Goal: Task Accomplishment & Management: Use online tool/utility

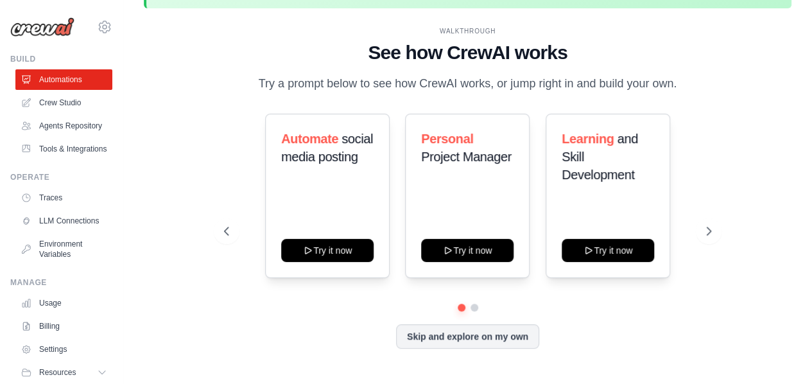
scroll to position [56, 0]
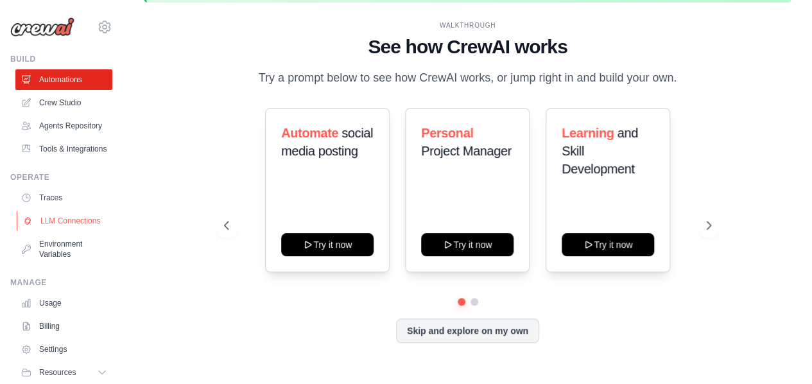
click at [50, 231] on link "LLM Connections" at bounding box center [65, 221] width 97 height 21
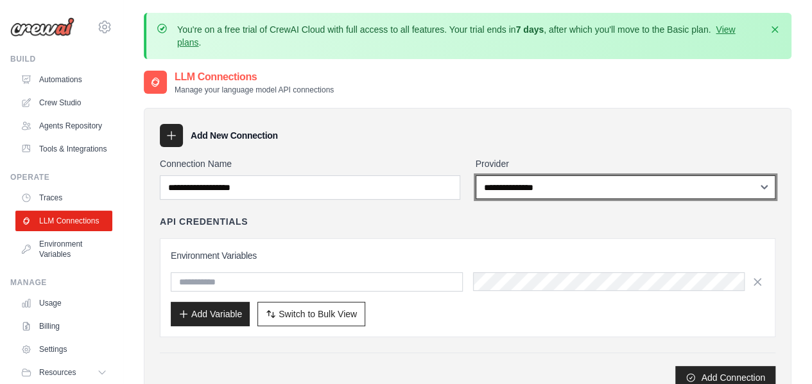
click at [519, 186] on select "**********" at bounding box center [626, 187] width 300 height 24
select select "******"
click at [476, 175] on select "**********" at bounding box center [626, 187] width 300 height 24
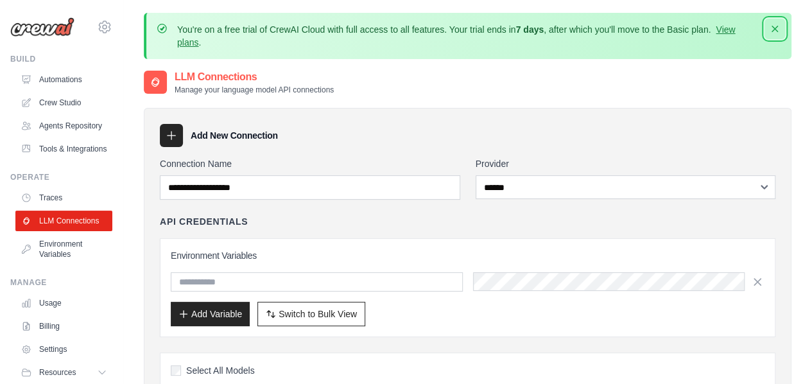
click at [774, 25] on icon "button" at bounding box center [775, 28] width 13 height 13
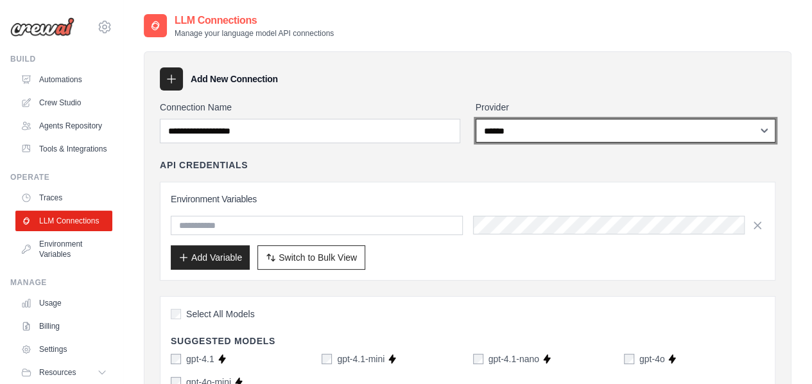
click at [517, 133] on select "**********" at bounding box center [626, 131] width 300 height 24
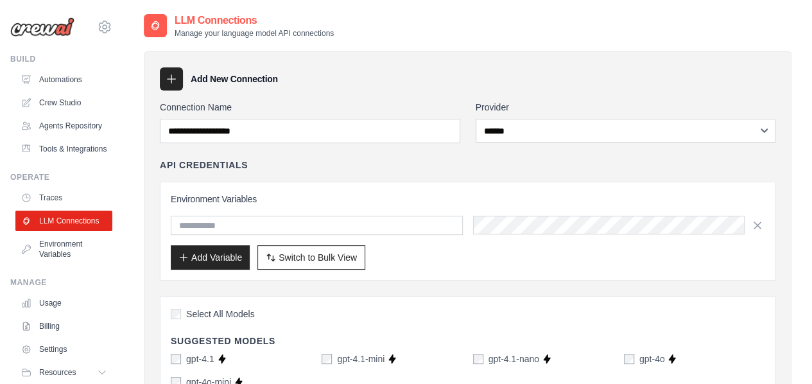
click at [413, 162] on div "API Credentials" at bounding box center [468, 165] width 616 height 13
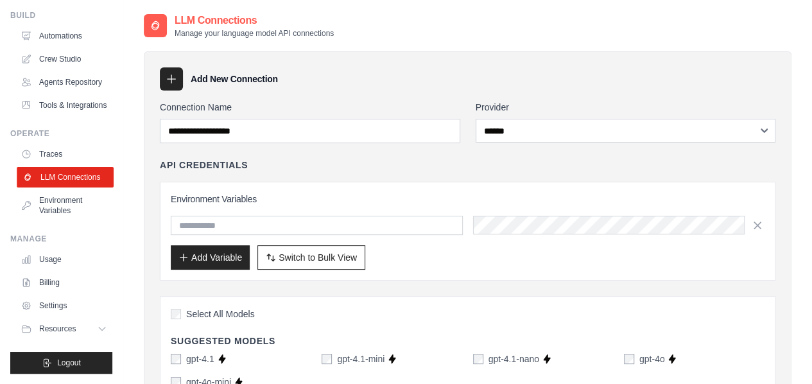
scroll to position [62, 0]
click at [53, 219] on link "Environment Variables" at bounding box center [65, 205] width 97 height 31
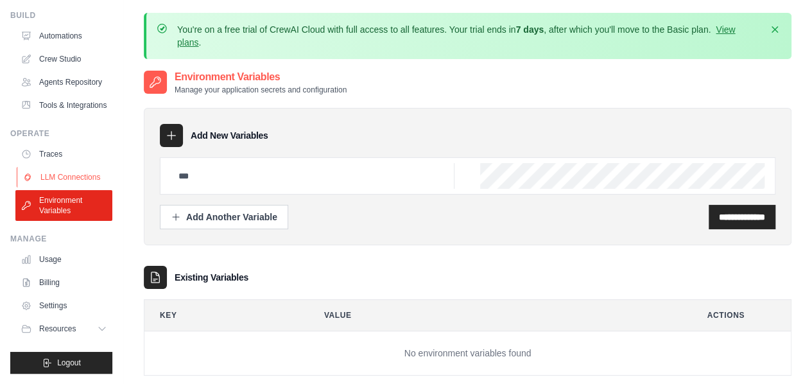
scroll to position [74, 0]
click at [51, 260] on link "Usage" at bounding box center [65, 259] width 97 height 21
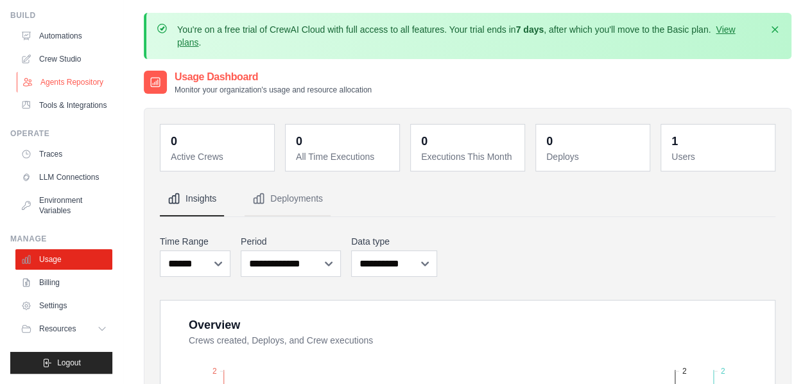
scroll to position [74, 0]
click at [50, 280] on link "Billing" at bounding box center [65, 282] width 97 height 21
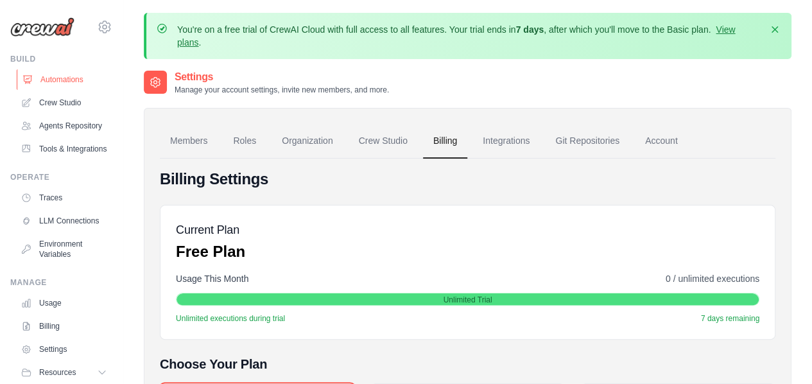
click at [52, 80] on link "Automations" at bounding box center [65, 79] width 97 height 21
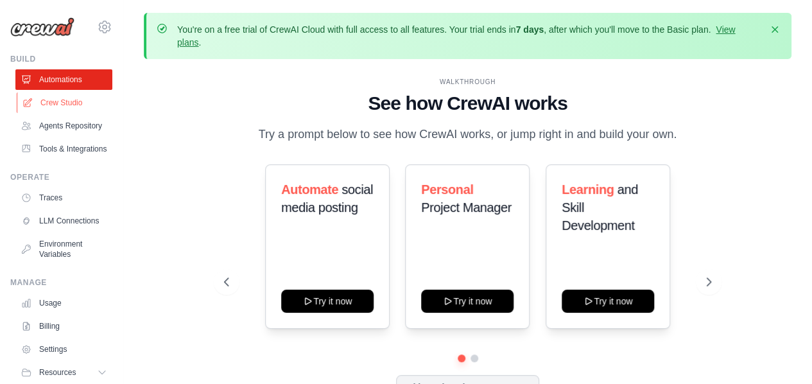
click at [55, 106] on link "Crew Studio" at bounding box center [65, 102] width 97 height 21
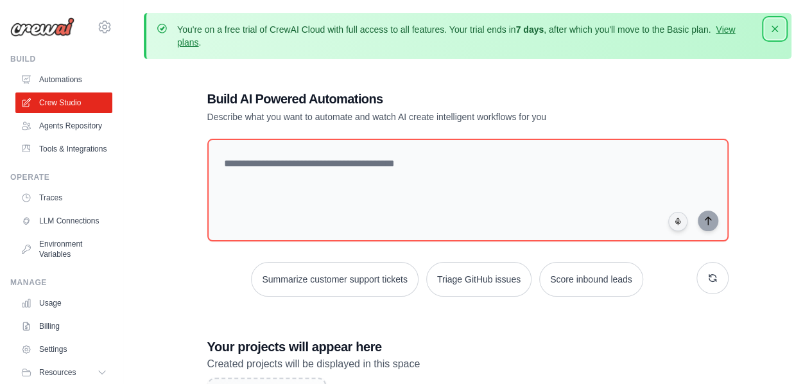
click at [776, 30] on icon "button" at bounding box center [775, 29] width 6 height 6
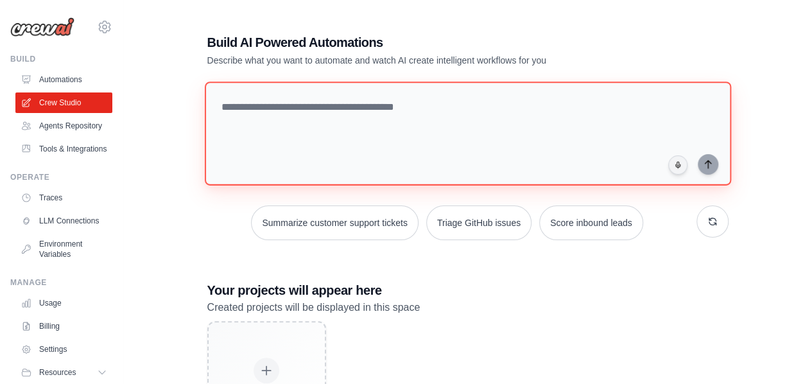
click at [245, 102] on textarea at bounding box center [467, 134] width 526 height 104
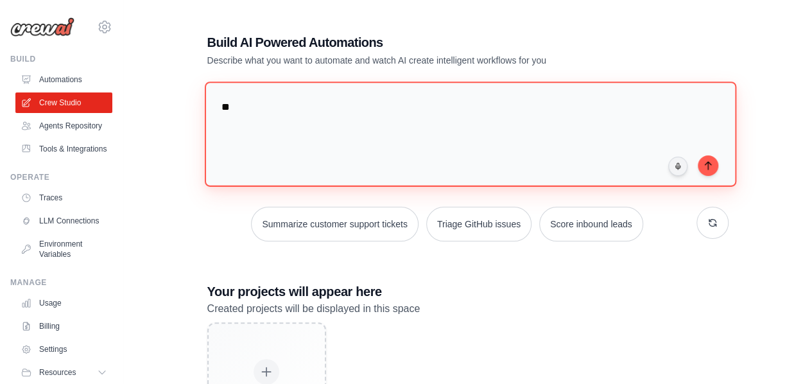
type textarea "*"
type textarea "**********"
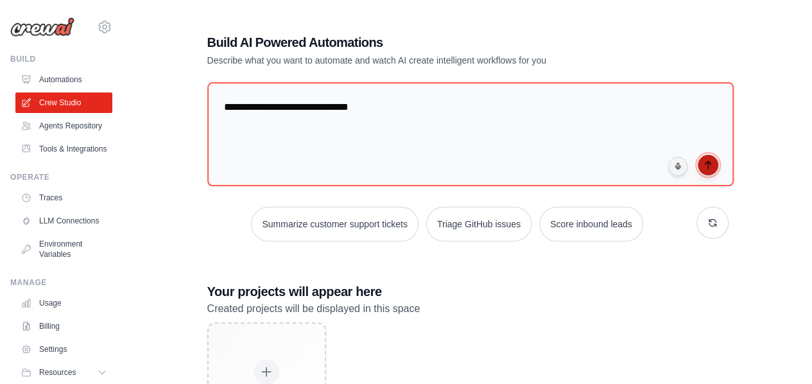
click at [717, 162] on button "submit" at bounding box center [708, 165] width 21 height 21
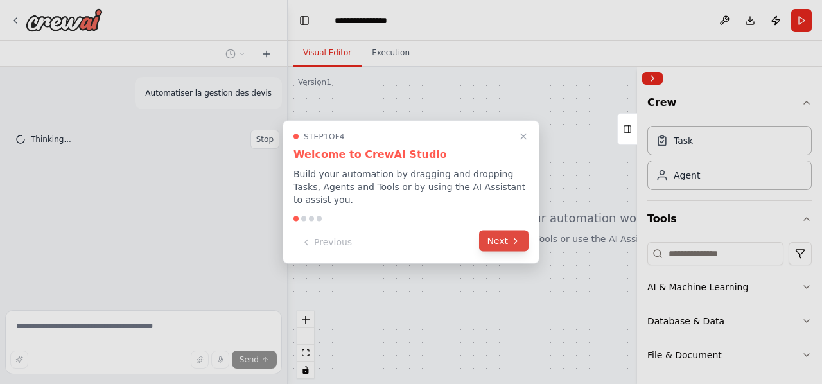
click at [497, 236] on button "Next" at bounding box center [503, 240] width 49 height 21
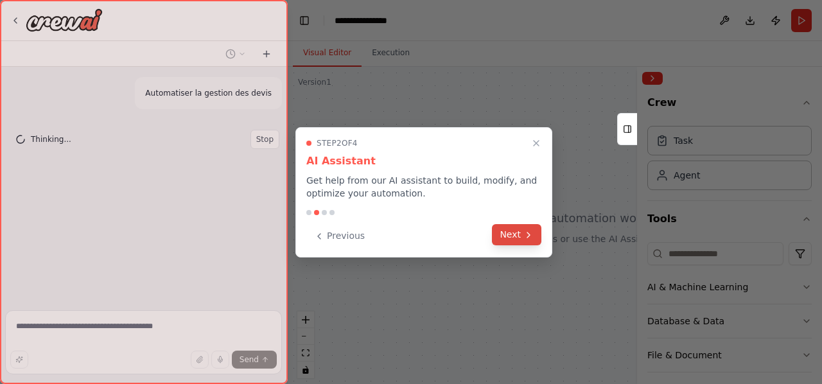
click at [503, 236] on button "Next" at bounding box center [516, 234] width 49 height 21
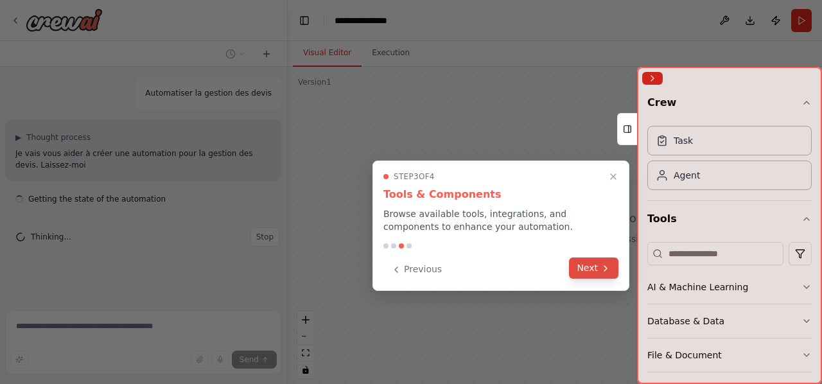
click at [580, 272] on button "Next" at bounding box center [593, 267] width 49 height 21
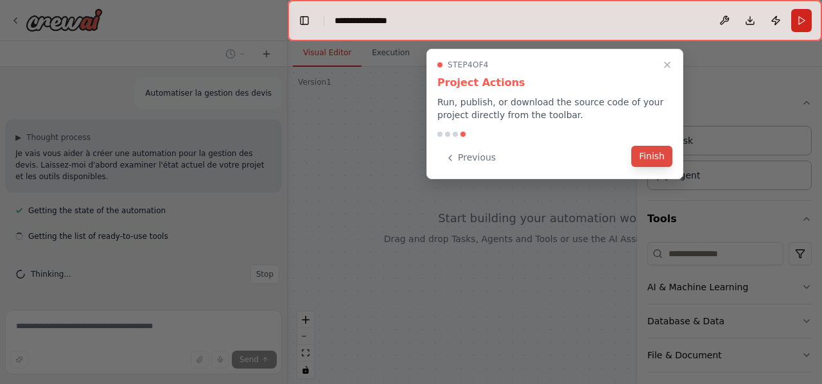
click at [645, 159] on button "Finish" at bounding box center [651, 156] width 41 height 21
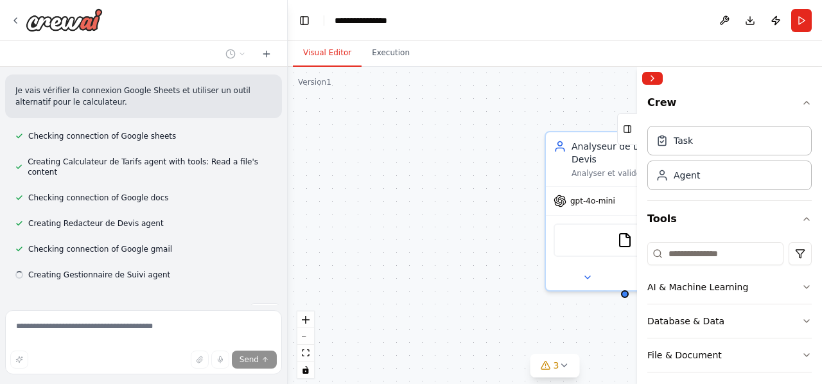
scroll to position [487, 0]
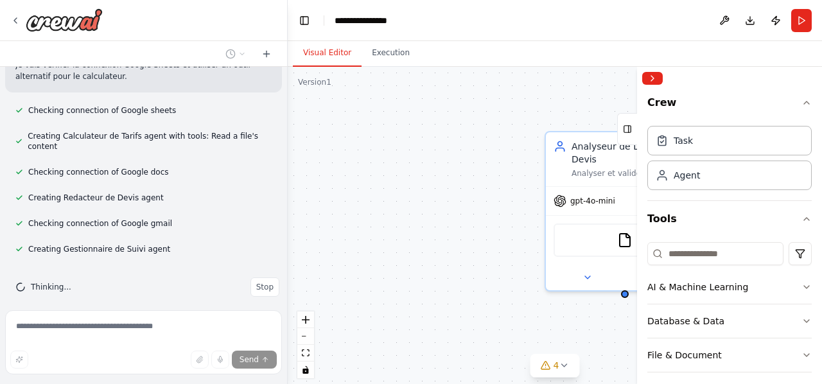
click at [193, 164] on div "Checking connection of Google docs" at bounding box center [143, 171] width 277 height 15
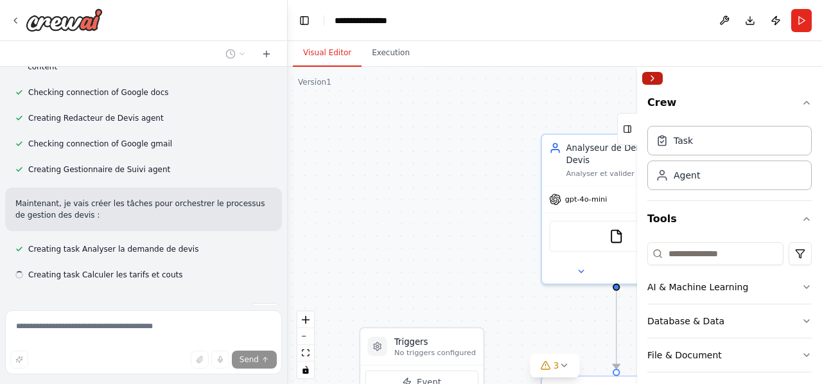
scroll to position [592, 0]
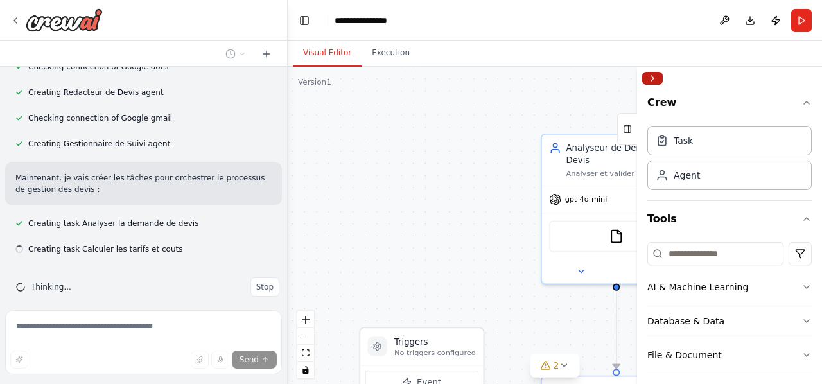
click at [651, 74] on button "Collapse right sidebar" at bounding box center [652, 78] width 21 height 13
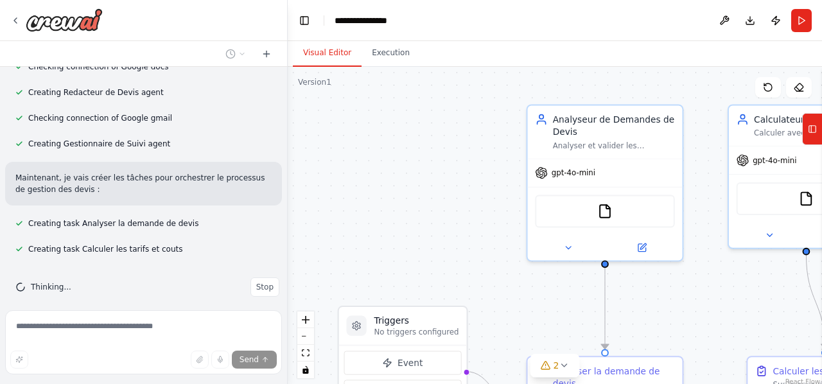
scroll to position [618, 0]
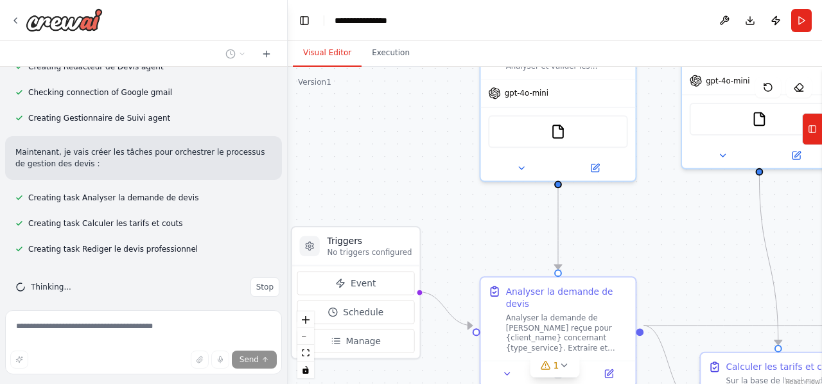
drag, startPoint x: 466, startPoint y: 188, endPoint x: 403, endPoint y: 75, distance: 129.3
click at [403, 75] on div ".deletable-edge-delete-btn { width: 20px; height: 20px; border: 0px solid #ffff…" at bounding box center [555, 227] width 534 height 321
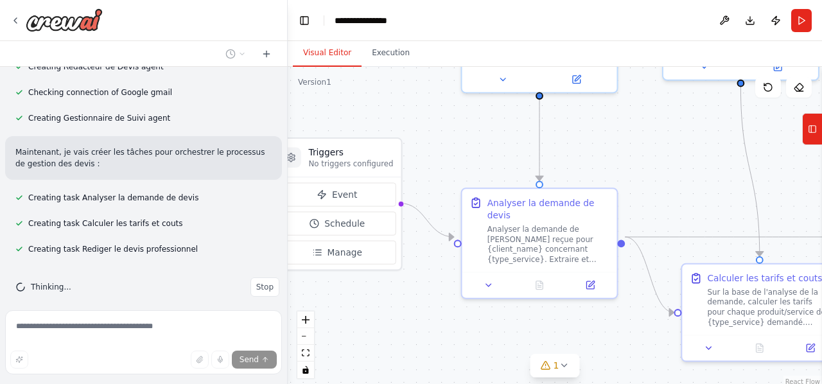
drag, startPoint x: 503, startPoint y: 241, endPoint x: 483, endPoint y: 158, distance: 85.2
click at [483, 158] on div ".deletable-edge-delete-btn { width: 20px; height: 20px; border: 0px solid #ffff…" at bounding box center [555, 227] width 534 height 321
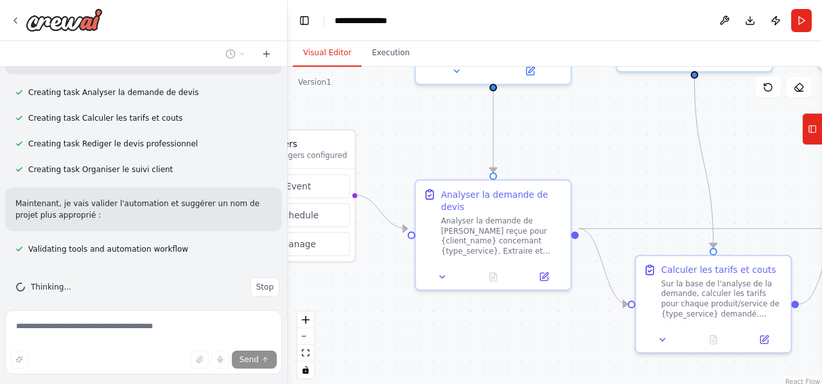
scroll to position [749, 0]
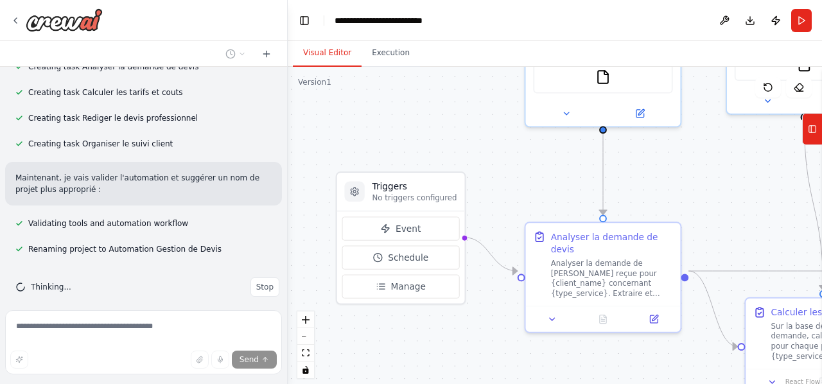
drag, startPoint x: 582, startPoint y: 318, endPoint x: 646, endPoint y: 352, distance: 72.4
click at [646, 352] on div ".deletable-edge-delete-btn { width: 20px; height: 20px; border: 0px solid #ffff…" at bounding box center [555, 227] width 534 height 321
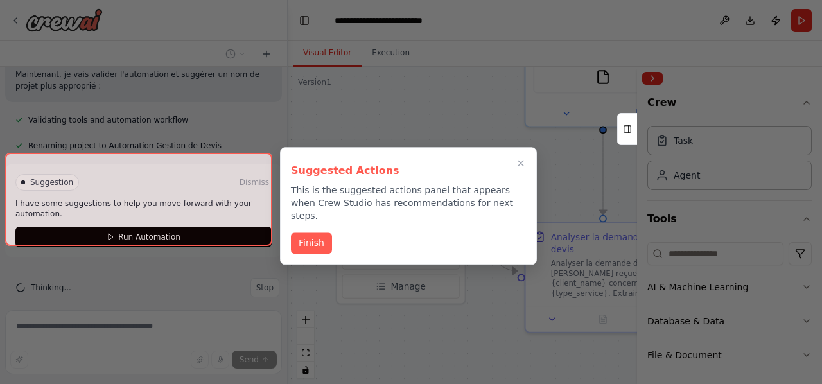
scroll to position [853, 0]
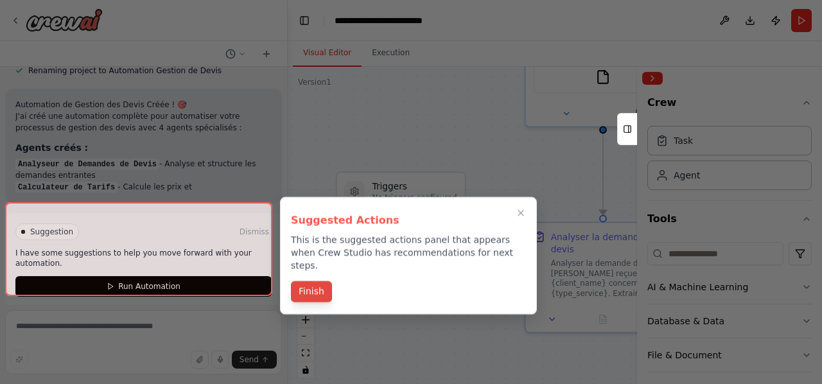
click at [306, 281] on button "Finish" at bounding box center [311, 291] width 41 height 21
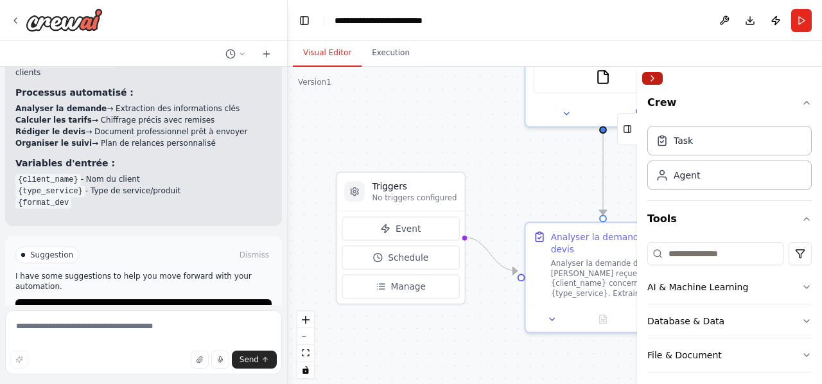
click at [651, 74] on button "Collapse right sidebar" at bounding box center [652, 78] width 21 height 13
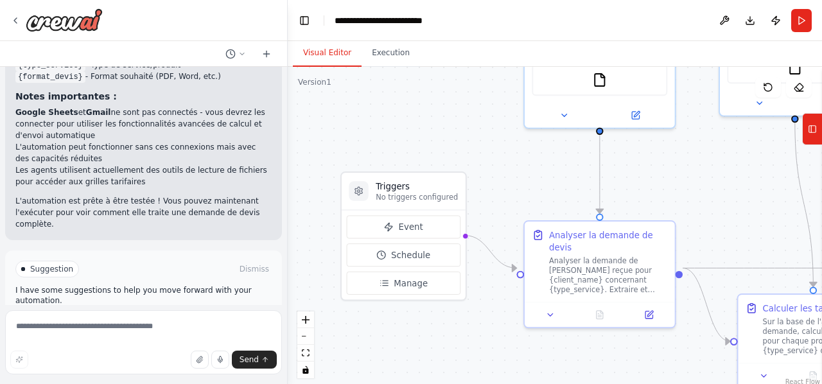
scroll to position [1228, 0]
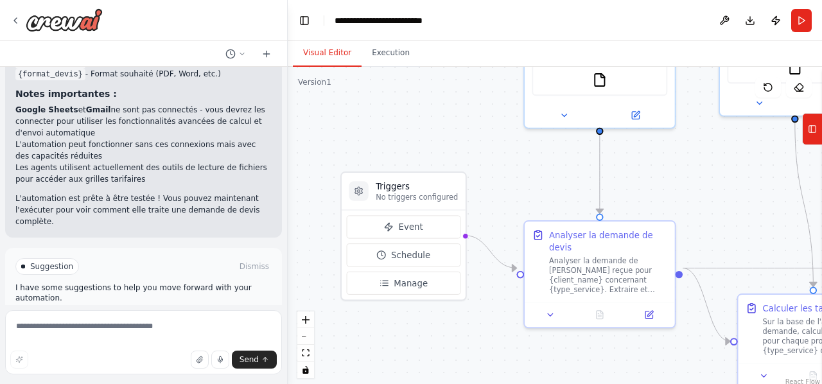
click at [167, 316] on span "Run Automation" at bounding box center [149, 321] width 62 height 10
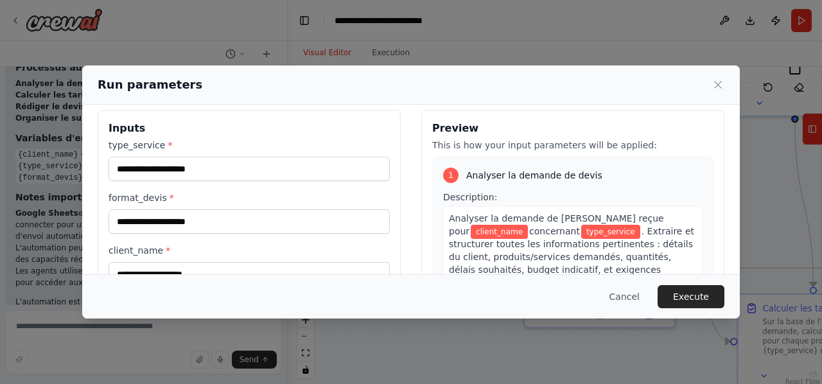
scroll to position [0, 0]
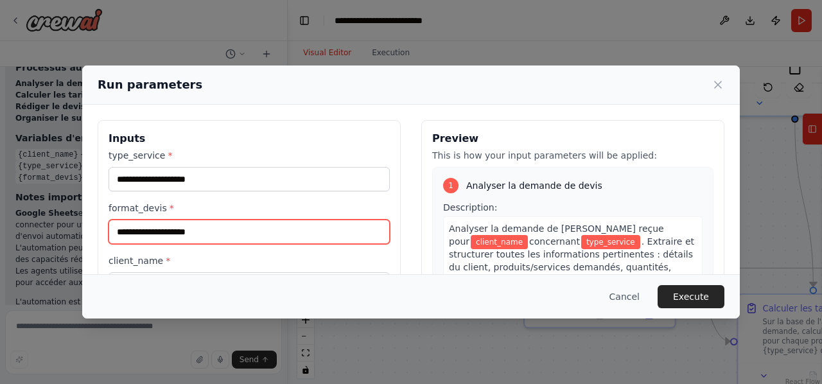
click at [297, 220] on input "format_devis *" at bounding box center [249, 232] width 281 height 24
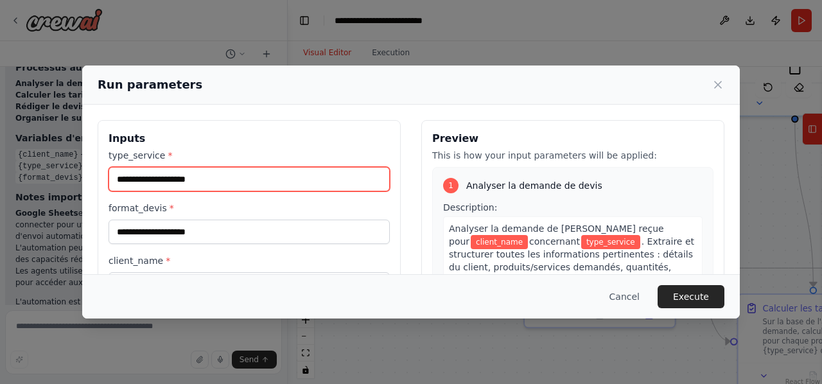
click at [209, 178] on input "type_service *" at bounding box center [249, 179] width 281 height 24
type input "**********"
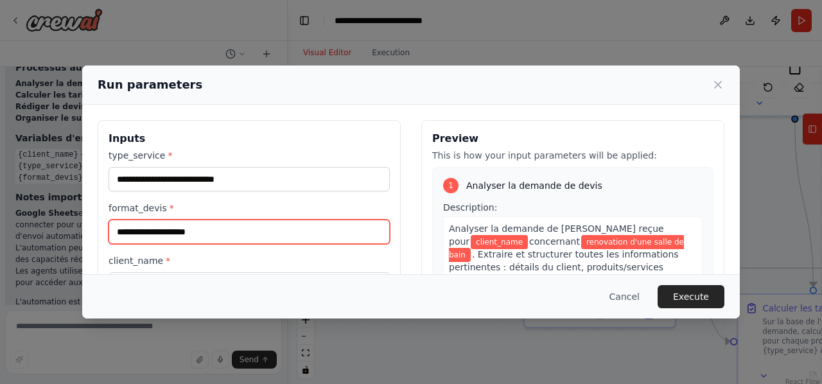
scroll to position [59, 0]
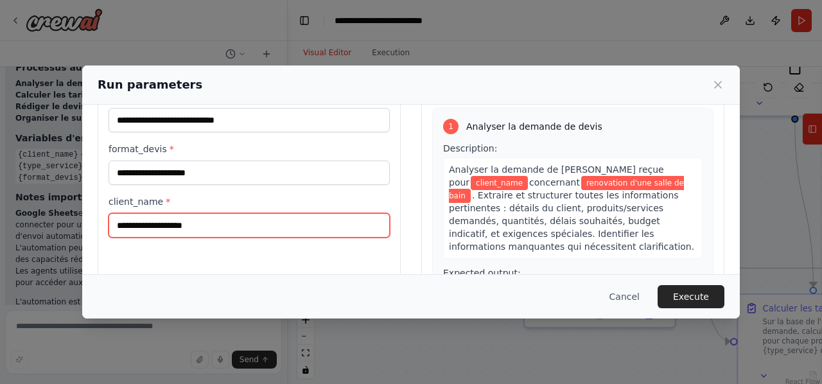
click at [218, 220] on input "client_name *" at bounding box center [249, 225] width 281 height 24
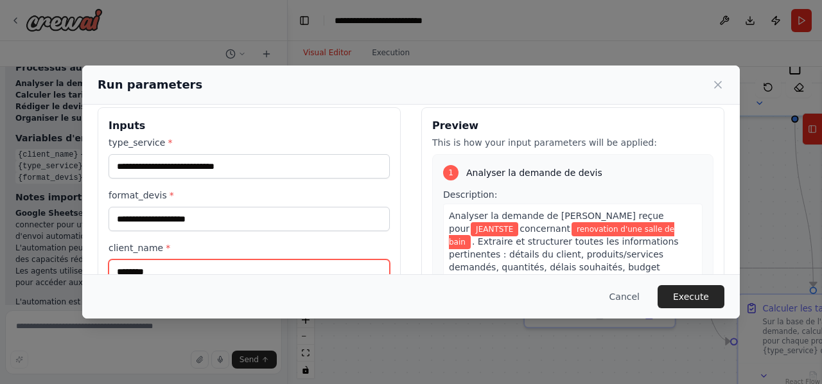
scroll to position [0, 0]
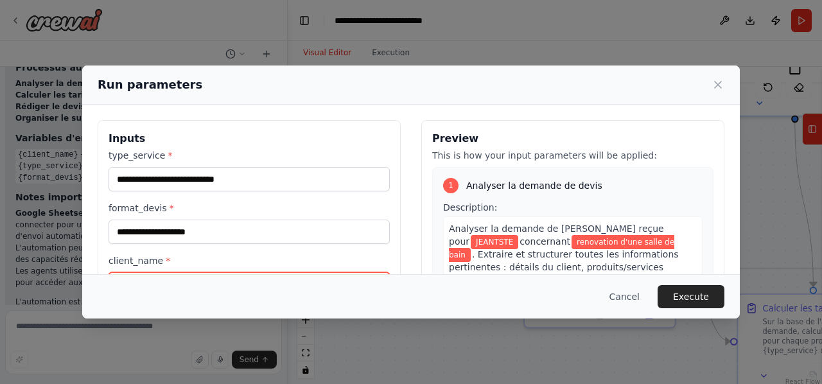
type input "********"
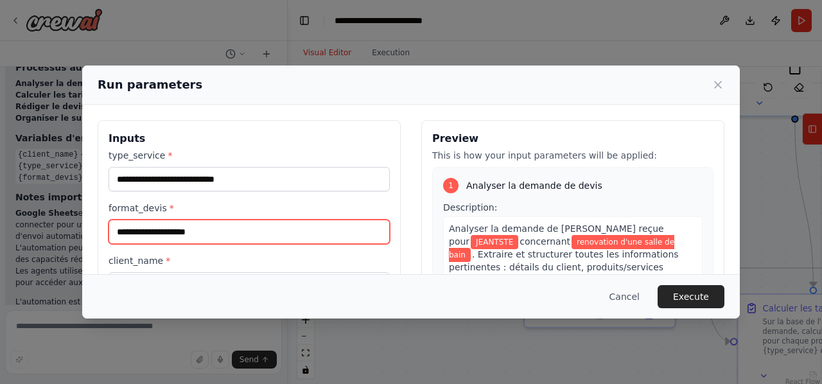
click at [190, 229] on input "format_devis *" at bounding box center [249, 232] width 281 height 24
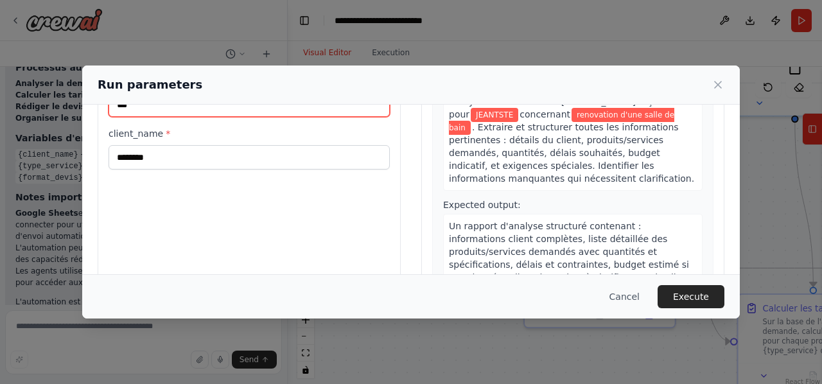
scroll to position [129, 0]
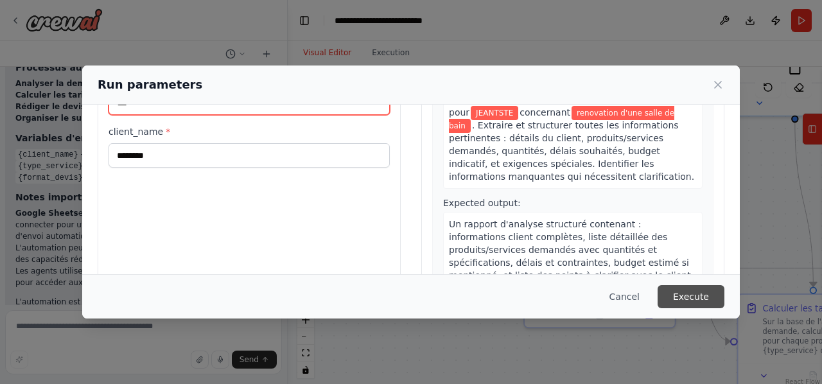
type input "***"
click at [677, 291] on button "Execute" at bounding box center [690, 296] width 67 height 23
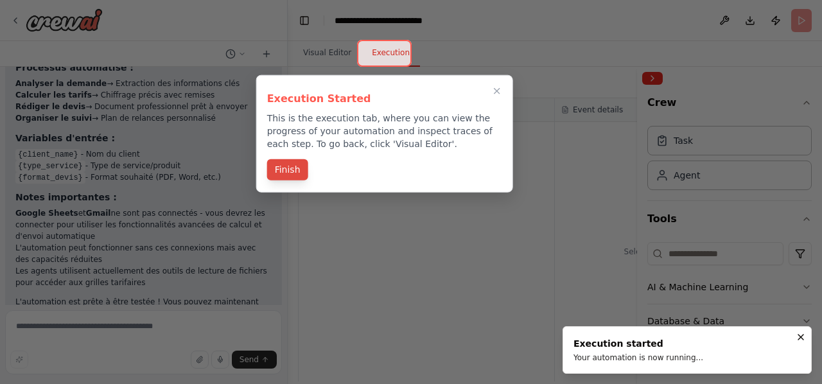
click at [286, 169] on button "Finish" at bounding box center [287, 169] width 41 height 21
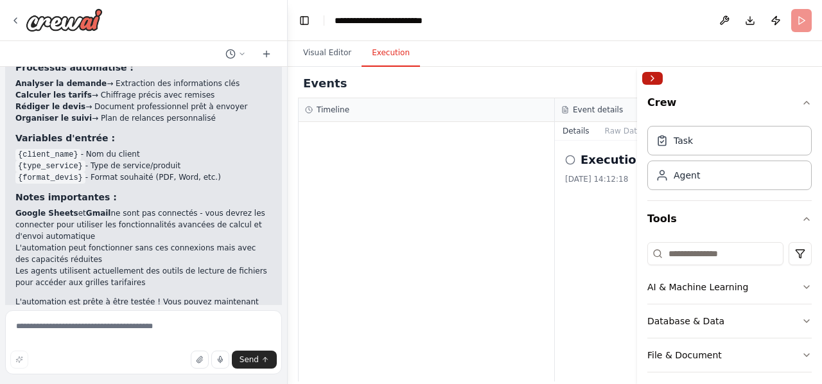
click at [656, 78] on button "Collapse right sidebar" at bounding box center [652, 78] width 21 height 13
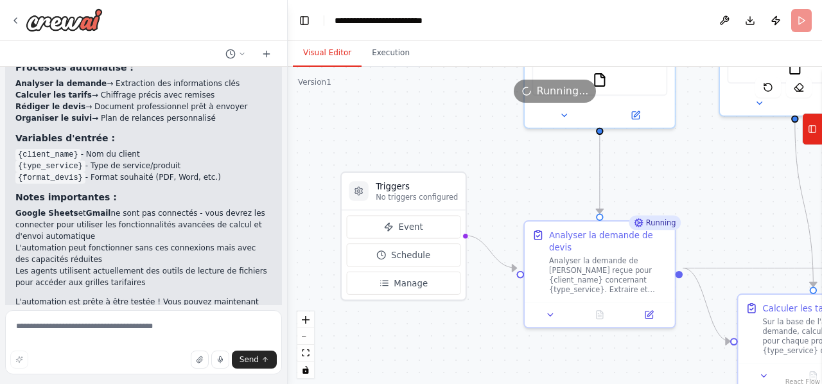
click at [322, 54] on button "Visual Editor" at bounding box center [327, 53] width 69 height 27
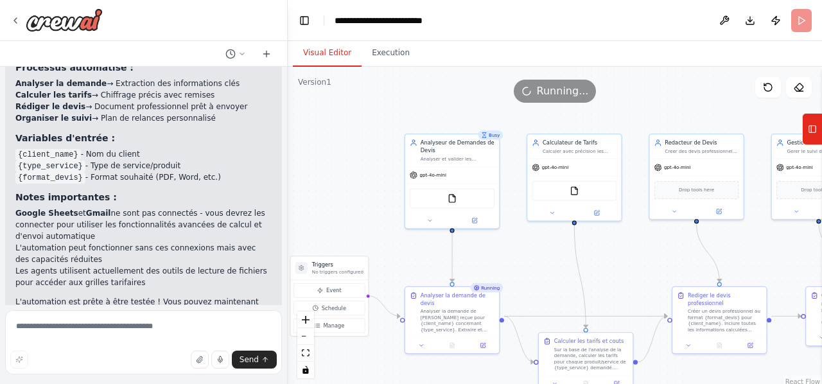
drag, startPoint x: 707, startPoint y: 177, endPoint x: 533, endPoint y: 254, distance: 190.3
click at [533, 254] on div ".deletable-edge-delete-btn { width: 20px; height: 20px; border: 0px solid #ffff…" at bounding box center [555, 227] width 534 height 321
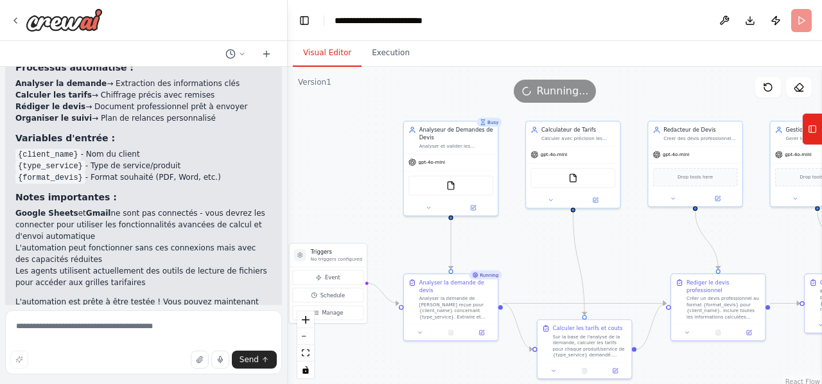
drag, startPoint x: 508, startPoint y: 164, endPoint x: 507, endPoint y: 151, distance: 12.9
click at [507, 151] on div ".deletable-edge-delete-btn { width: 20px; height: 20px; border: 0px solid #ffff…" at bounding box center [555, 227] width 534 height 321
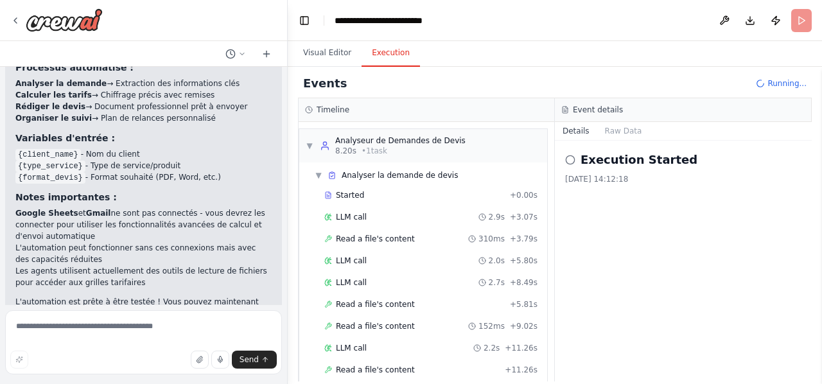
click at [384, 56] on button "Execution" at bounding box center [390, 53] width 58 height 27
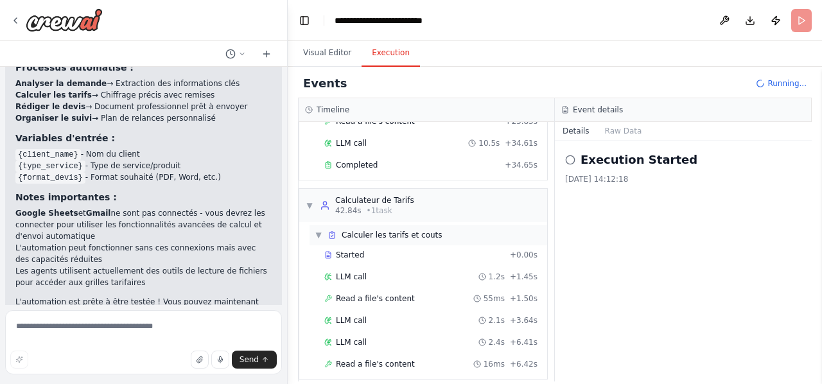
scroll to position [444, 0]
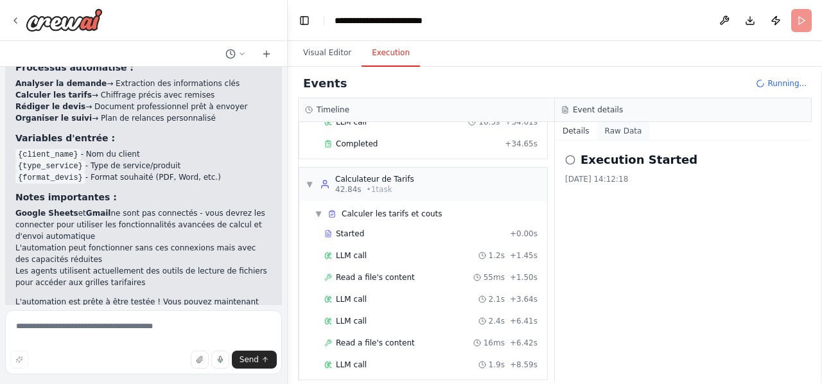
click at [624, 134] on button "Raw Data" at bounding box center [623, 131] width 53 height 18
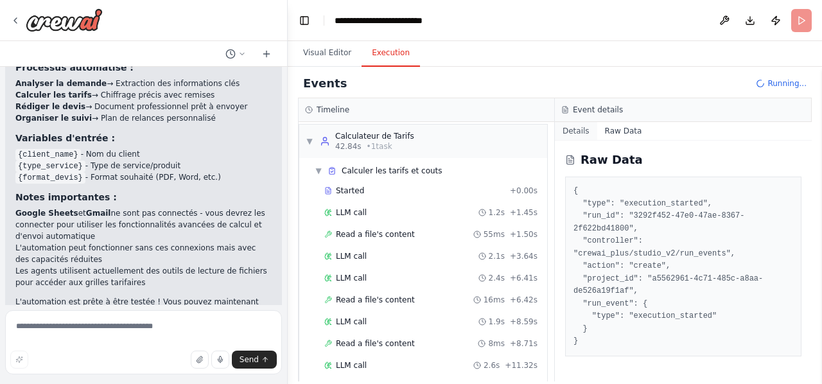
scroll to position [530, 0]
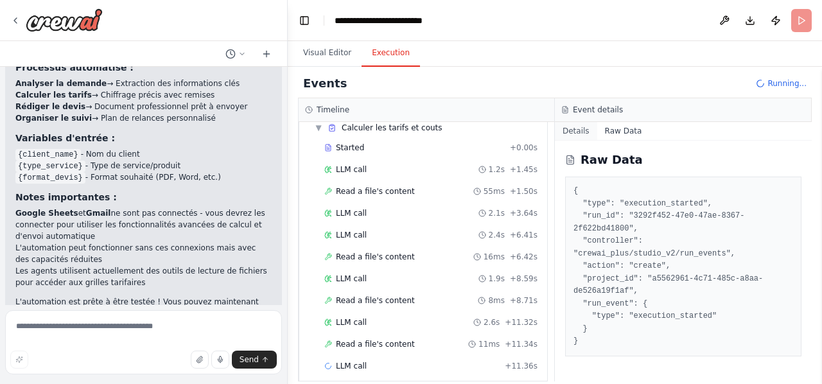
click at [574, 130] on button "Details" at bounding box center [576, 131] width 42 height 18
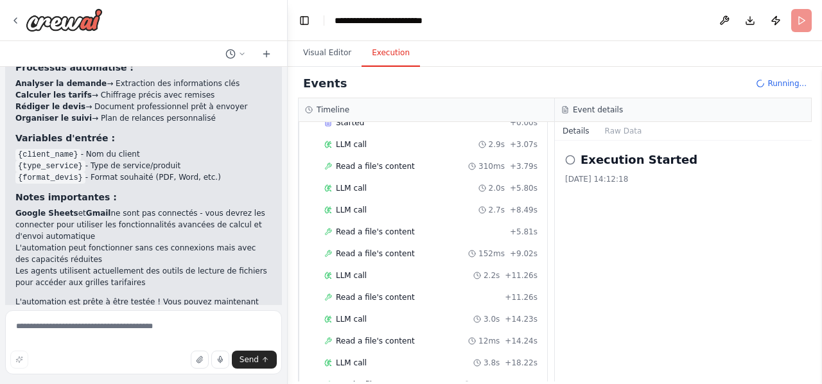
scroll to position [0, 0]
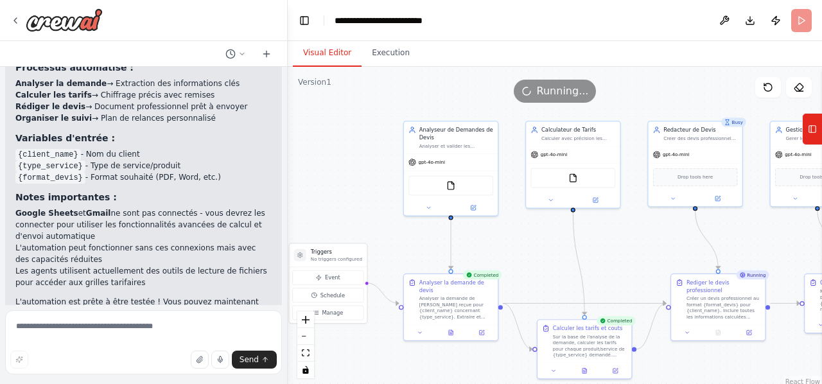
click at [333, 56] on button "Visual Editor" at bounding box center [327, 53] width 69 height 27
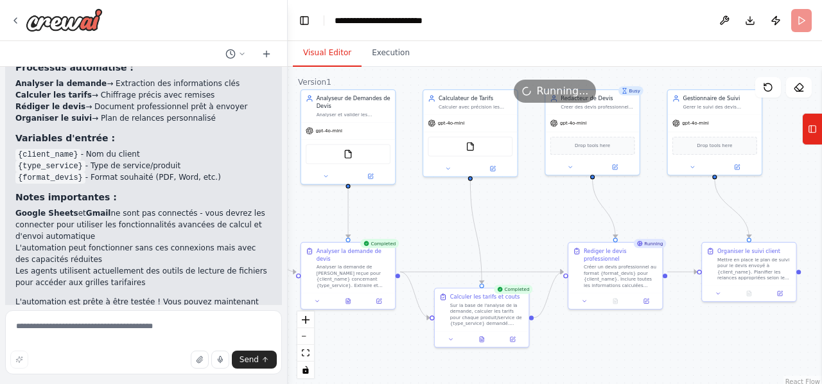
drag, startPoint x: 517, startPoint y: 245, endPoint x: 415, endPoint y: 213, distance: 107.4
click at [415, 213] on div ".deletable-edge-delete-btn { width: 20px; height: 20px; border: 0px solid #ffff…" at bounding box center [555, 227] width 534 height 321
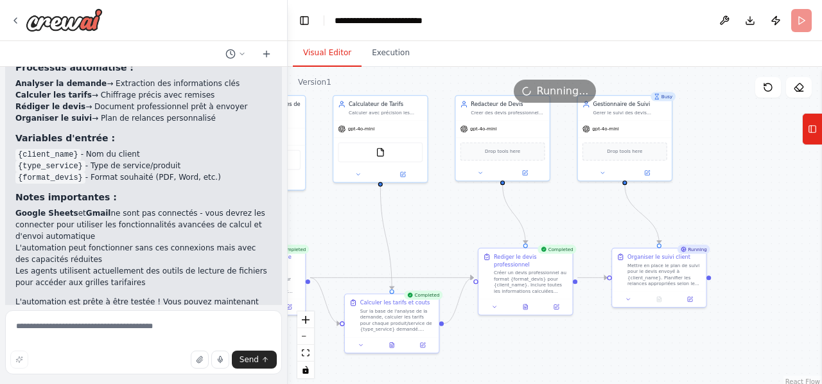
drag, startPoint x: 538, startPoint y: 215, endPoint x: 448, endPoint y: 221, distance: 90.1
click at [448, 221] on div ".deletable-edge-delete-btn { width: 20px; height: 20px; border: 0px solid #ffff…" at bounding box center [555, 227] width 534 height 321
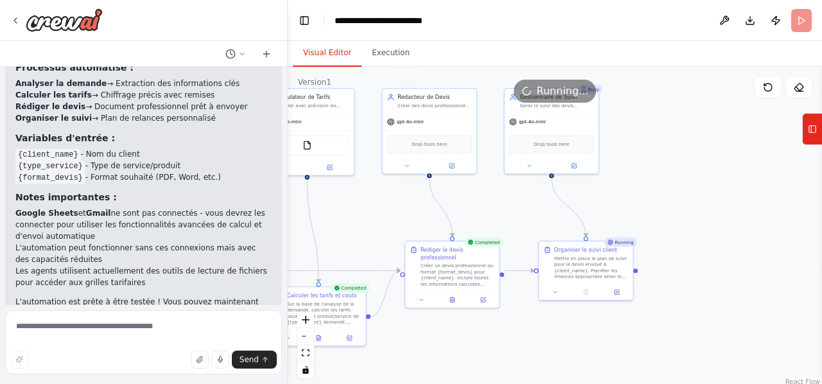
drag, startPoint x: 582, startPoint y: 222, endPoint x: 498, endPoint y: 211, distance: 84.3
click at [498, 211] on div ".deletable-edge-delete-btn { width: 20px; height: 20px; border: 0px solid #ffff…" at bounding box center [555, 227] width 534 height 321
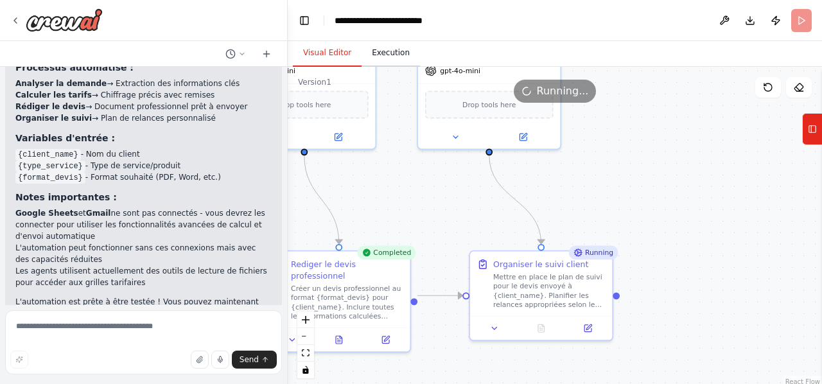
click at [393, 51] on button "Execution" at bounding box center [390, 53] width 58 height 27
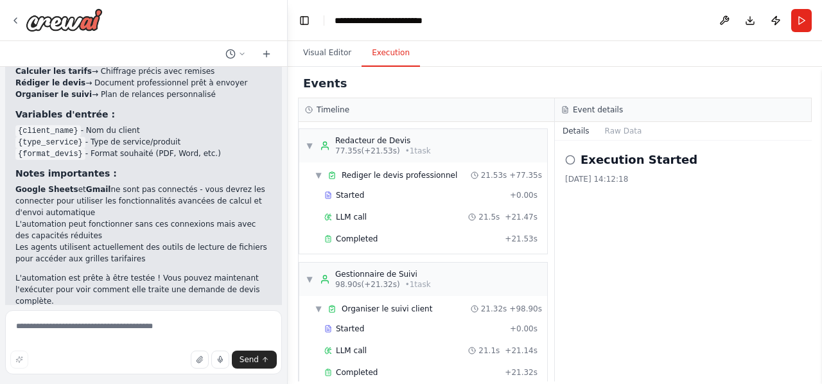
scroll to position [1228, 0]
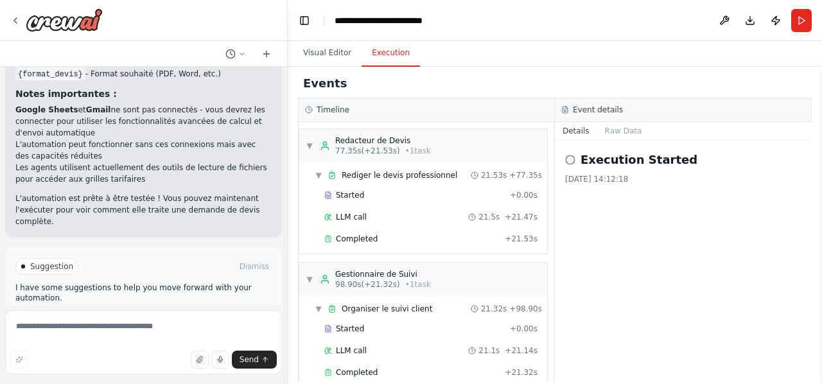
click at [117, 316] on span "Improve automation" at bounding box center [149, 321] width 78 height 10
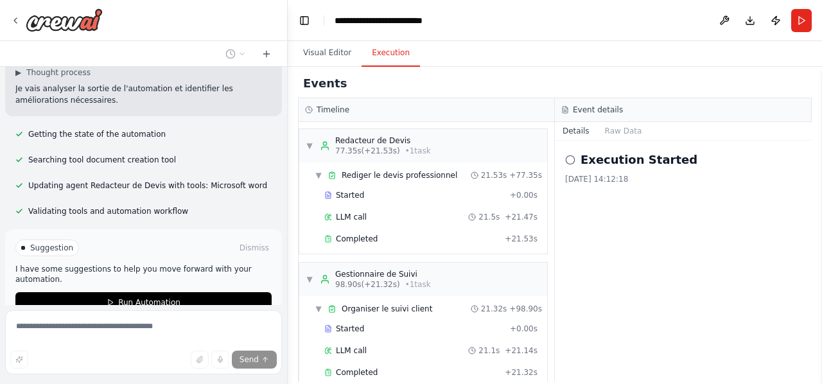
scroll to position [1452, 0]
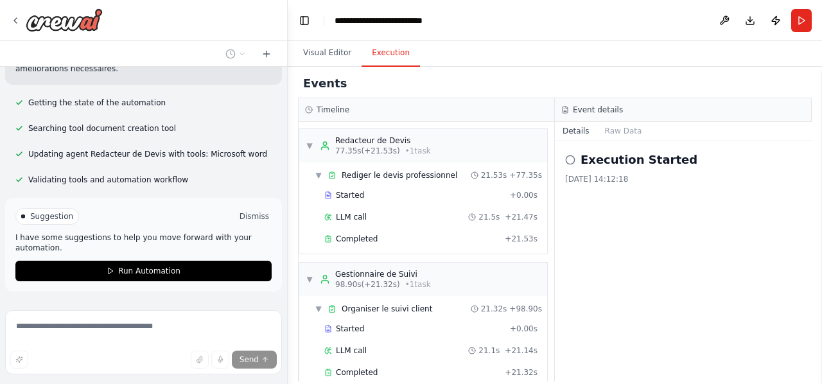
click at [245, 210] on button "Dismiss" at bounding box center [254, 216] width 35 height 13
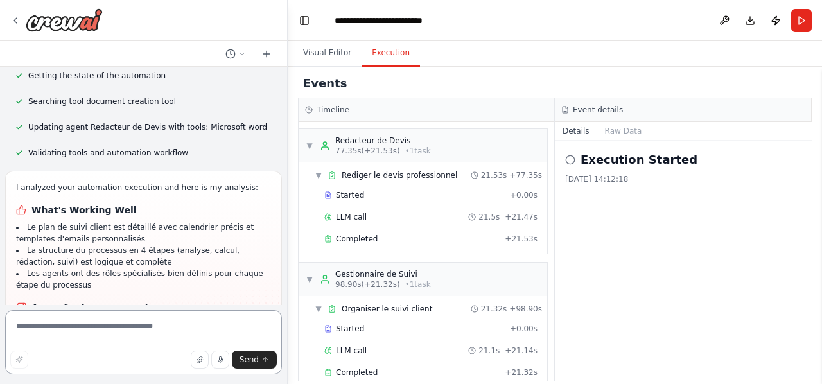
scroll to position [1568, 0]
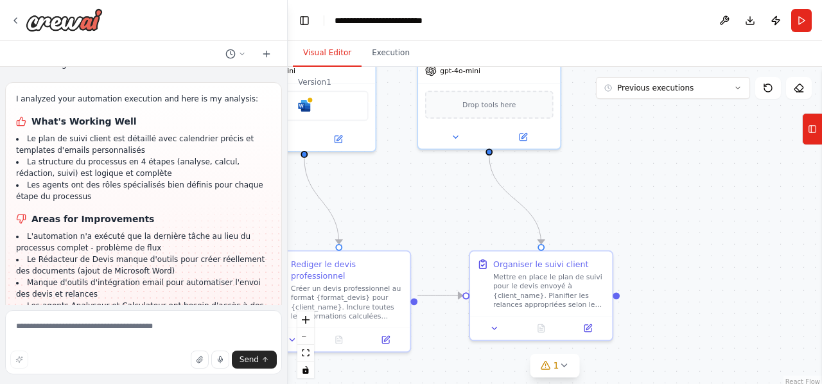
click at [327, 49] on button "Visual Editor" at bounding box center [327, 53] width 69 height 27
click at [538, 302] on div "Mettre en place le plan de suivi pour le devis envoyé à {client_name}. Planifie…" at bounding box center [549, 288] width 112 height 37
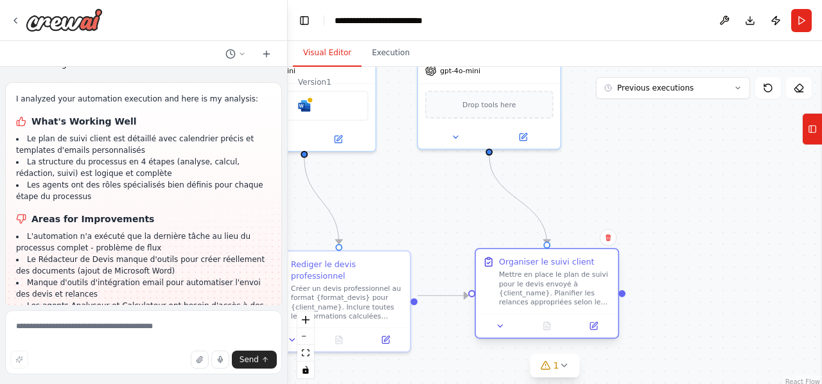
click at [538, 302] on div "Mettre en place le plan de suivi pour le devis envoyé à {client_name}. Planifie…" at bounding box center [555, 288] width 112 height 37
click at [593, 329] on icon at bounding box center [593, 325] width 7 height 7
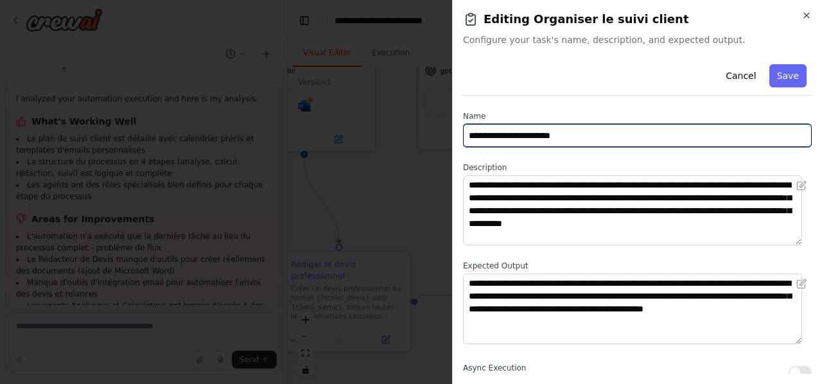
click at [609, 136] on input "**********" at bounding box center [637, 135] width 349 height 23
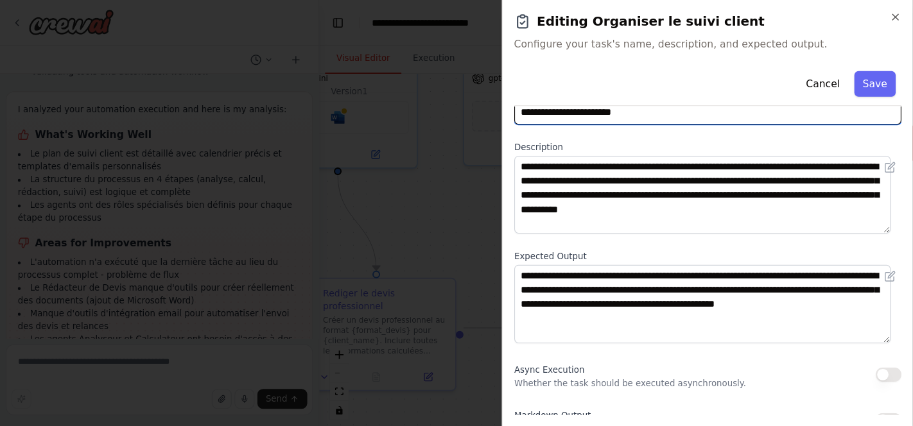
scroll to position [0, 0]
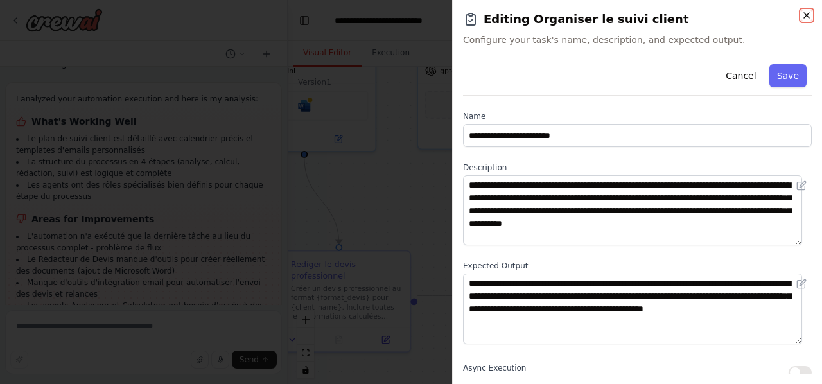
click at [803, 16] on icon "button" at bounding box center [806, 15] width 10 height 10
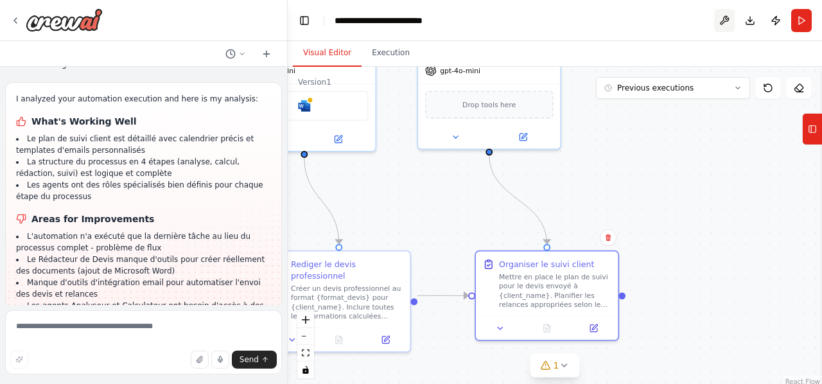
click at [725, 18] on button at bounding box center [724, 20] width 21 height 23
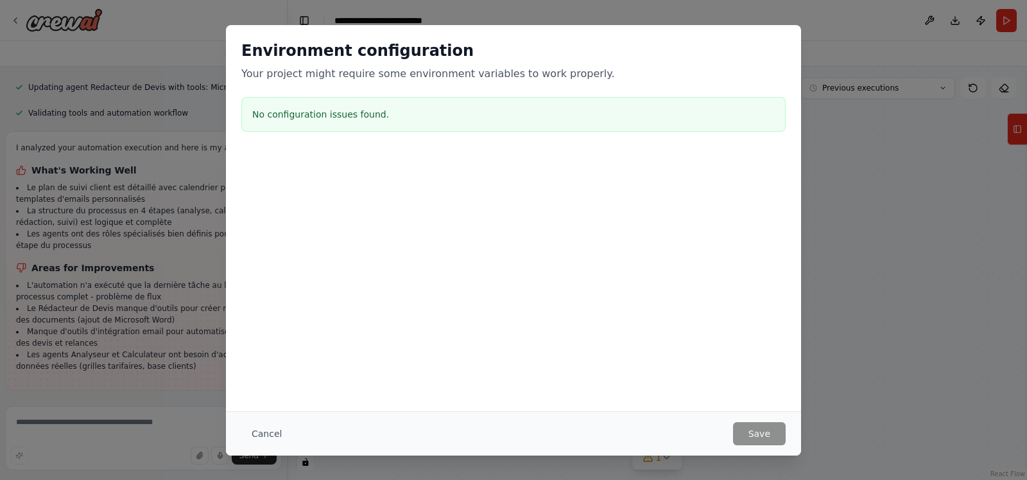
scroll to position [1484, 0]
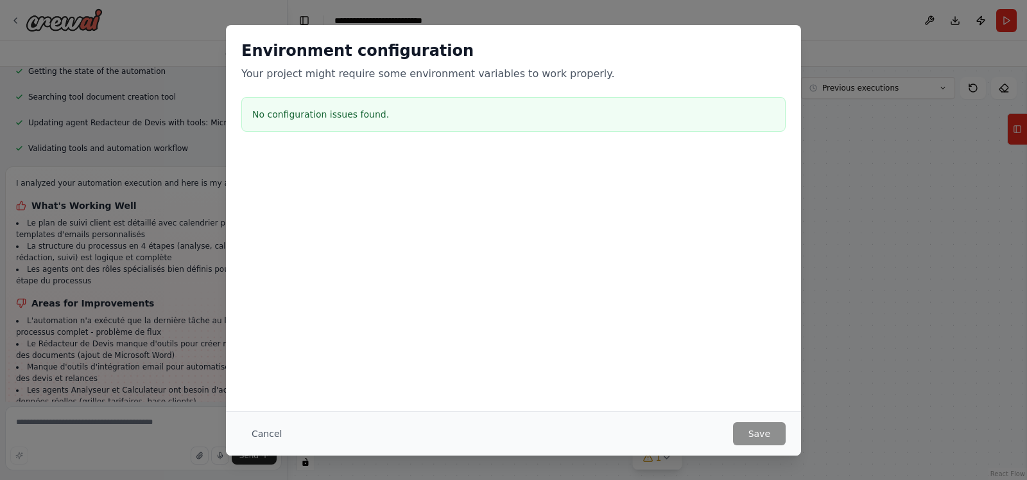
drag, startPoint x: 666, startPoint y: 19, endPoint x: 578, endPoint y: 253, distance: 250.1
click at [578, 253] on div at bounding box center [513, 216] width 575 height 128
click at [261, 383] on button "Cancel" at bounding box center [266, 433] width 51 height 23
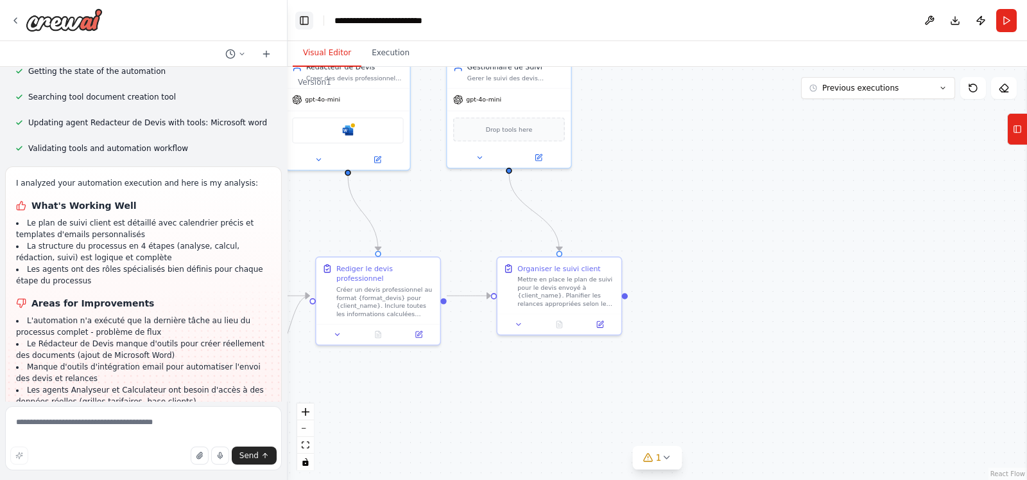
click at [307, 21] on button "Toggle Left Sidebar" at bounding box center [304, 21] width 18 height 18
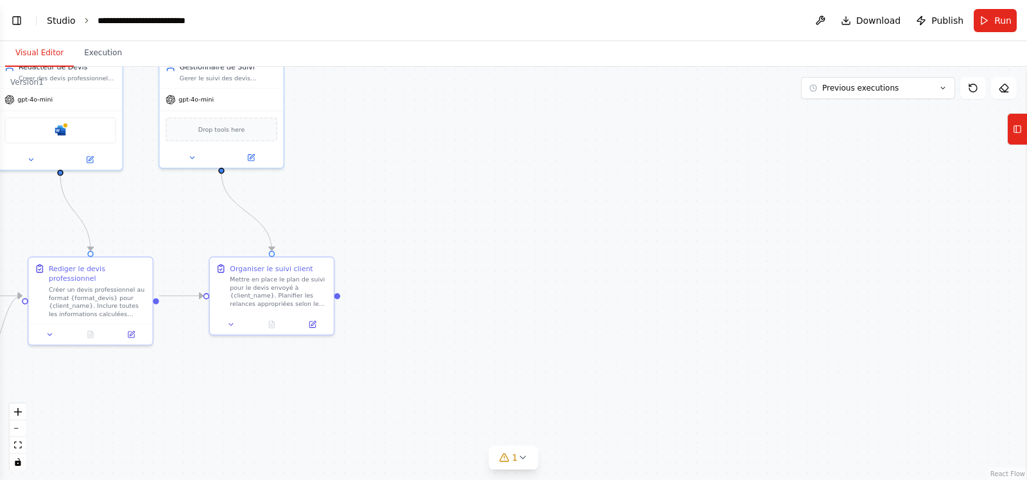
click at [63, 22] on link "Studio" at bounding box center [61, 20] width 29 height 10
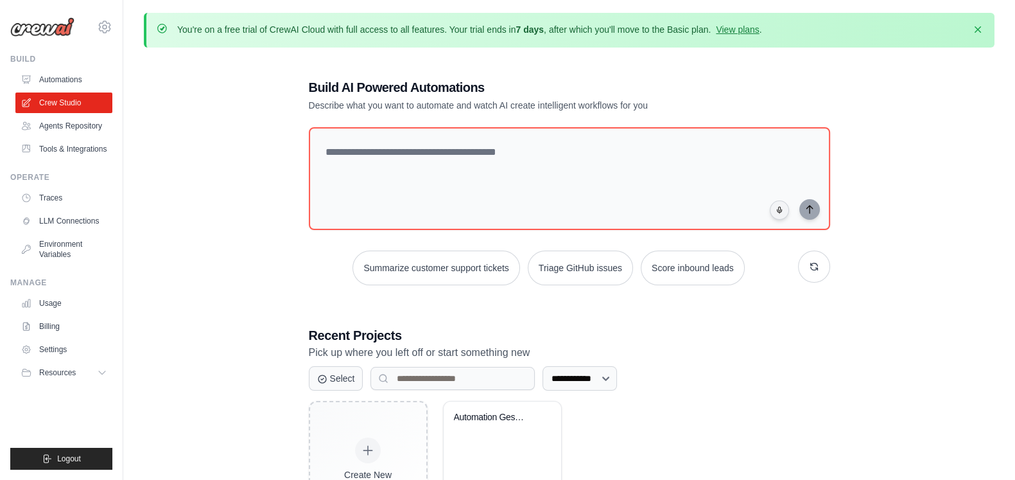
scroll to position [82, 0]
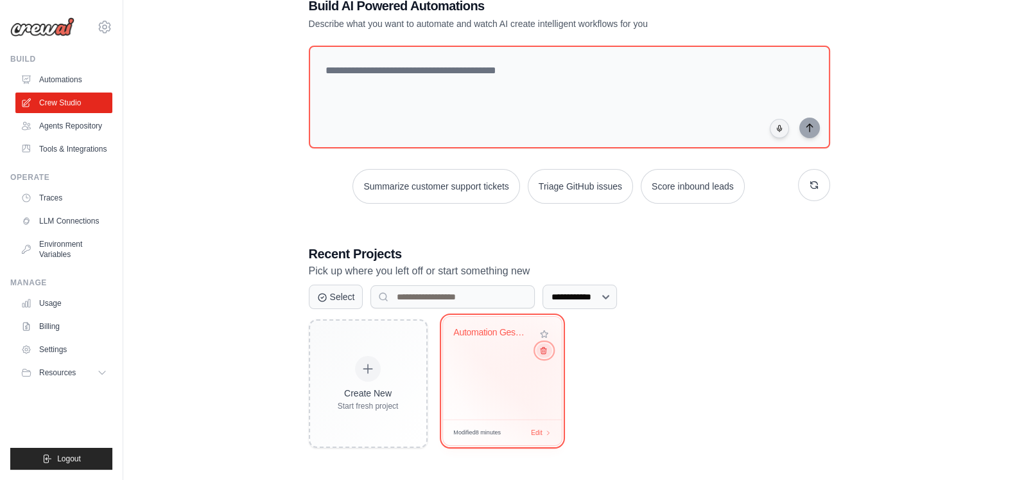
click at [543, 353] on icon at bounding box center [543, 350] width 8 height 8
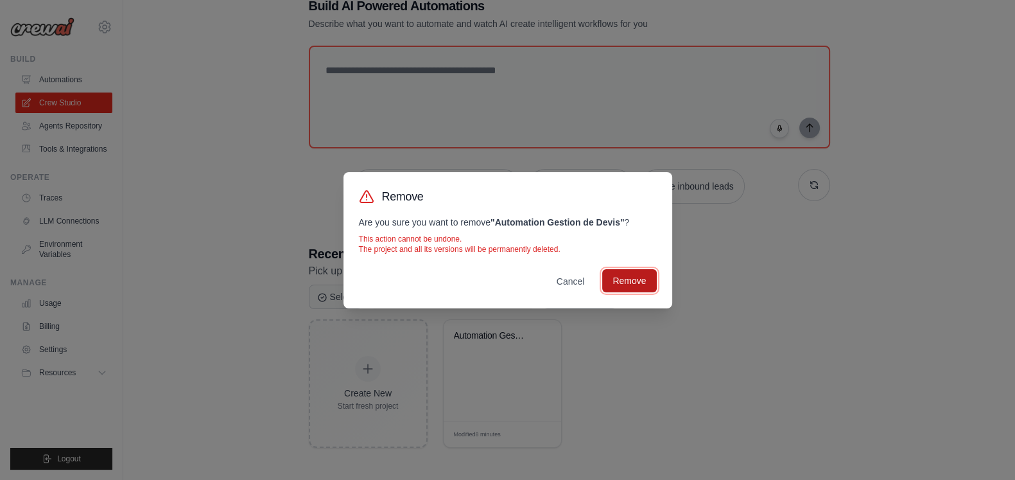
click at [633, 273] on button "Remove" at bounding box center [629, 280] width 54 height 23
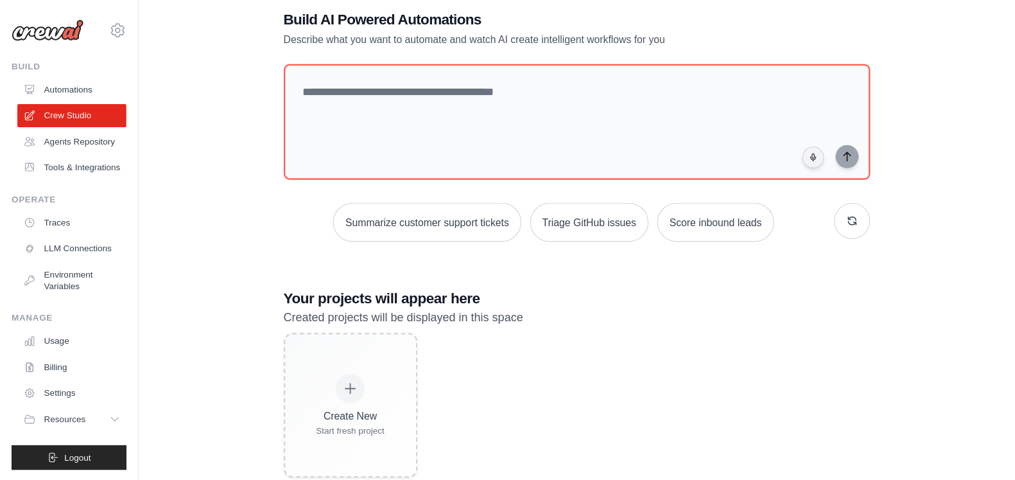
scroll to position [70, 0]
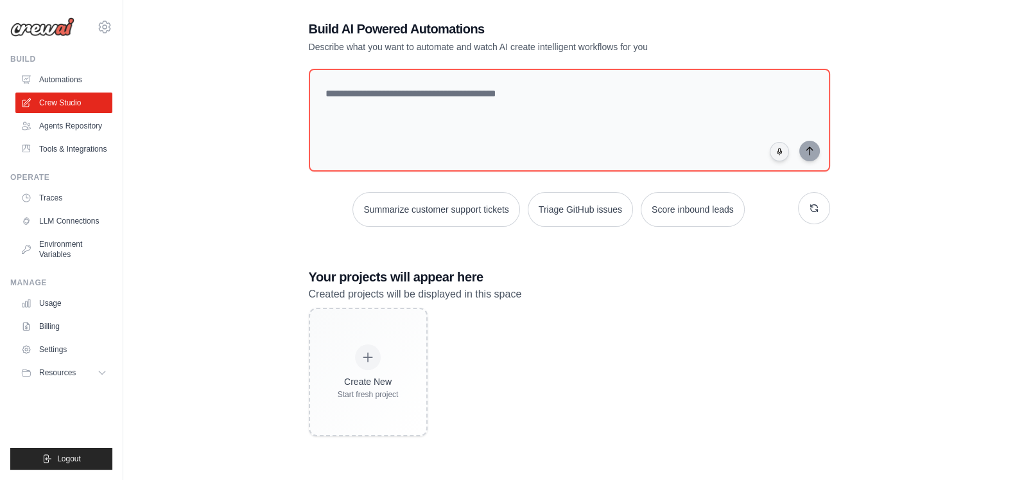
drag, startPoint x: 984, startPoint y: 2, endPoint x: 584, endPoint y: 358, distance: 535.3
click at [584, 358] on div "Create New Start fresh project" at bounding box center [569, 372] width 521 height 128
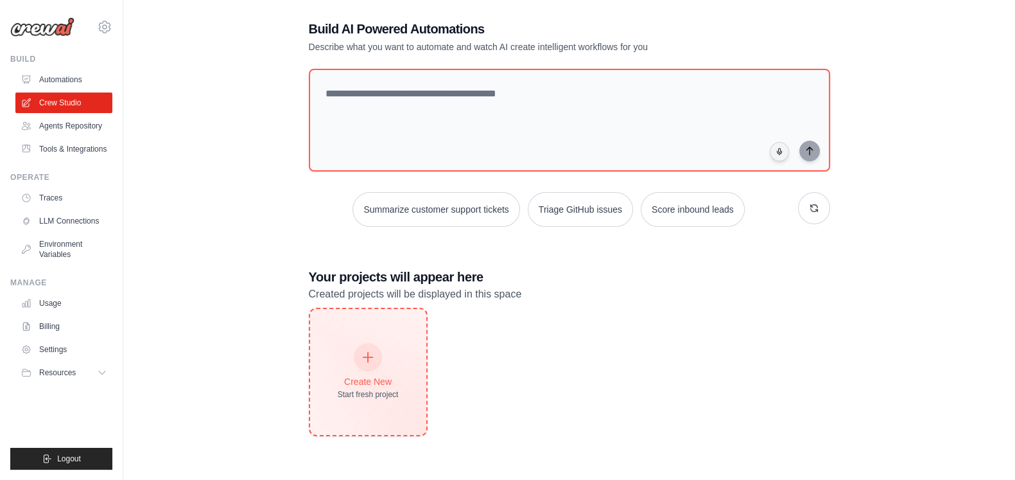
click at [362, 354] on icon at bounding box center [368, 357] width 14 height 14
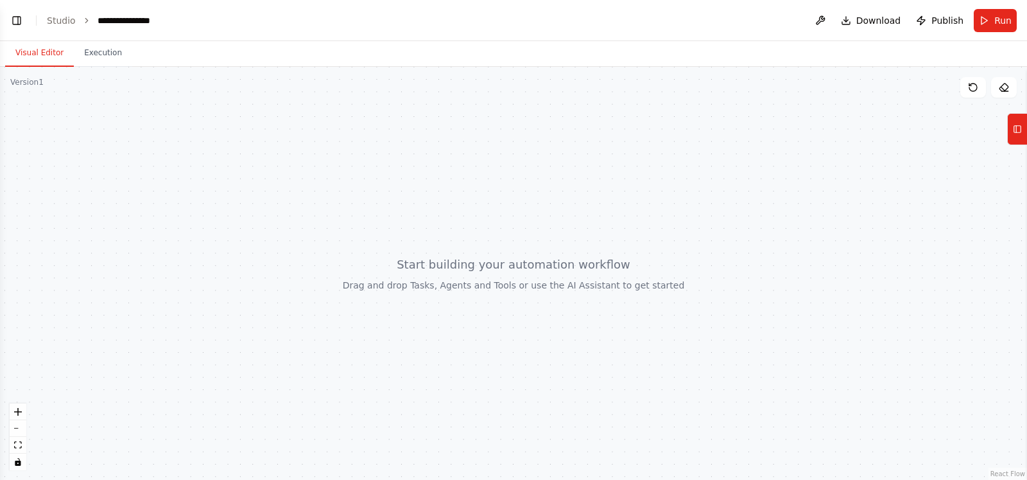
click at [266, 182] on div at bounding box center [513, 273] width 1027 height 413
click at [1016, 133] on icon at bounding box center [1017, 129] width 9 height 21
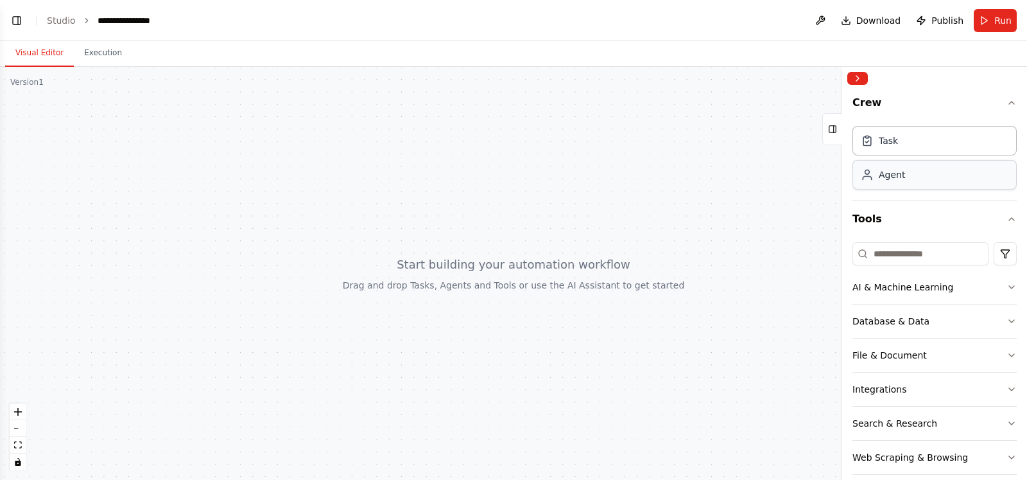
click at [901, 181] on div "Agent" at bounding box center [935, 175] width 164 height 30
click at [908, 302] on button "AI & Machine Learning" at bounding box center [935, 286] width 164 height 33
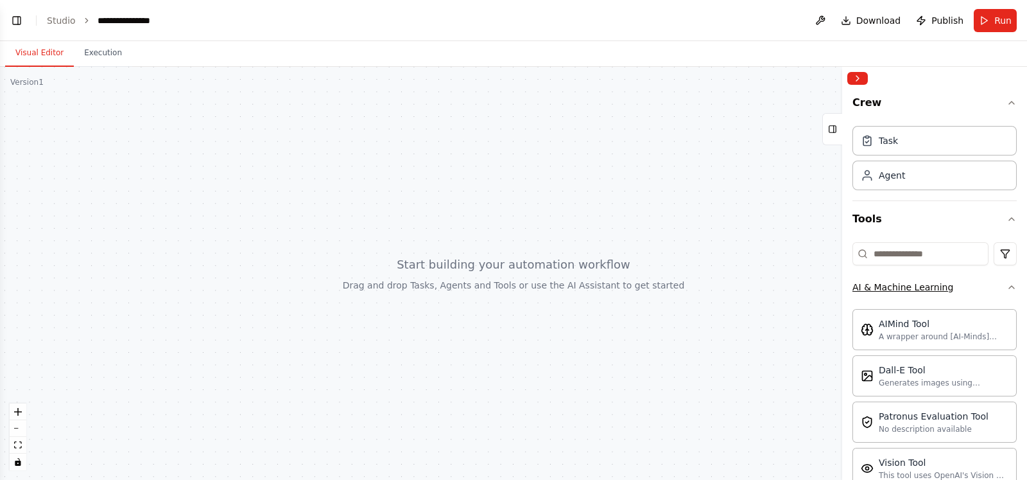
click at [1007, 286] on icon "button" at bounding box center [1012, 287] width 10 height 10
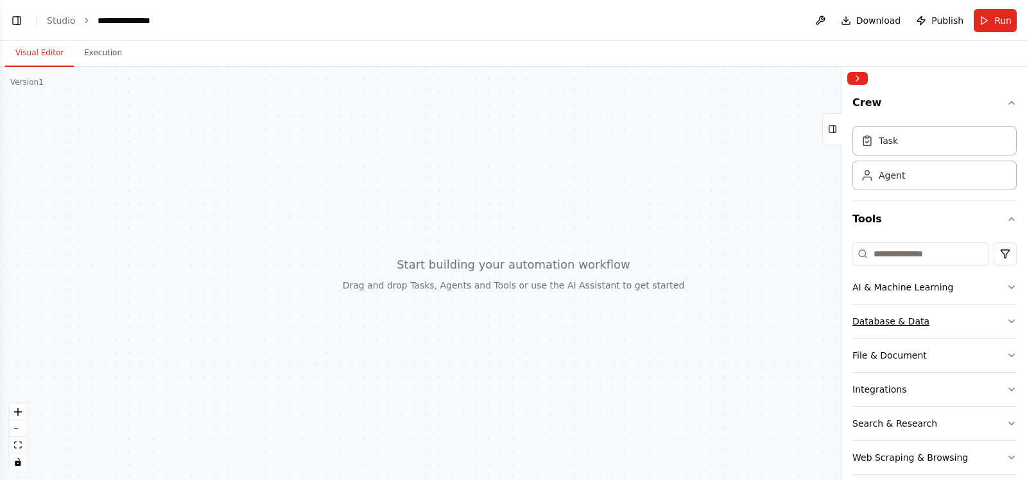
click at [1007, 319] on icon "button" at bounding box center [1012, 321] width 10 height 10
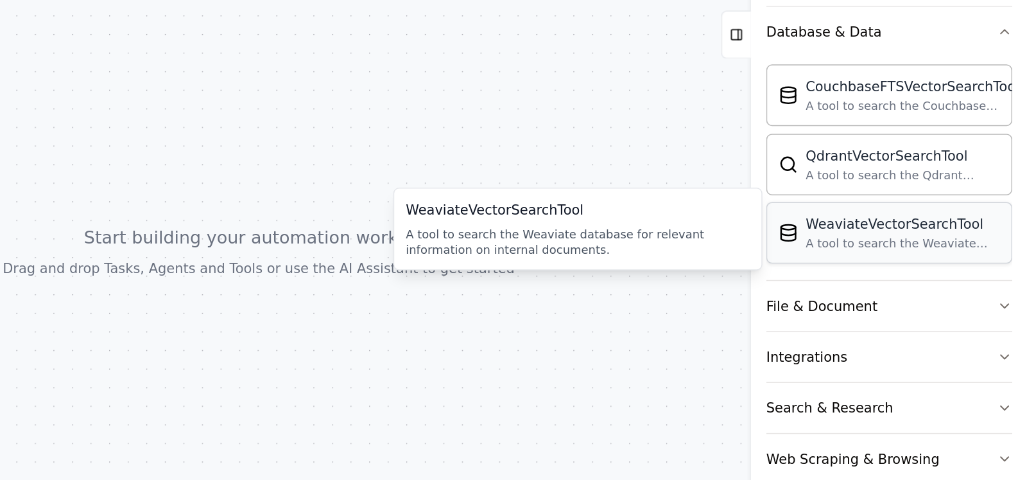
scroll to position [196, 0]
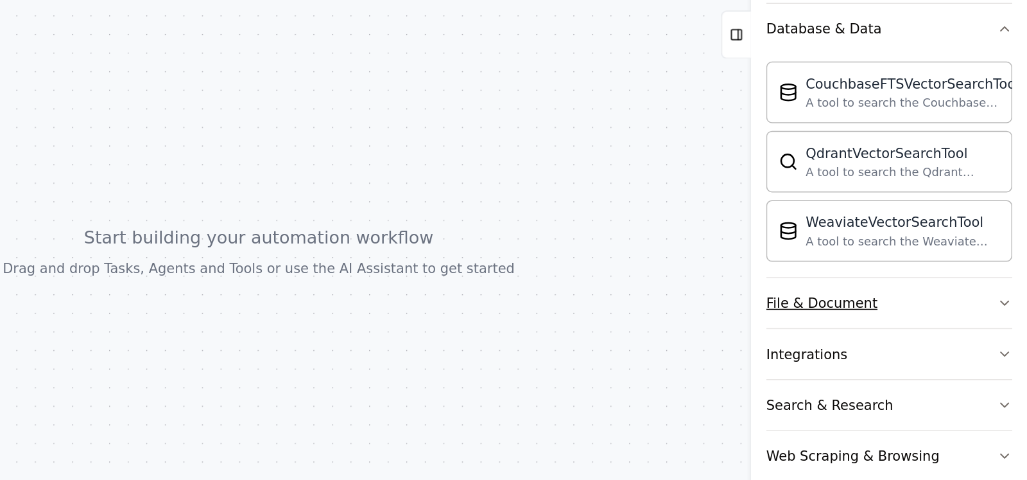
click at [1009, 307] on icon "button" at bounding box center [1011, 308] width 5 height 3
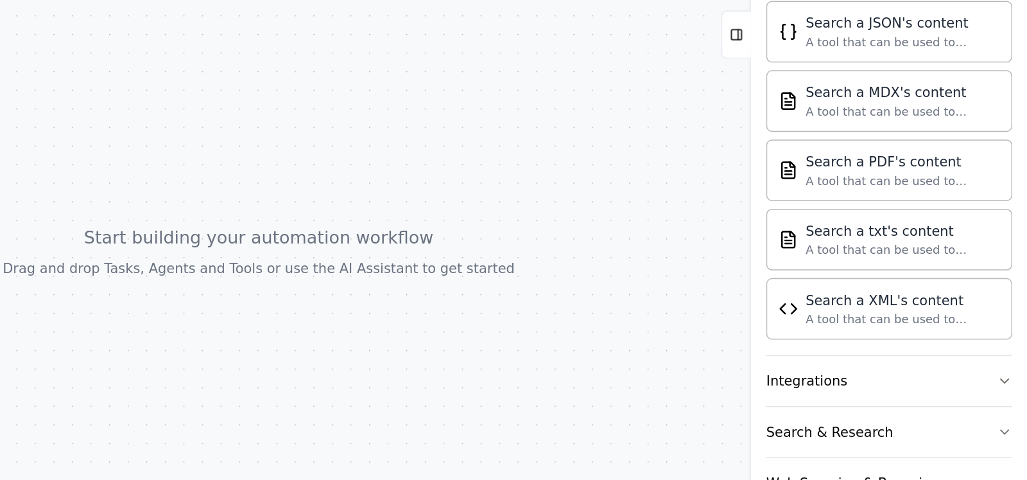
scroll to position [559, 0]
click at [991, 354] on button "Integrations" at bounding box center [935, 359] width 164 height 33
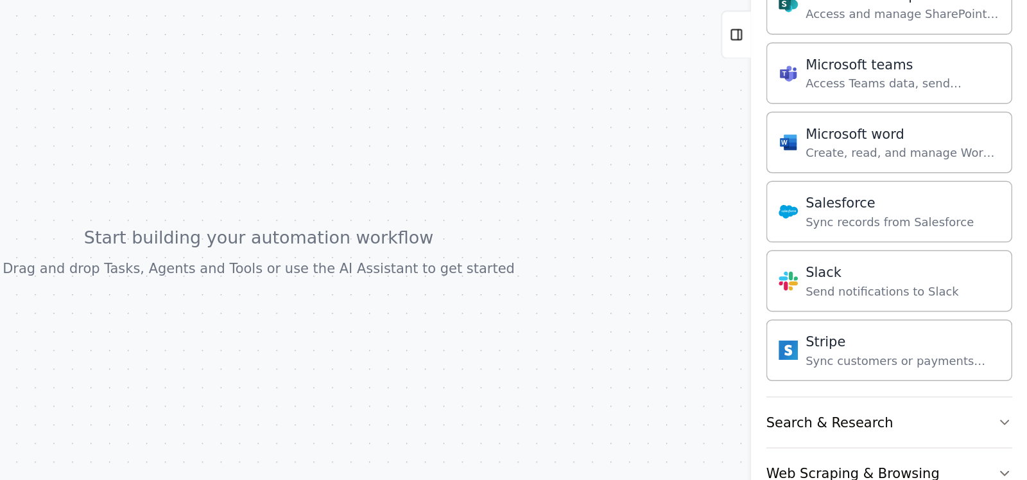
scroll to position [1366, 0]
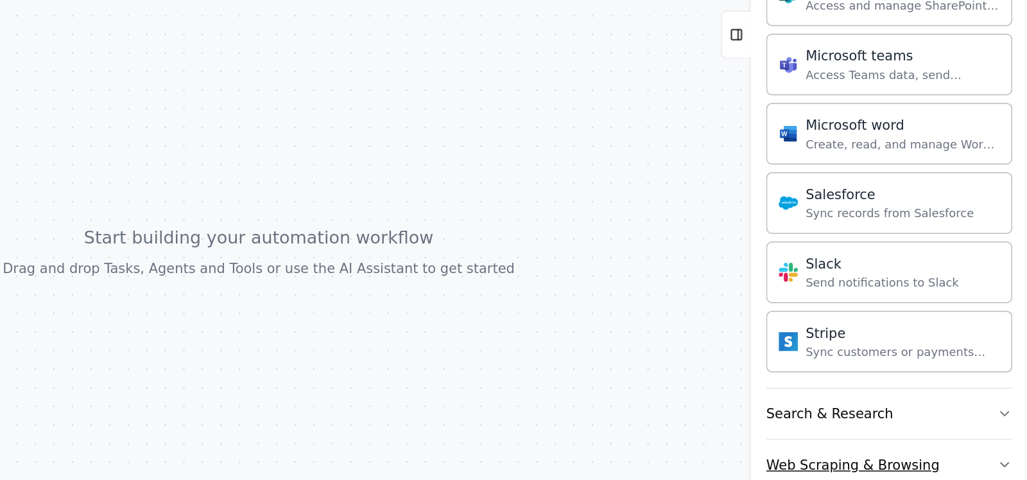
click at [1009, 415] on icon "button" at bounding box center [1011, 416] width 5 height 3
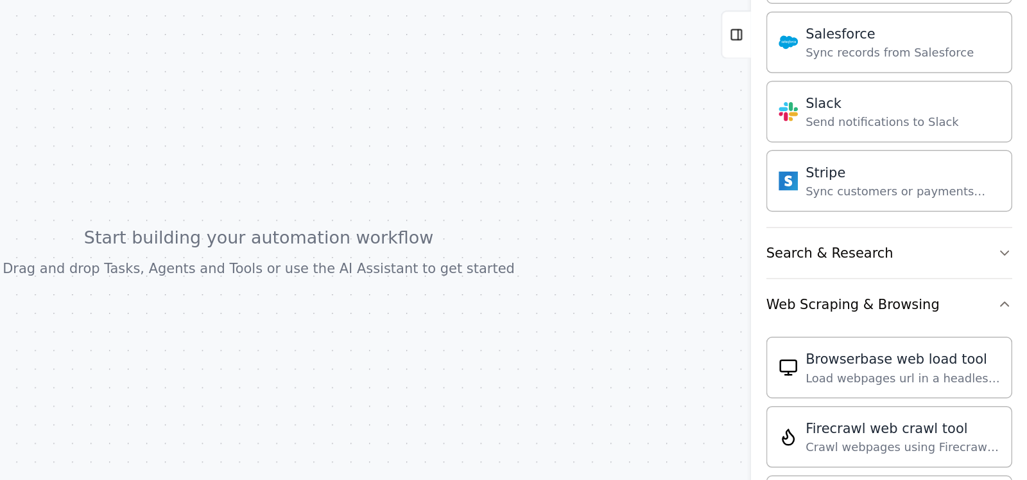
scroll to position [1473, 0]
click at [1007, 304] on icon "button" at bounding box center [1012, 309] width 10 height 10
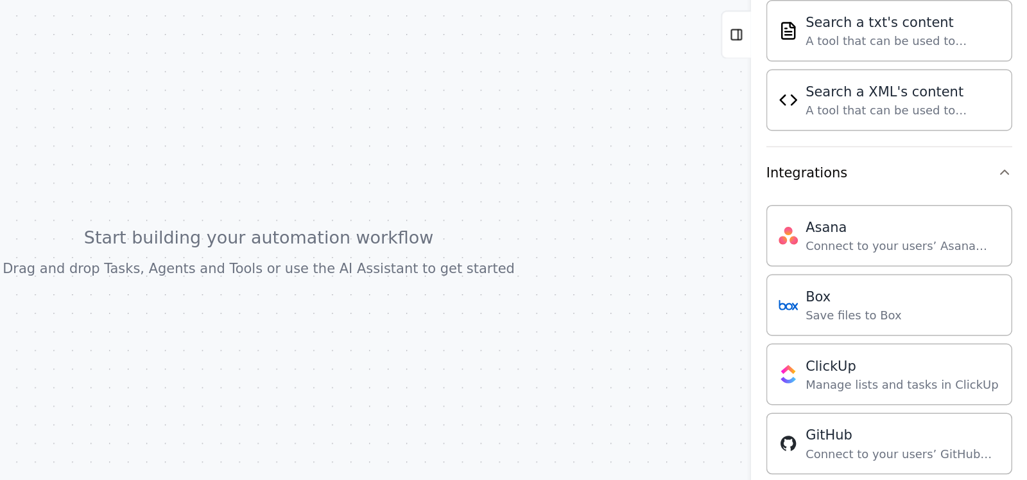
scroll to position [690, 0]
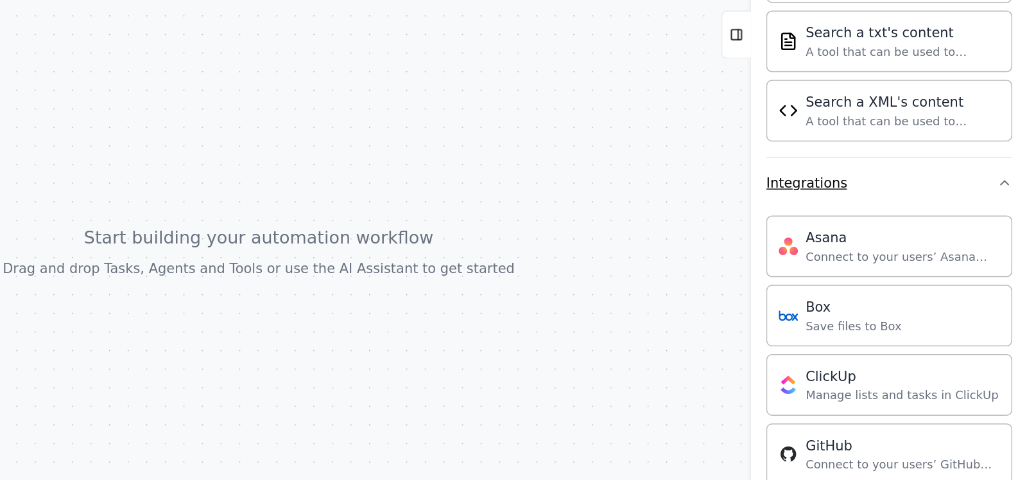
click at [1009, 227] on icon "button" at bounding box center [1011, 228] width 5 height 3
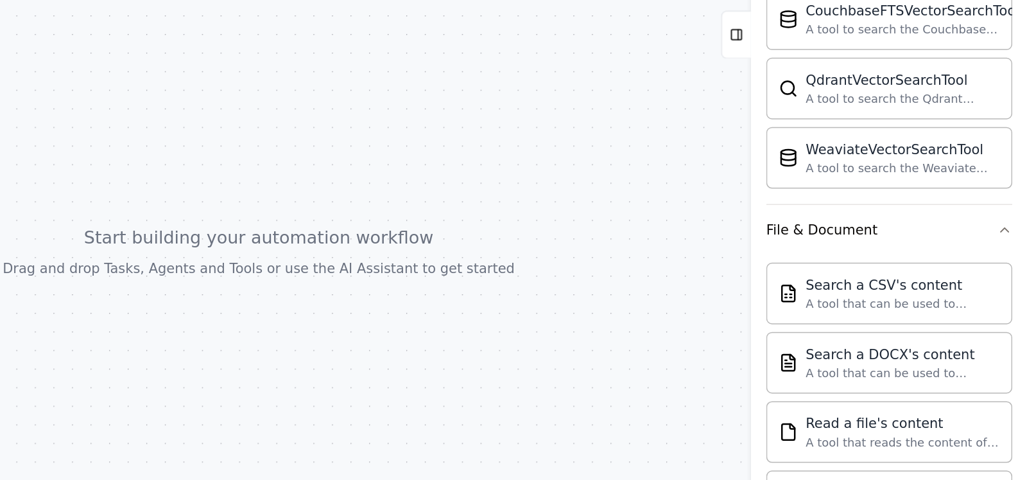
scroll to position [221, 0]
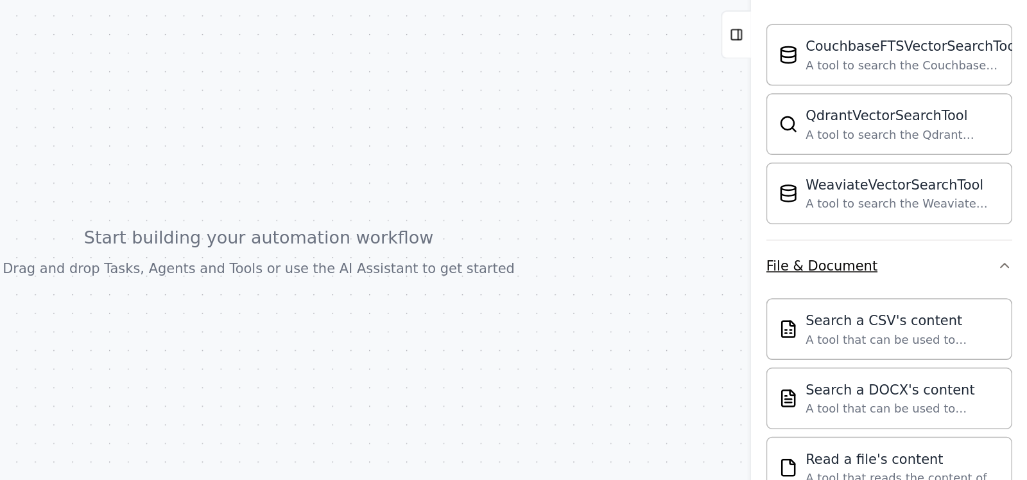
click at [1009, 282] on icon "button" at bounding box center [1011, 283] width 5 height 3
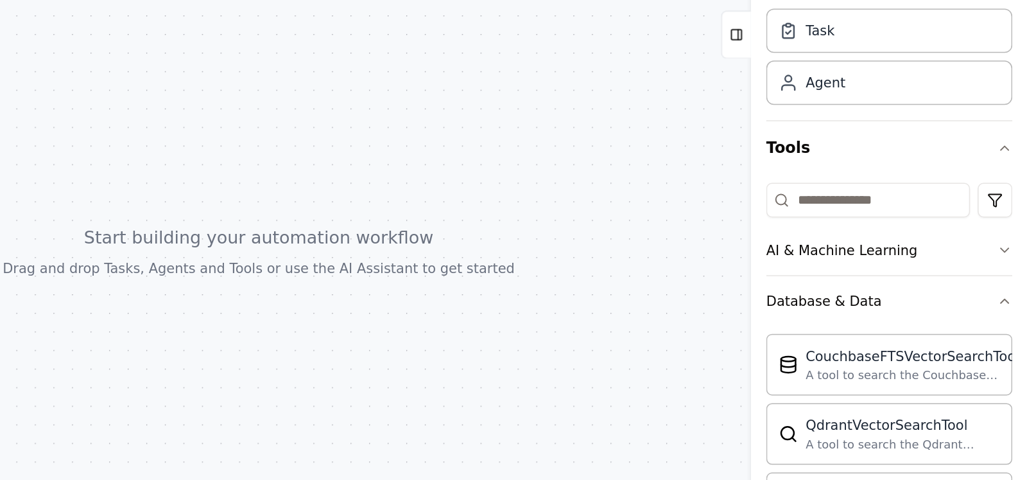
scroll to position [10, 0]
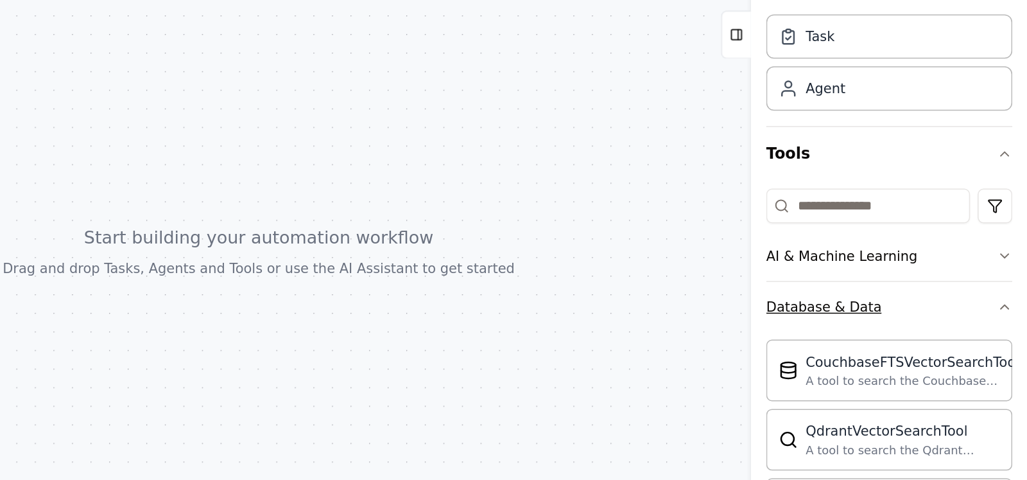
click at [1007, 306] on icon "button" at bounding box center [1012, 311] width 10 height 10
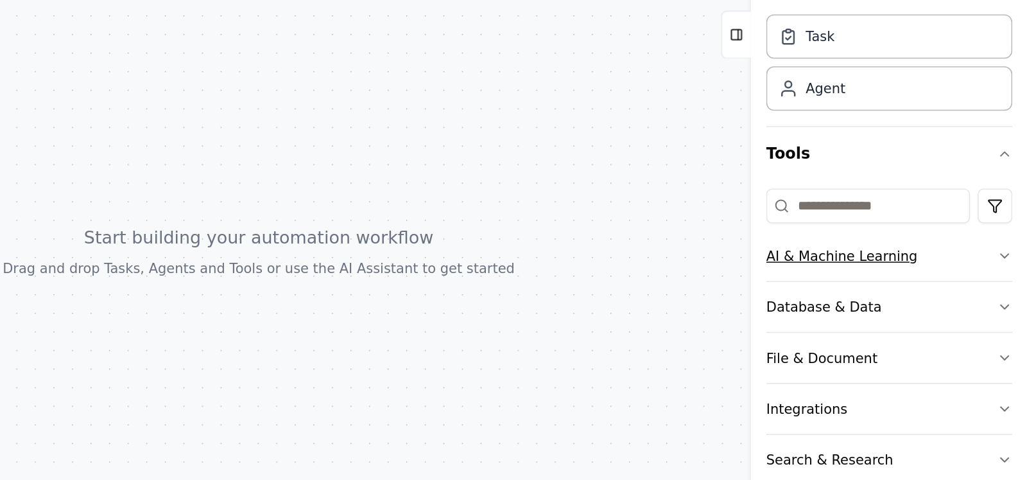
click at [1009, 276] on icon "button" at bounding box center [1011, 276] width 5 height 3
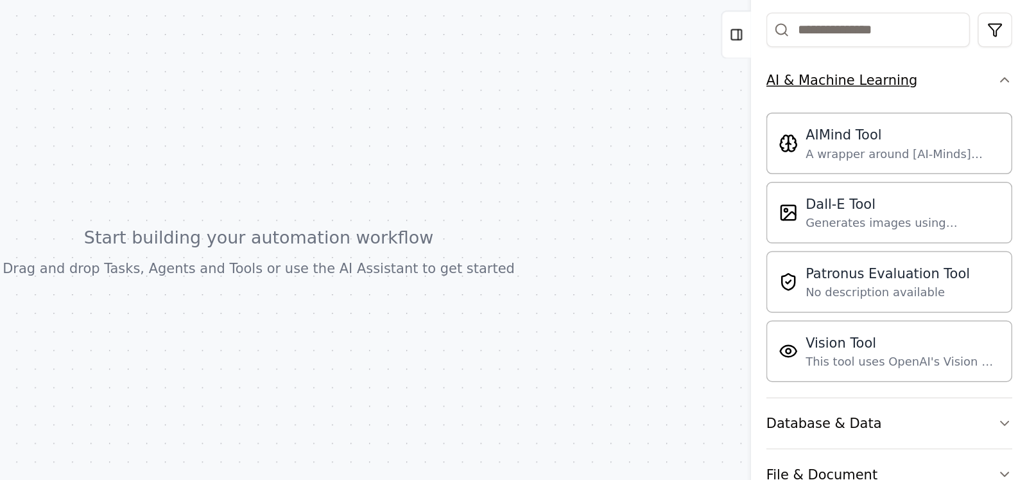
scroll to position [154, 0]
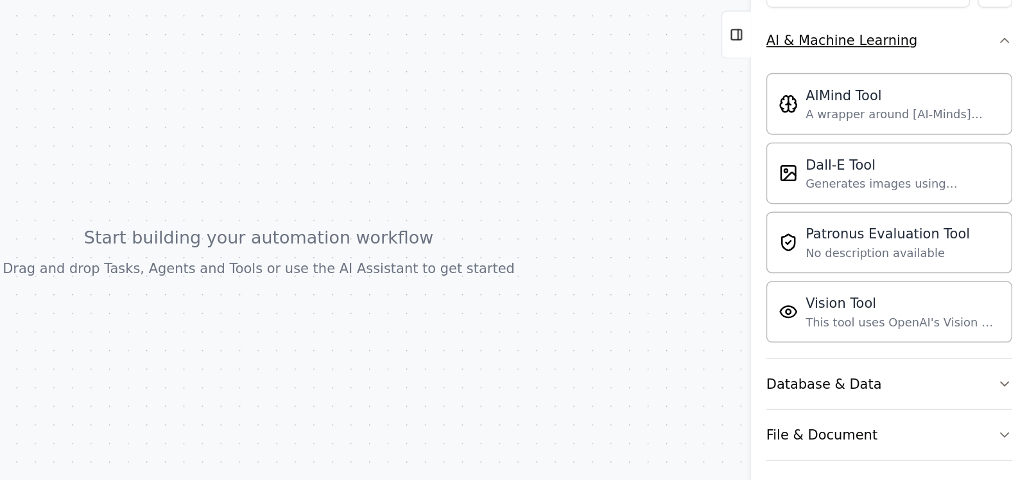
click at [1007, 132] on icon "button" at bounding box center [1012, 133] width 10 height 10
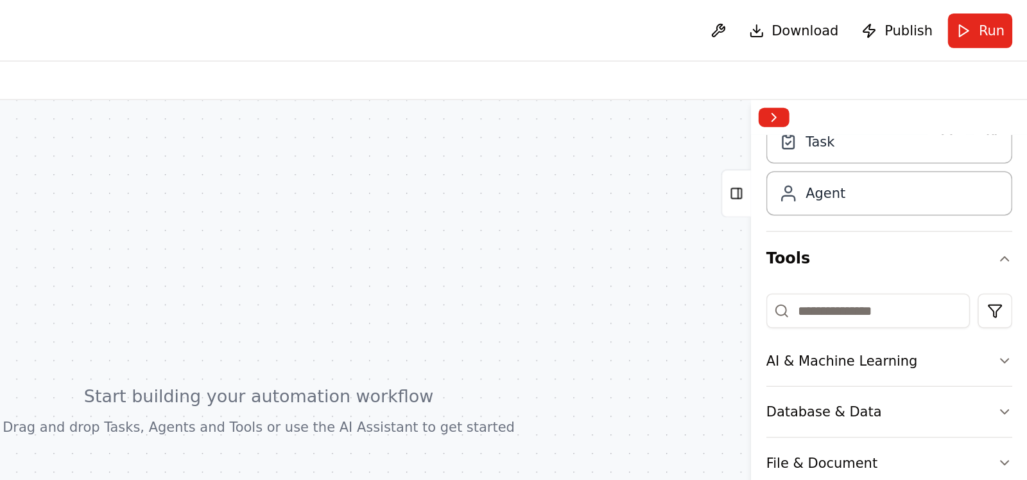
scroll to position [48, 0]
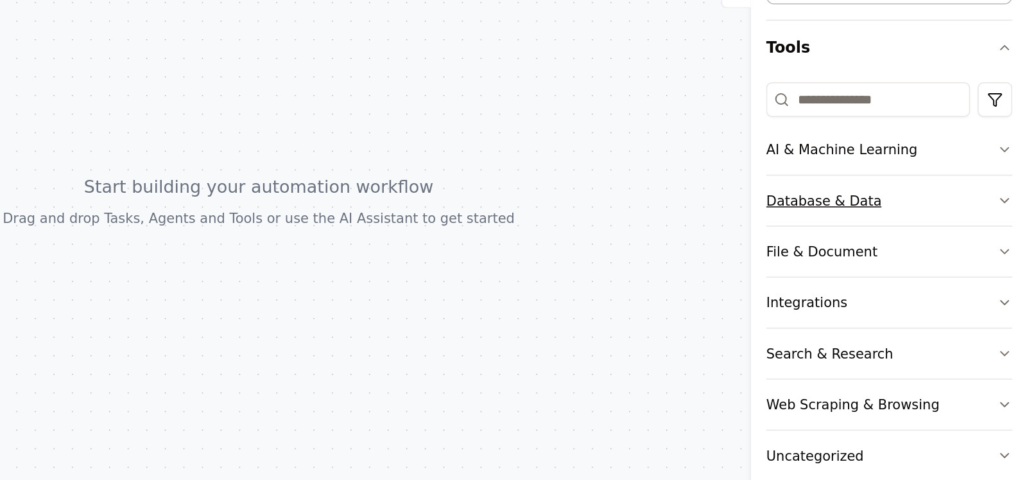
click at [1007, 274] on icon "button" at bounding box center [1012, 273] width 10 height 10
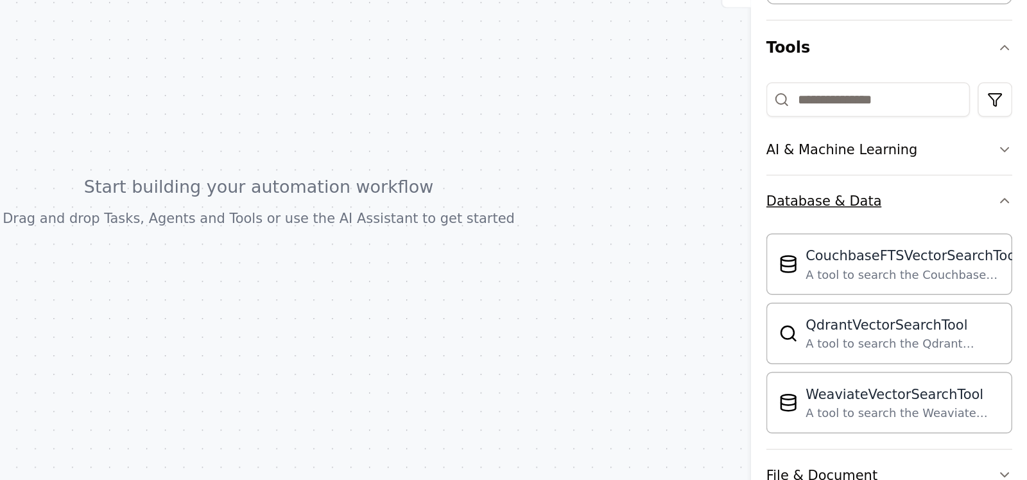
click at [1007, 274] on icon "button" at bounding box center [1012, 273] width 10 height 10
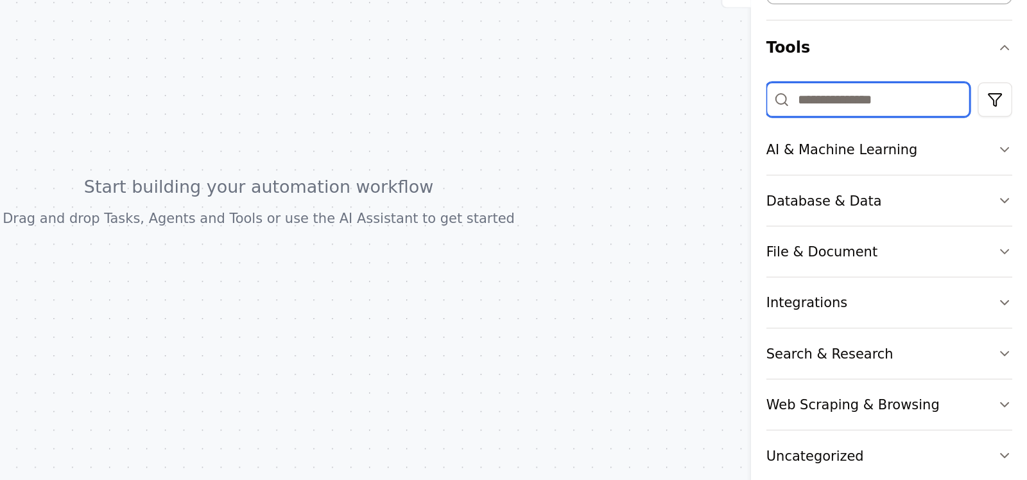
click at [909, 205] on input at bounding box center [921, 206] width 136 height 23
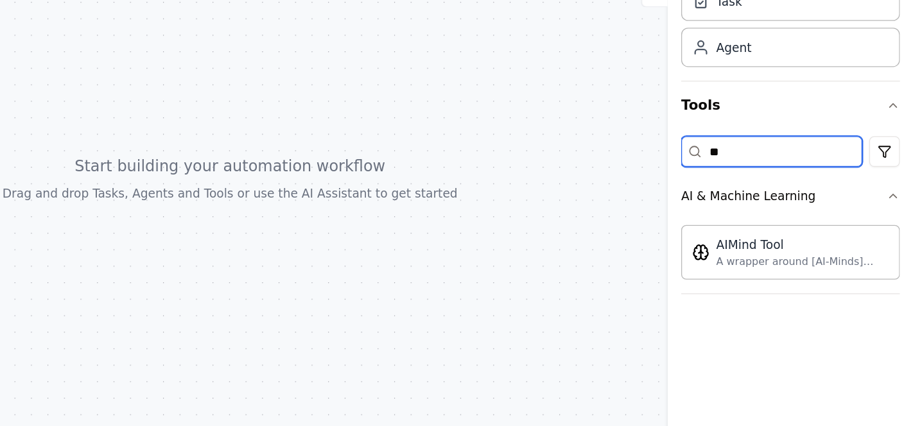
scroll to position [0, 0]
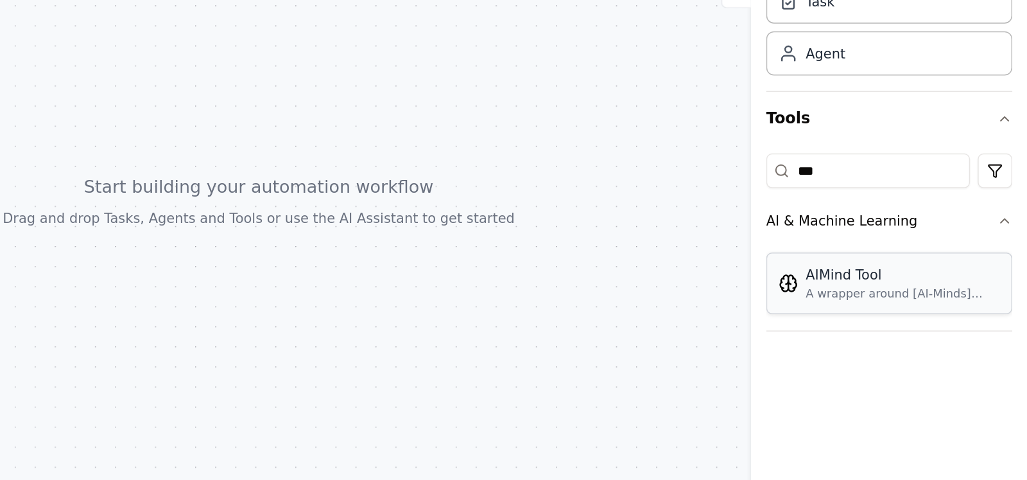
click at [921, 327] on div "AIMind Tool" at bounding box center [944, 323] width 130 height 13
click at [939, 342] on div "AIMind Tool A wrapper around [AI-Minds](https://mindsdb.com/minds). Useful for …" at bounding box center [935, 328] width 164 height 41
click at [995, 332] on div "A wrapper around [AI-Minds](https://mindsdb.com/minds). Useful for when you nee…" at bounding box center [944, 336] width 130 height 10
click at [971, 408] on div "Crew Task Agent Tools *** AI & Machine Learning AIMind Tool A wrapper around [A…" at bounding box center [934, 285] width 185 height 390
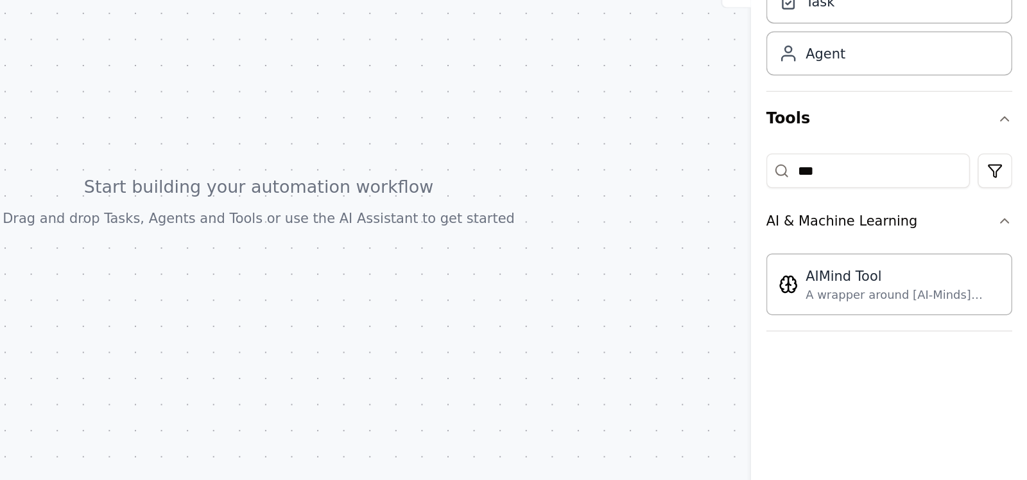
drag, startPoint x: 783, startPoint y: 143, endPoint x: 647, endPoint y: 221, distance: 157.3
click at [647, 221] on div at bounding box center [513, 273] width 1027 height 413
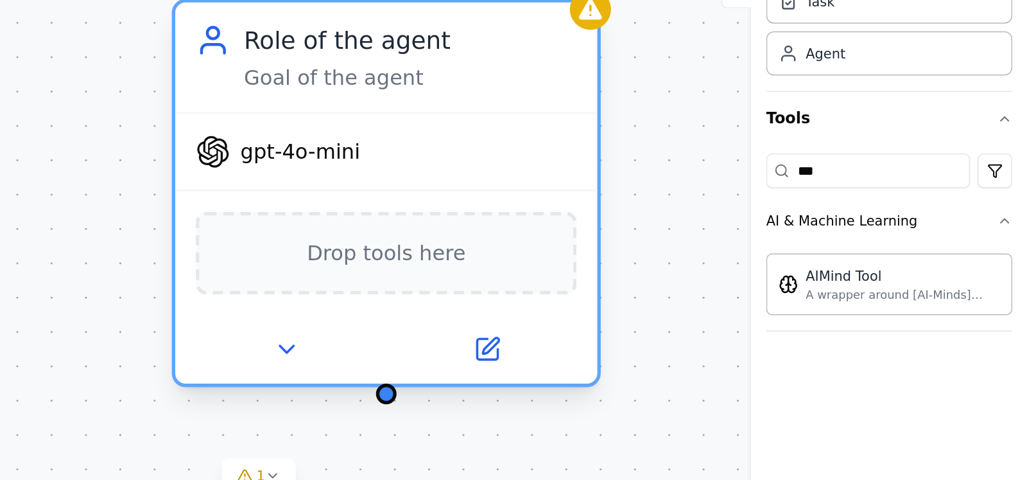
drag, startPoint x: 713, startPoint y: 228, endPoint x: 623, endPoint y: 166, distance: 109.9
click at [623, 166] on div "Role of the agent" at bounding box center [615, 166] width 222 height 23
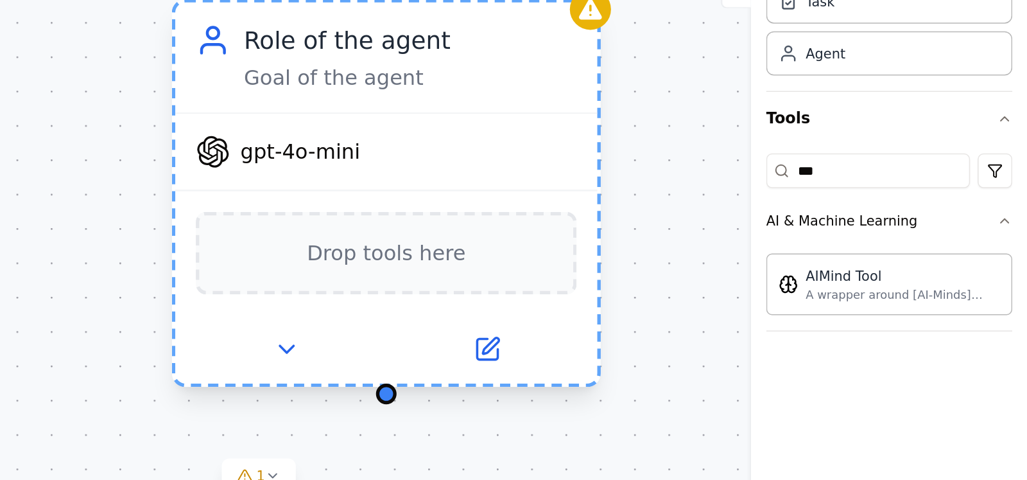
click at [573, 313] on span "Drop tools here" at bounding box center [599, 308] width 106 height 23
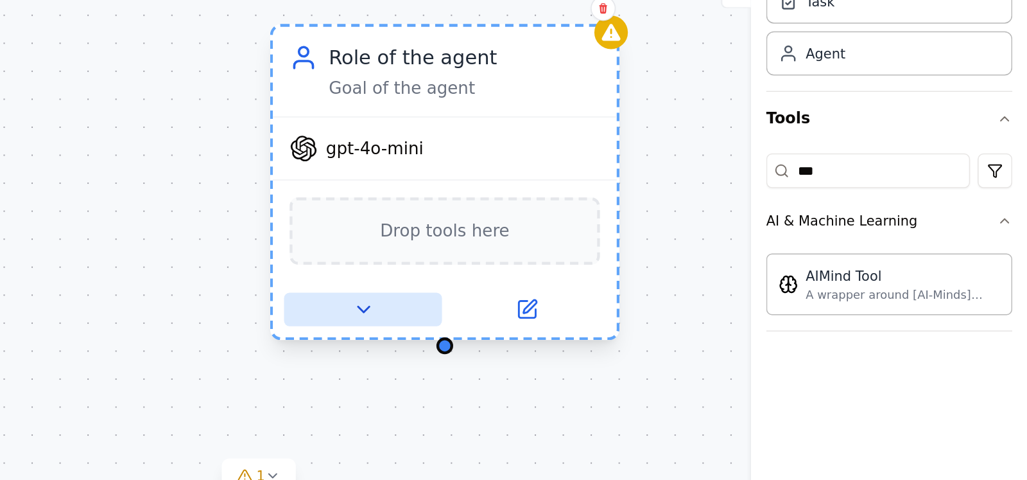
click at [583, 344] on icon at bounding box center [584, 346] width 8 height 4
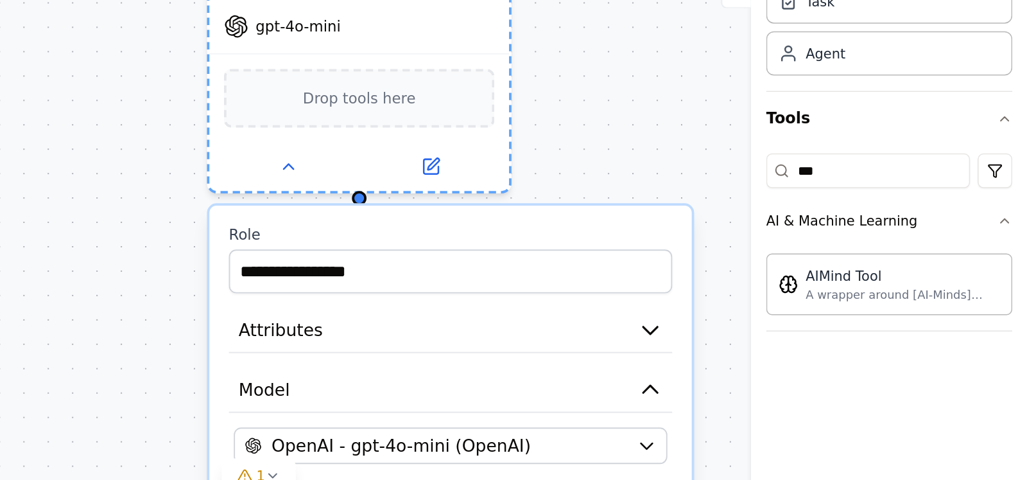
drag, startPoint x: 769, startPoint y: 263, endPoint x: 720, endPoint y: 167, distance: 108.0
click at [720, 167] on div "**********" at bounding box center [513, 273] width 1027 height 413
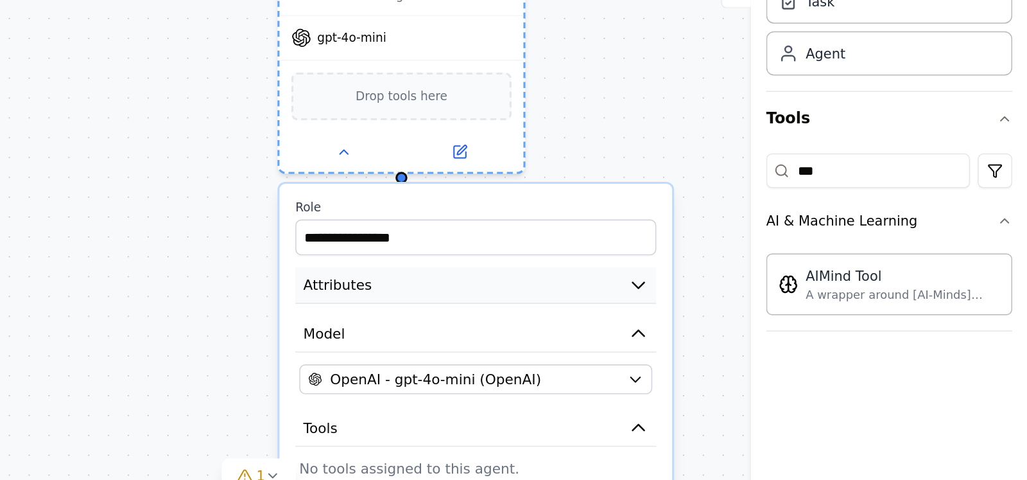
click at [769, 330] on icon "button" at bounding box center [767, 329] width 13 height 13
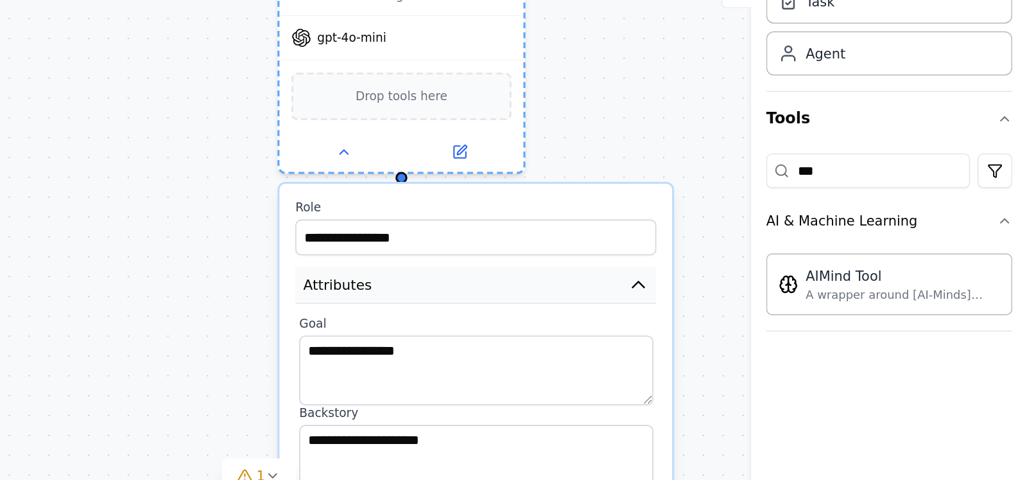
click at [769, 330] on icon "button" at bounding box center [767, 329] width 13 height 13
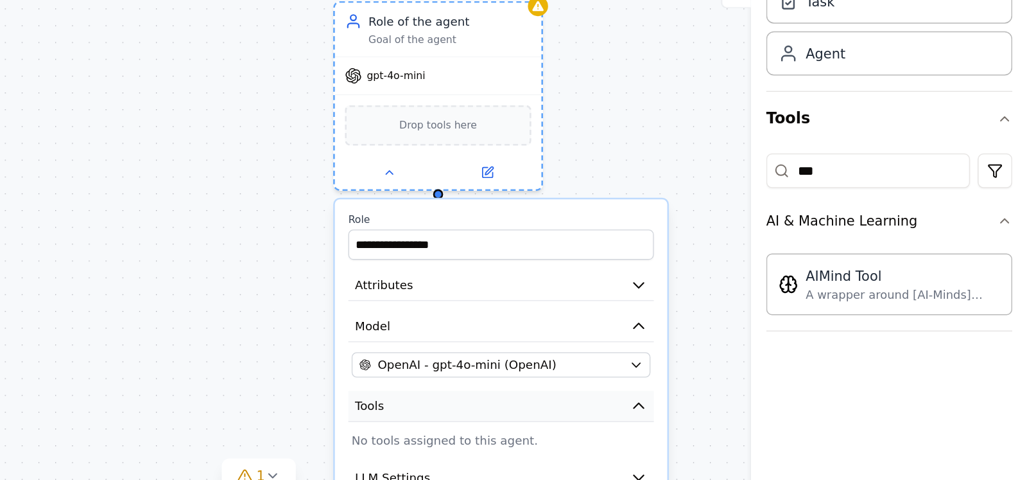
click at [769, 412] on icon "button" at bounding box center [767, 410] width 11 height 11
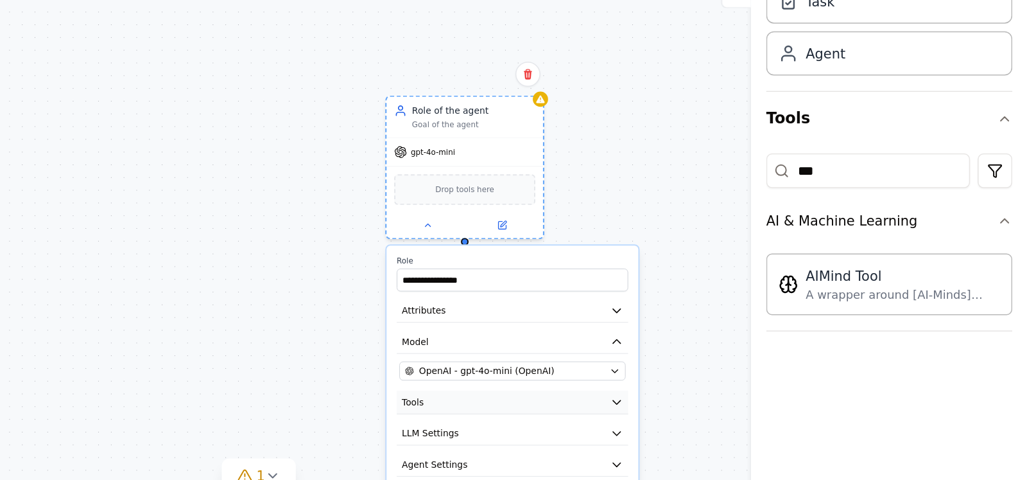
click at [751, 407] on icon "button" at bounding box center [753, 408] width 8 height 8
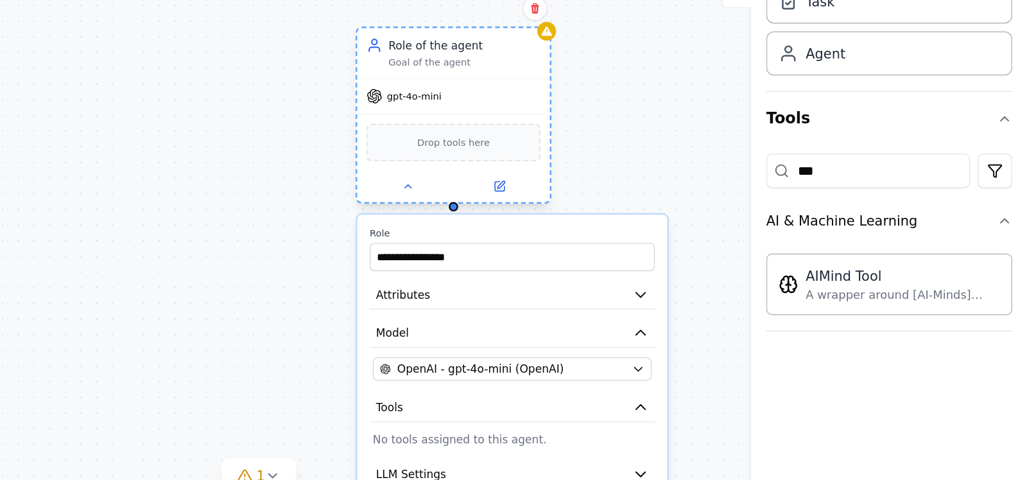
click at [640, 241] on div "Drop tools here" at bounding box center [644, 234] width 116 height 25
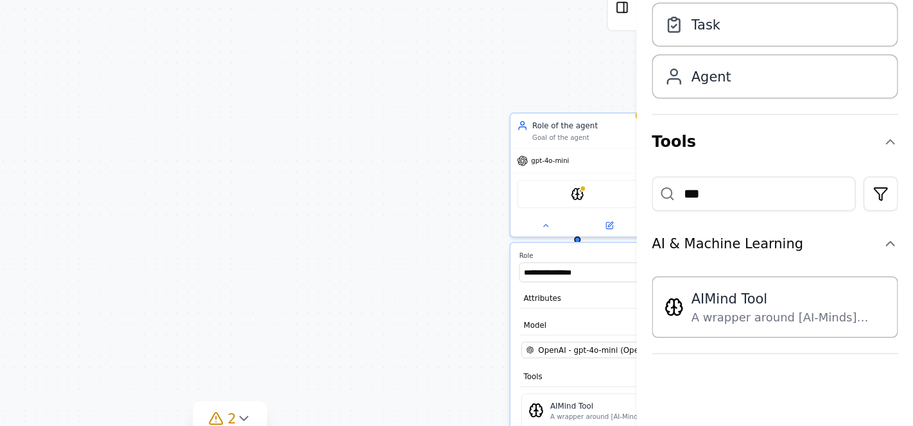
drag, startPoint x: 939, startPoint y: 143, endPoint x: 555, endPoint y: 279, distance: 407.3
click at [555, 279] on div "**********" at bounding box center [456, 247] width 913 height 360
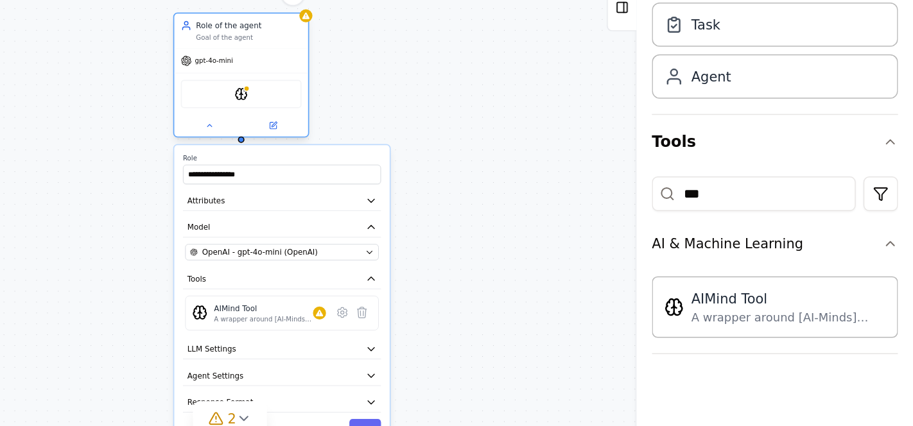
drag, startPoint x: 663, startPoint y: 254, endPoint x: 422, endPoint y: 186, distance: 249.8
click at [422, 186] on div "AIMindTool" at bounding box center [463, 187] width 89 height 28
click at [534, 334] on icon at bounding box center [531, 333] width 9 height 9
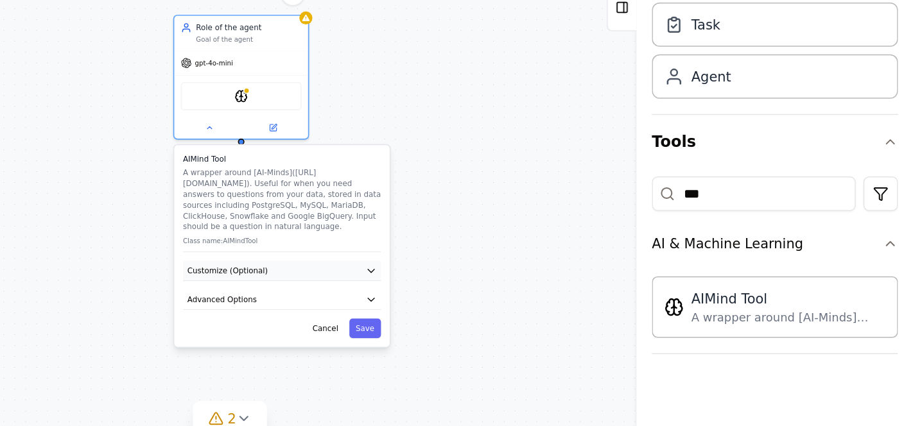
click at [553, 299] on button "Customize (Optional)" at bounding box center [491, 305] width 132 height 13
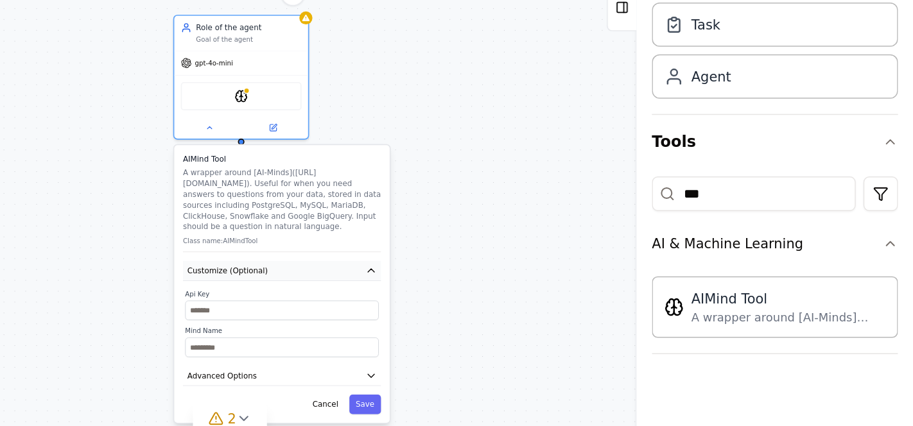
click at [548, 299] on button "Customize (Optional)" at bounding box center [491, 305] width 132 height 13
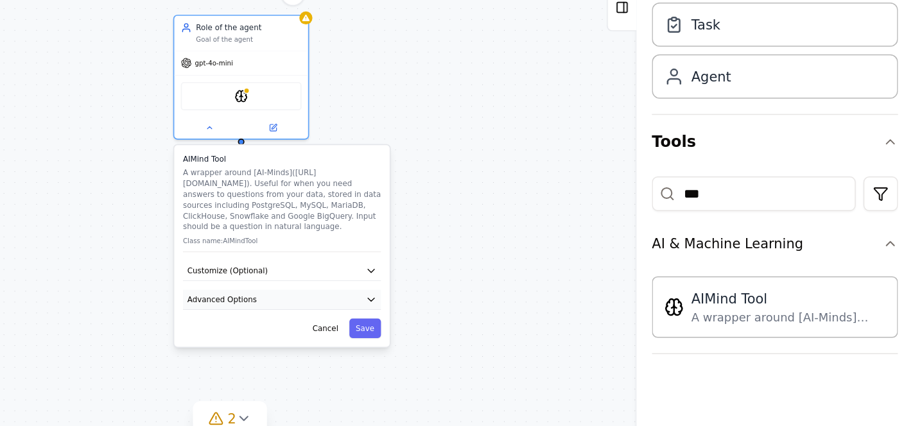
click at [551, 320] on icon "button" at bounding box center [550, 323] width 7 height 7
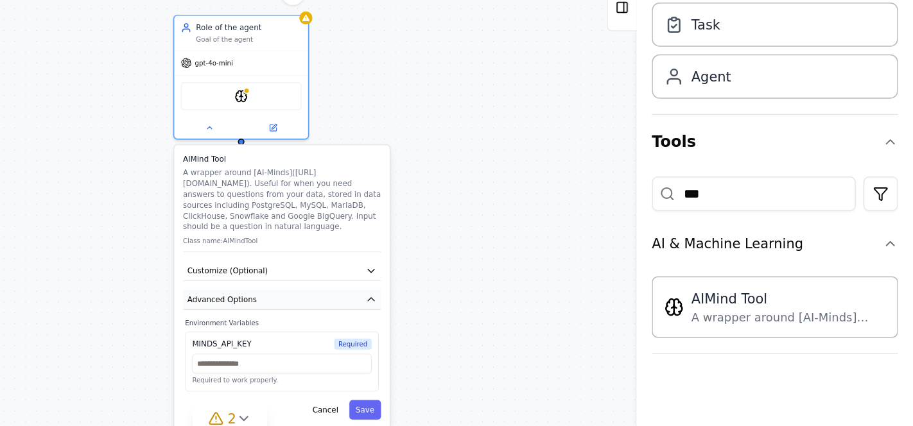
click at [551, 320] on icon "button" at bounding box center [550, 323] width 7 height 7
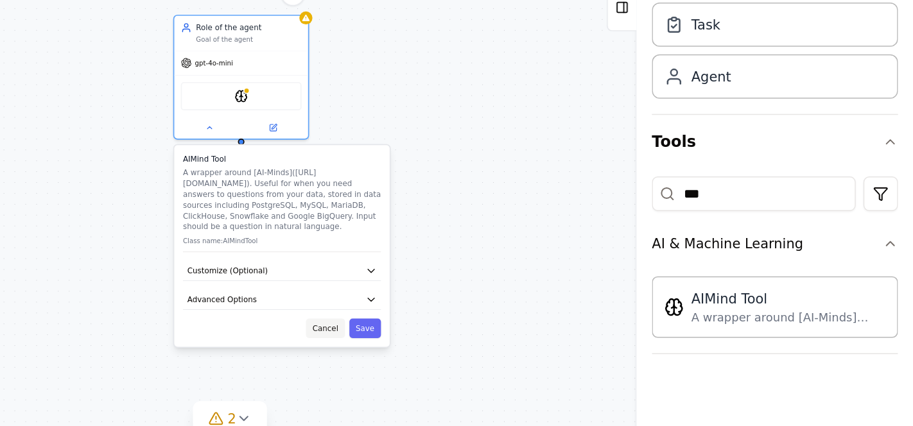
click at [530, 337] on button "Cancel" at bounding box center [520, 343] width 26 height 13
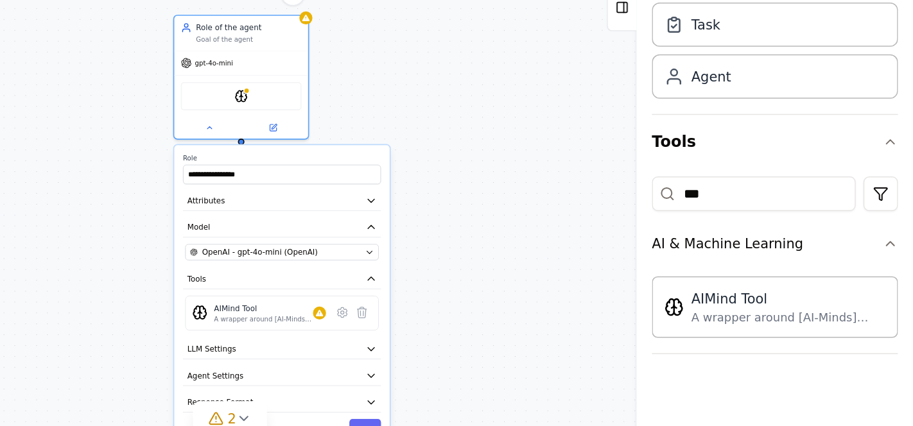
click at [573, 194] on div "**********" at bounding box center [456, 247] width 913 height 360
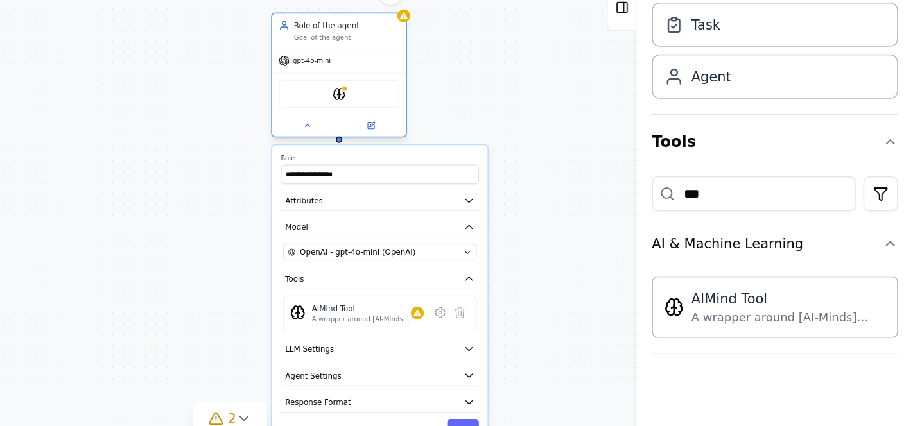
drag, startPoint x: 481, startPoint y: 190, endPoint x: 548, endPoint y: 186, distance: 67.6
click at [548, 186] on div "AIMindTool" at bounding box center [529, 187] width 81 height 19
click at [611, 329] on icon at bounding box center [610, 332] width 6 height 7
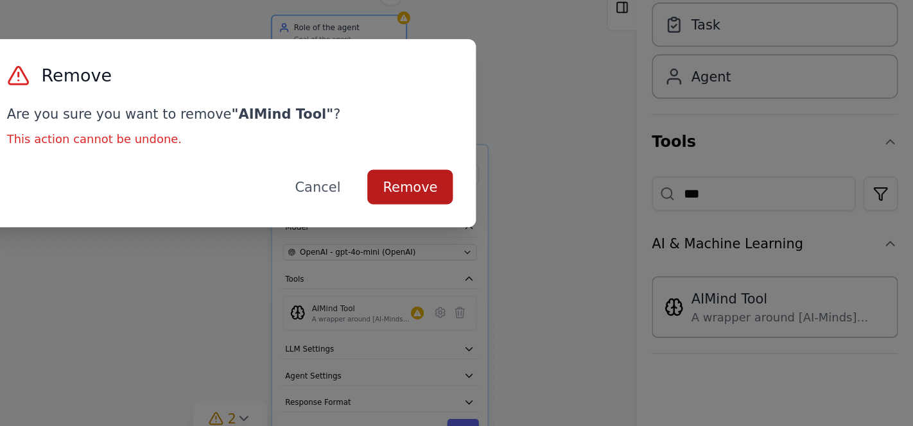
click at [584, 249] on button "Remove" at bounding box center [576, 249] width 57 height 23
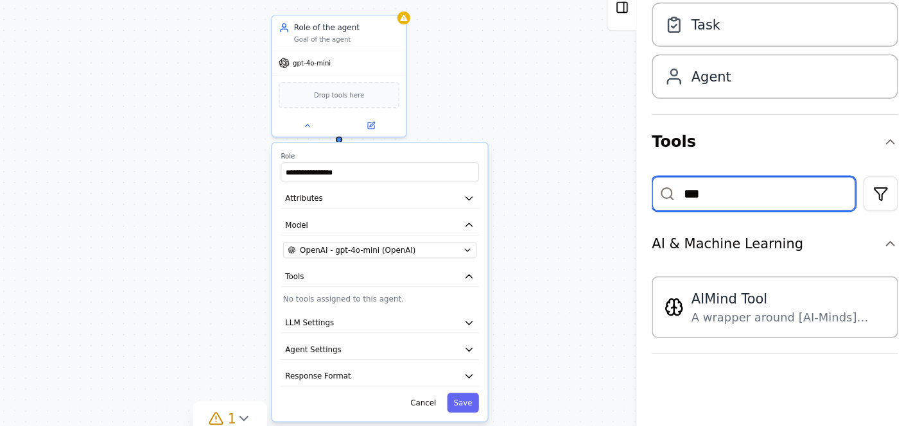
click at [788, 252] on input "***" at bounding box center [806, 253] width 136 height 23
type input "*"
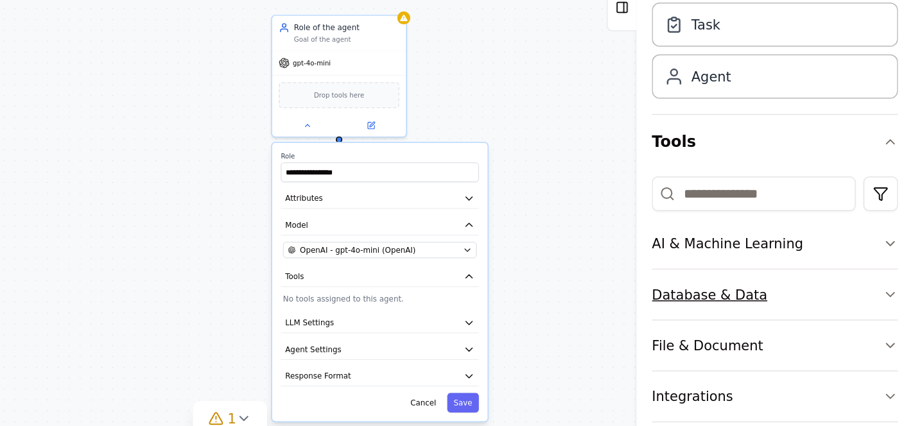
click at [804, 319] on div "Database & Data" at bounding box center [776, 321] width 77 height 13
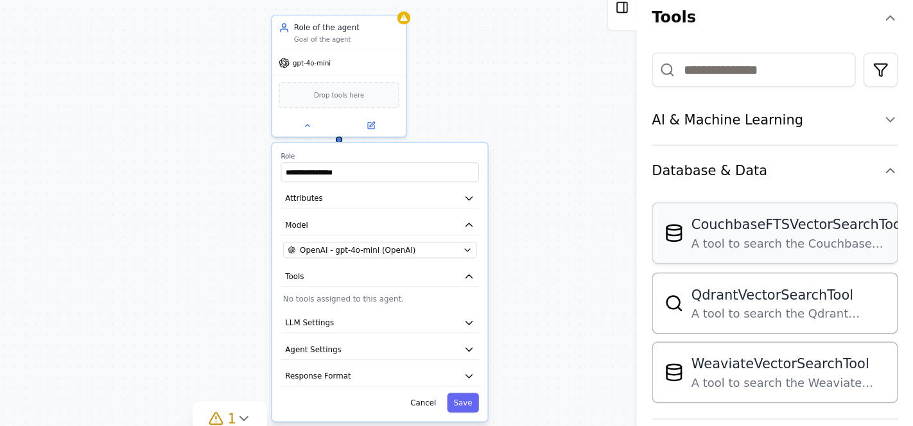
scroll to position [101, 0]
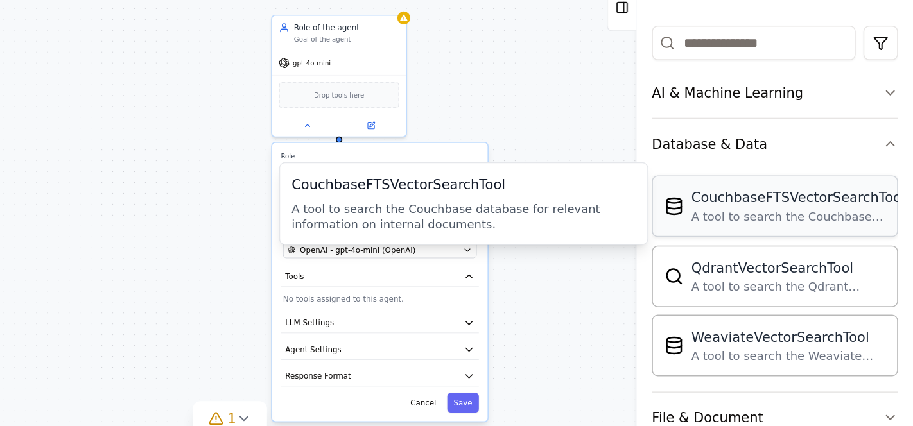
click at [789, 264] on div "A tool to search the Couchbase database for relevant information on internal do…" at bounding box center [836, 269] width 143 height 10
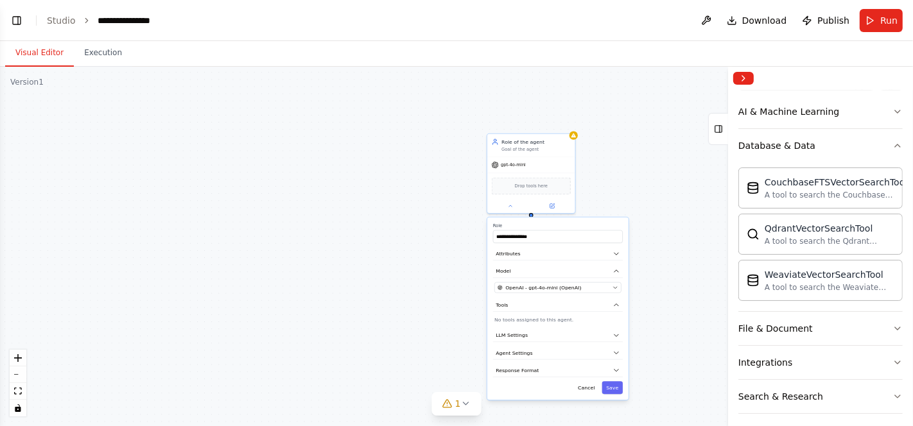
scroll to position [222, 0]
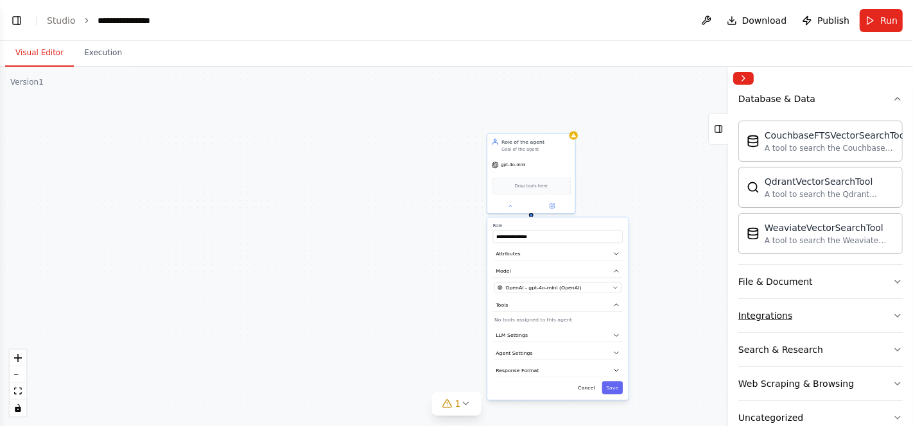
click at [783, 310] on div "Integrations" at bounding box center [765, 315] width 54 height 13
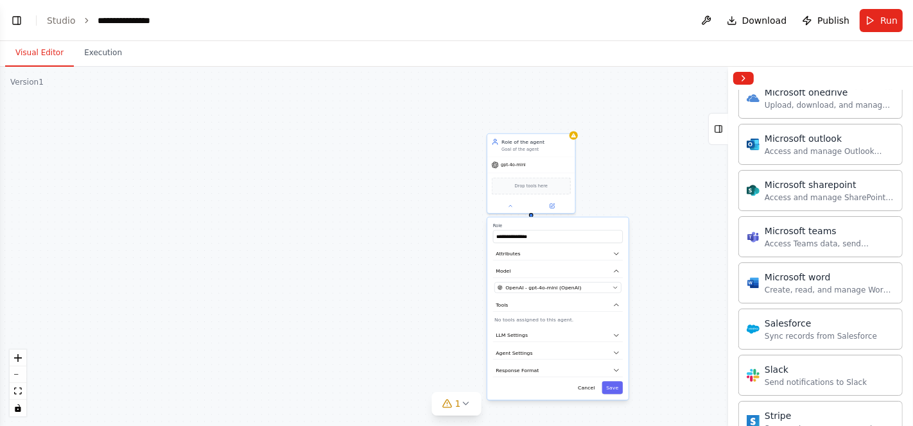
scroll to position [1038, 0]
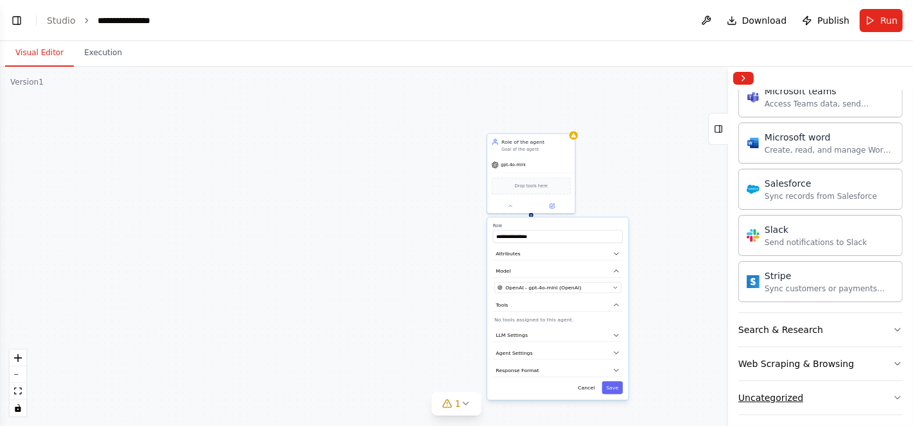
click at [892, 393] on icon "button" at bounding box center [897, 398] width 10 height 10
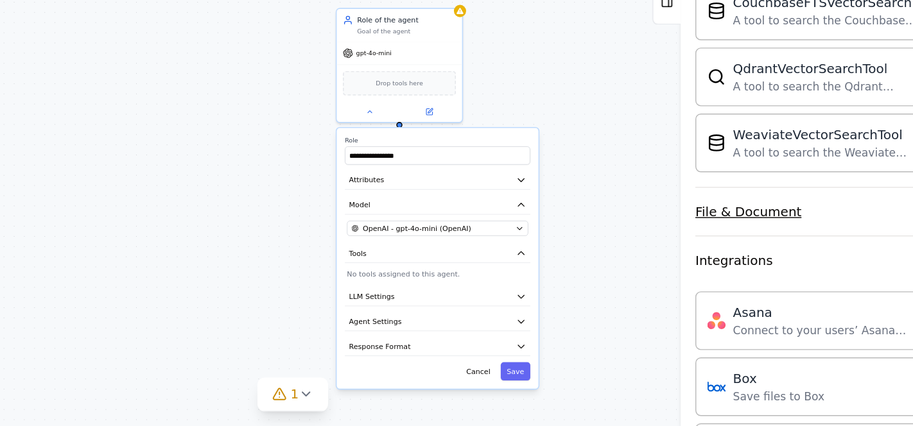
scroll to position [223, 0]
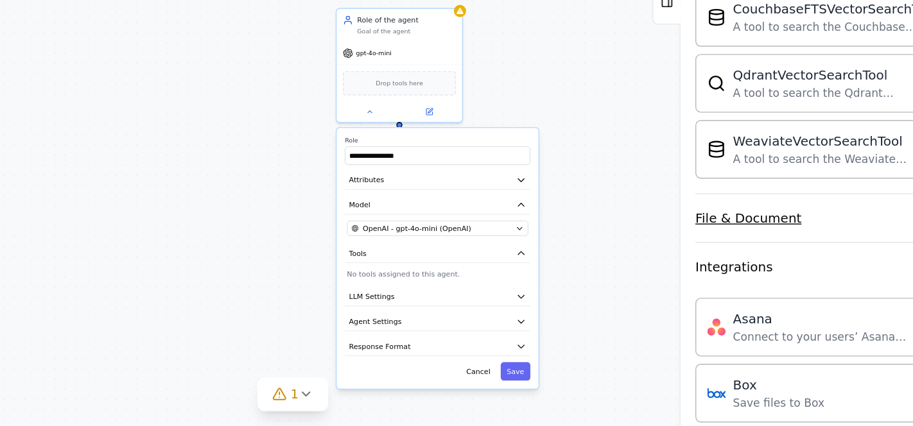
click at [792, 280] on div "File & Document" at bounding box center [775, 280] width 74 height 13
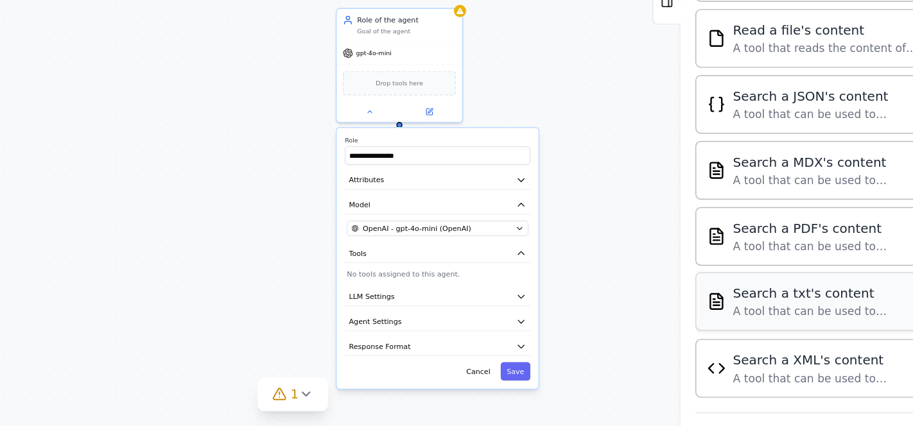
scroll to position [482, 0]
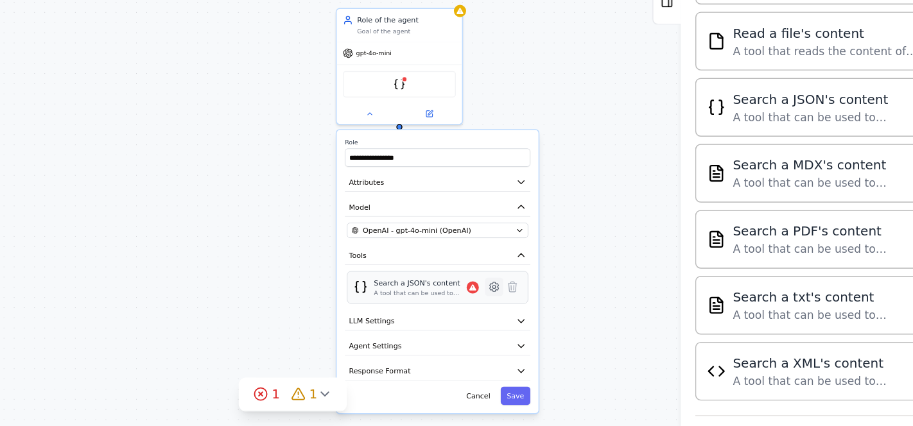
click at [602, 327] on button at bounding box center [597, 328] width 13 height 13
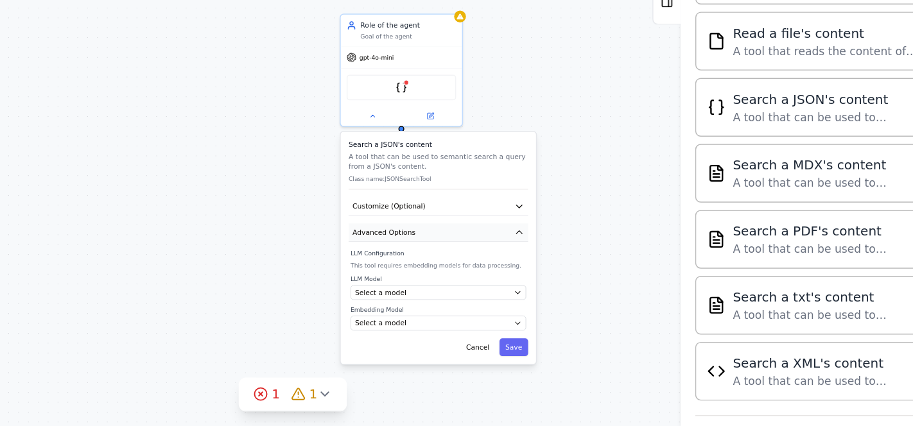
click at [618, 289] on icon "button" at bounding box center [615, 290] width 7 height 7
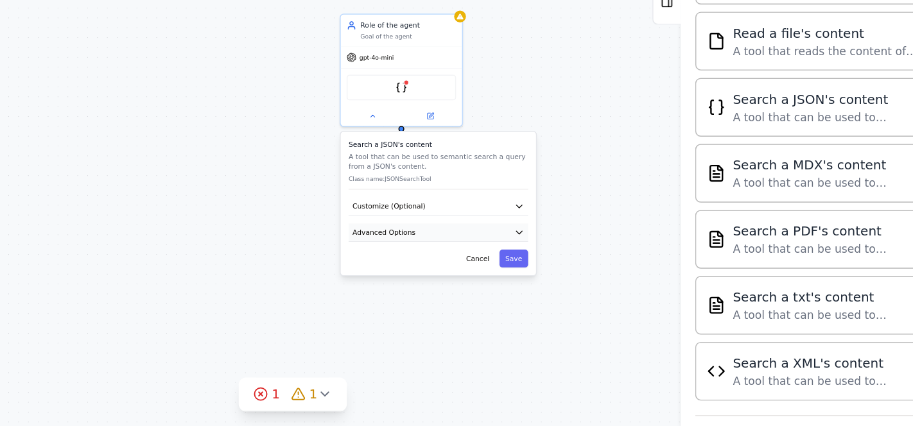
click at [618, 289] on icon "button" at bounding box center [615, 290] width 7 height 7
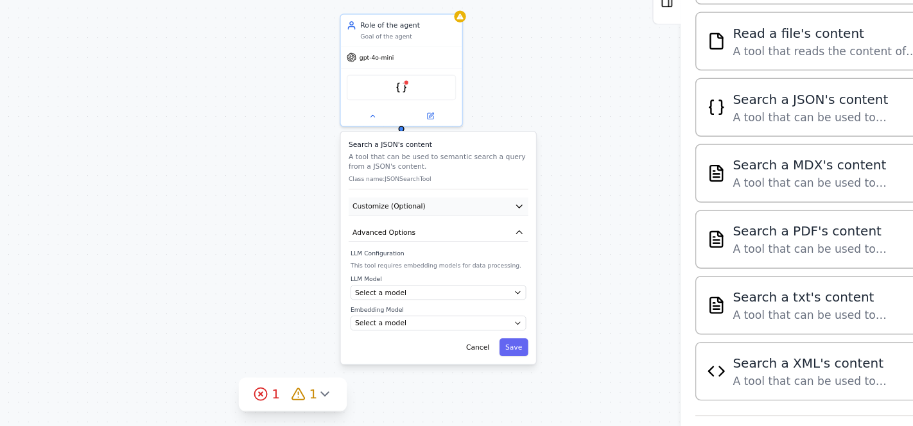
click at [616, 273] on icon "button" at bounding box center [615, 272] width 7 height 7
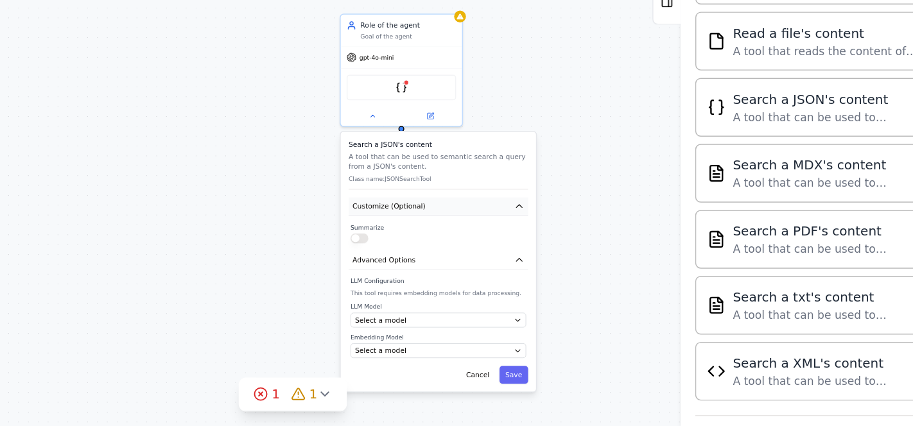
click at [616, 273] on icon "button" at bounding box center [615, 272] width 7 height 7
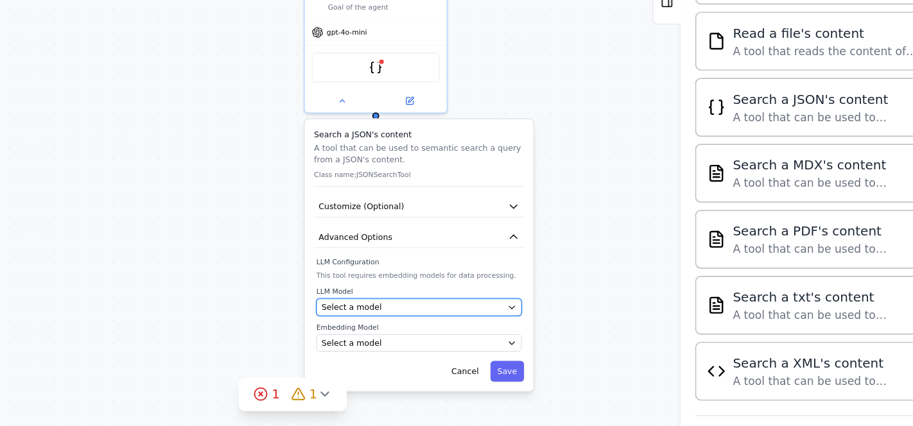
click at [598, 342] on div "Select a model" at bounding box center [539, 343] width 126 height 8
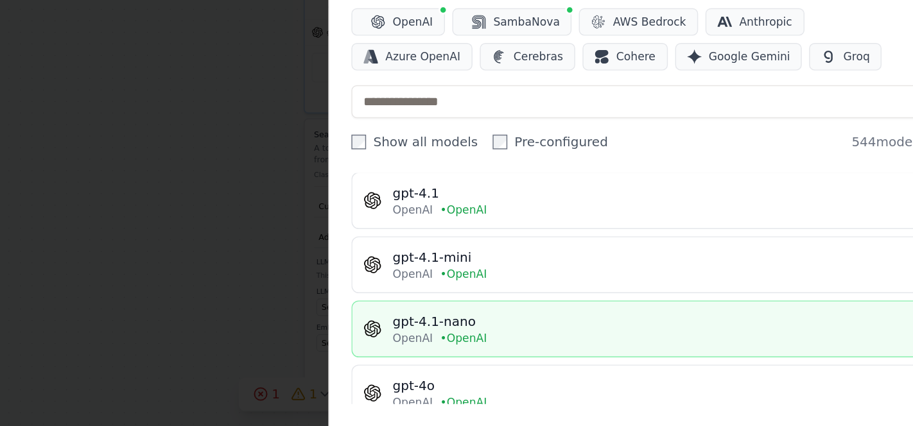
scroll to position [42, 0]
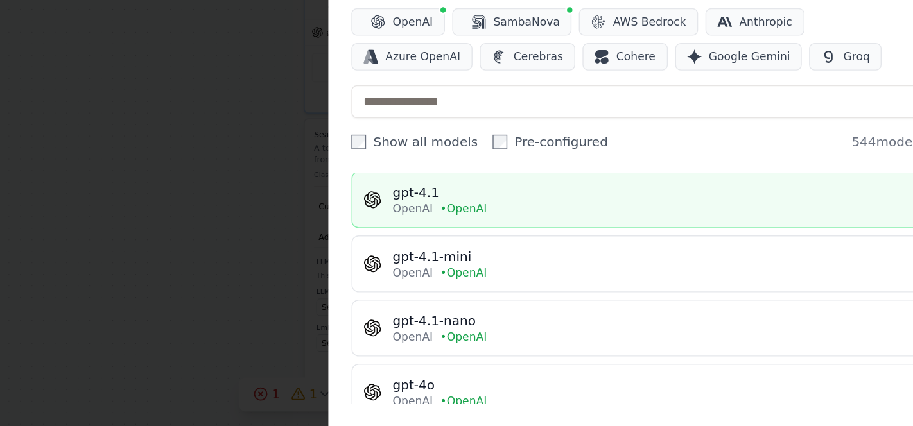
click at [682, 272] on div "OpenAI • OpenAI" at bounding box center [707, 274] width 363 height 10
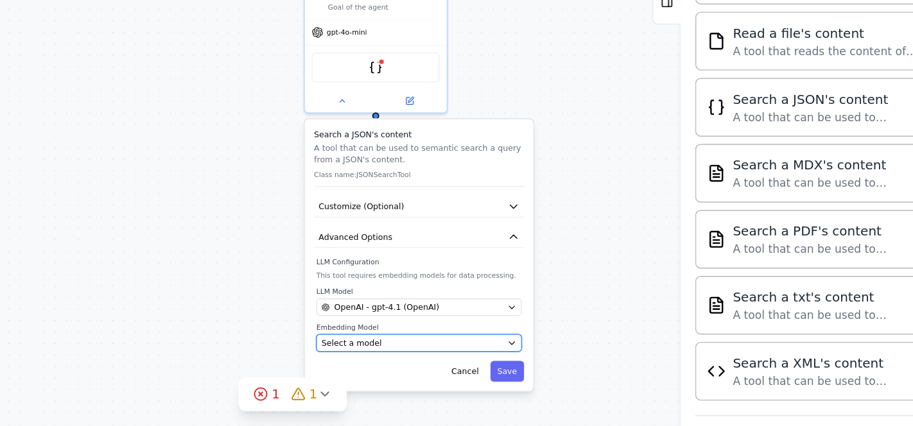
click at [551, 369] on div "Select a model" at bounding box center [539, 368] width 126 height 8
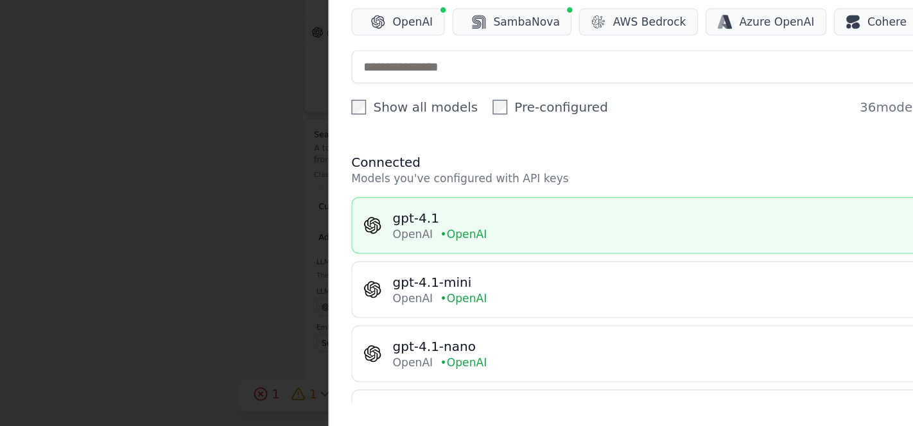
click at [623, 279] on div "gpt-4.1" at bounding box center [707, 280] width 363 height 13
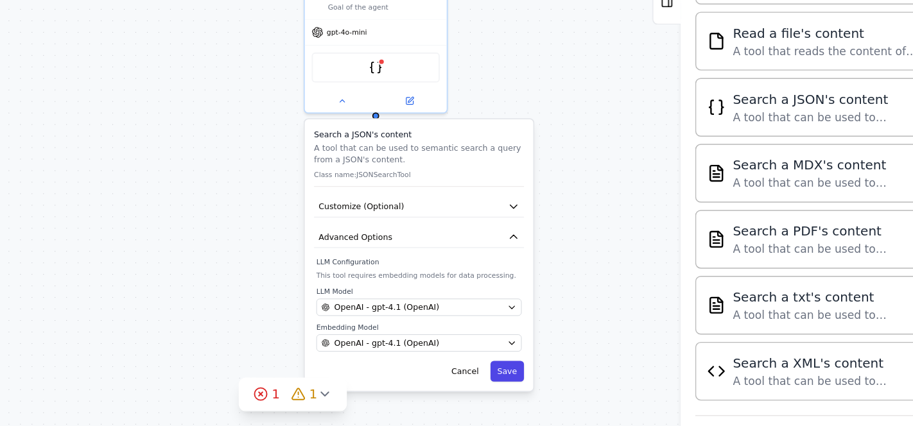
click at [611, 385] on button "Save" at bounding box center [607, 388] width 24 height 15
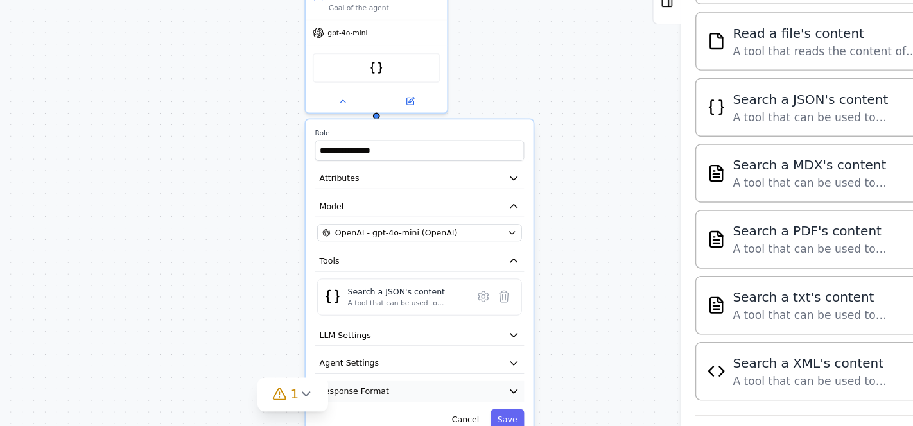
click at [562, 396] on button "Response Format" at bounding box center [545, 402] width 146 height 15
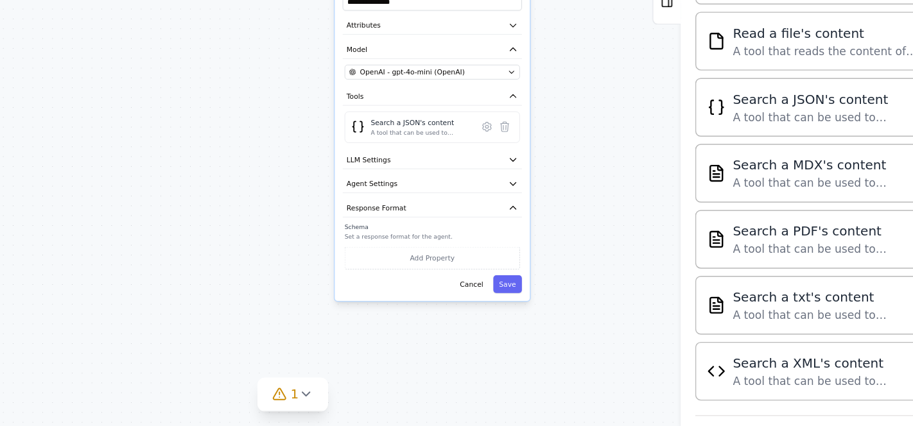
drag, startPoint x: 650, startPoint y: 322, endPoint x: 650, endPoint y: 184, distance: 138.0
click at [650, 184] on div "**********" at bounding box center [456, 247] width 913 height 360
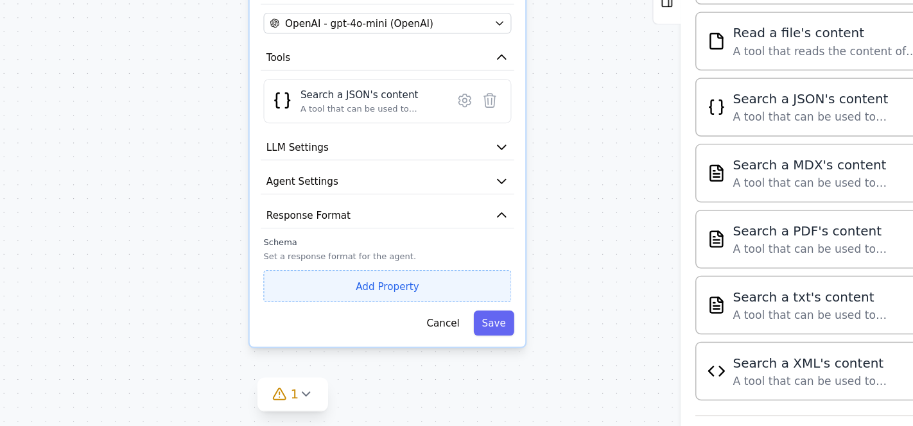
click at [501, 333] on button "Add Property" at bounding box center [522, 328] width 173 height 22
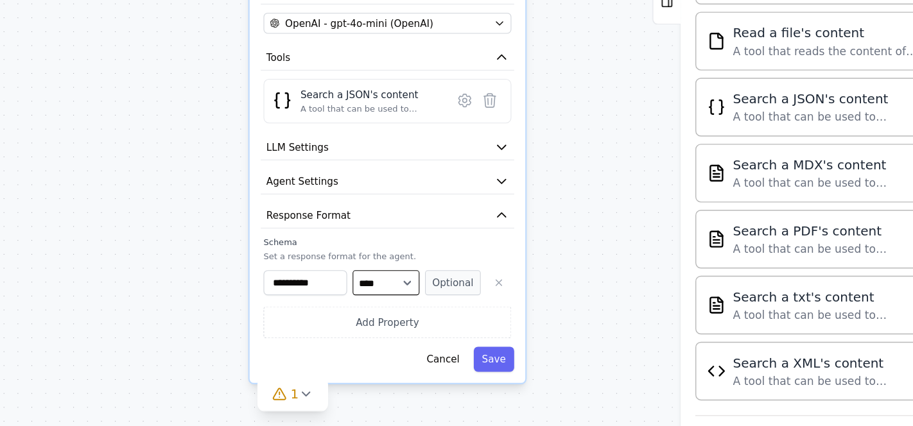
click at [533, 322] on select "**** ******* ******* **** ******" at bounding box center [521, 325] width 47 height 17
click at [602, 317] on button "button" at bounding box center [600, 325] width 17 height 17
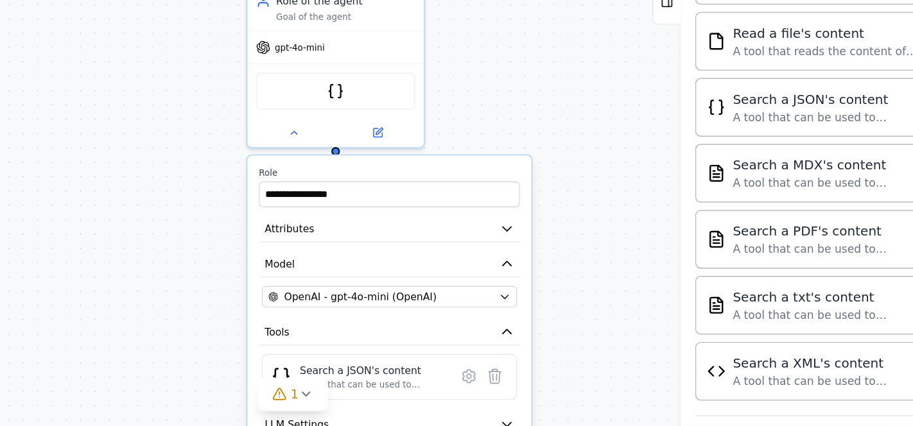
drag, startPoint x: 665, startPoint y: 172, endPoint x: 667, endPoint y: 367, distance: 194.5
click at [667, 367] on div "**********" at bounding box center [456, 247] width 913 height 360
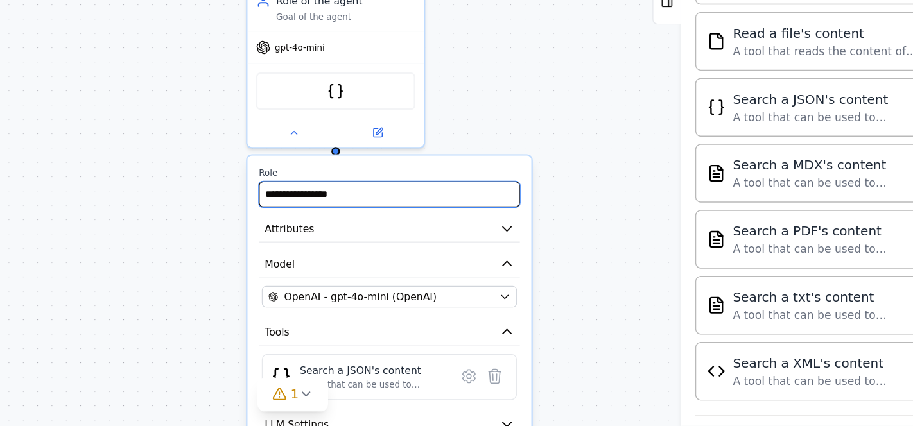
click at [482, 262] on input "**********" at bounding box center [524, 264] width 182 height 18
drag, startPoint x: 523, startPoint y: 265, endPoint x: 421, endPoint y: 254, distance: 103.3
click at [421, 254] on div "**********" at bounding box center [456, 247] width 913 height 360
type input "*"
click at [451, 261] on input "**********" at bounding box center [524, 264] width 182 height 18
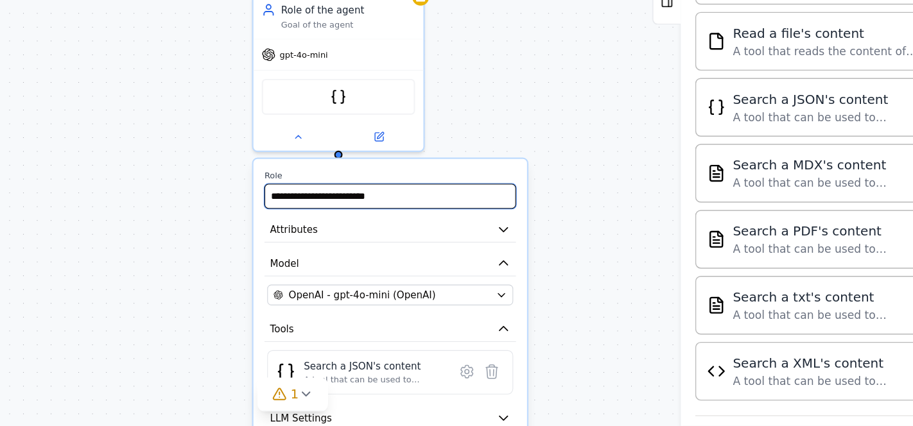
type input "**********"
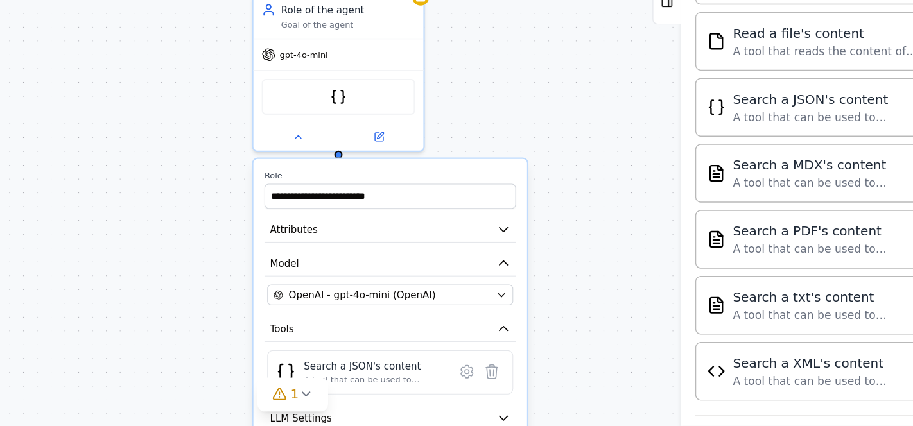
click at [638, 282] on div "**********" at bounding box center [456, 247] width 913 height 360
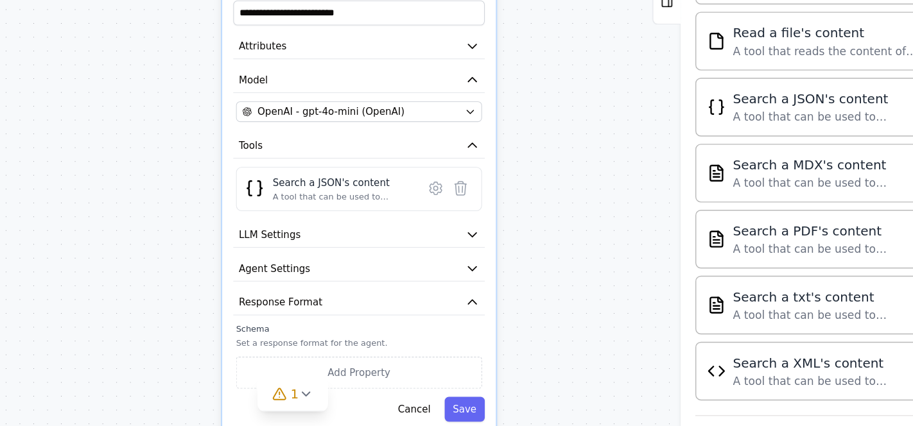
drag, startPoint x: 673, startPoint y: 238, endPoint x: 654, endPoint y: 103, distance: 136.7
click at [654, 103] on div "**********" at bounding box center [456, 247] width 913 height 360
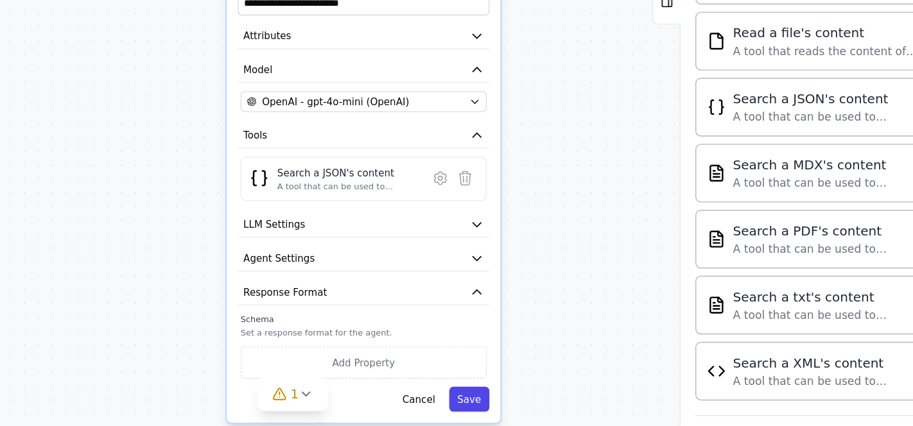
click at [584, 405] on button "Save" at bounding box center [580, 407] width 28 height 17
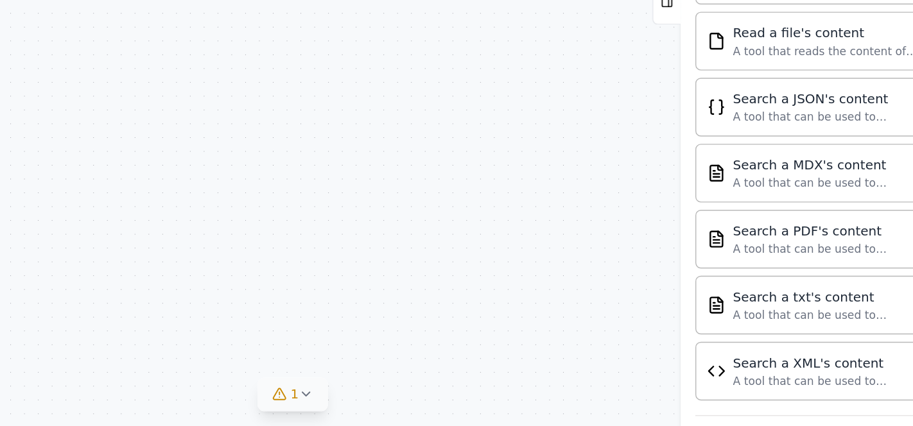
click at [464, 404] on icon at bounding box center [465, 404] width 10 height 10
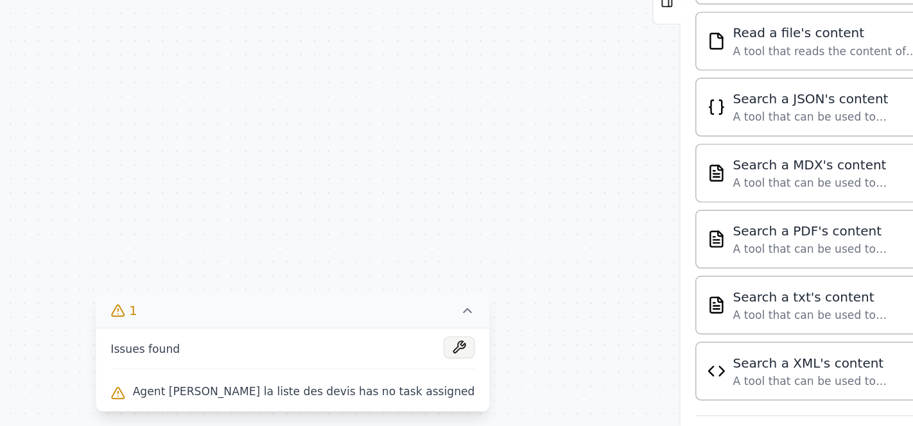
click at [562, 370] on button at bounding box center [573, 370] width 22 height 15
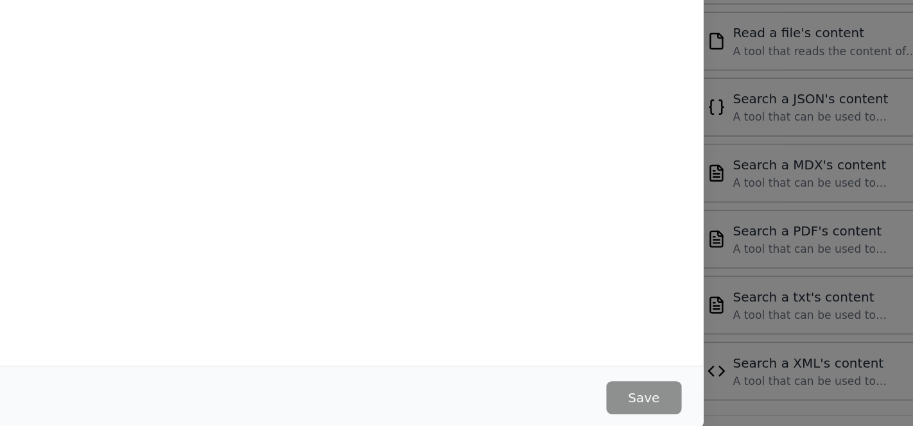
click at [553, 345] on div "Environment configuration Your project might require some environment variables…" at bounding box center [456, 191] width 575 height 386
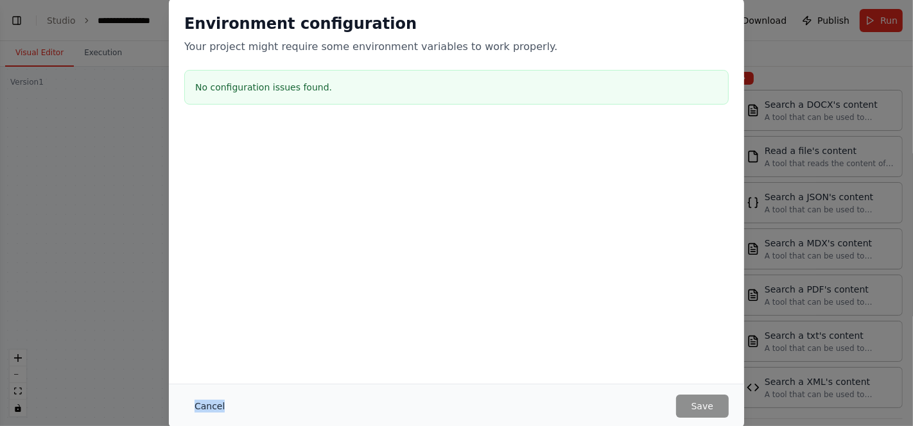
click at [197, 410] on button "Cancel" at bounding box center [209, 406] width 51 height 23
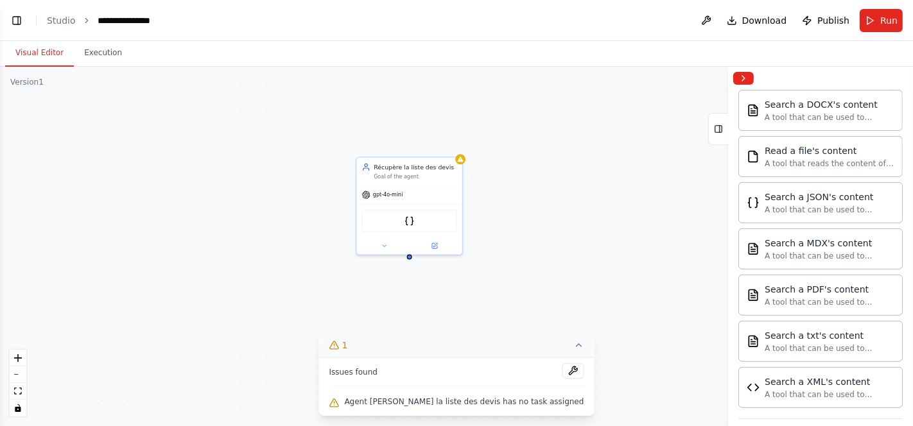
drag, startPoint x: 584, startPoint y: 143, endPoint x: 525, endPoint y: 277, distance: 147.5
click at [525, 277] on div "Récupère la liste des devis Goal of the agent gpt-4o-mini JSONSearchTool" at bounding box center [456, 247] width 913 height 360
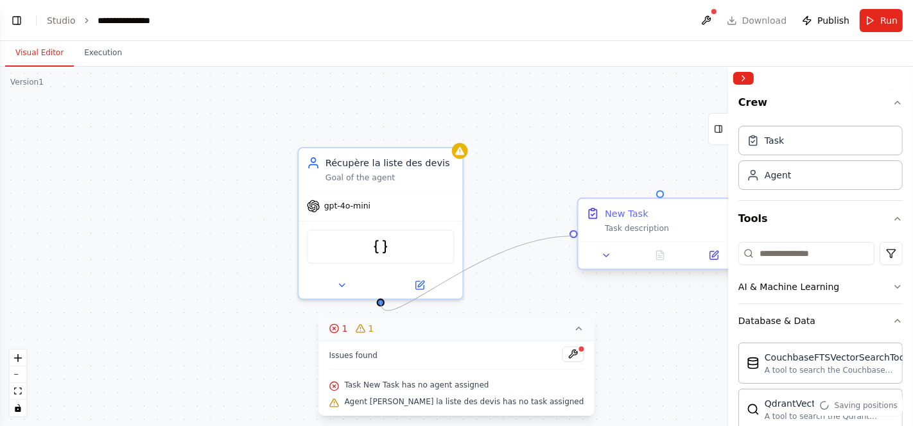
drag, startPoint x: 383, startPoint y: 300, endPoint x: 572, endPoint y: 236, distance: 199.6
click at [572, 236] on div "Triggers No triggers configured Event Schedule Manage Récupère la liste des dev…" at bounding box center [464, 347] width 946 height 372
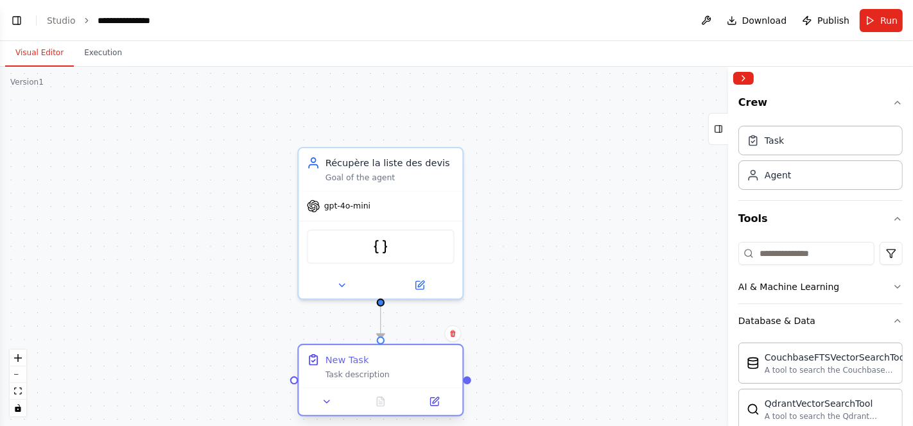
drag, startPoint x: 660, startPoint y: 232, endPoint x: 374, endPoint y: 387, distance: 325.2
click at [374, 387] on div "New Task Task description" at bounding box center [380, 380] width 166 height 73
click at [356, 380] on div "New Task Task description" at bounding box center [381, 366] width 164 height 42
click at [396, 369] on div "Task description" at bounding box center [390, 374] width 129 height 11
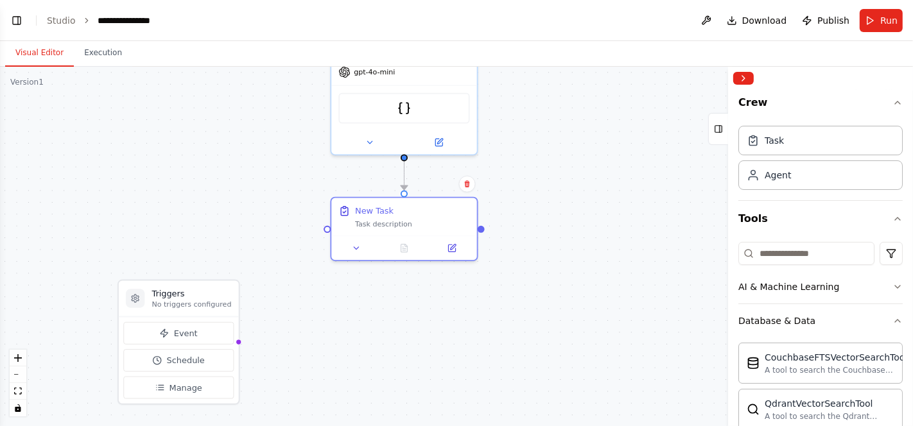
drag, startPoint x: 568, startPoint y: 276, endPoint x: 571, endPoint y: 134, distance: 141.9
click at [571, 134] on div ".deletable-edge-delete-btn { width: 20px; height: 20px; border: 0px solid #ffff…" at bounding box center [456, 247] width 913 height 360
click at [487, 315] on div ".deletable-edge-delete-btn { width: 20px; height: 20px; border: 0px solid #ffff…" at bounding box center [456, 247] width 913 height 360
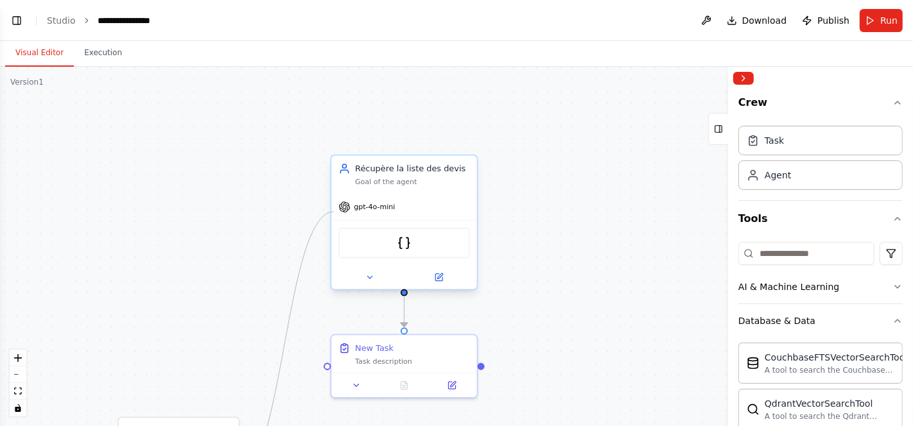
drag, startPoint x: 234, startPoint y: 341, endPoint x: 334, endPoint y: 212, distance: 163.0
click at [334, 212] on div "Triggers No triggers configured Event Schedule Manage Récupère la liste des dev…" at bounding box center [478, 334] width 840 height 331
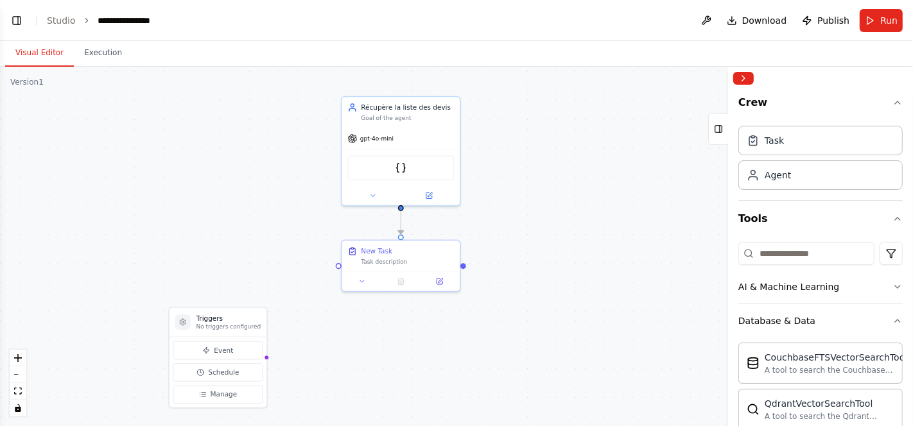
drag, startPoint x: 532, startPoint y: 288, endPoint x: 559, endPoint y: 193, distance: 98.3
click at [559, 193] on div ".deletable-edge-delete-btn { width: 20px; height: 20px; border: 0px solid #ffff…" at bounding box center [456, 247] width 913 height 360
drag, startPoint x: 263, startPoint y: 356, endPoint x: 338, endPoint y: 264, distance: 119.5
click at [338, 264] on div "Triggers No triggers configured Event Schedule Manage Récupère la liste des dev…" at bounding box center [462, 240] width 682 height 268
click at [232, 354] on button "Event" at bounding box center [217, 351] width 89 height 18
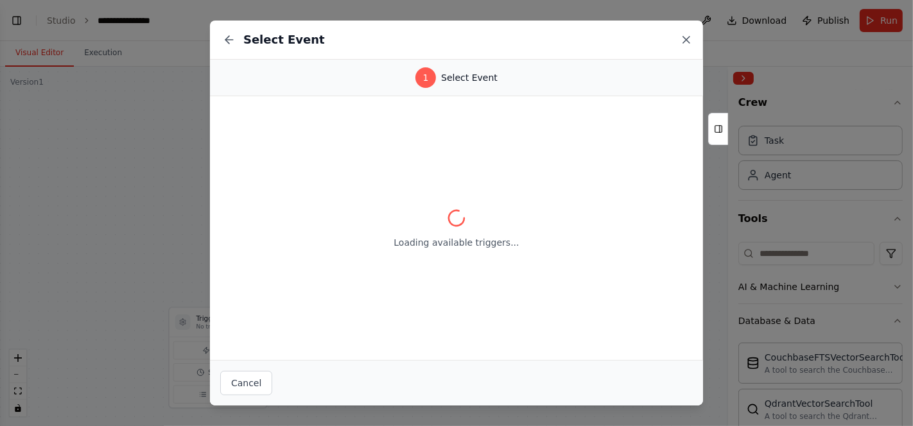
click at [685, 41] on icon at bounding box center [686, 40] width 6 height 6
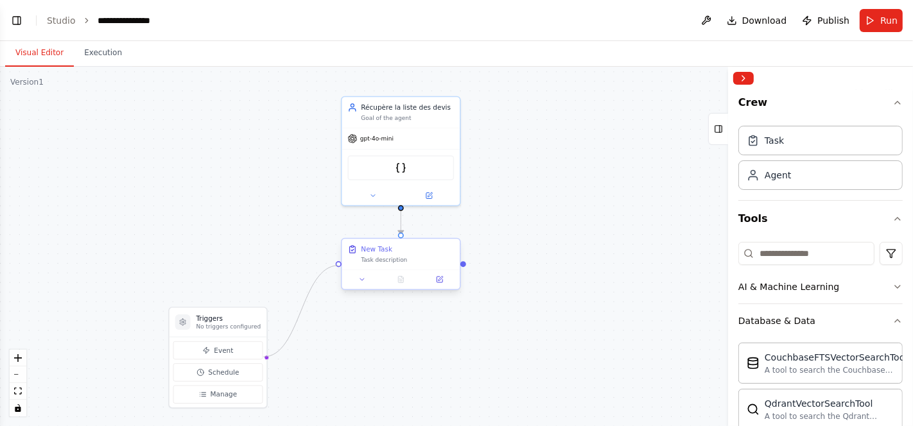
drag, startPoint x: 264, startPoint y: 358, endPoint x: 340, endPoint y: 270, distance: 116.5
click at [340, 270] on div "Triggers No triggers configured Event Schedule Manage Récupère la liste des dev…" at bounding box center [462, 240] width 682 height 268
drag, startPoint x: 239, startPoint y: 318, endPoint x: 238, endPoint y: 159, distance: 159.2
click at [238, 159] on div "Triggers No triggers configured" at bounding box center [217, 170] width 97 height 30
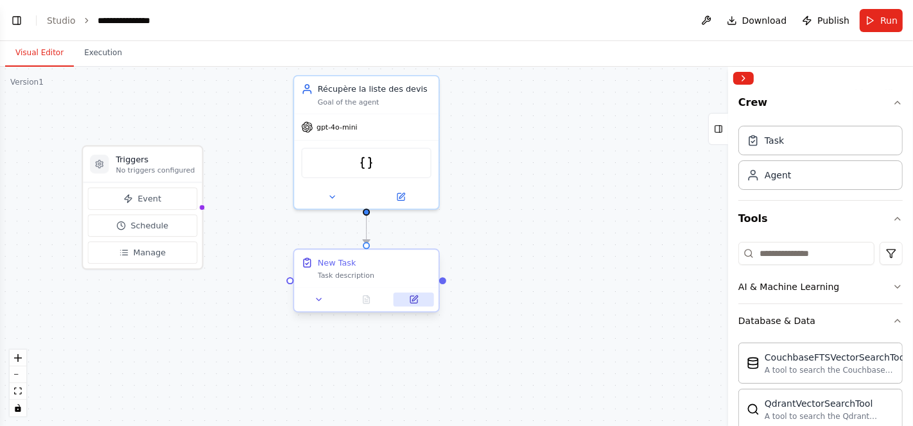
click at [417, 301] on icon at bounding box center [413, 299] width 7 height 7
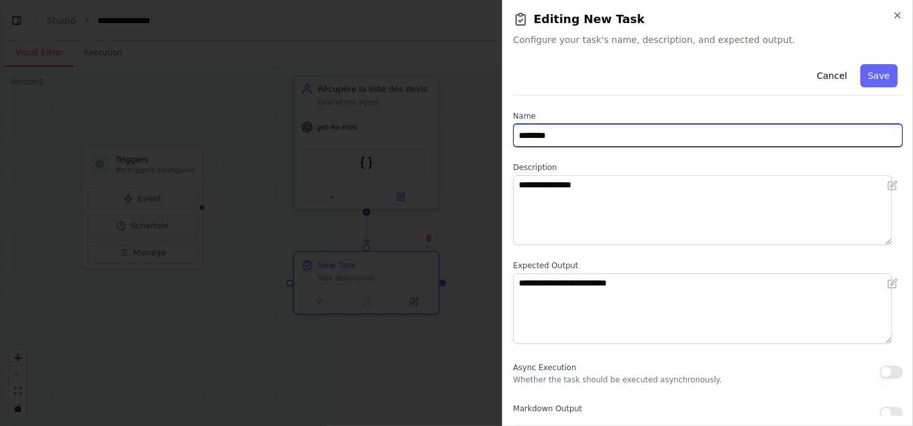
click at [589, 144] on input "********" at bounding box center [708, 135] width 390 height 23
type input "*"
type input "**********"
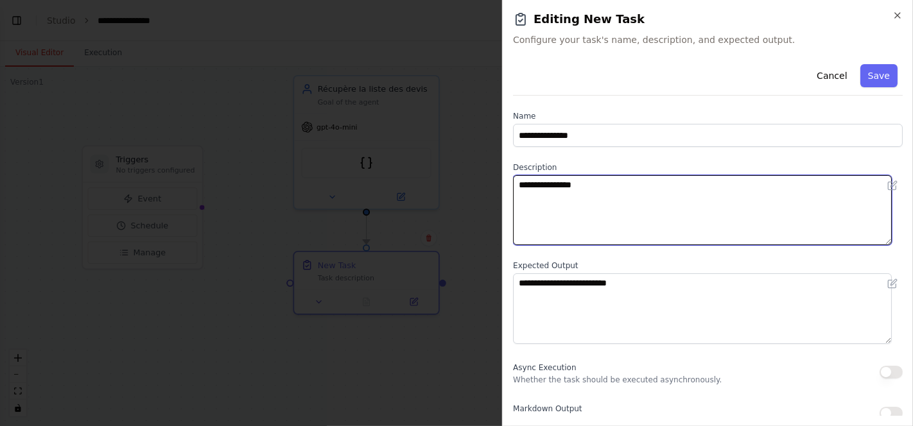
click at [592, 208] on textarea "**********" at bounding box center [702, 210] width 379 height 70
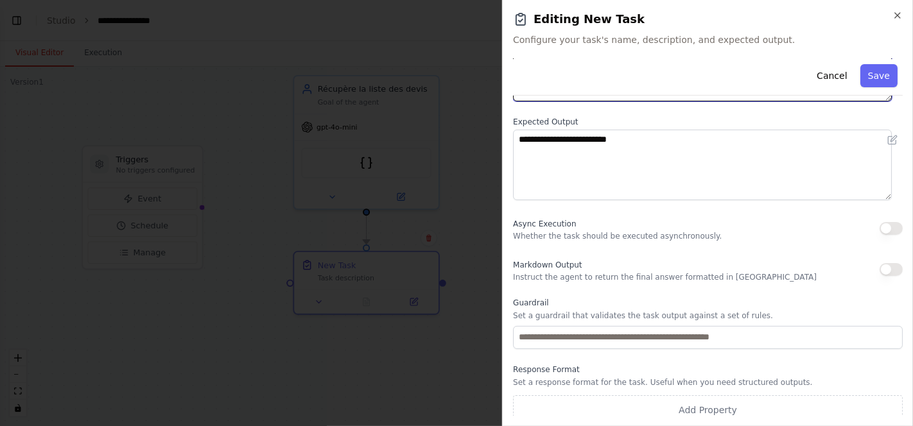
scroll to position [152, 0]
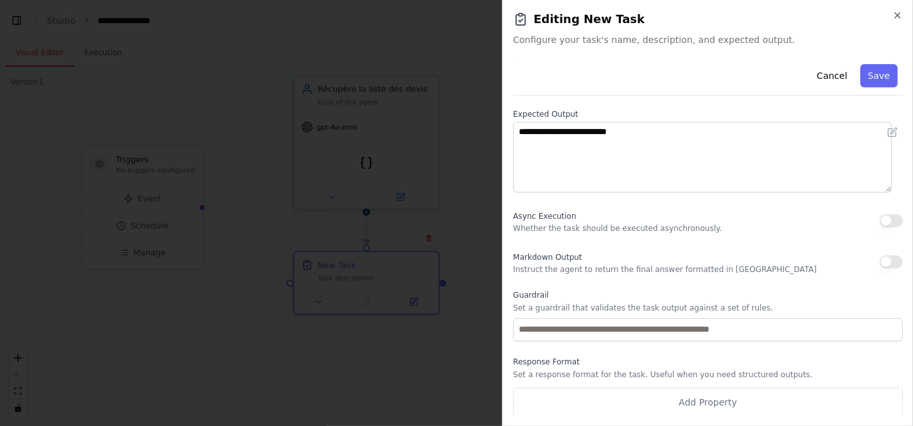
click at [885, 254] on div "Markdown Output Instruct the agent to return the final answer formatted in Mark…" at bounding box center [708, 262] width 390 height 26
click at [883, 261] on button "button" at bounding box center [891, 262] width 23 height 13
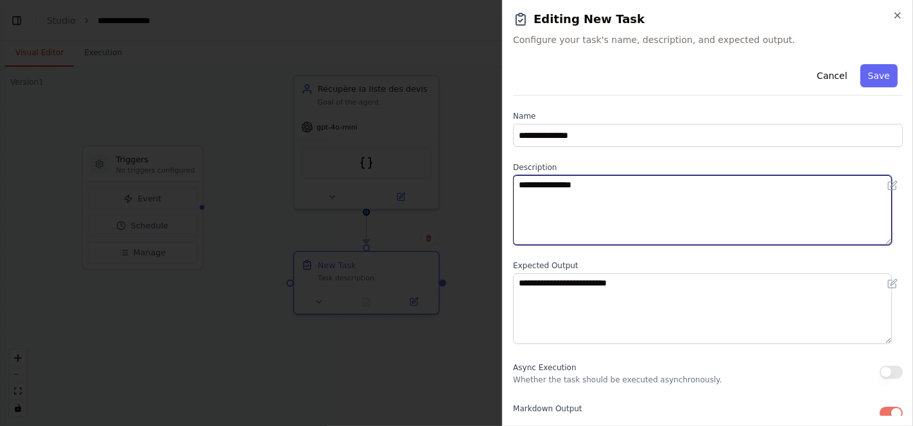
click at [614, 199] on textarea "**********" at bounding box center [702, 210] width 379 height 70
type textarea "*"
type textarea "**********"
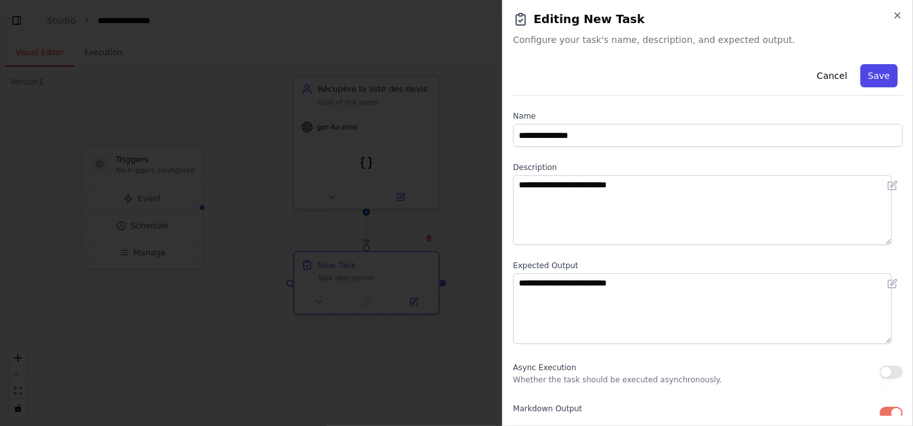
click at [871, 78] on button "Save" at bounding box center [878, 75] width 37 height 23
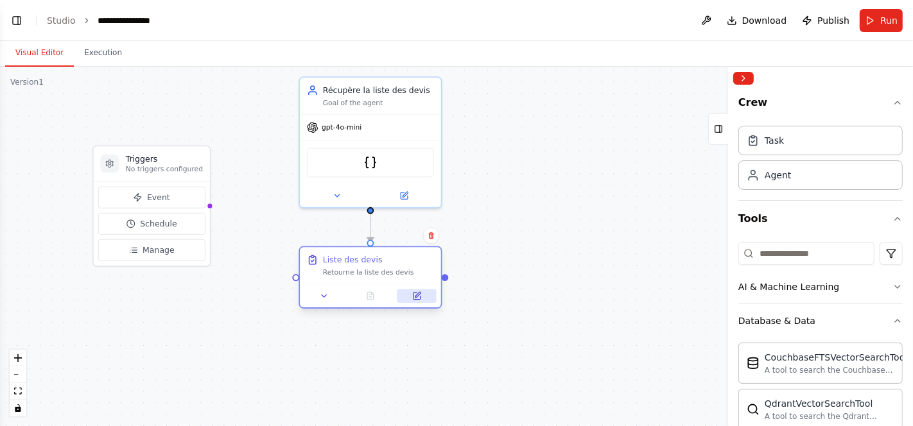
click at [421, 295] on icon at bounding box center [416, 295] width 9 height 9
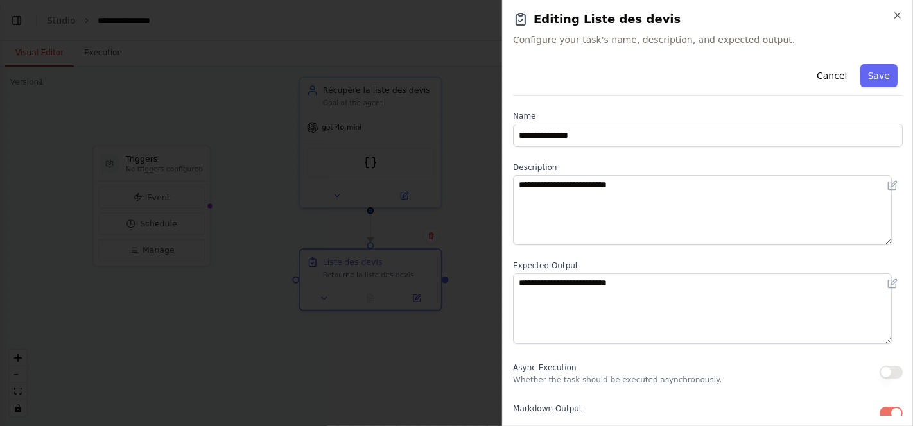
scroll to position [152, 0]
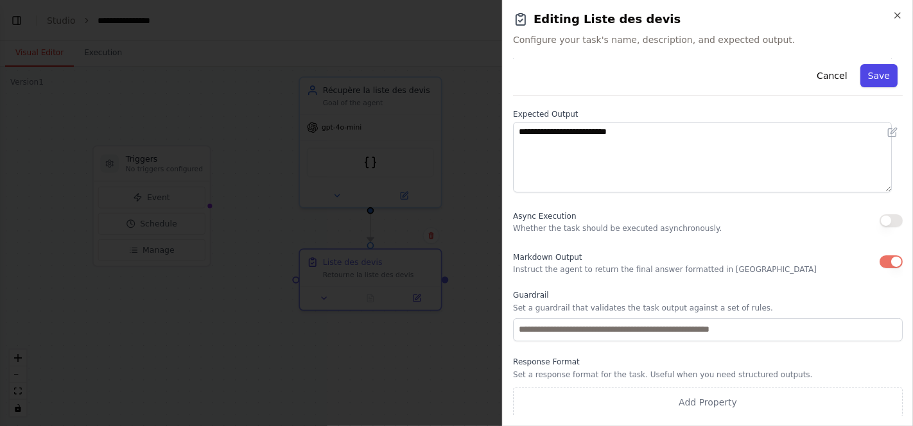
click at [876, 71] on button "Save" at bounding box center [878, 75] width 37 height 23
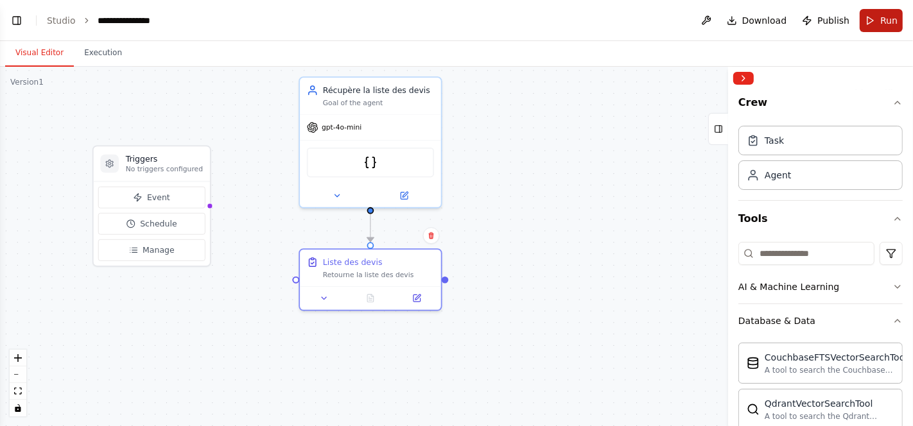
click at [884, 15] on span "Run" at bounding box center [888, 20] width 17 height 13
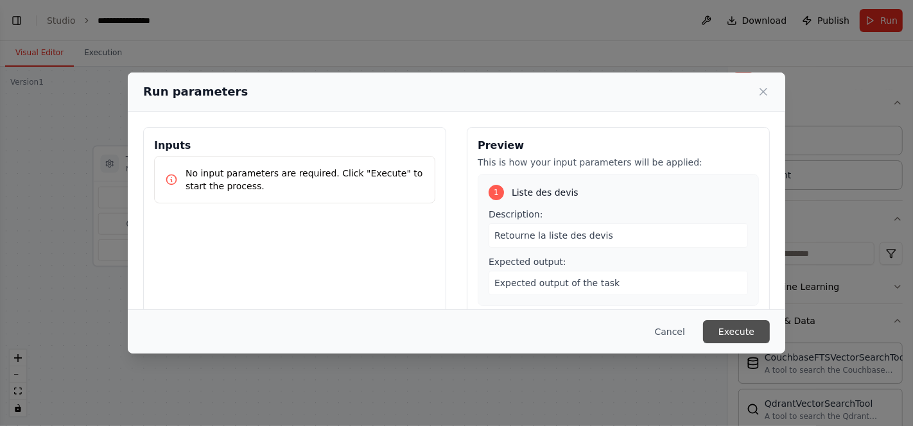
click at [740, 338] on button "Execute" at bounding box center [736, 331] width 67 height 23
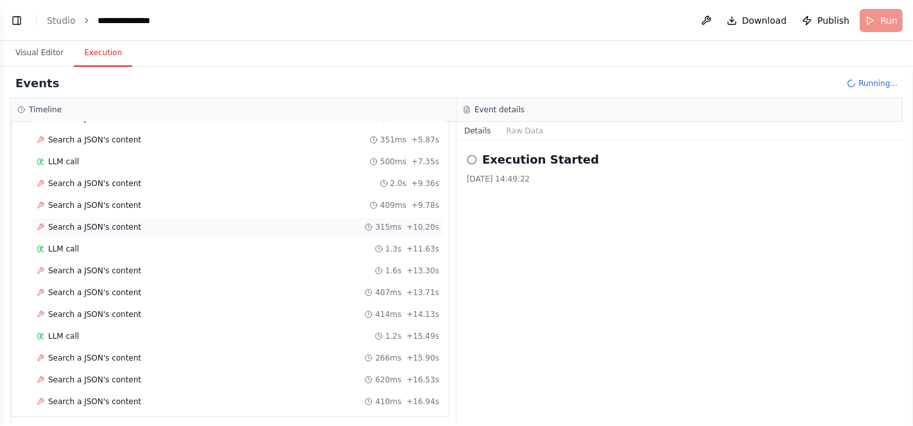
scroll to position [164, 0]
click at [883, 21] on header "**********" at bounding box center [456, 20] width 913 height 41
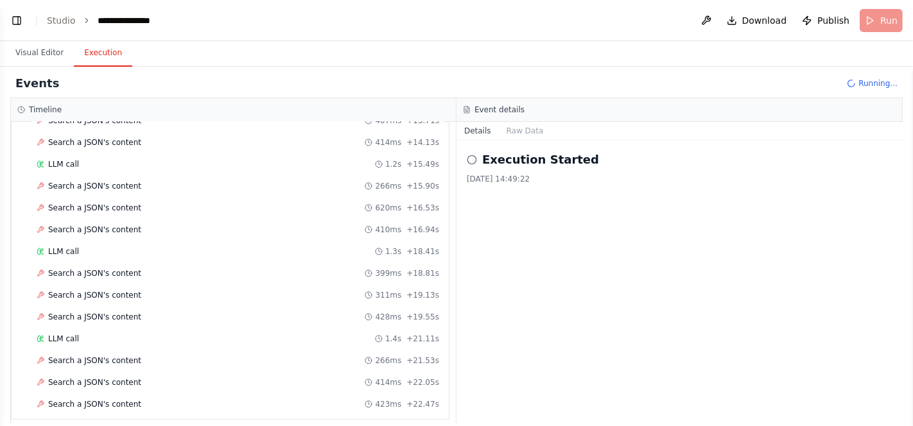
click at [867, 85] on span "Running..." at bounding box center [877, 83] width 39 height 10
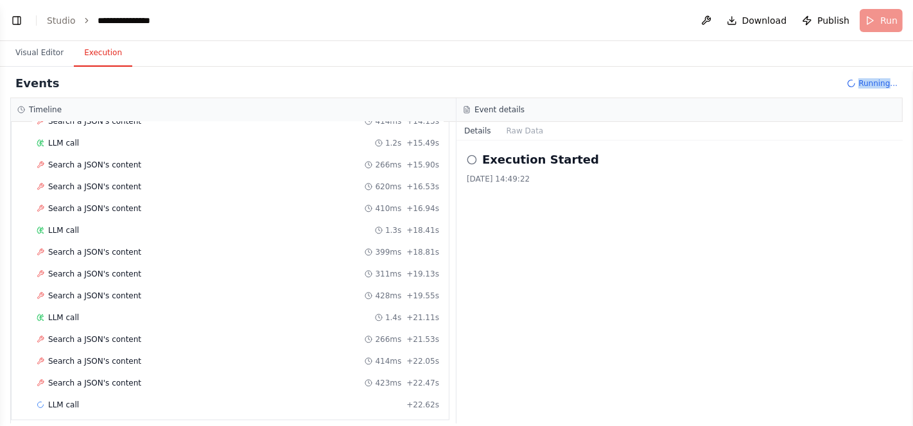
click at [867, 85] on span "Running..." at bounding box center [877, 83] width 39 height 10
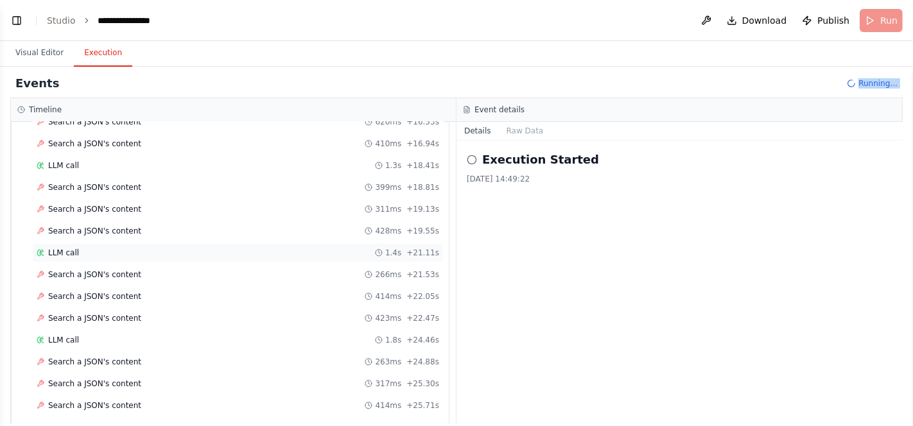
scroll to position [422, 0]
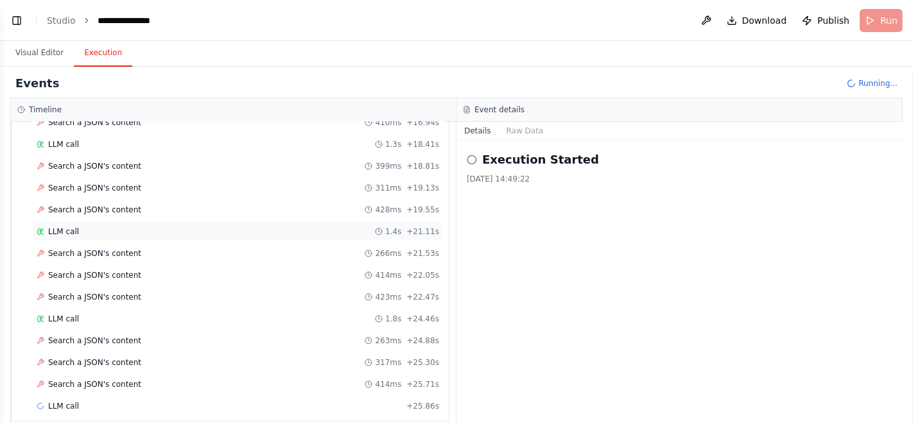
click at [277, 227] on div "LLM call 1.4s + 21.11s" at bounding box center [238, 232] width 403 height 10
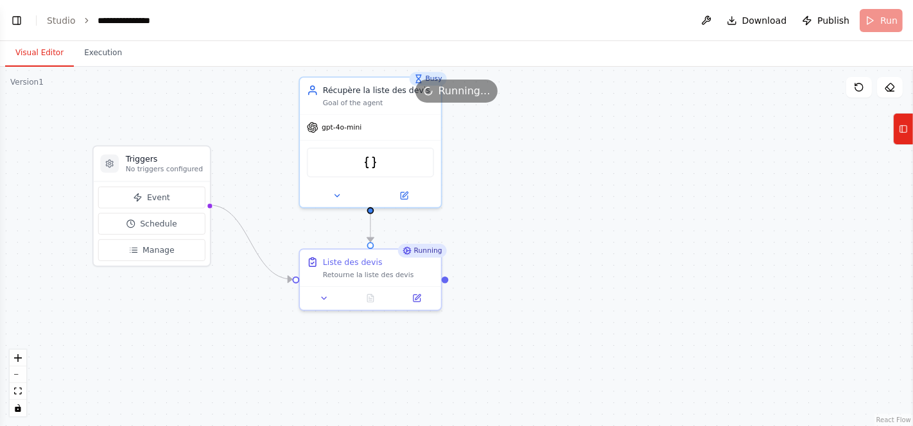
click at [39, 59] on button "Visual Editor" at bounding box center [39, 53] width 69 height 27
click at [410, 143] on div "JSONSearchTool" at bounding box center [370, 160] width 141 height 44
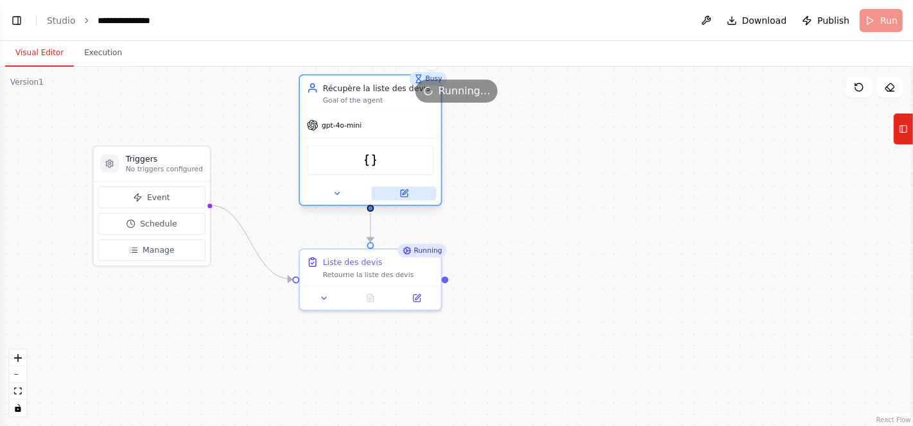
click at [405, 189] on icon at bounding box center [403, 193] width 9 height 9
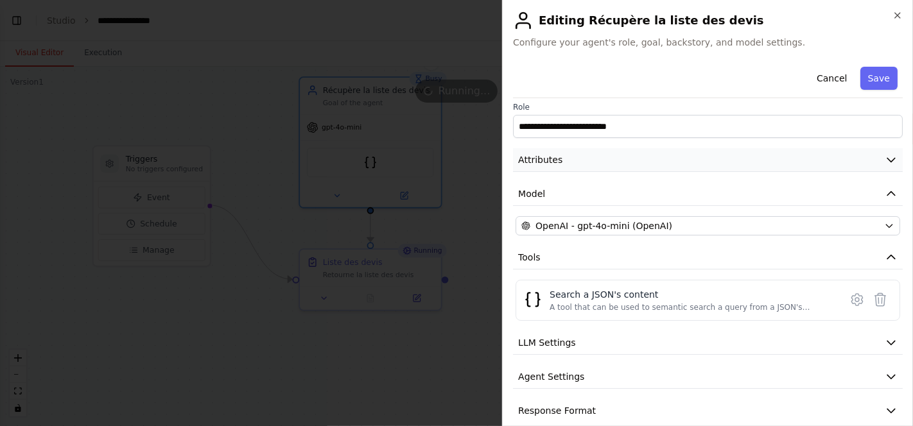
scroll to position [21, 0]
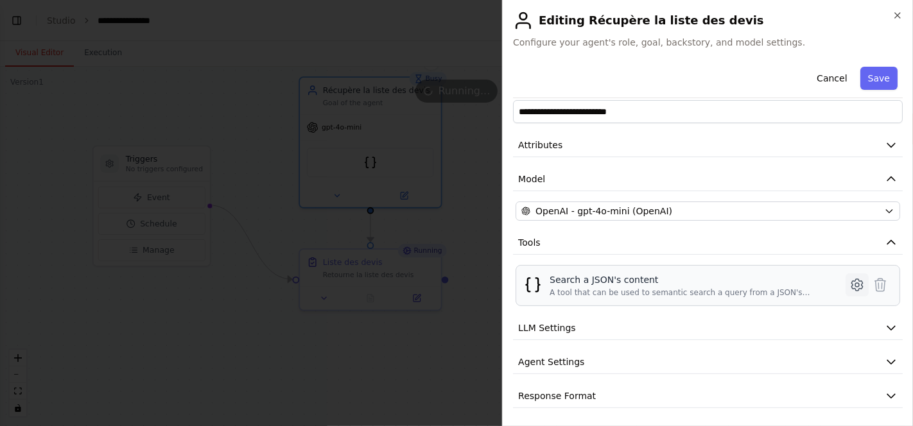
click at [851, 283] on icon at bounding box center [856, 285] width 11 height 12
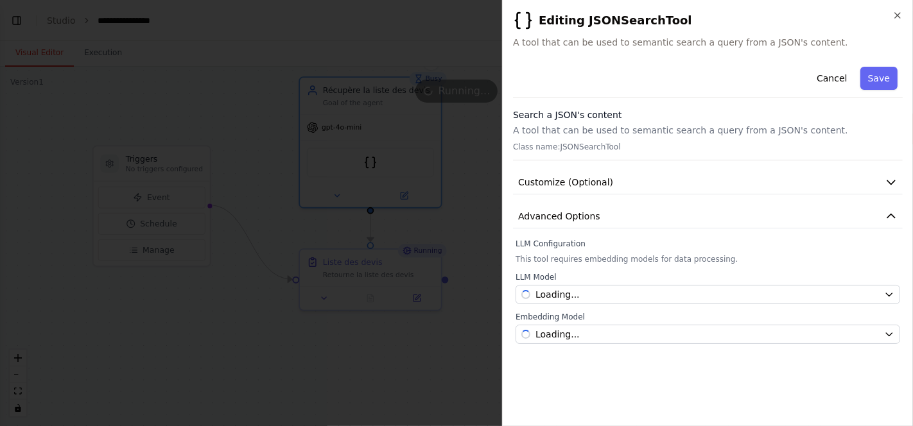
scroll to position [0, 0]
click at [893, 182] on icon "button" at bounding box center [891, 183] width 8 height 4
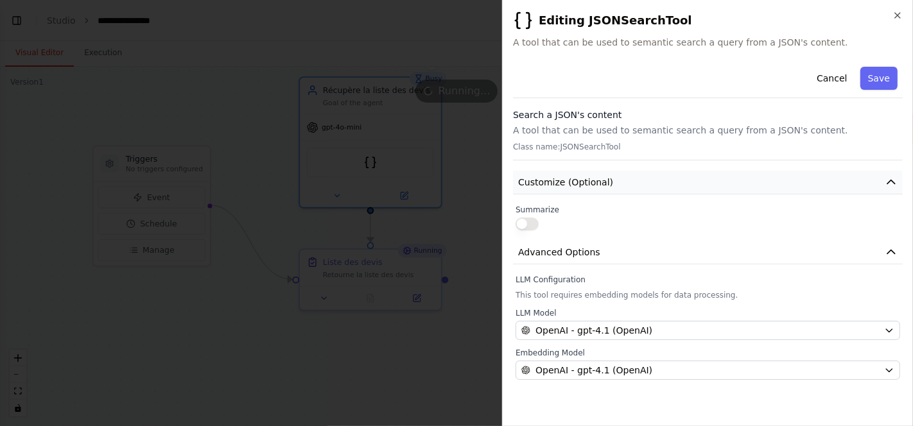
click at [890, 180] on icon "button" at bounding box center [891, 182] width 8 height 4
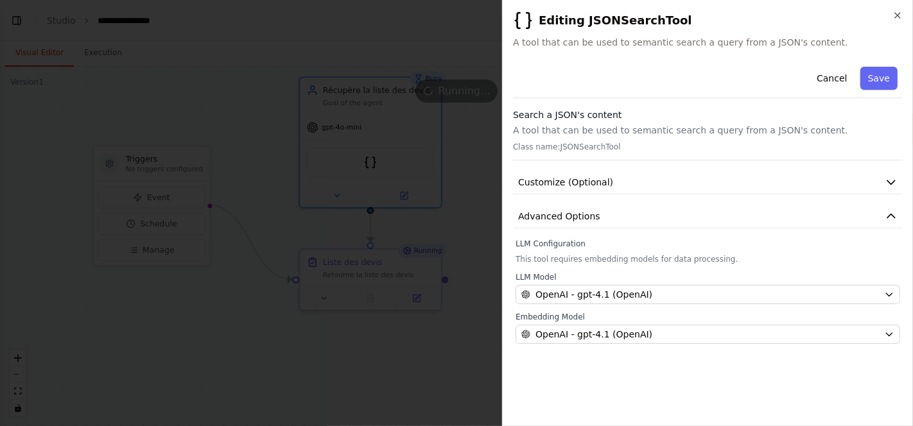
click at [713, 131] on p "A tool that can be used to semantic search a query from a JSON's content." at bounding box center [708, 130] width 390 height 13
click at [601, 145] on p "Class name: JSONSearchTool" at bounding box center [708, 147] width 390 height 10
click at [665, 143] on p "Class name: JSONSearchTool" at bounding box center [708, 147] width 390 height 10
click at [729, 40] on span "A tool that can be used to semantic search a query from a JSON's content." at bounding box center [708, 42] width 390 height 13
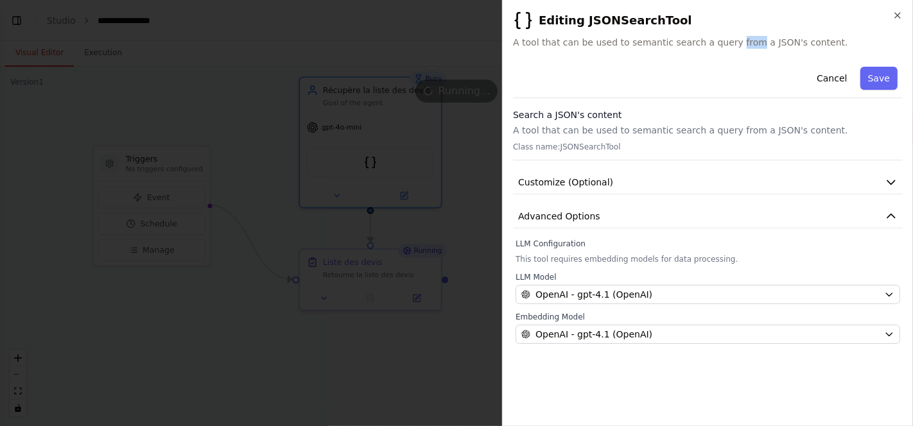
click at [729, 40] on span "A tool that can be used to semantic search a query from a JSON's content." at bounding box center [708, 42] width 390 height 13
click at [885, 78] on button "Save" at bounding box center [878, 78] width 37 height 23
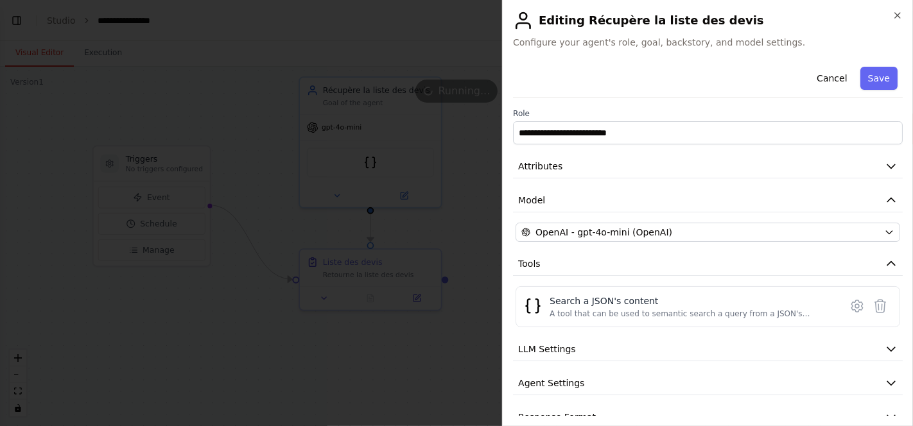
scroll to position [21, 0]
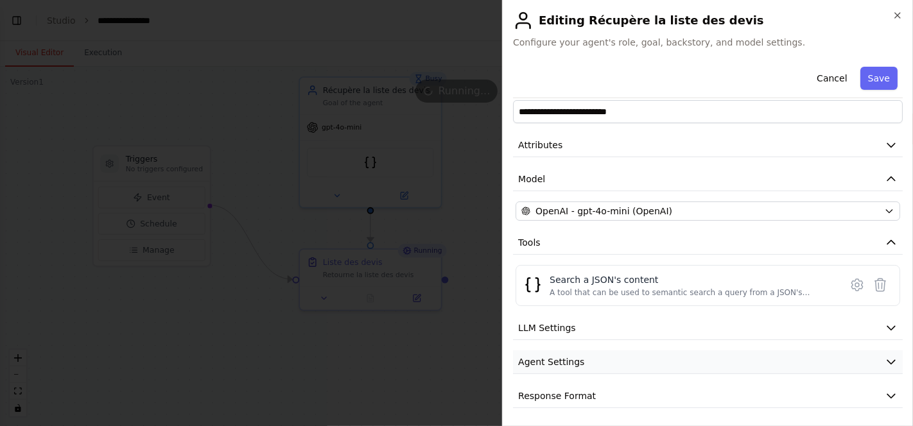
click at [885, 360] on icon "button" at bounding box center [891, 362] width 13 height 13
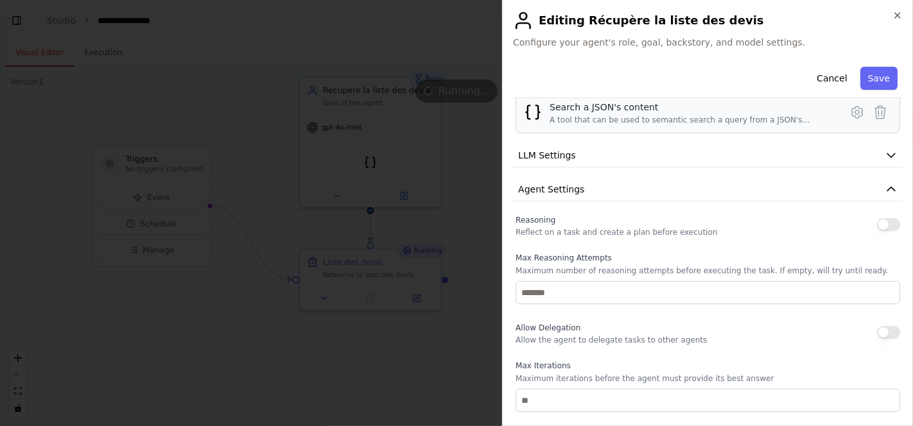
scroll to position [196, 0]
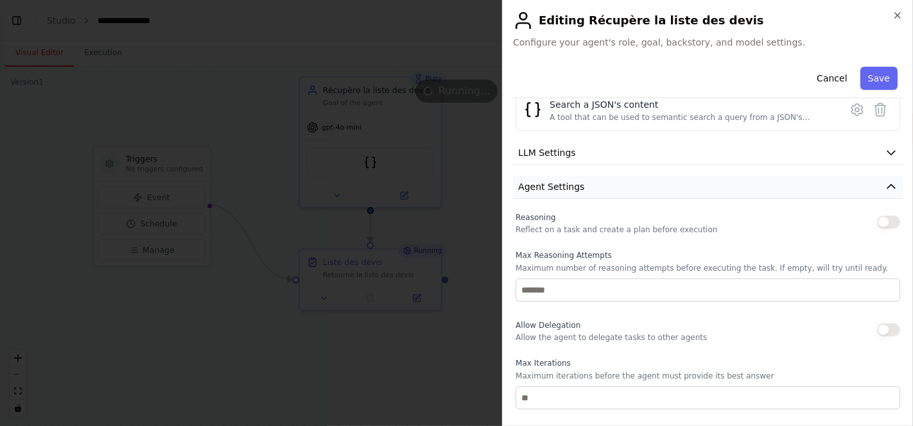
click at [885, 187] on icon "button" at bounding box center [891, 186] width 13 height 13
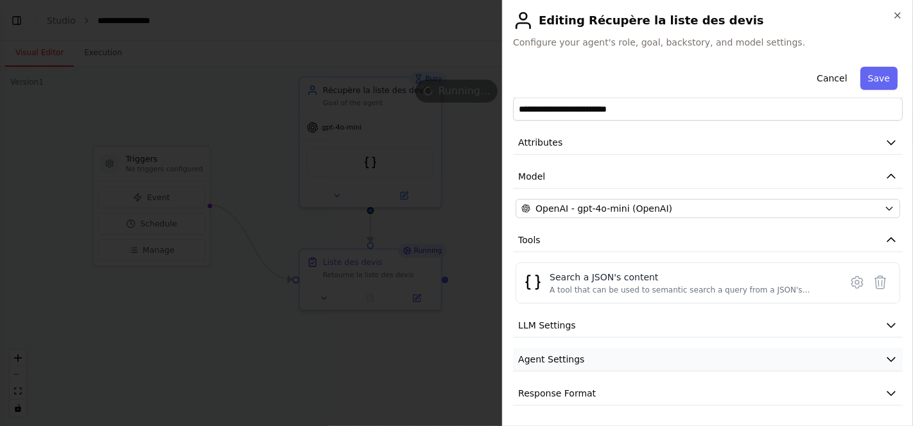
scroll to position [21, 0]
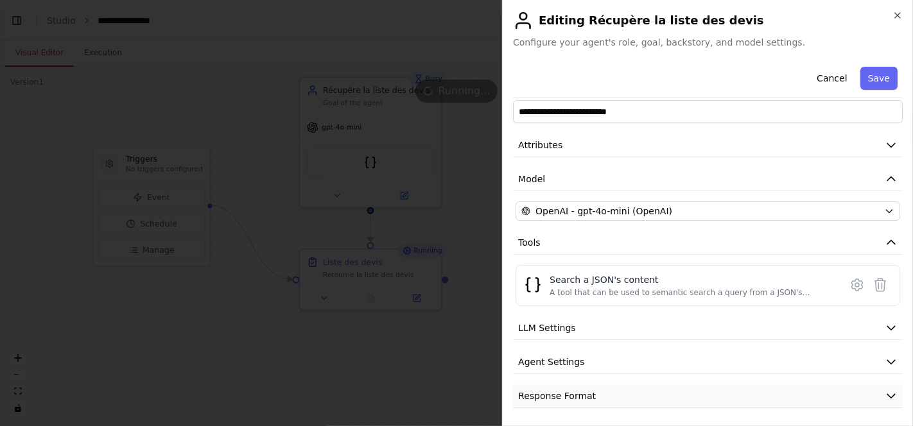
click at [885, 397] on icon "button" at bounding box center [891, 396] width 13 height 13
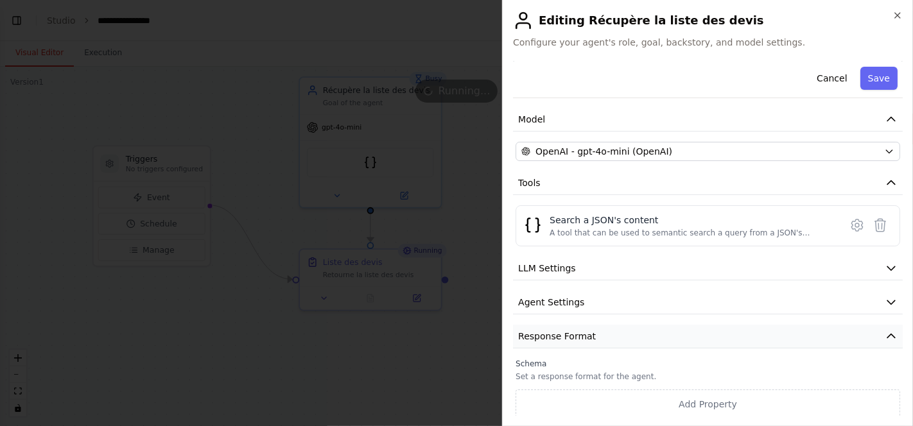
click at [885, 330] on icon "button" at bounding box center [891, 336] width 13 height 13
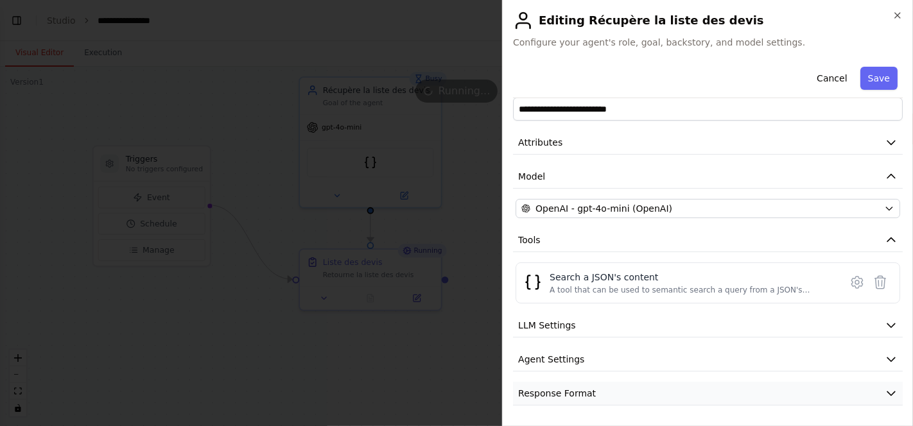
scroll to position [21, 0]
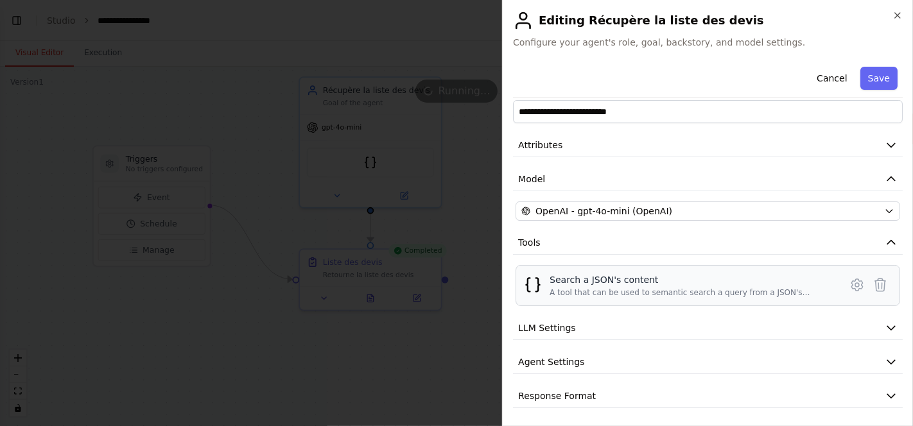
click at [609, 284] on div "Search a JSON's content" at bounding box center [691, 280] width 283 height 13
click at [585, 284] on div "Search a JSON's content" at bounding box center [691, 280] width 283 height 13
click at [701, 292] on div "A tool that can be used to semantic search a query from a JSON's content." at bounding box center [691, 293] width 283 height 10
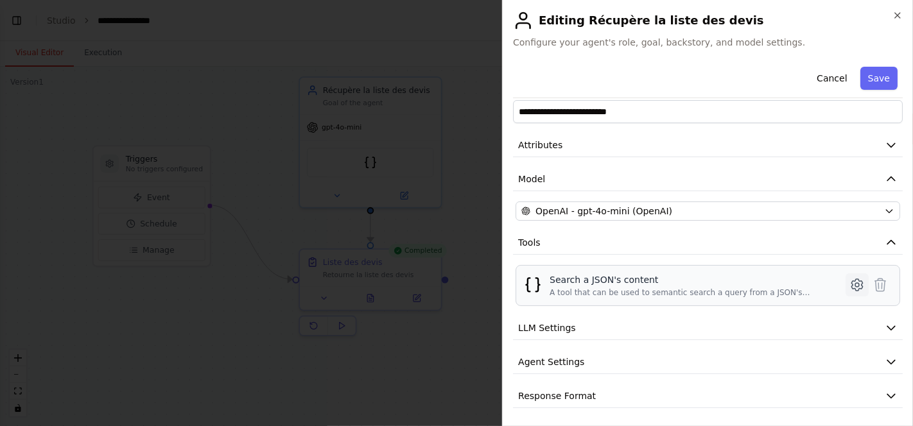
click at [849, 288] on icon at bounding box center [856, 284] width 15 height 15
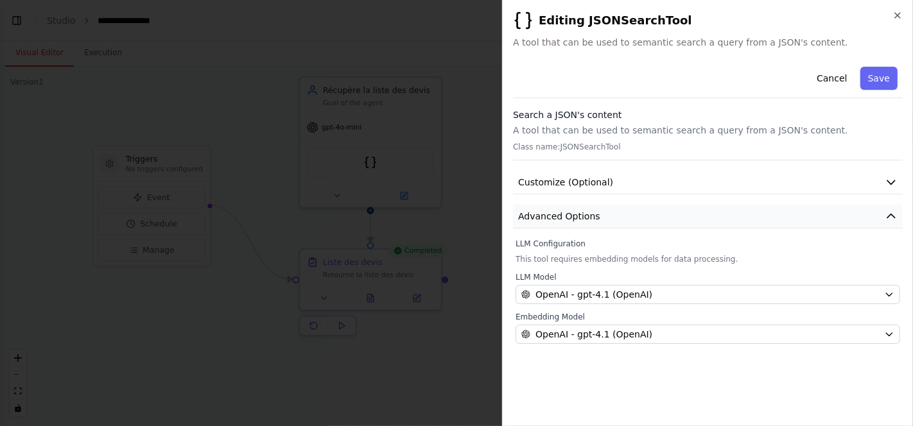
click at [887, 214] on icon "button" at bounding box center [891, 216] width 13 height 13
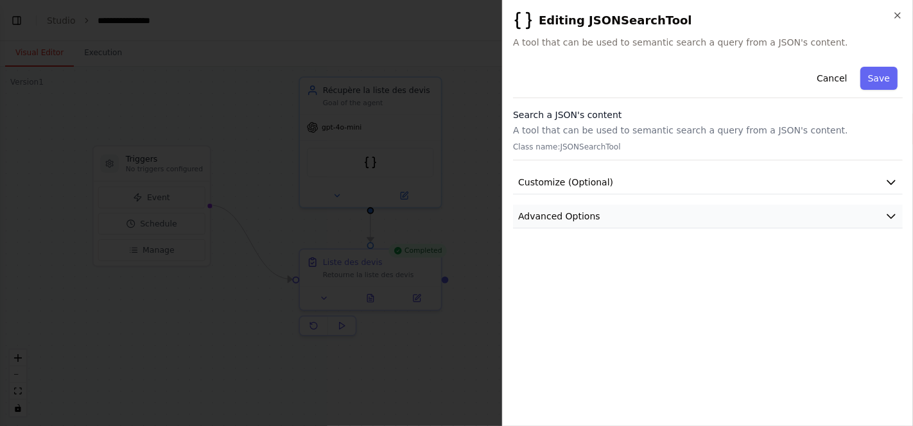
click at [887, 215] on icon "button" at bounding box center [891, 217] width 8 height 4
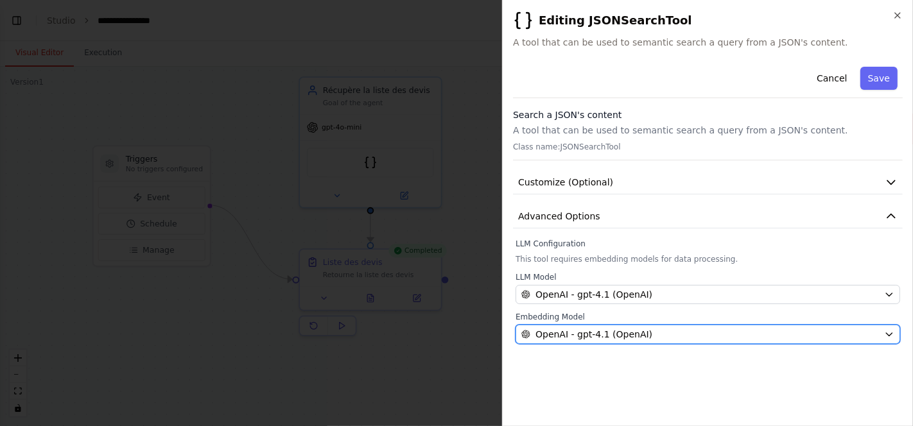
click at [886, 327] on button "OpenAI - gpt-4.1 (OpenAI)" at bounding box center [708, 334] width 385 height 19
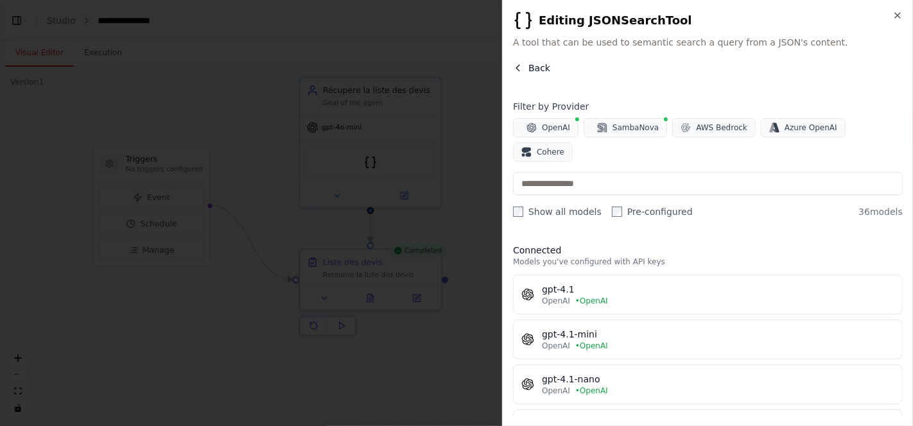
click at [527, 65] on button "Back" at bounding box center [531, 68] width 37 height 13
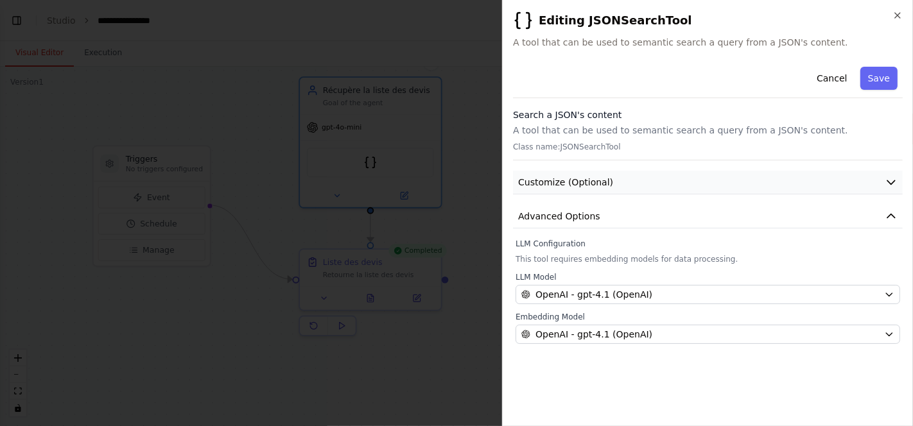
click at [590, 182] on span "Customize (Optional)" at bounding box center [565, 182] width 95 height 13
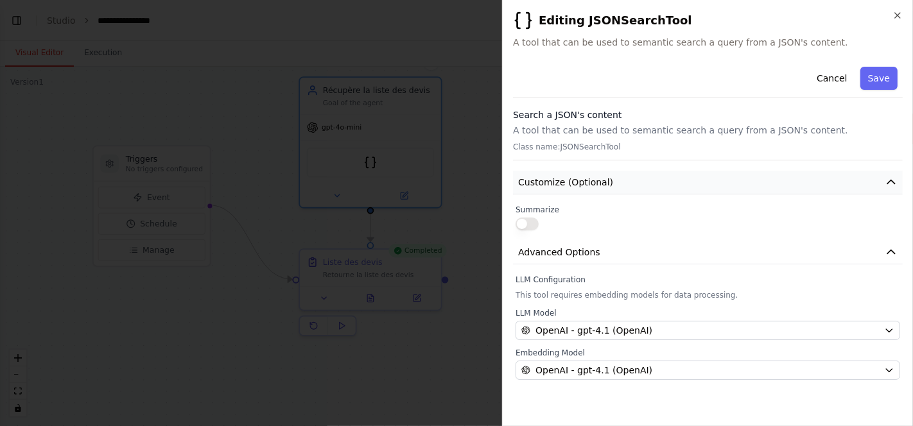
click at [590, 182] on span "Customize (Optional)" at bounding box center [565, 182] width 95 height 13
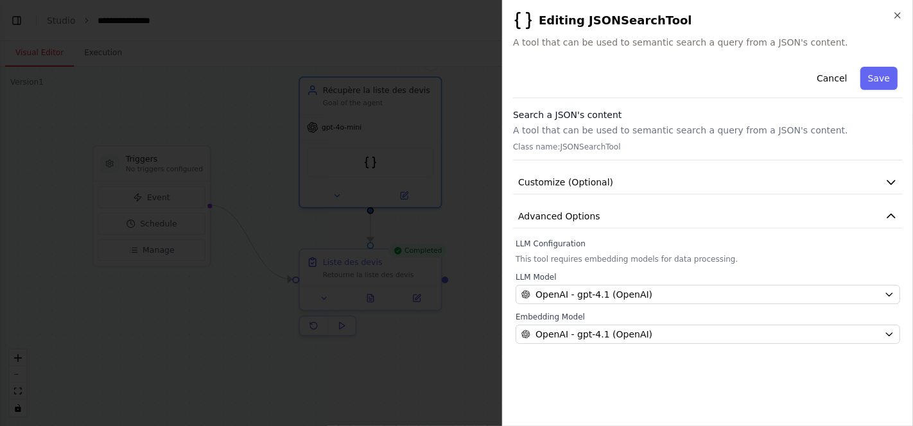
click at [592, 130] on p "A tool that can be used to semantic search a query from a JSON's content." at bounding box center [708, 130] width 390 height 13
click at [881, 77] on button "Save" at bounding box center [878, 78] width 37 height 23
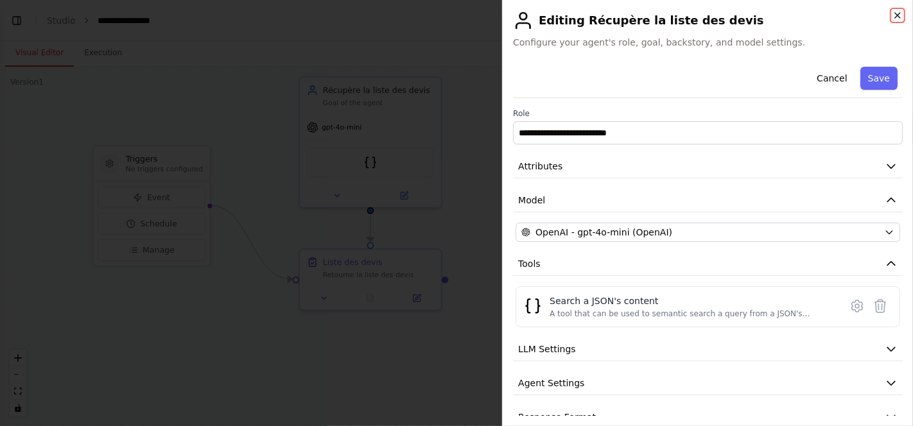
click at [894, 15] on icon "button" at bounding box center [897, 15] width 10 height 10
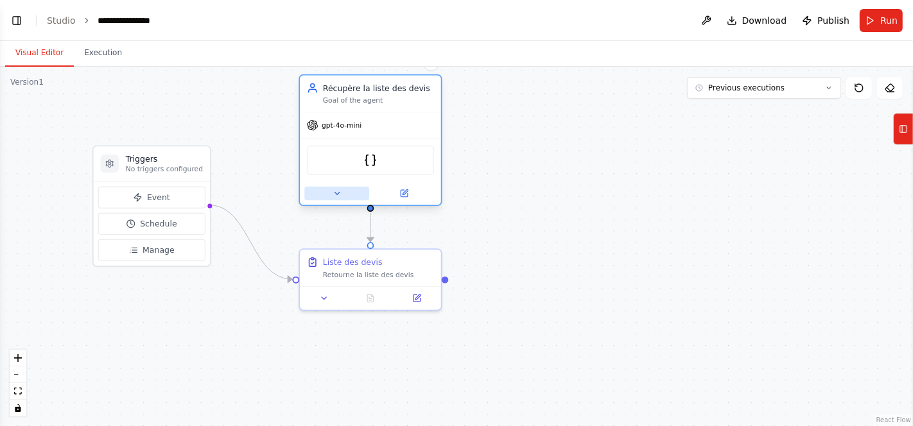
click at [336, 197] on button at bounding box center [336, 193] width 65 height 13
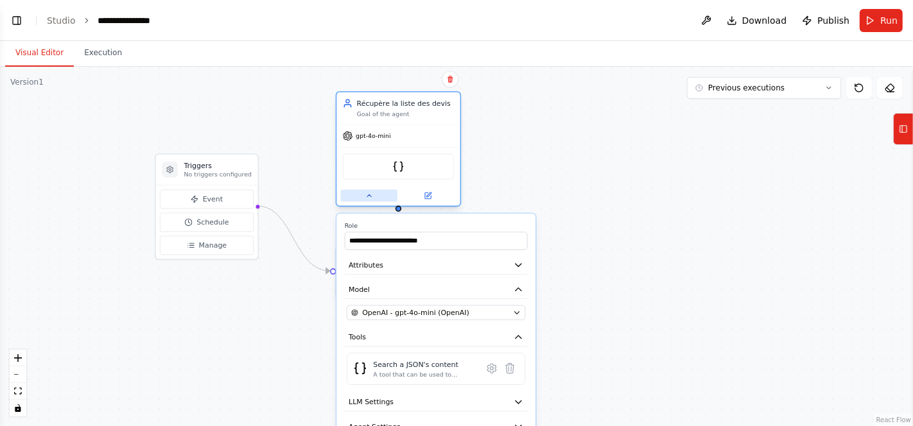
click at [374, 193] on button at bounding box center [369, 196] width 56 height 12
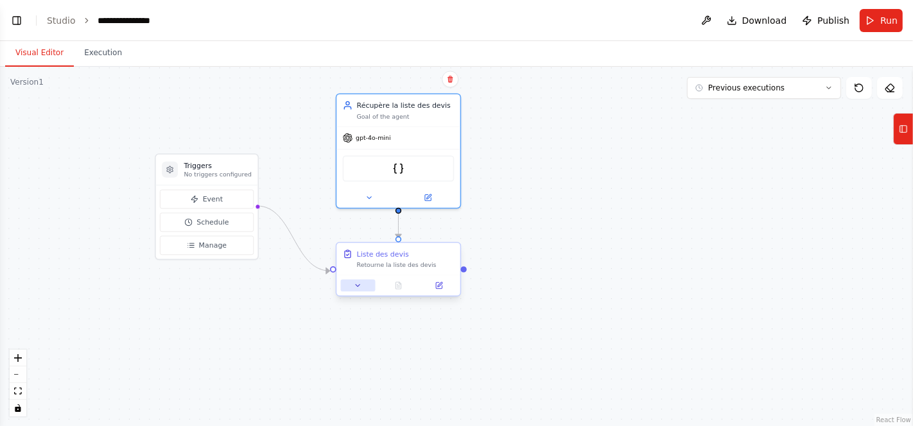
click at [359, 286] on icon at bounding box center [358, 286] width 8 height 8
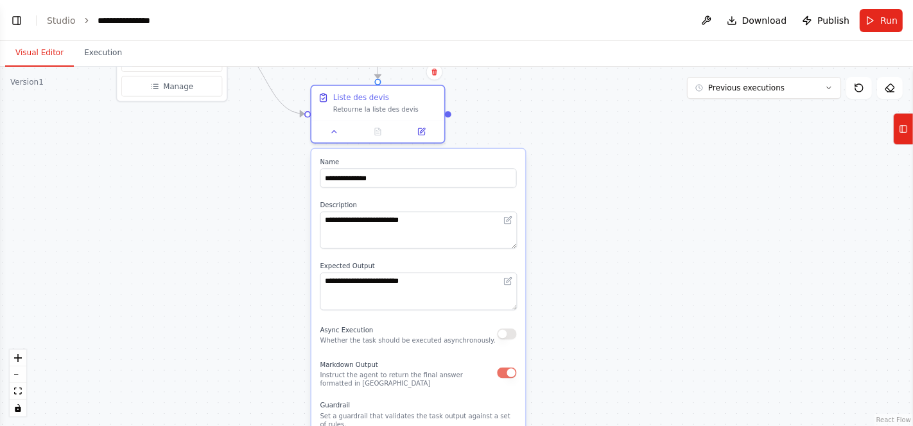
drag, startPoint x: 644, startPoint y: 305, endPoint x: 643, endPoint y: 144, distance: 160.5
click at [643, 144] on div ".deletable-edge-delete-btn { width: 20px; height: 20px; border: 0px solid #ffff…" at bounding box center [456, 247] width 913 height 360
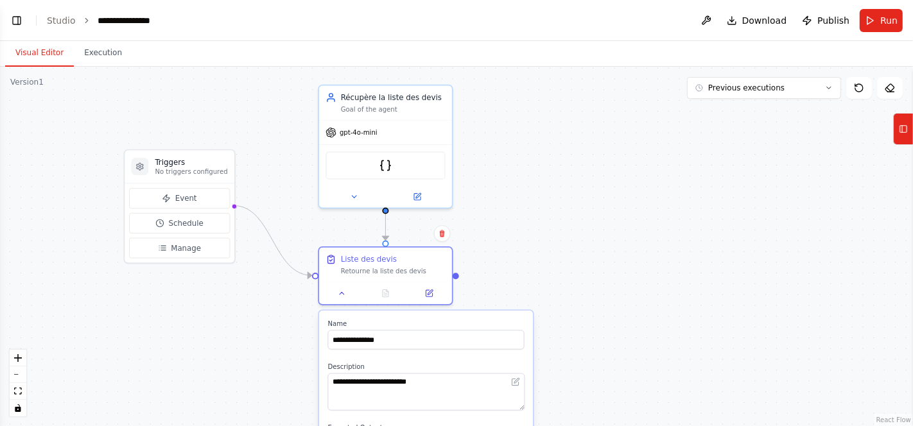
drag, startPoint x: 614, startPoint y: 265, endPoint x: 622, endPoint y: 426, distance: 162.0
click at [622, 426] on html "**********" at bounding box center [456, 213] width 913 height 426
click at [587, 199] on div ".deletable-edge-delete-btn { width: 20px; height: 20px; border: 0px solid #ffff…" at bounding box center [456, 247] width 913 height 360
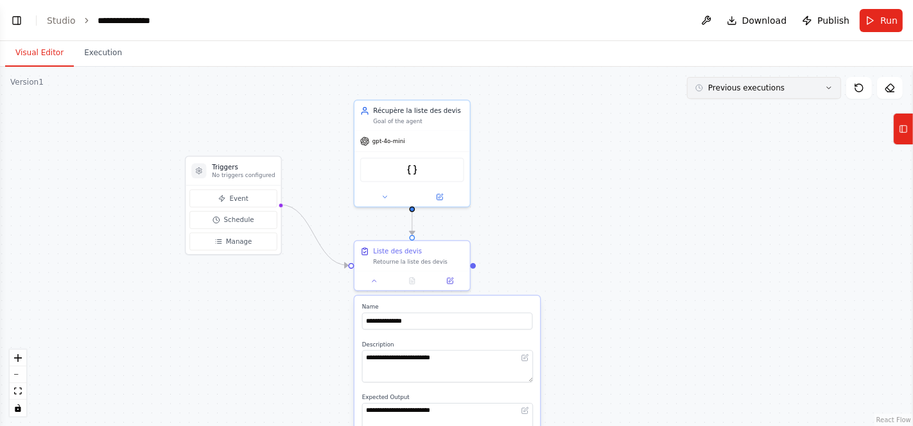
click at [829, 89] on icon at bounding box center [829, 88] width 4 height 2
click at [829, 89] on icon at bounding box center [829, 88] width 8 height 8
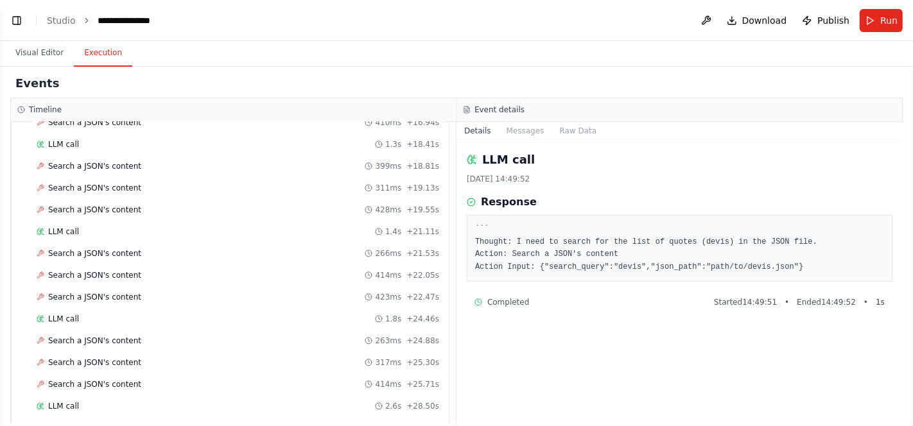
click at [101, 58] on button "Execution" at bounding box center [103, 53] width 58 height 27
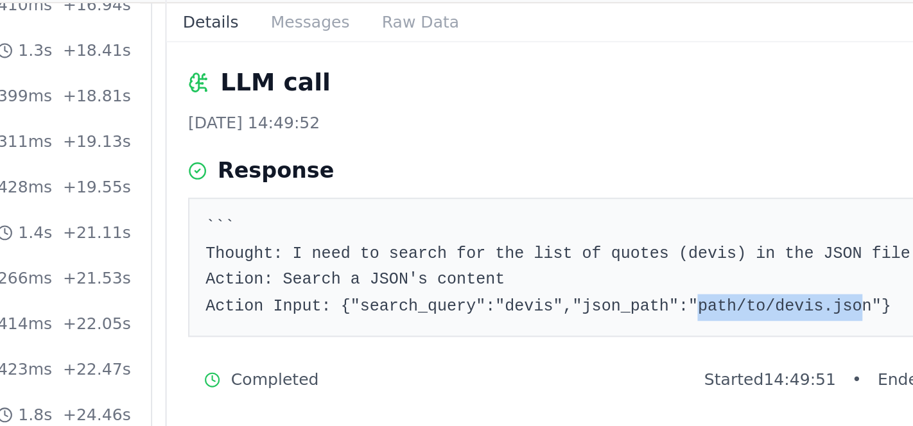
drag, startPoint x: 690, startPoint y: 267, endPoint x: 762, endPoint y: 261, distance: 72.8
click at [762, 261] on pre "``` Thought: I need to search for the list of quotes (devis) in the JSON file. …" at bounding box center [679, 248] width 409 height 50
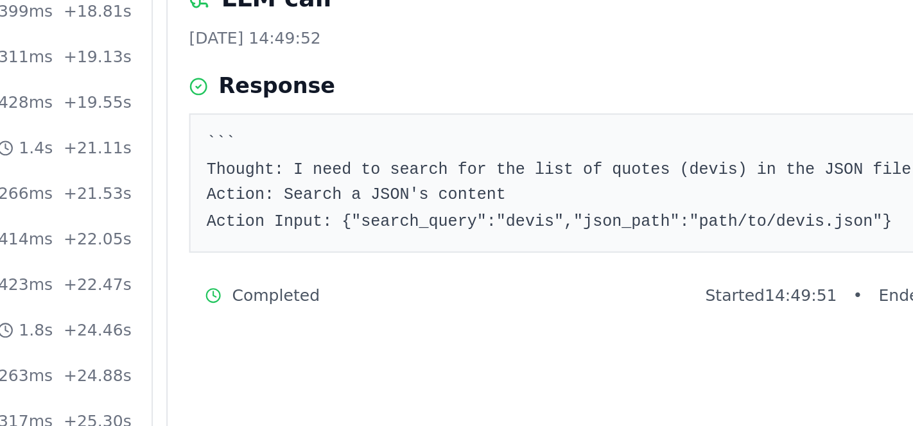
click at [770, 277] on div "``` Thought: I need to search for the list of quotes (devis) in the JSON file. …" at bounding box center [680, 248] width 426 height 67
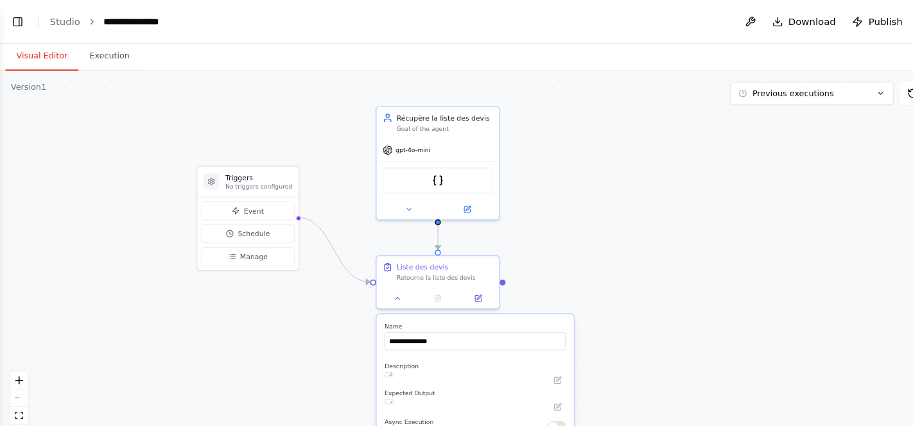
click at [45, 53] on button "Visual Editor" at bounding box center [39, 53] width 69 height 27
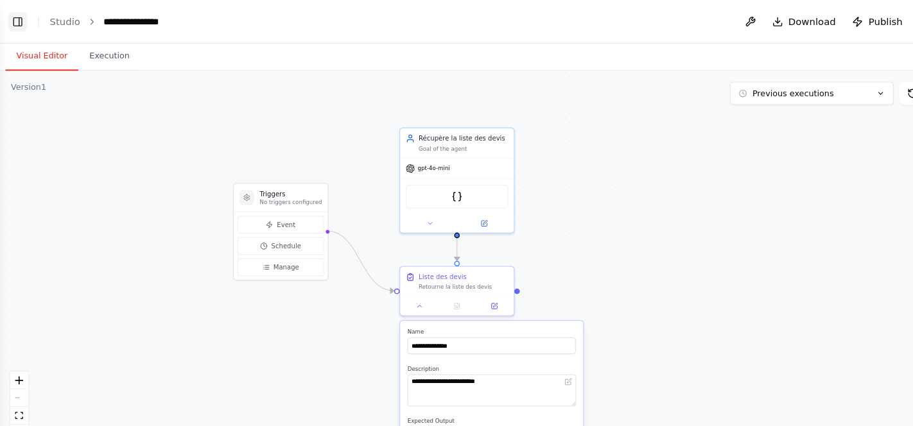
click at [12, 22] on button "Toggle Left Sidebar" at bounding box center [17, 21] width 18 height 18
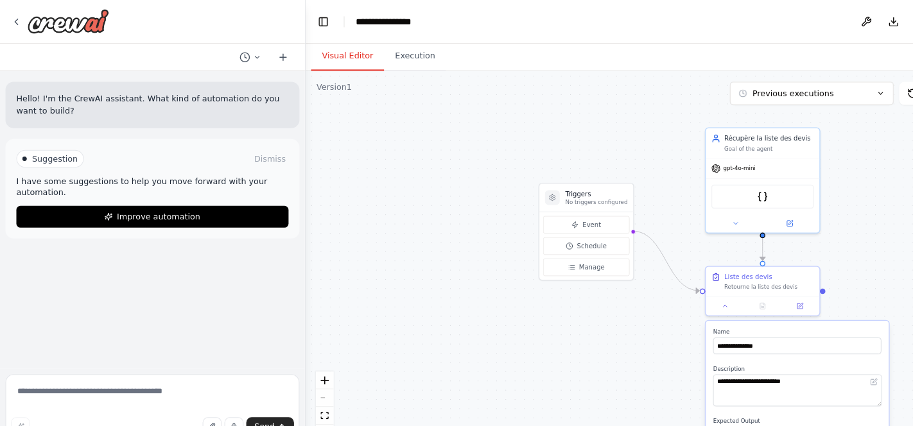
click at [427, 277] on div ".deletable-edge-delete-btn { width: 20px; height: 20px; border: 0px solid #ffff…" at bounding box center [600, 247] width 625 height 360
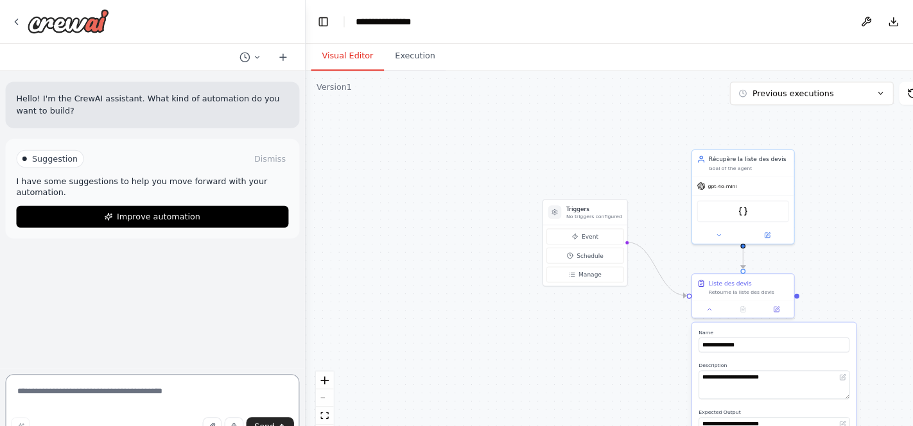
click at [117, 372] on textarea at bounding box center [143, 384] width 277 height 64
type textarea "*"
click at [17, 23] on icon at bounding box center [15, 20] width 10 height 10
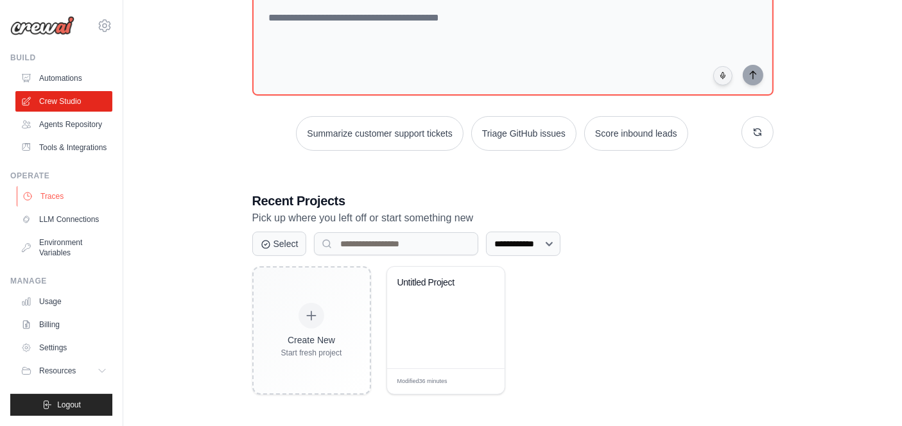
scroll to position [5, 0]
click at [51, 263] on link "Environment Variables" at bounding box center [65, 247] width 97 height 31
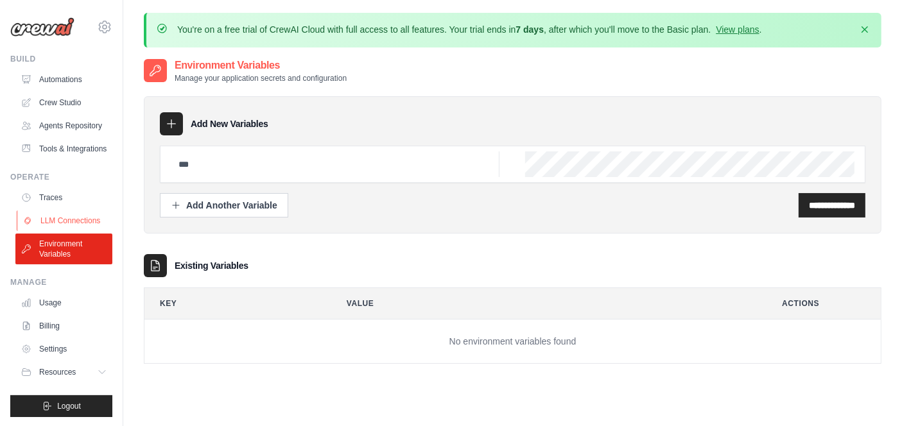
click at [62, 231] on link "LLM Connections" at bounding box center [65, 221] width 97 height 21
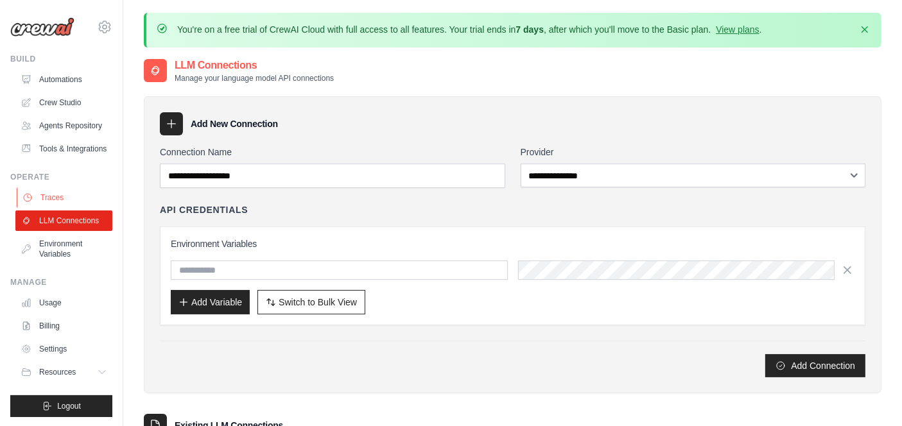
click at [56, 208] on link "Traces" at bounding box center [65, 197] width 97 height 21
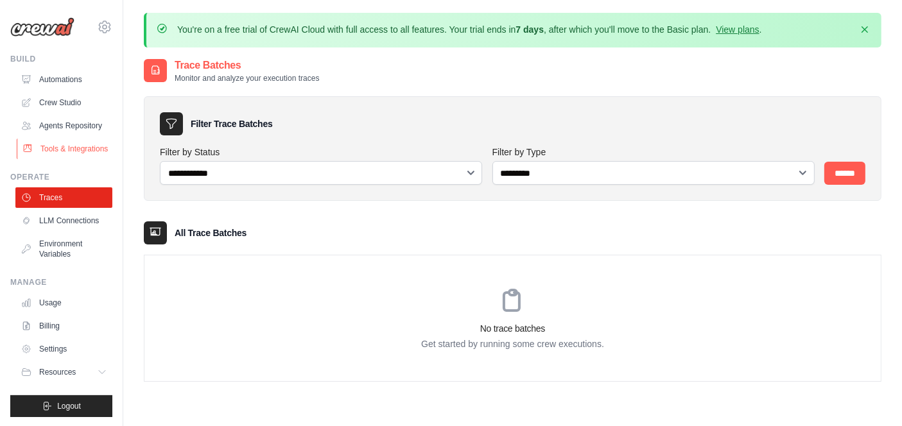
click at [74, 159] on link "Tools & Integrations" at bounding box center [65, 149] width 97 height 21
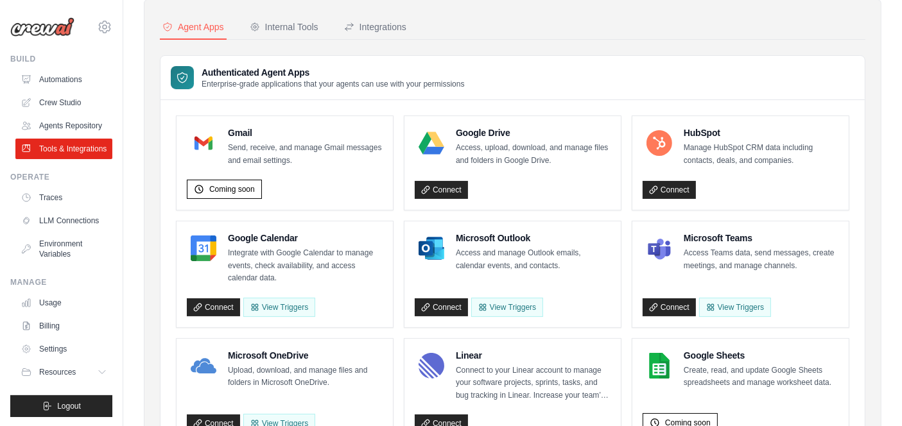
scroll to position [98, 0]
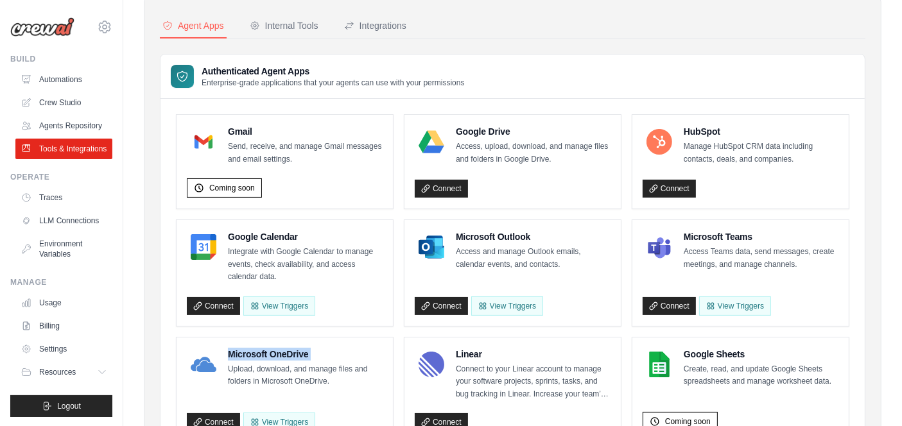
click at [56, 129] on link "Agents Repository" at bounding box center [65, 126] width 97 height 21
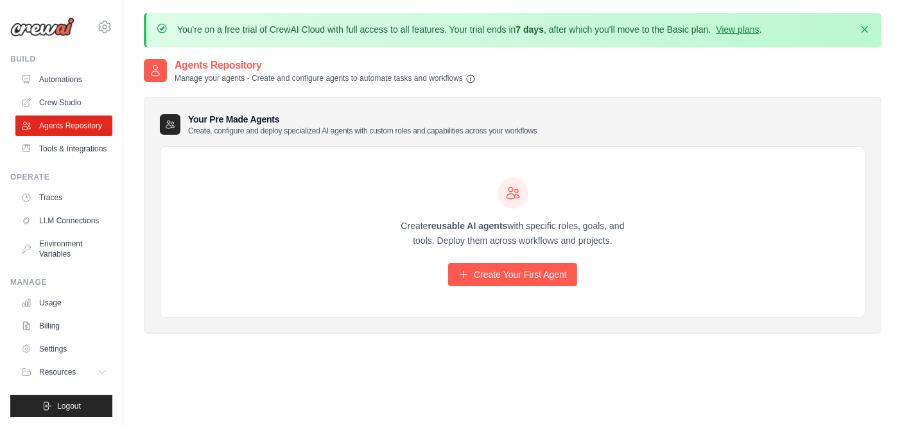
click at [64, 96] on link "Crew Studio" at bounding box center [63, 102] width 97 height 21
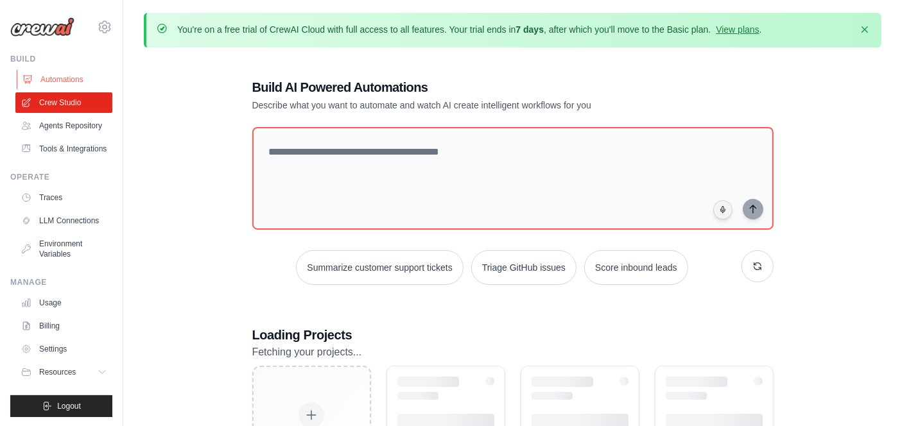
drag, startPoint x: 0, startPoint y: 0, endPoint x: 64, endPoint y: 80, distance: 101.9
click at [64, 80] on link "Automations" at bounding box center [65, 79] width 97 height 21
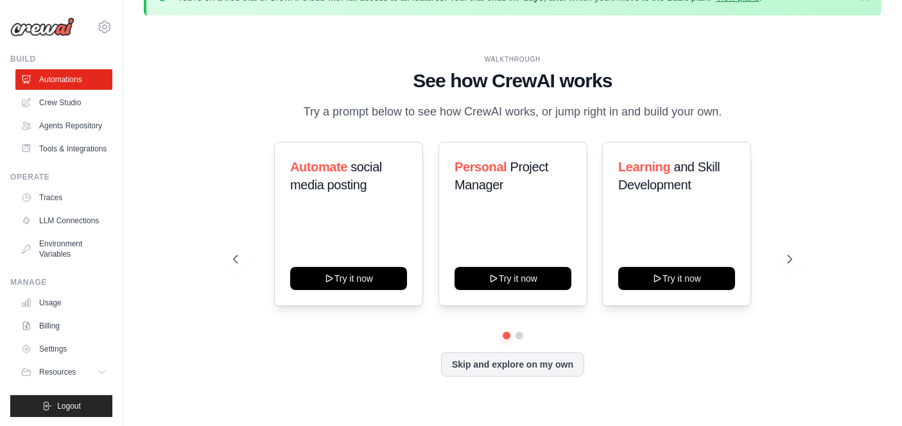
scroll to position [44, 0]
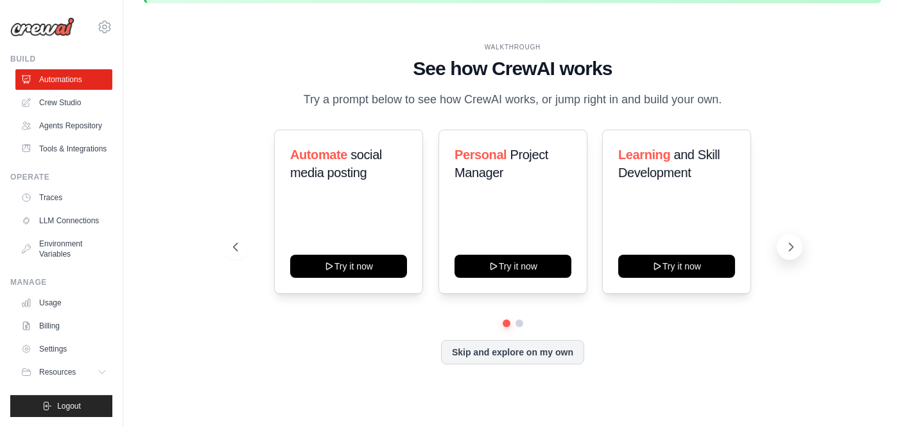
click at [792, 245] on icon at bounding box center [792, 247] width 4 height 8
click at [791, 248] on icon at bounding box center [792, 247] width 4 height 8
click at [528, 350] on button "Skip and explore on my own" at bounding box center [512, 351] width 143 height 24
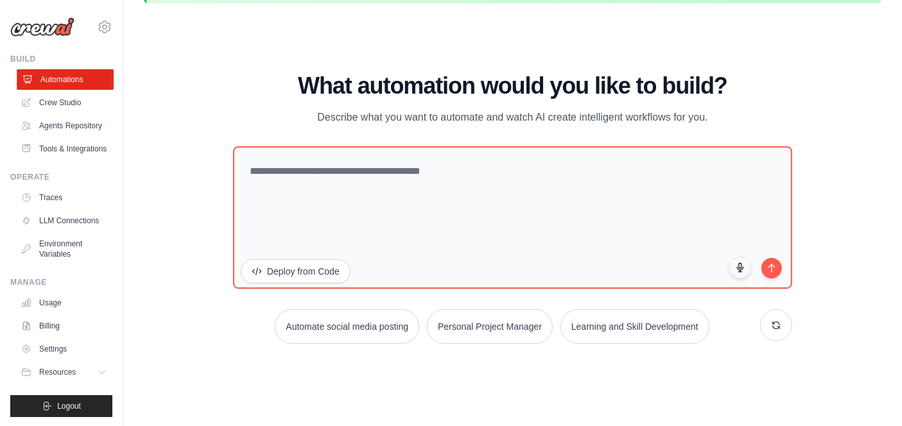
click at [53, 85] on link "Automations" at bounding box center [65, 79] width 97 height 21
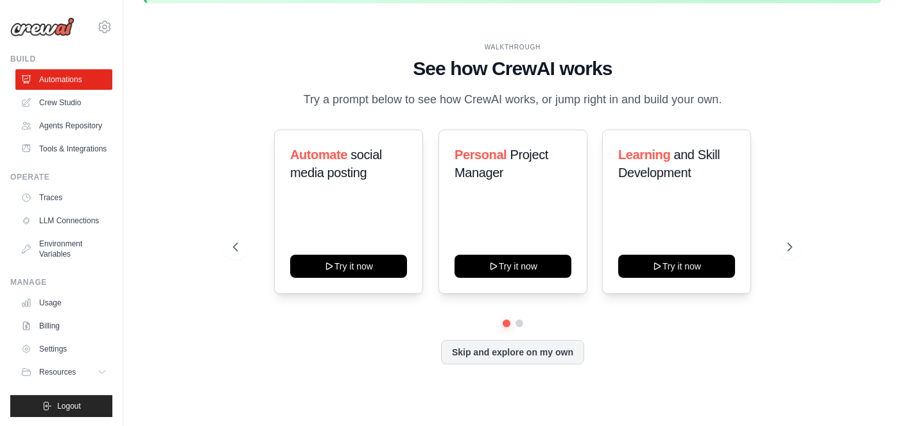
scroll to position [0, 0]
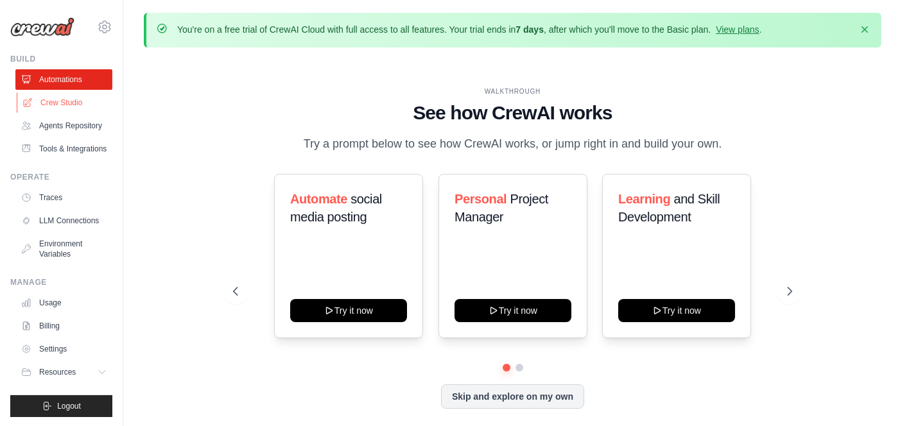
click at [68, 109] on link "Crew Studio" at bounding box center [65, 102] width 97 height 21
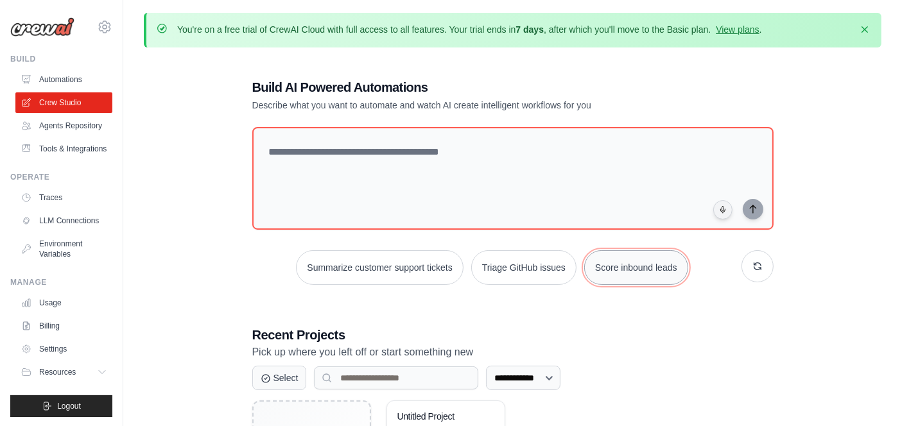
click at [630, 275] on button "Score inbound leads" at bounding box center [636, 267] width 104 height 35
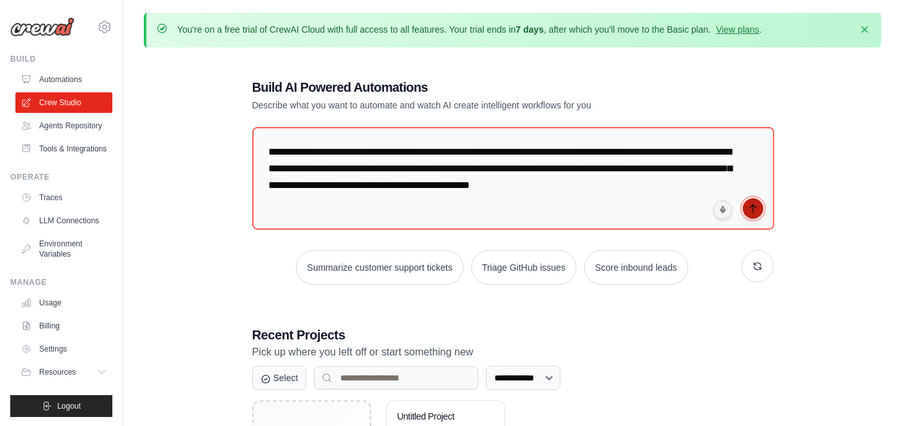
click at [755, 210] on icon "submit" at bounding box center [753, 209] width 10 height 10
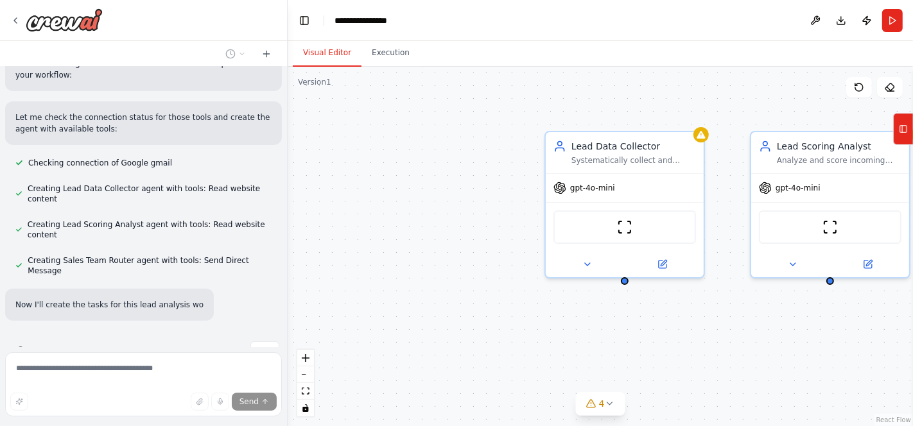
scroll to position [458, 0]
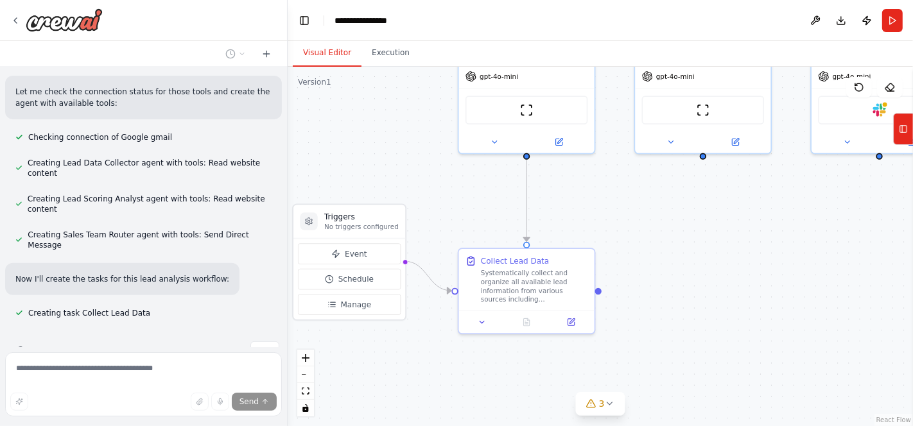
drag, startPoint x: 464, startPoint y: 257, endPoint x: 389, endPoint y: 132, distance: 146.0
click at [389, 132] on div ".deletable-edge-delete-btn { width: 20px; height: 20px; border: 0px solid #ffff…" at bounding box center [600, 247] width 625 height 360
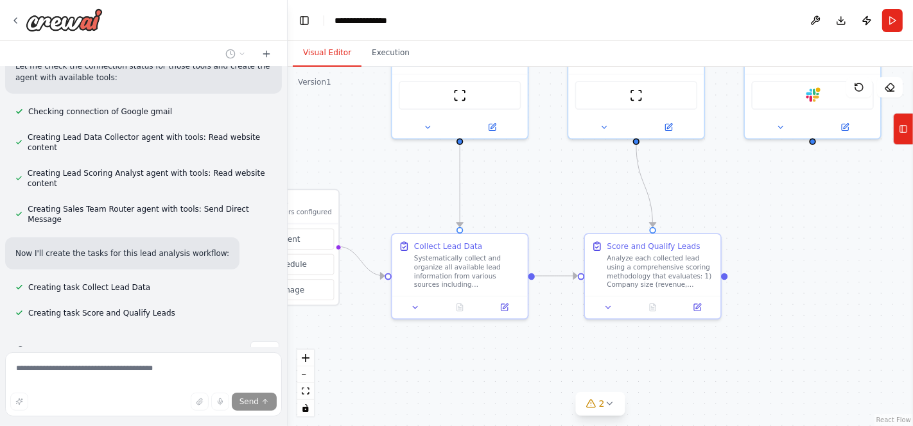
drag, startPoint x: 819, startPoint y: 219, endPoint x: 752, endPoint y: 204, distance: 68.4
click at [752, 204] on div ".deletable-edge-delete-btn { width: 20px; height: 20px; border: 0px solid #ffff…" at bounding box center [600, 247] width 625 height 360
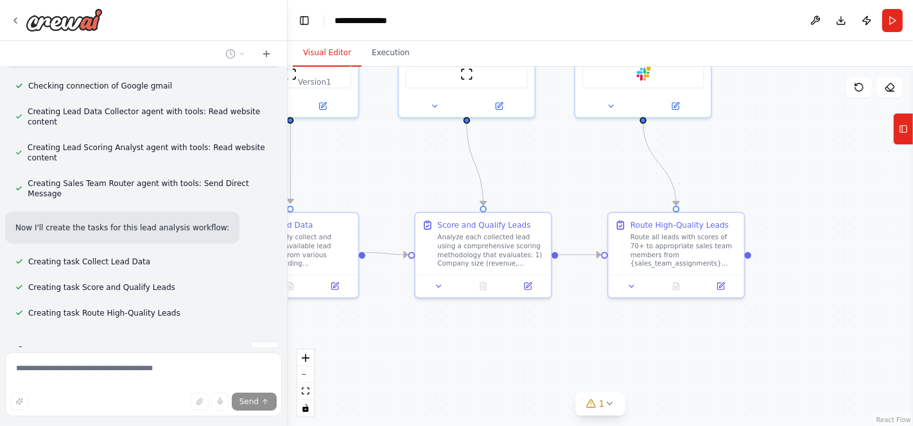
drag, startPoint x: 769, startPoint y: 352, endPoint x: 598, endPoint y: 331, distance: 171.5
click at [598, 331] on div ".deletable-edge-delete-btn { width: 20px; height: 20px; border: 0px solid #ffff…" at bounding box center [600, 247] width 625 height 360
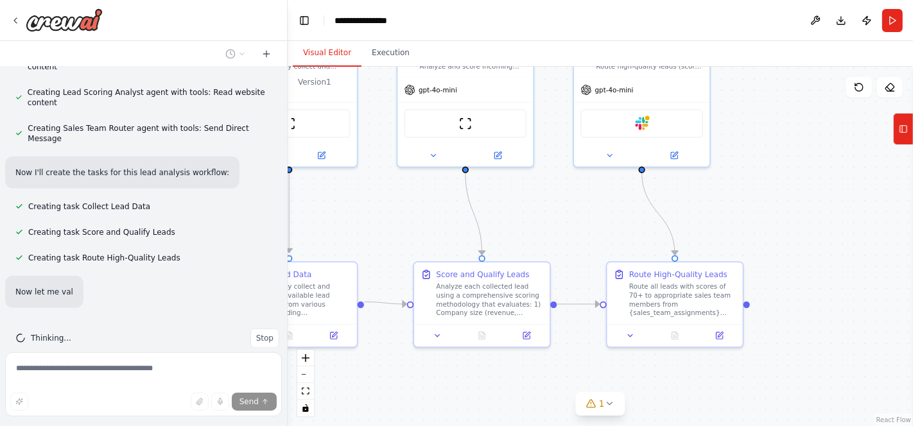
scroll to position [578, 0]
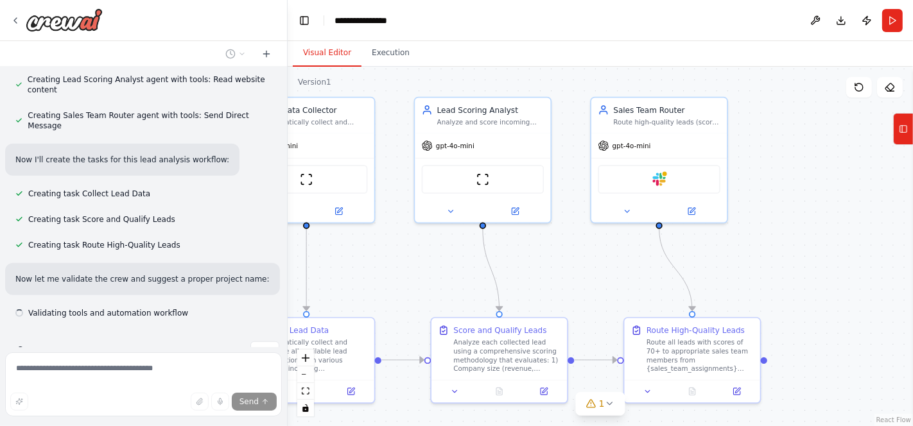
drag, startPoint x: 781, startPoint y: 157, endPoint x: 797, endPoint y: 262, distance: 106.6
click at [797, 262] on div ".deletable-edge-delete-btn { width: 20px; height: 20px; border: 0px solid #ffff…" at bounding box center [600, 247] width 625 height 360
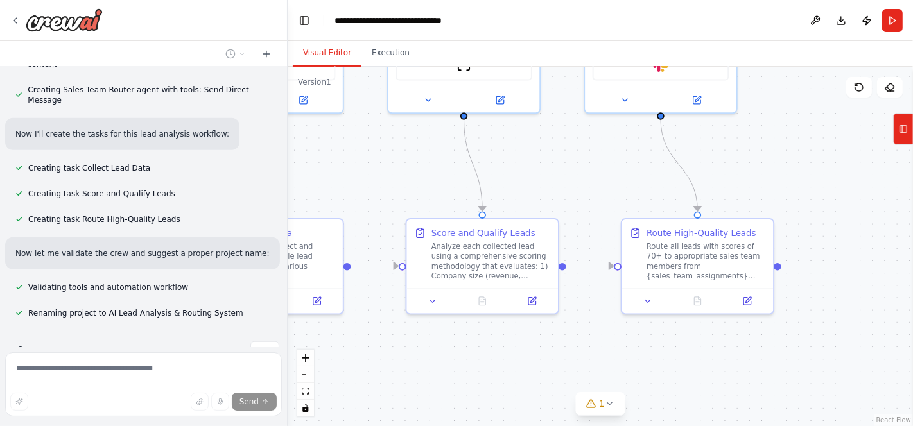
drag, startPoint x: 755, startPoint y: 281, endPoint x: 781, endPoint y: 160, distance: 123.4
click at [781, 160] on div ".deletable-edge-delete-btn { width: 20px; height: 20px; border: 0px solid #ffff…" at bounding box center [600, 247] width 625 height 360
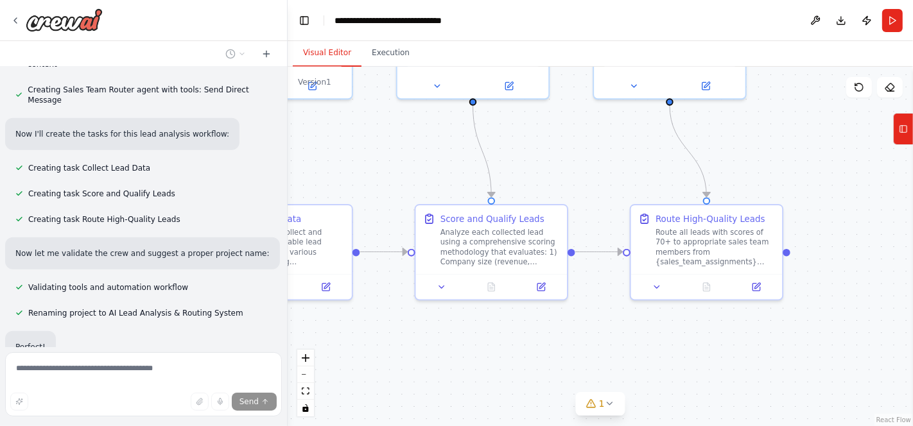
scroll to position [634, 0]
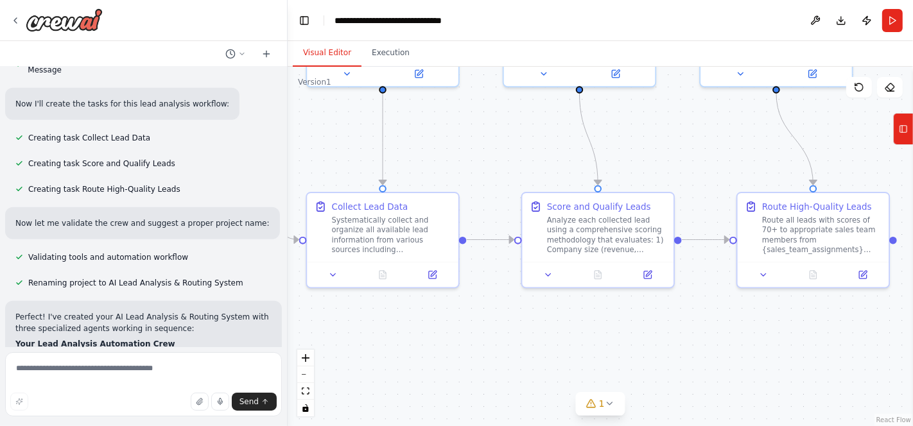
drag, startPoint x: 498, startPoint y: 337, endPoint x: 629, endPoint y: 324, distance: 131.6
click at [629, 324] on div ".deletable-edge-delete-btn { width: 20px; height: 20px; border: 0px solid #ffff…" at bounding box center [600, 247] width 625 height 360
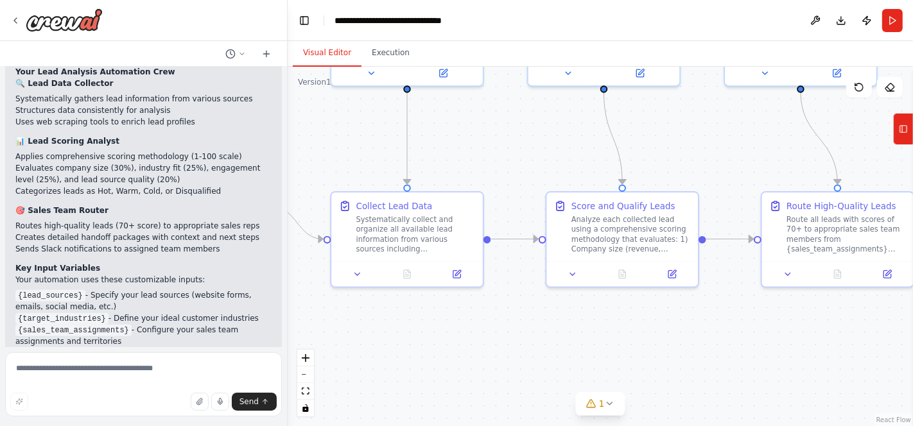
scroll to position [906, 0]
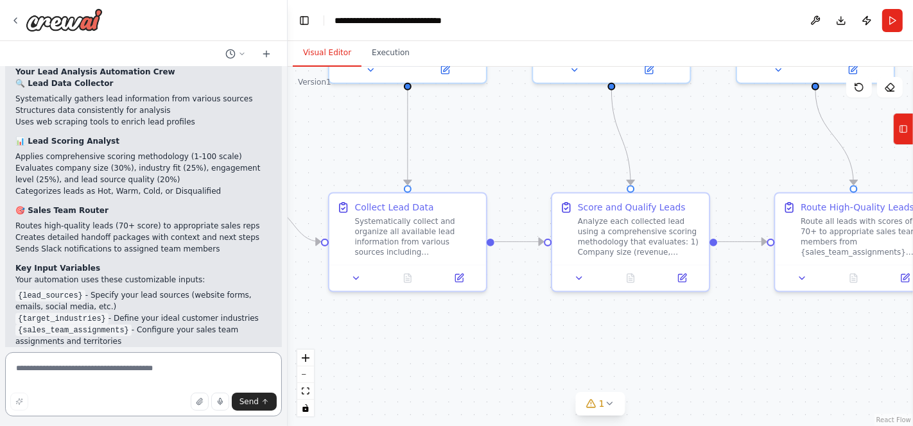
click at [58, 370] on textarea at bounding box center [143, 384] width 277 height 64
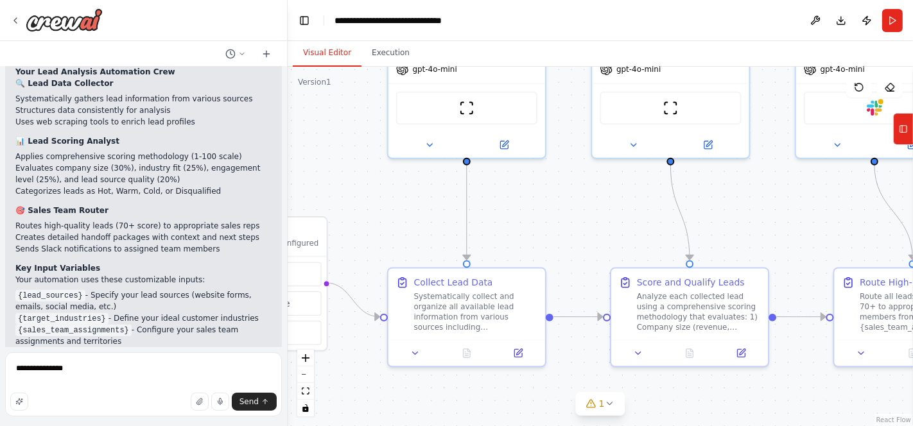
drag, startPoint x: 514, startPoint y: 153, endPoint x: 572, endPoint y: 228, distance: 95.2
click at [572, 228] on div ".deletable-edge-delete-btn { width: 20px; height: 20px; border: 0px solid #ffff…" at bounding box center [600, 247] width 625 height 360
click at [77, 371] on textarea "**********" at bounding box center [143, 384] width 277 height 64
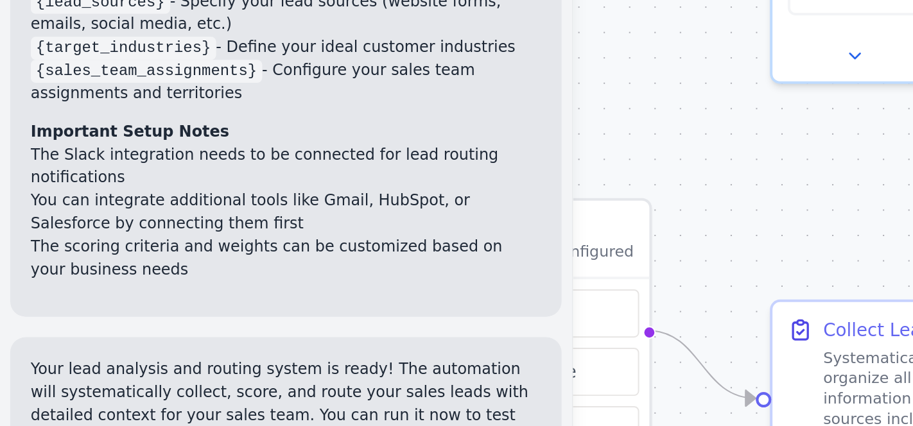
scroll to position [1181, 0]
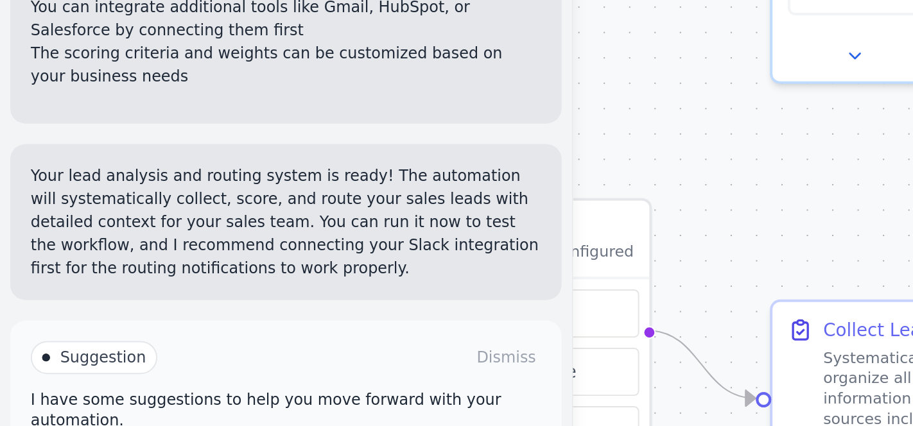
click at [141, 278] on div "Suggestion Dismiss I have some suggestions to help you move forward with your a…" at bounding box center [143, 325] width 277 height 94
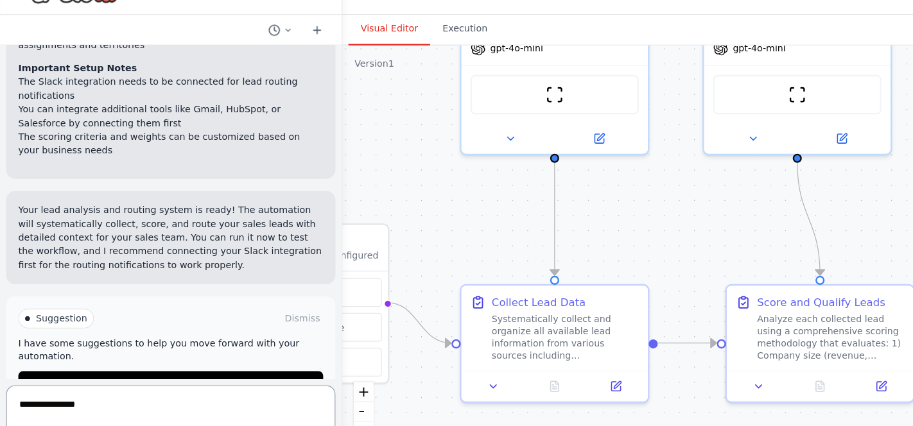
click at [88, 360] on textarea "**********" at bounding box center [143, 384] width 277 height 64
type textarea "**********"
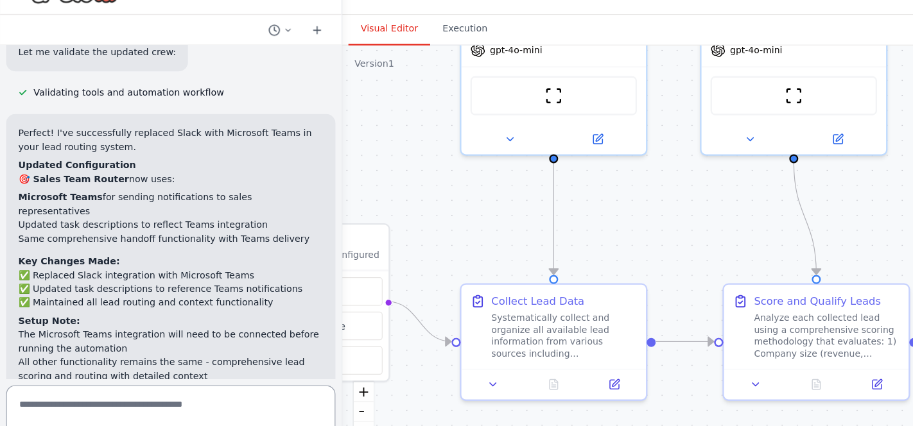
scroll to position [1897, 0]
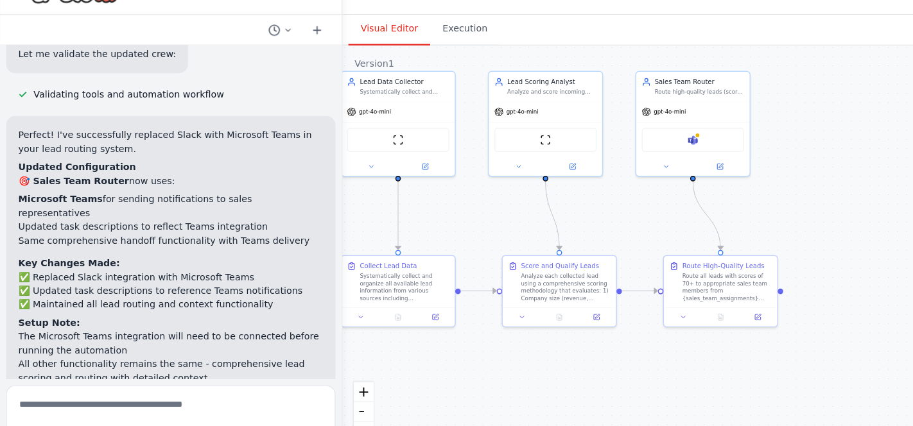
drag, startPoint x: 706, startPoint y: 182, endPoint x: 537, endPoint y: 191, distance: 169.1
click at [537, 191] on div ".deletable-edge-delete-btn { width: 20px; height: 20px; border: 0px solid #ffff…" at bounding box center [600, 247] width 625 height 360
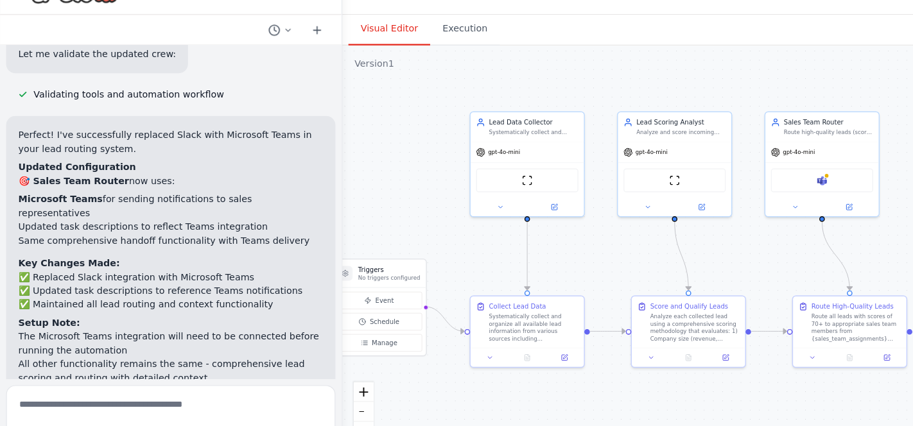
drag, startPoint x: 381, startPoint y: 214, endPoint x: 490, endPoint y: 248, distance: 113.7
click at [490, 248] on div ".deletable-edge-delete-btn { width: 20px; height: 20px; border: 0px solid #ffff…" at bounding box center [600, 247] width 625 height 360
click at [465, 164] on div "ScrapeWebsiteTool" at bounding box center [442, 179] width 95 height 30
click at [417, 200] on button at bounding box center [421, 200] width 44 height 9
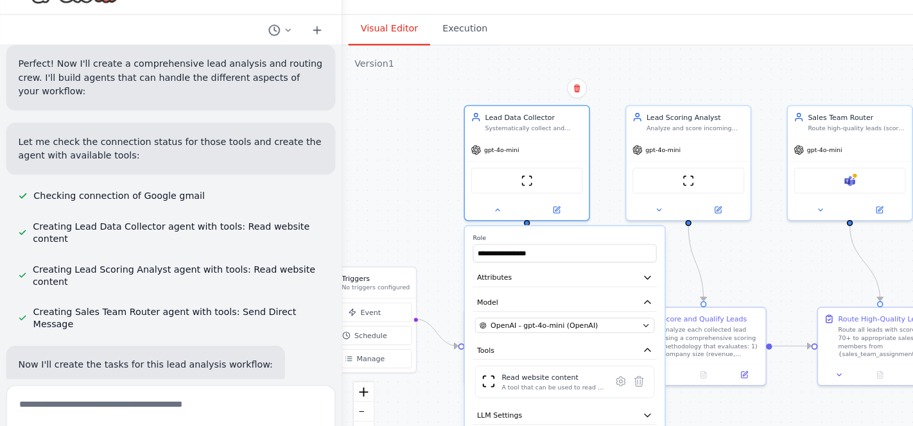
scroll to position [397, 0]
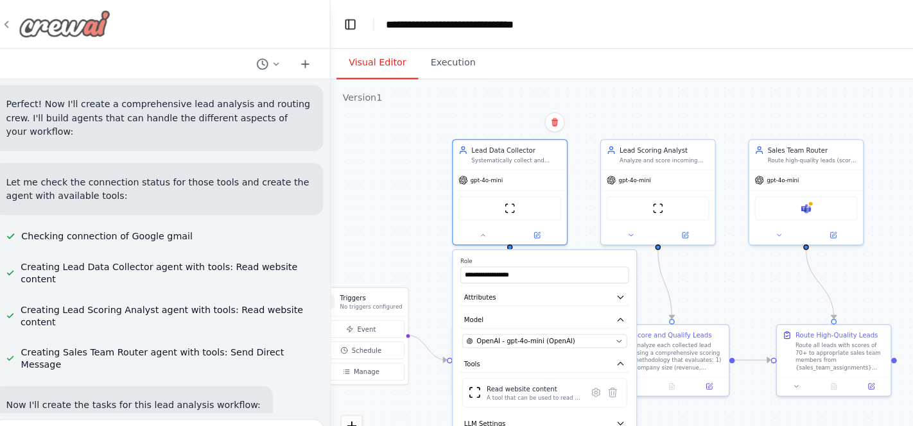
click at [15, 16] on icon at bounding box center [15, 20] width 10 height 10
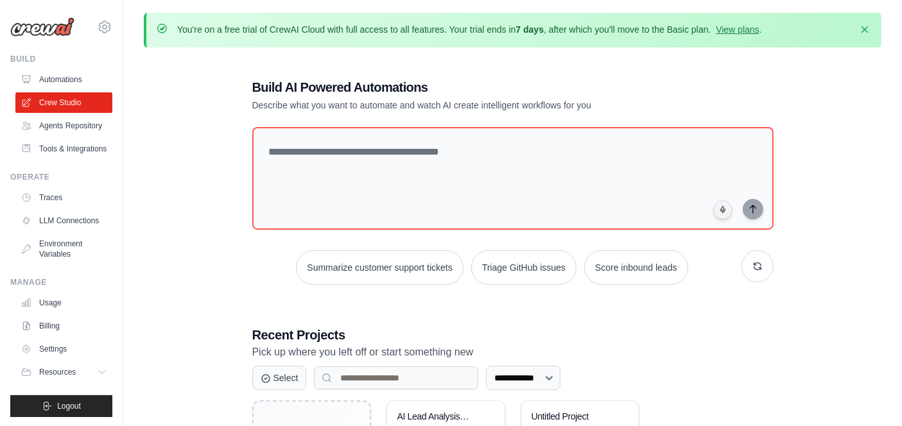
scroll to position [134, 0]
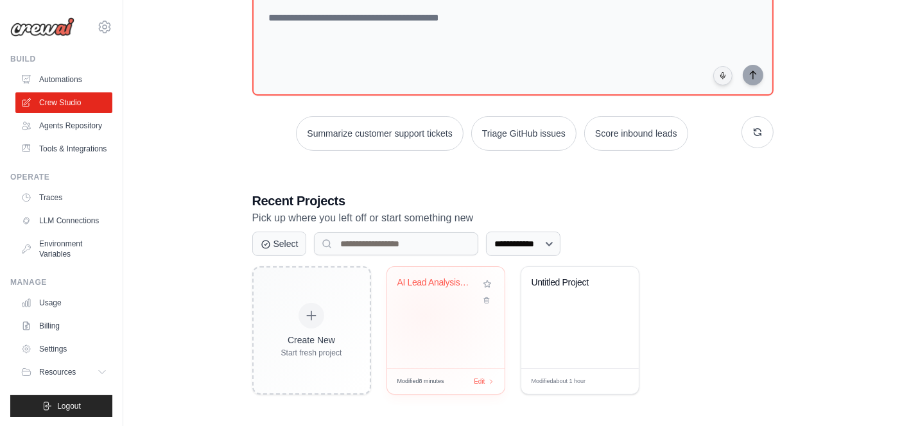
click at [425, 315] on div "AI Lead Analysis & Routing System" at bounding box center [445, 317] width 117 height 101
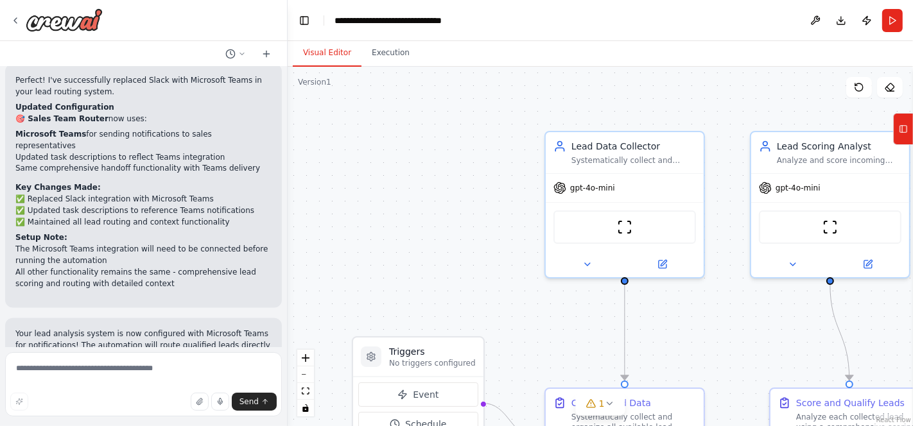
scroll to position [1960, 0]
click at [299, 24] on button "Toggle Left Sidebar" at bounding box center [304, 21] width 18 height 18
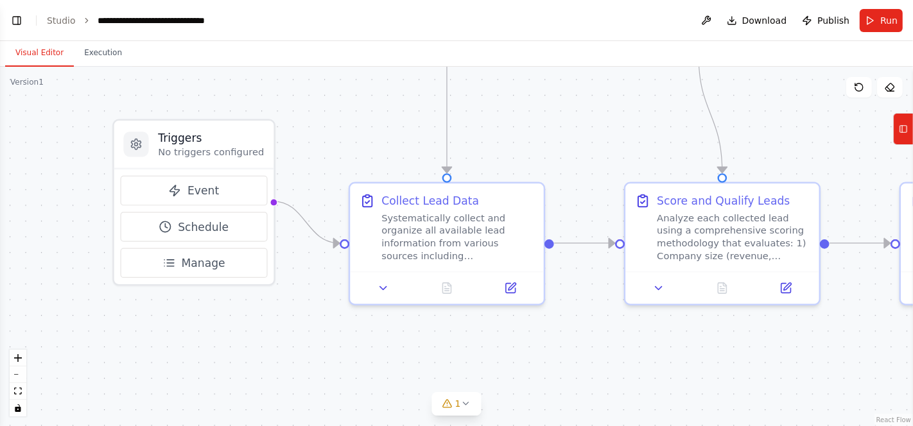
drag, startPoint x: 446, startPoint y: 331, endPoint x: 577, endPoint y: 115, distance: 252.4
click at [577, 115] on div ".deletable-edge-delete-btn { width: 20px; height: 20px; border: 0px solid #ffff…" at bounding box center [456, 247] width 913 height 360
click at [437, 240] on div "Systematically collect and organize all available lead information from various…" at bounding box center [457, 234] width 153 height 50
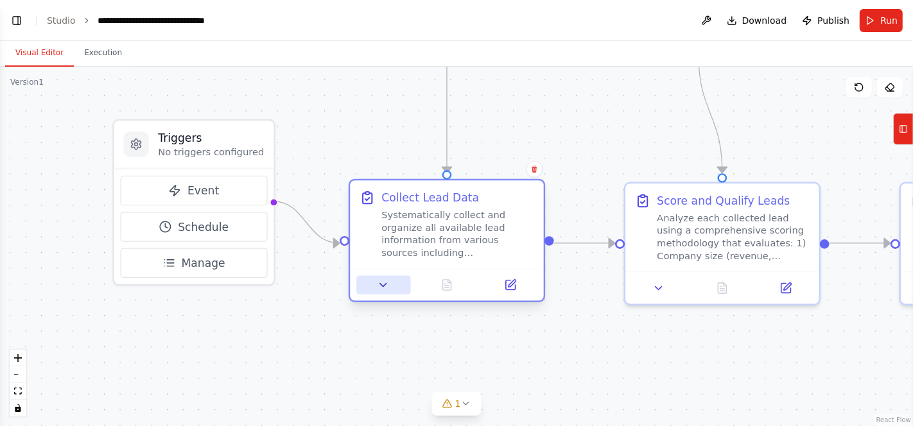
click at [383, 285] on icon at bounding box center [383, 285] width 6 height 3
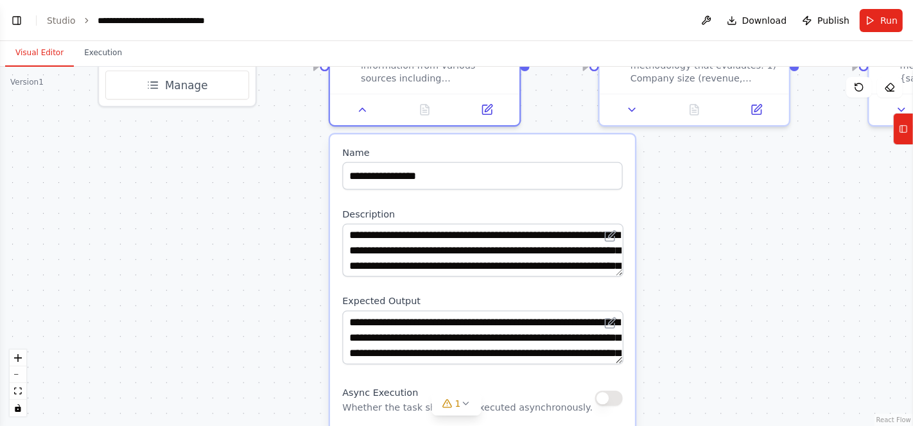
drag, startPoint x: 586, startPoint y: 159, endPoint x: 564, endPoint y: -18, distance: 178.6
click at [564, 0] on html "Develop a crew that analyzes incoming sales leads from various sources (website…" at bounding box center [456, 213] width 913 height 426
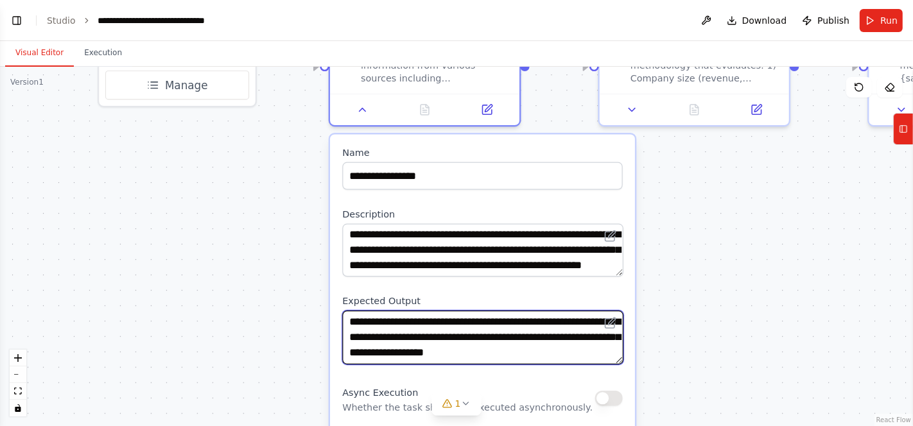
scroll to position [39, 0]
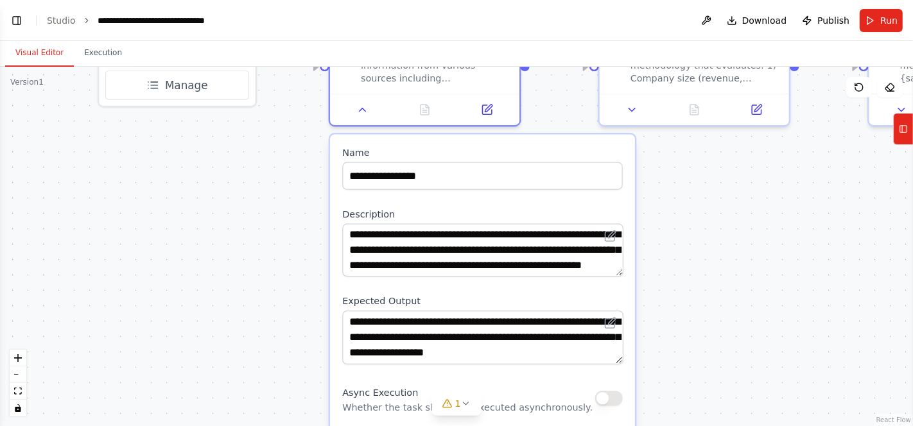
click at [700, 306] on div ".deletable-edge-delete-btn { width: 20px; height: 20px; border: 0px solid #ffff…" at bounding box center [456, 247] width 913 height 360
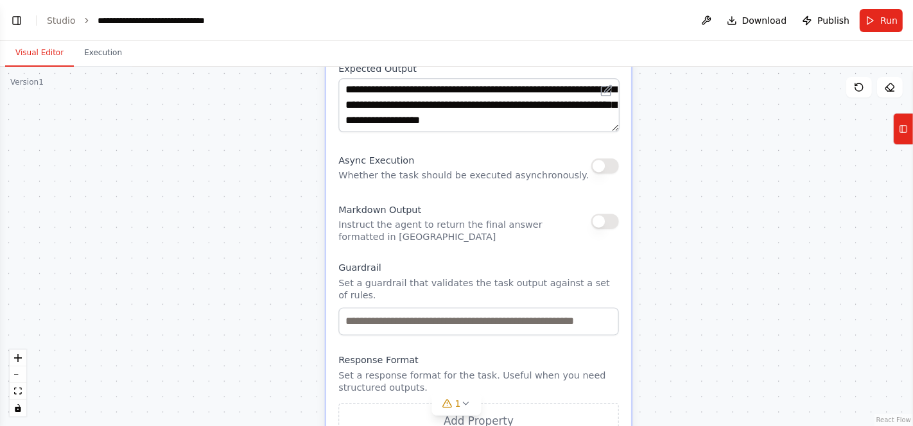
drag, startPoint x: 741, startPoint y: 275, endPoint x: 737, endPoint y: 43, distance: 232.4
click at [737, 43] on div "Visual Editor Execution Version 1 Show Tools Hide Agents .deletable-edge-delete…" at bounding box center [456, 233] width 913 height 385
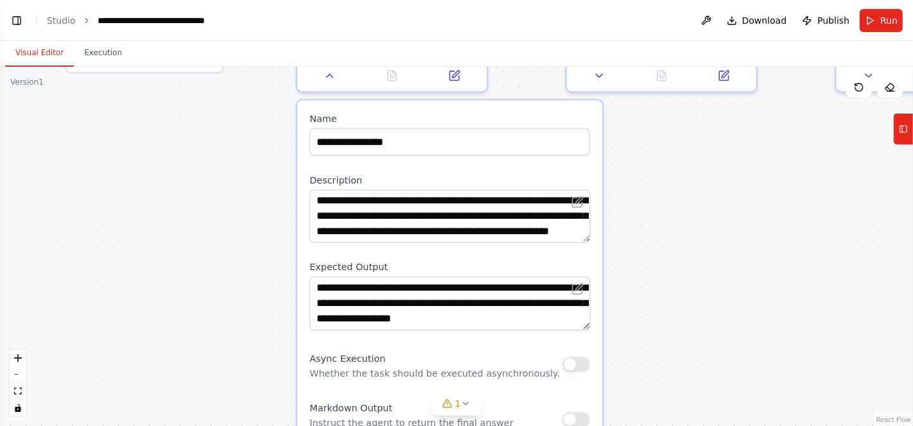
drag, startPoint x: 699, startPoint y: 227, endPoint x: 670, endPoint y: 426, distance: 201.2
click at [670, 426] on html "Develop a crew that analyzes incoming sales leads from various sources (website…" at bounding box center [456, 213] width 913 height 426
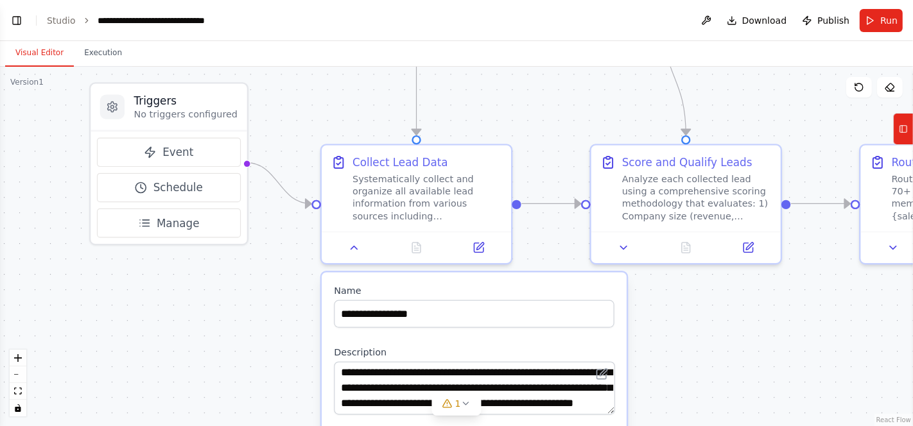
drag, startPoint x: 671, startPoint y: 223, endPoint x: 696, endPoint y: 395, distance: 173.9
click at [696, 395] on div ".deletable-edge-delete-btn { width: 20px; height: 20px; border: 0px solid #ffff…" at bounding box center [456, 247] width 913 height 360
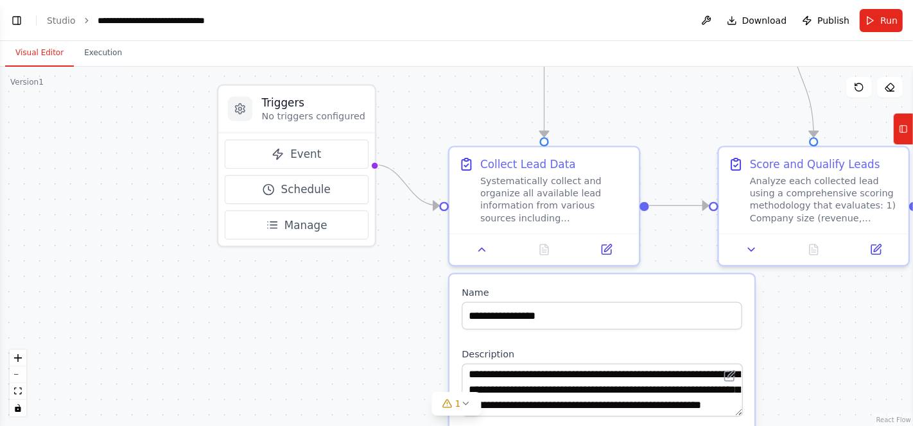
drag, startPoint x: 262, startPoint y: 277, endPoint x: 389, endPoint y: 279, distance: 127.1
click at [389, 279] on div ".deletable-edge-delete-btn { width: 20px; height: 20px; border: 0px solid #ffff…" at bounding box center [456, 247] width 913 height 360
click at [301, 220] on span "Manage" at bounding box center [305, 225] width 43 height 15
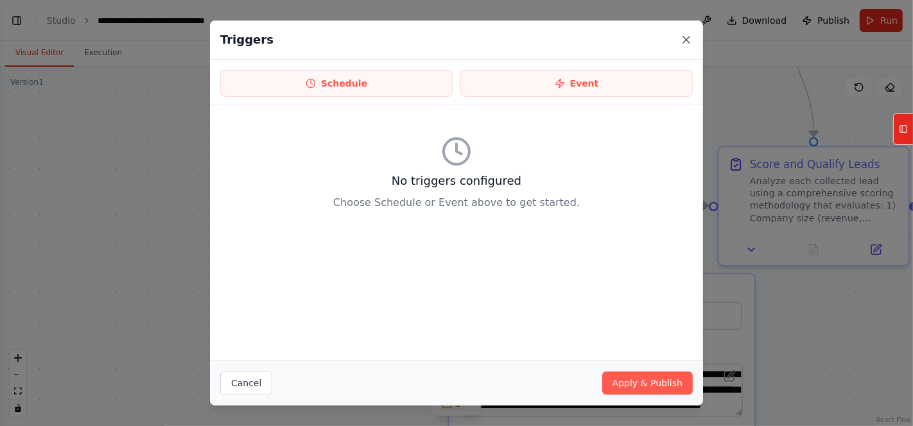
click at [681, 40] on icon at bounding box center [686, 39] width 13 height 13
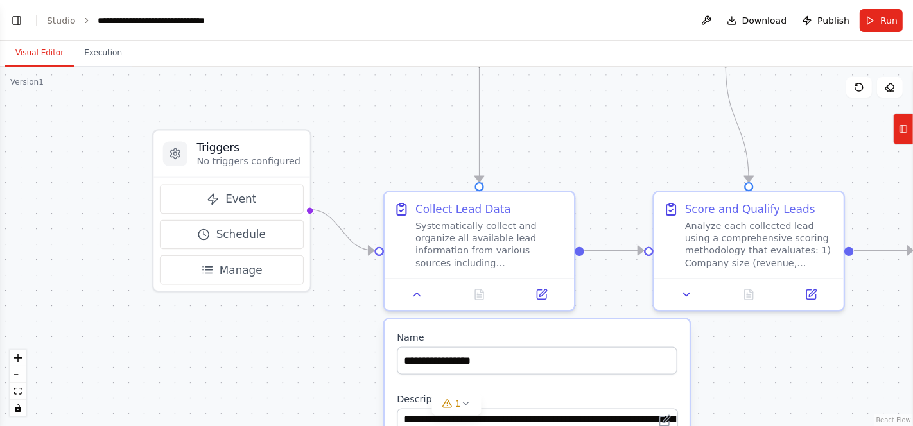
drag, startPoint x: 345, startPoint y: 338, endPoint x: 280, endPoint y: 383, distance: 78.9
click at [280, 383] on div ".deletable-edge-delete-btn { width: 20px; height: 20px; border: 0px solid #ffff…" at bounding box center [456, 247] width 913 height 360
click at [417, 293] on icon at bounding box center [417, 292] width 12 height 12
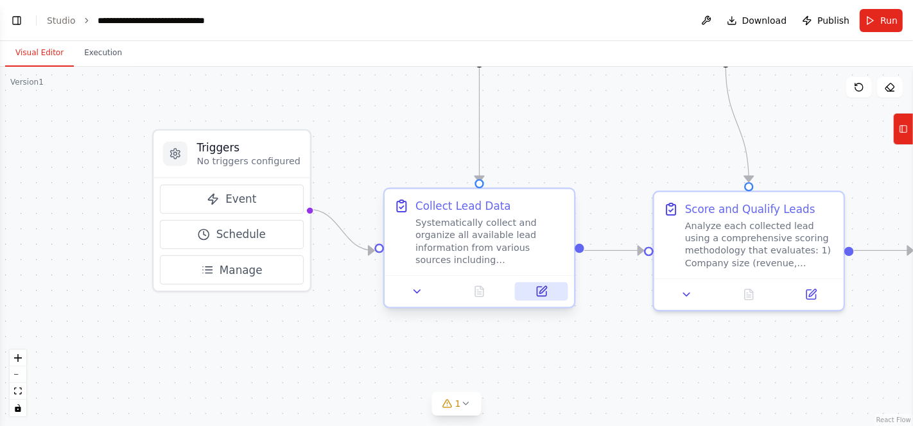
click at [539, 292] on icon at bounding box center [541, 291] width 9 height 9
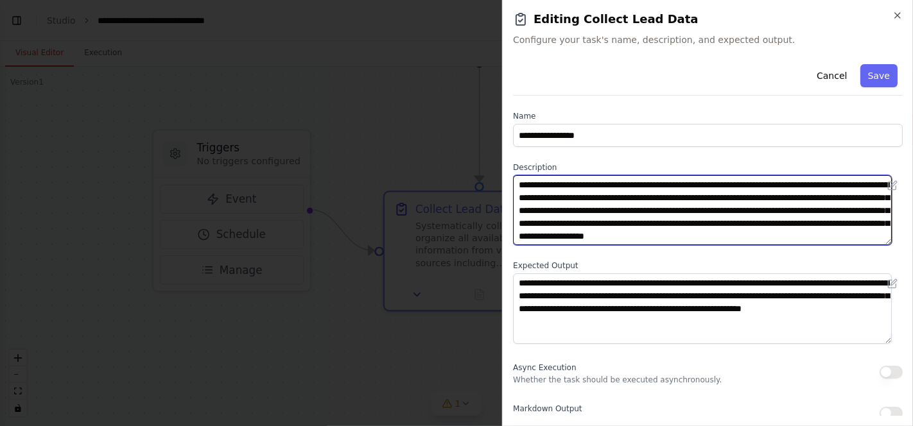
click at [661, 199] on textarea "**********" at bounding box center [702, 210] width 379 height 70
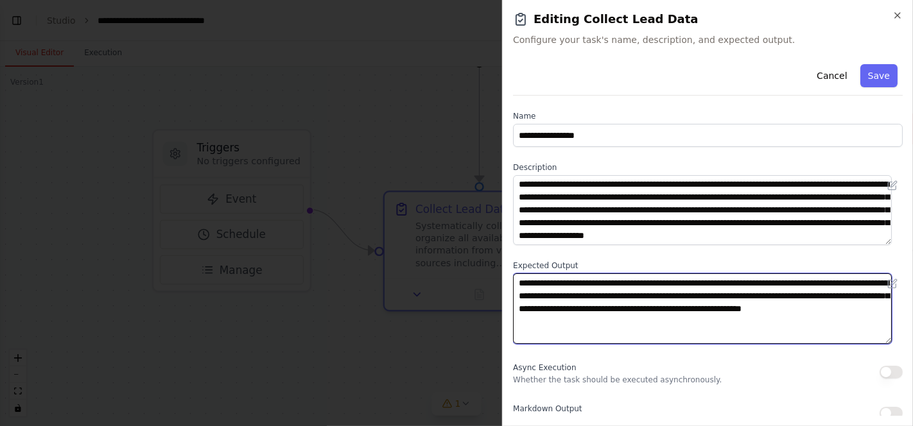
click at [642, 303] on textarea "**********" at bounding box center [702, 309] width 379 height 70
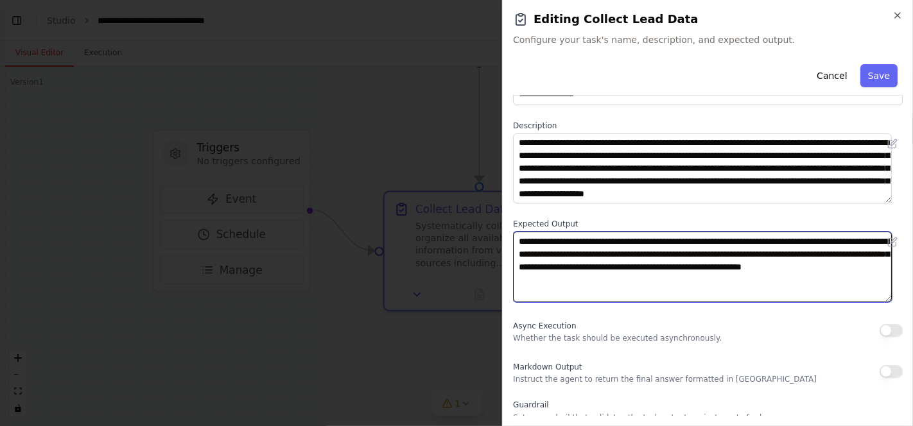
scroll to position [0, 0]
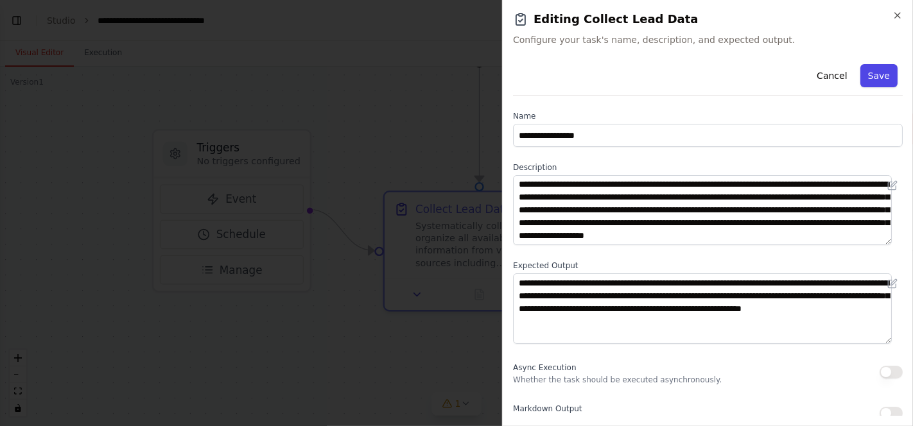
click at [865, 71] on button "Save" at bounding box center [878, 75] width 37 height 23
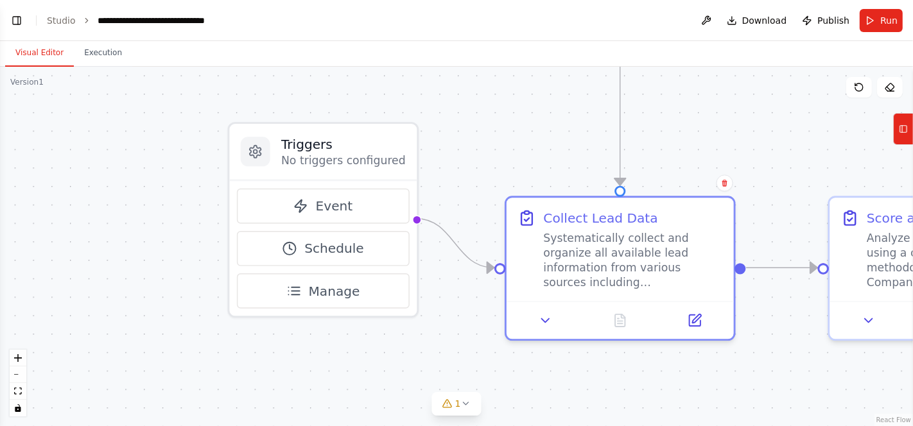
click at [83, 18] on icon "breadcrumb" at bounding box center [86, 20] width 9 height 9
click at [71, 19] on link "Studio" at bounding box center [61, 20] width 29 height 10
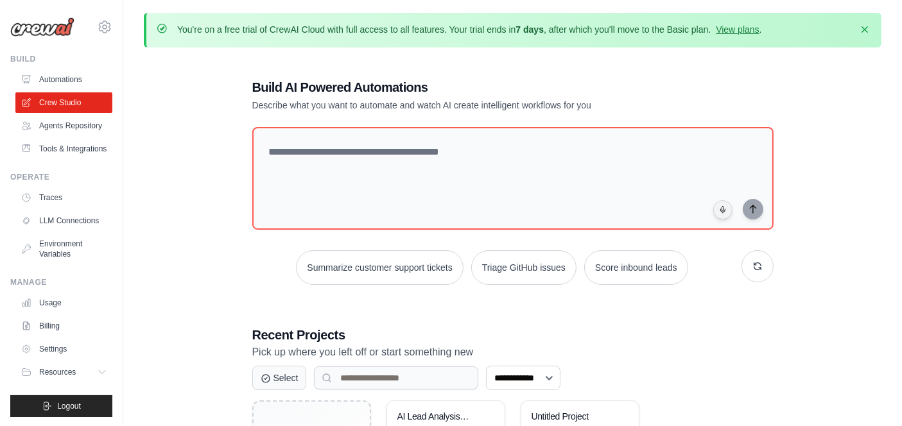
scroll to position [134, 0]
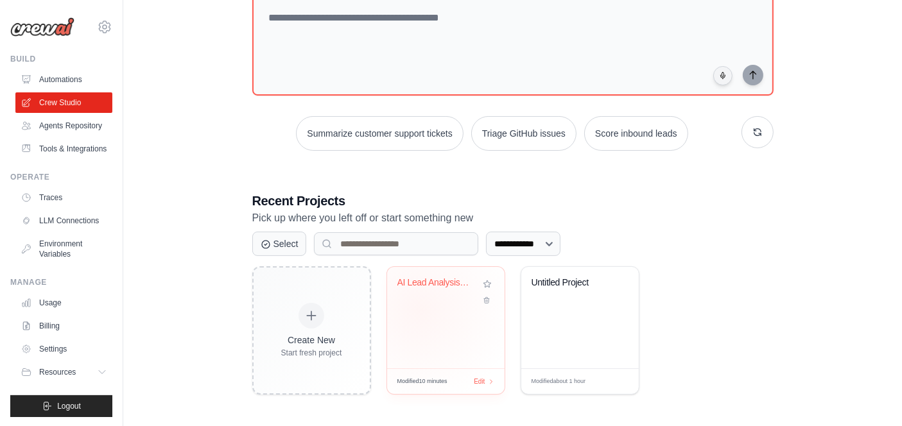
click at [421, 309] on div "AI Lead Analysis & Routing System" at bounding box center [445, 317] width 117 height 101
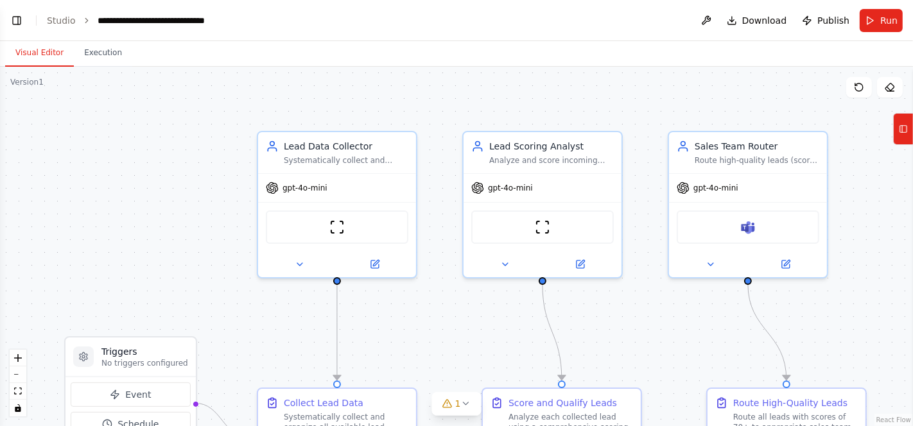
scroll to position [1960, 0]
click at [12, 21] on button "Toggle Left Sidebar" at bounding box center [17, 21] width 18 height 18
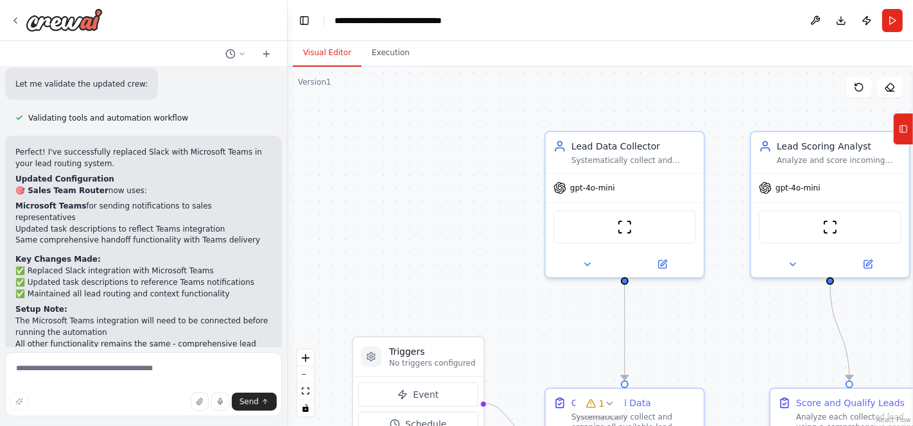
scroll to position [1892, 0]
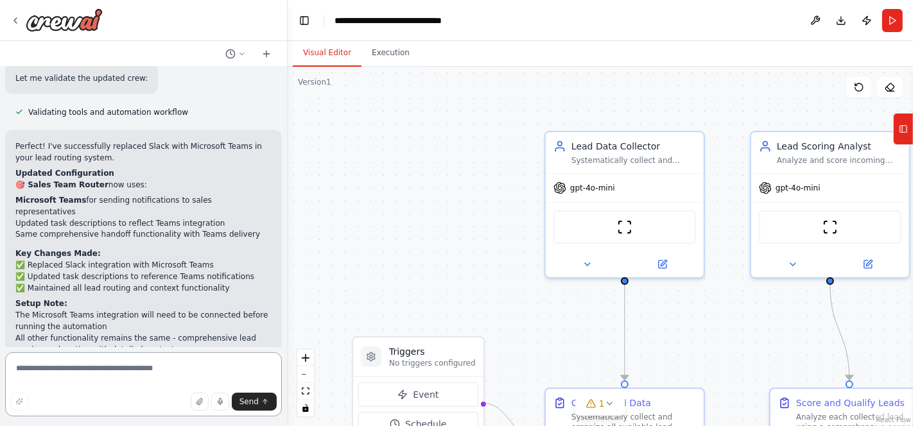
click at [63, 370] on textarea at bounding box center [143, 384] width 277 height 64
click at [71, 370] on textarea at bounding box center [143, 384] width 277 height 64
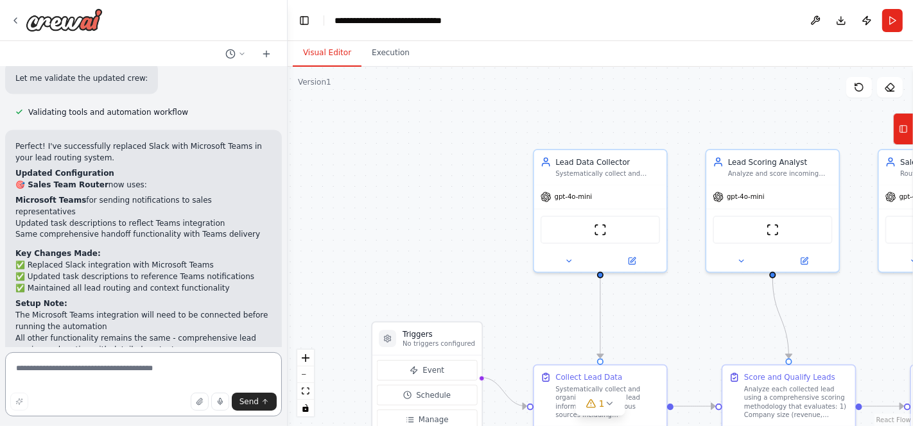
click at [46, 371] on textarea at bounding box center [143, 384] width 277 height 64
type textarea "**********"
click at [246, 401] on span "Send" at bounding box center [248, 402] width 19 height 10
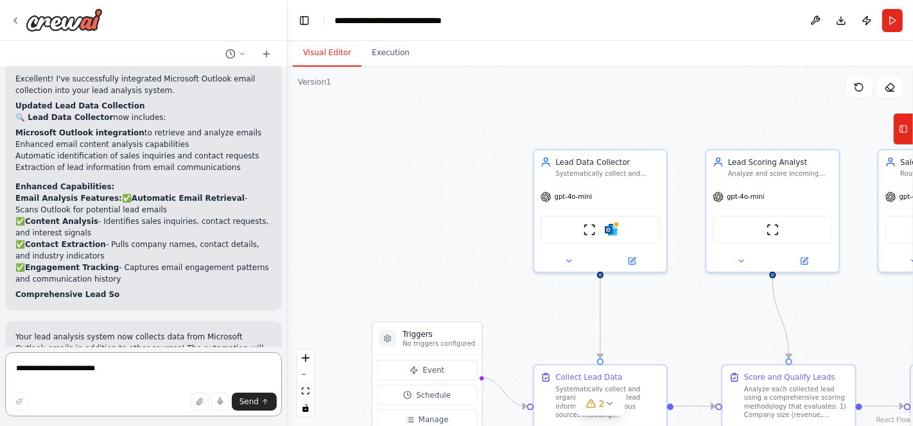
scroll to position [2790, 0]
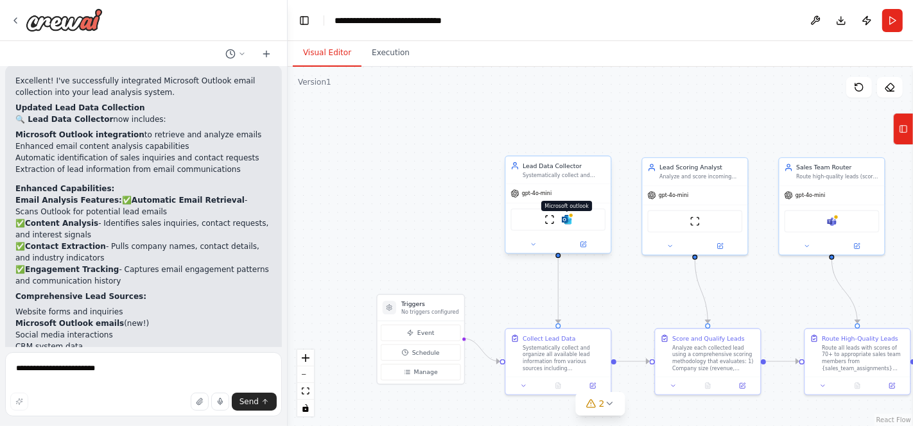
click at [566, 220] on img at bounding box center [567, 219] width 10 height 10
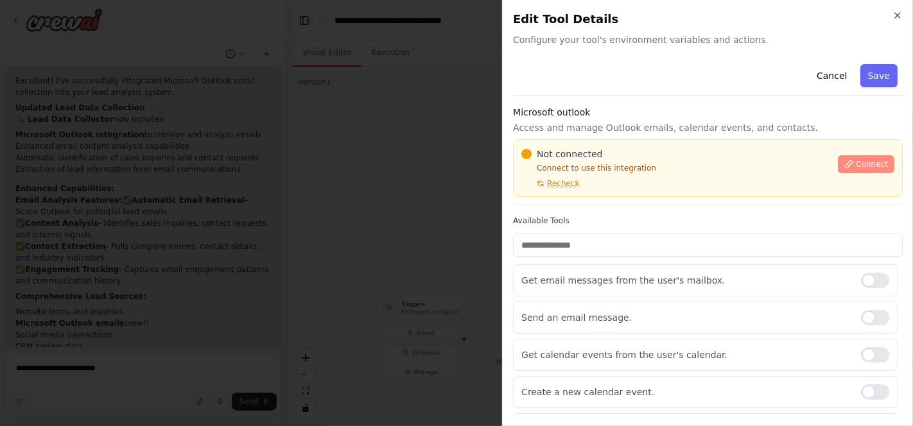
click at [860, 166] on span "Connect" at bounding box center [872, 164] width 32 height 10
click at [856, 155] on button "Connect" at bounding box center [866, 164] width 56 height 18
click at [863, 160] on span "Connect" at bounding box center [872, 164] width 32 height 10
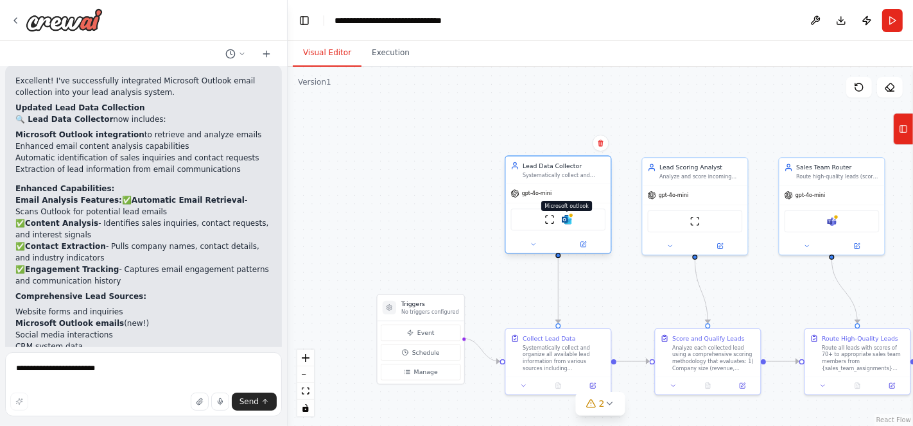
click at [568, 218] on img at bounding box center [567, 219] width 10 height 10
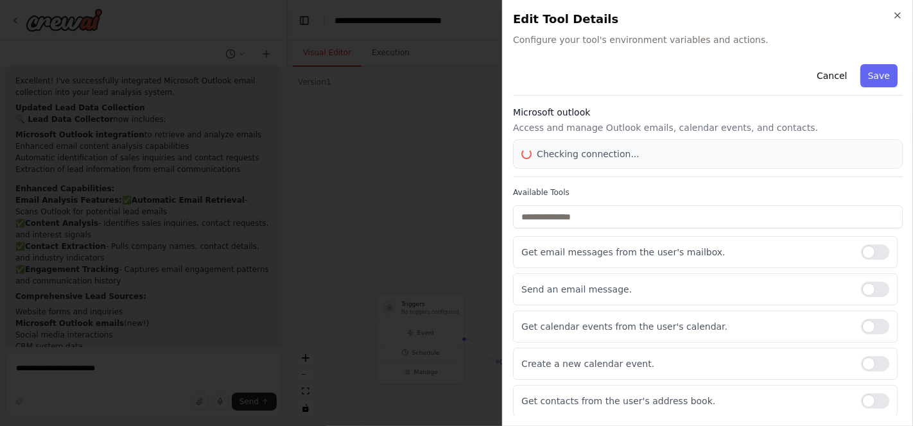
click at [623, 150] on span "Checking connection..." at bounding box center [588, 154] width 103 height 13
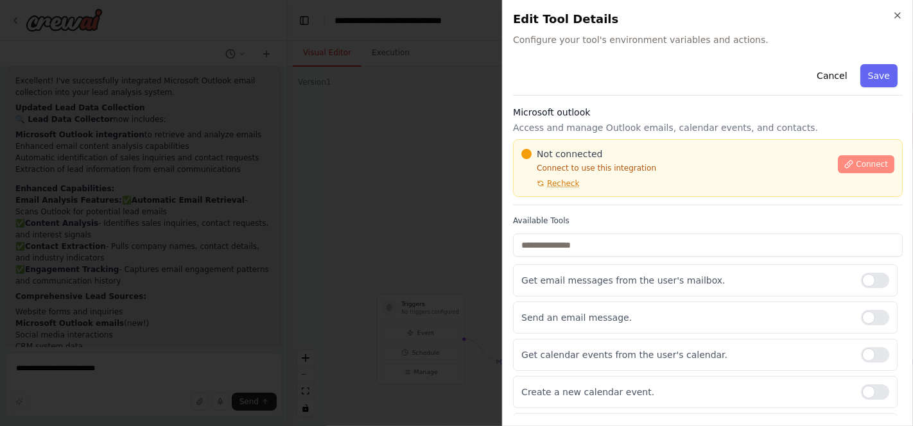
click at [856, 161] on span "Connect" at bounding box center [872, 164] width 32 height 10
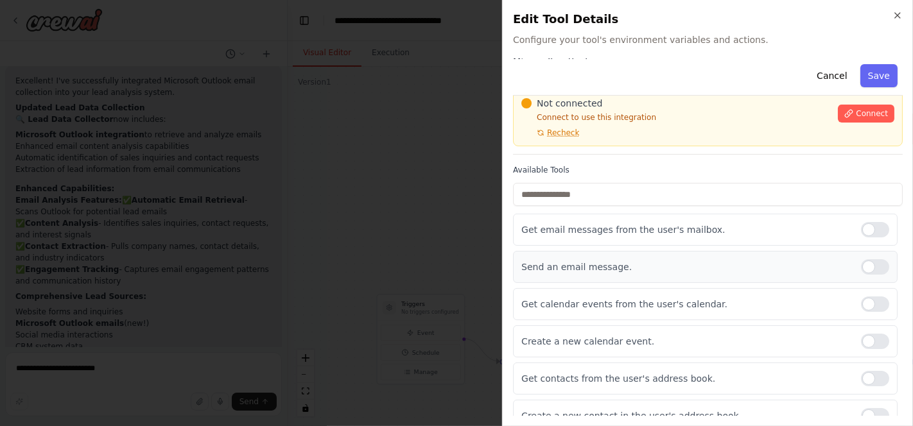
scroll to position [0, 0]
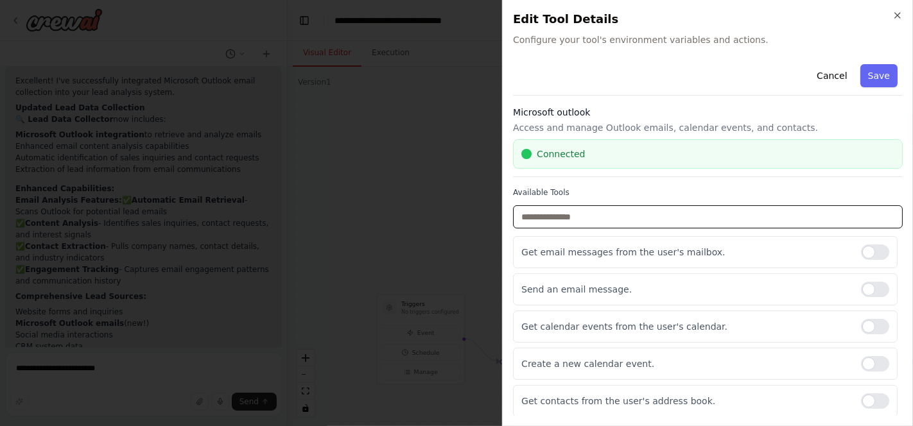
click at [559, 181] on div "Cancel Save Microsoft outlook Access and manage Outlook emails, calendar events…" at bounding box center [708, 256] width 390 height 395
click at [618, 194] on label "Available Tools" at bounding box center [708, 192] width 390 height 10
click at [871, 73] on button "Save" at bounding box center [878, 75] width 37 height 23
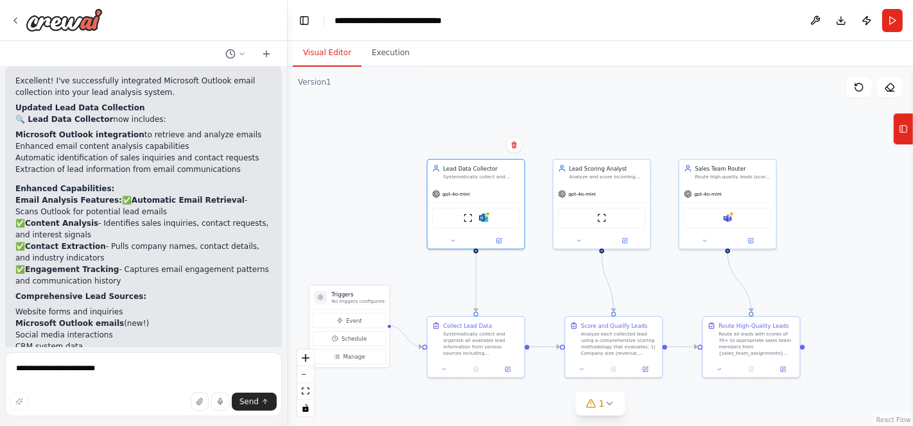
drag, startPoint x: 745, startPoint y: 280, endPoint x: 674, endPoint y: 278, distance: 71.3
click at [674, 278] on div ".deletable-edge-delete-btn { width: 20px; height: 20px; border: 0px solid #ffff…" at bounding box center [600, 247] width 625 height 360
click at [382, 53] on button "Execution" at bounding box center [390, 53] width 58 height 27
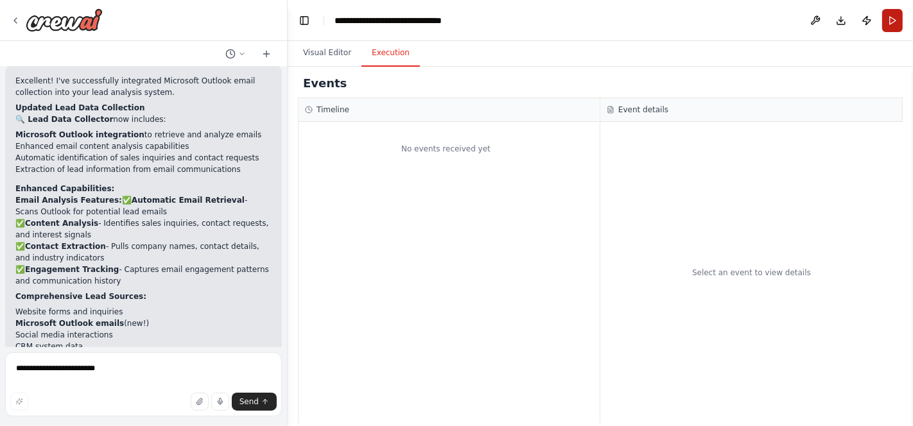
click at [887, 20] on button "Run" at bounding box center [892, 20] width 21 height 23
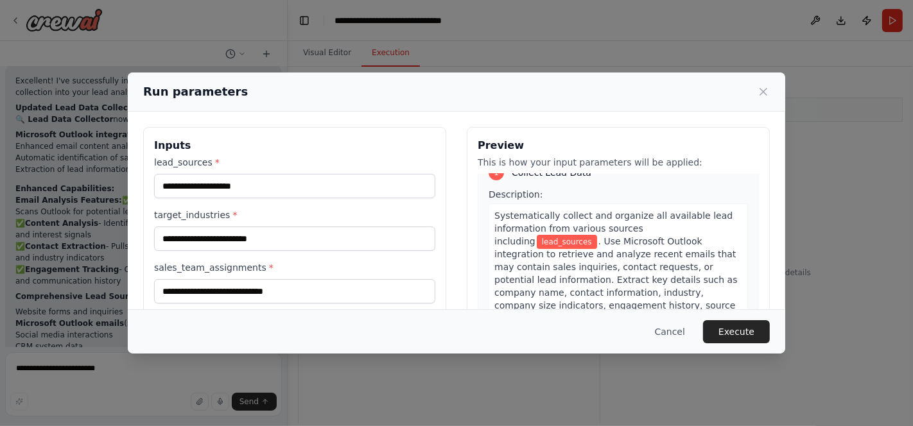
scroll to position [21, 0]
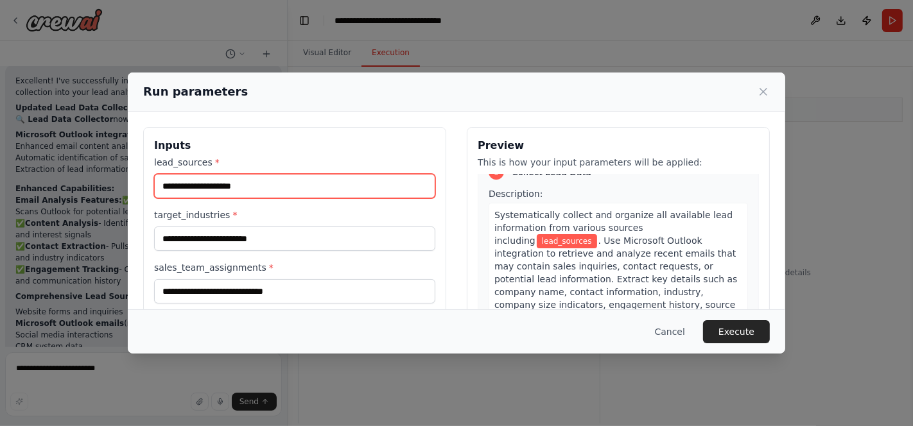
drag, startPoint x: 268, startPoint y: 187, endPoint x: 221, endPoint y: 190, distance: 46.9
click at [221, 190] on input "lead_sources *" at bounding box center [294, 186] width 281 height 24
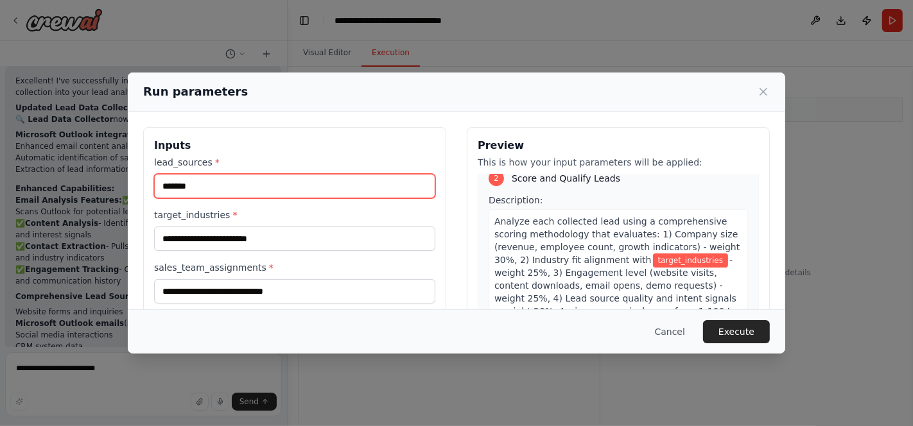
scroll to position [392, 0]
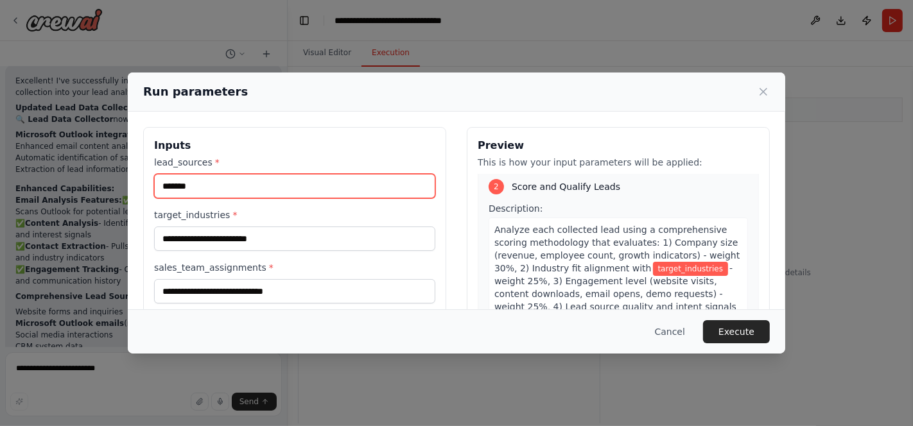
type input "*******"
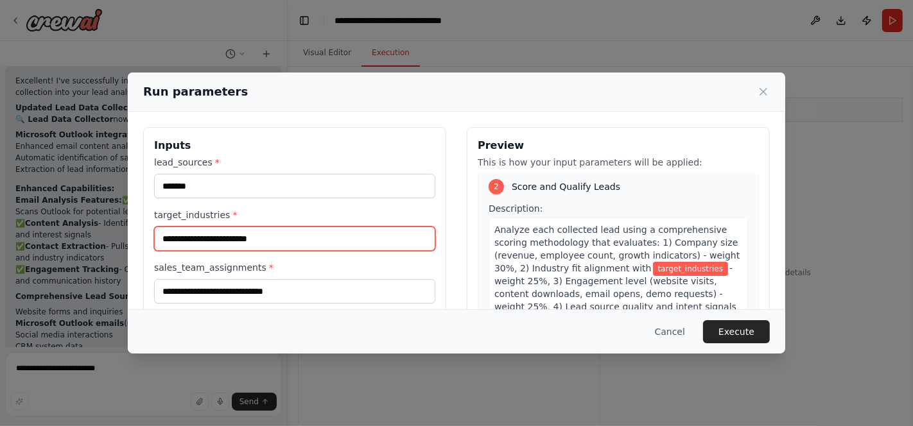
click at [196, 243] on input "target_industries *" at bounding box center [294, 239] width 281 height 24
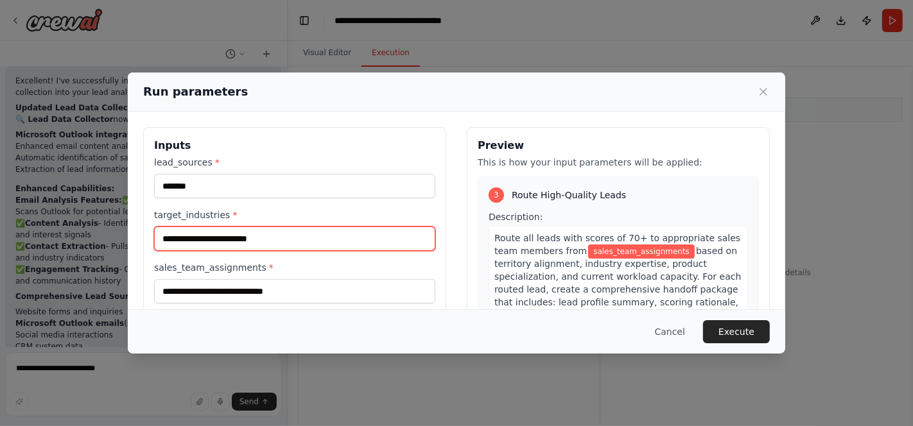
scroll to position [745, 0]
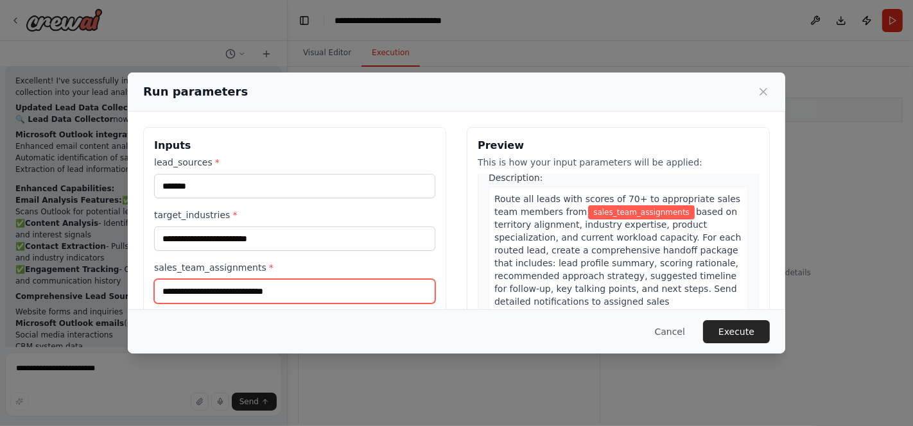
click at [180, 292] on input "sales_team_assignments *" at bounding box center [294, 291] width 281 height 24
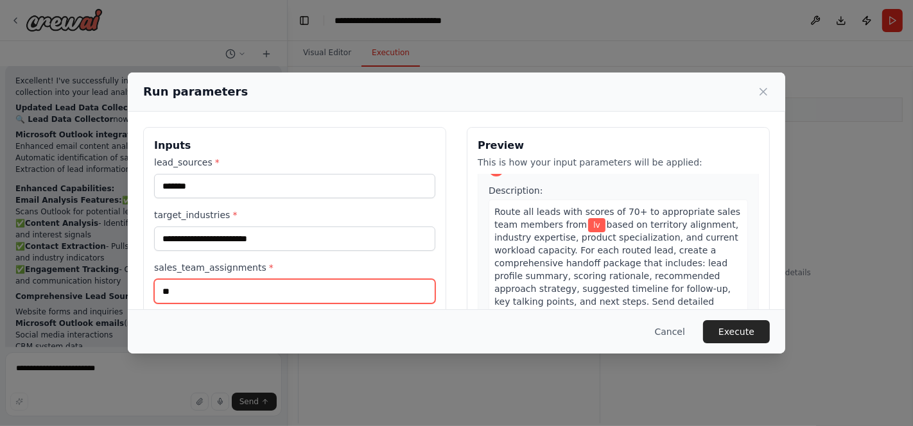
type input "*"
type input "****"
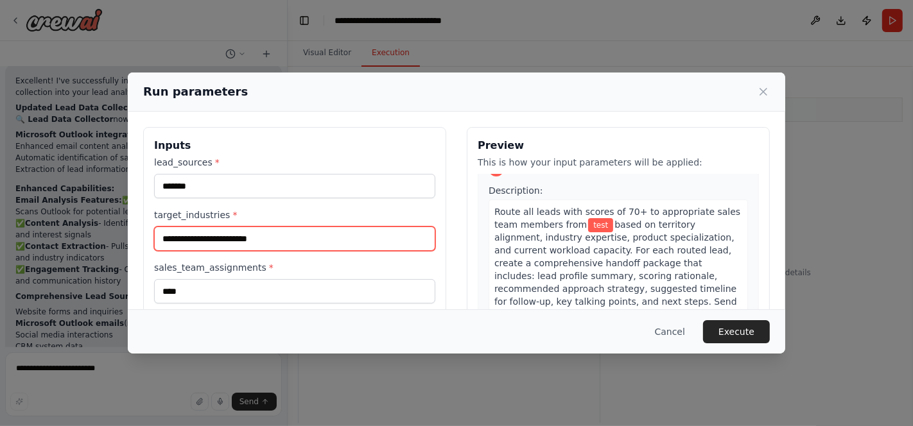
click at [173, 243] on input "target_industries *" at bounding box center [294, 239] width 281 height 24
type input "********"
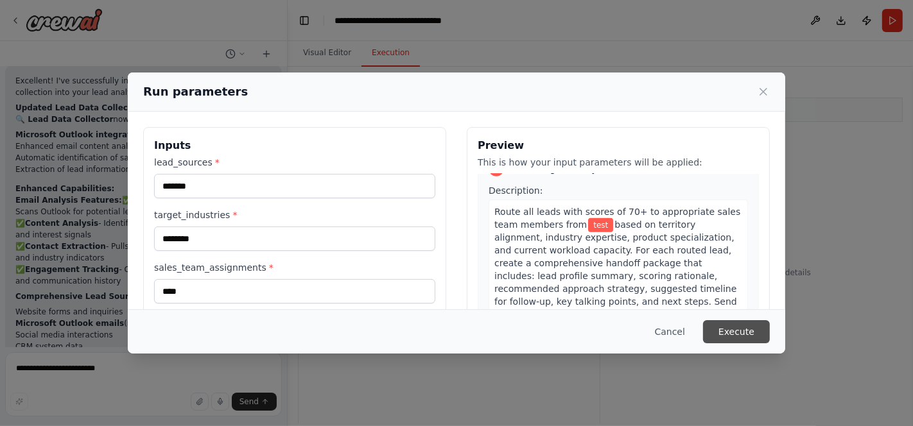
click at [731, 332] on button "Execute" at bounding box center [736, 331] width 67 height 23
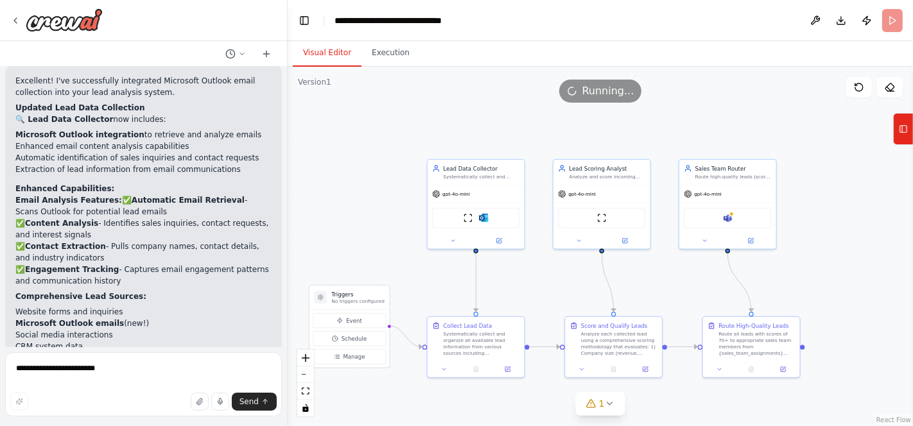
click at [320, 46] on button "Visual Editor" at bounding box center [327, 53] width 69 height 27
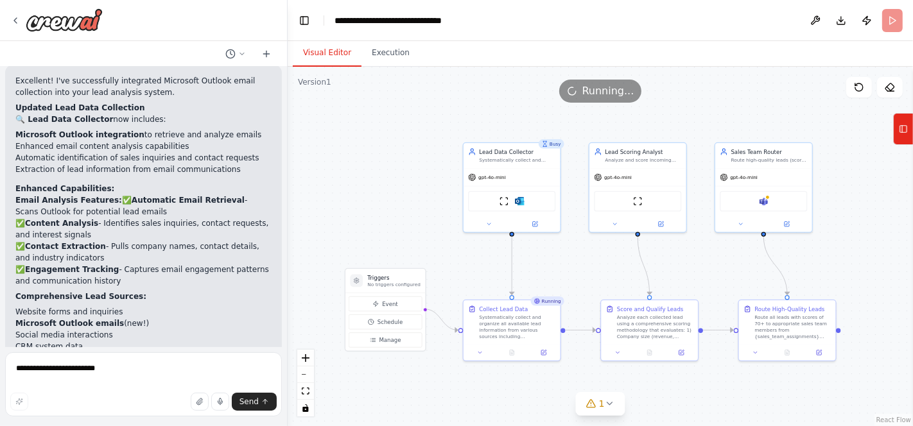
drag, startPoint x: 367, startPoint y: 137, endPoint x: 390, endPoint y: 120, distance: 28.5
click at [390, 120] on div ".deletable-edge-delete-btn { width: 20px; height: 20px; border: 0px solid #ffff…" at bounding box center [600, 247] width 625 height 360
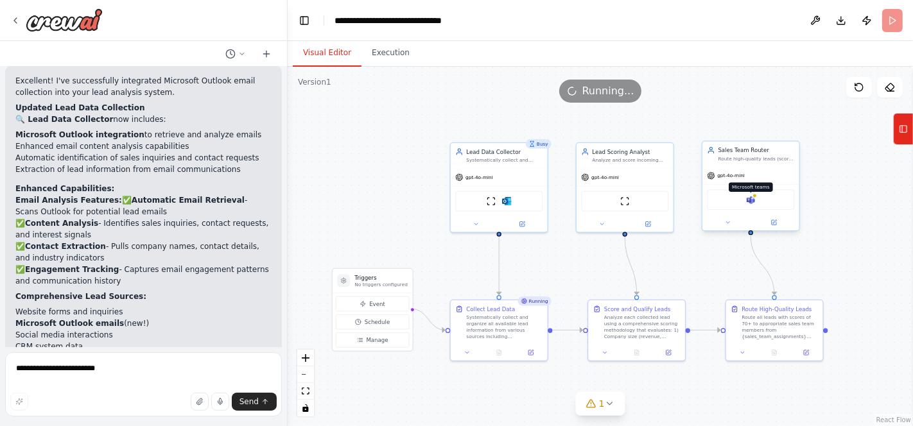
click at [751, 198] on img at bounding box center [751, 200] width 10 height 10
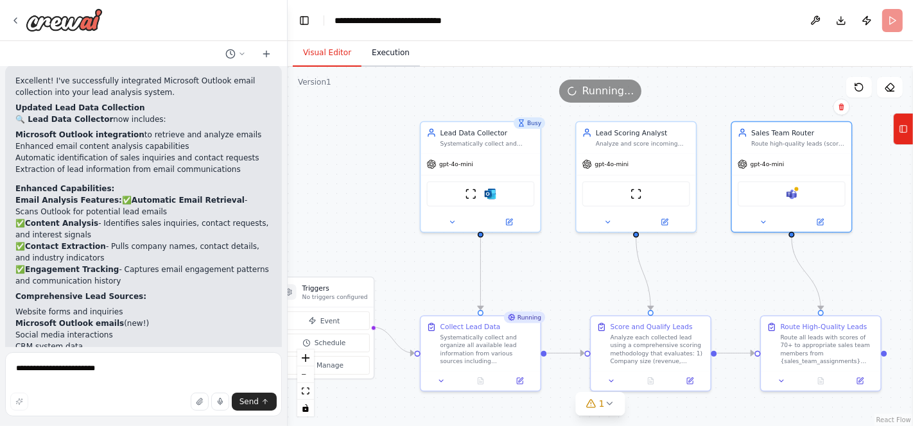
click at [383, 51] on button "Execution" at bounding box center [390, 53] width 58 height 27
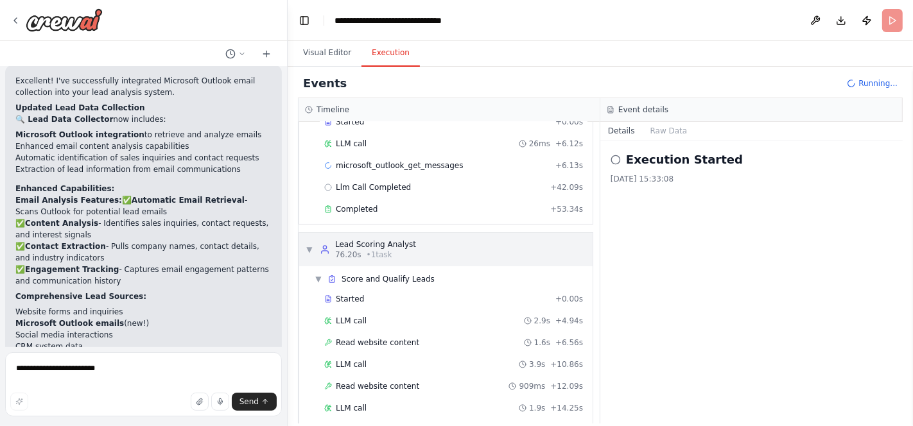
scroll to position [33, 0]
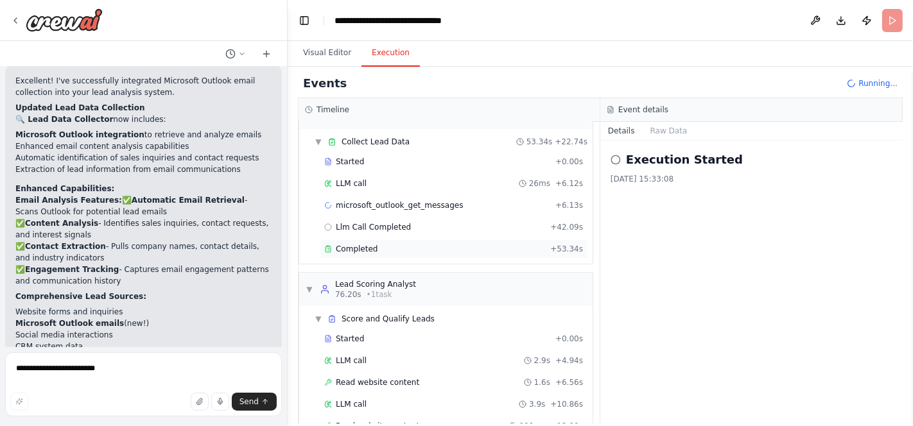
click at [352, 245] on span "Completed" at bounding box center [357, 249] width 42 height 10
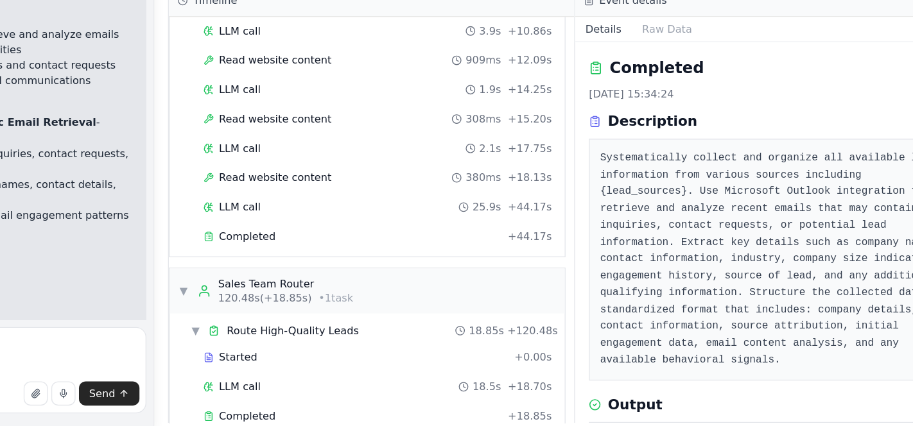
scroll to position [321, 0]
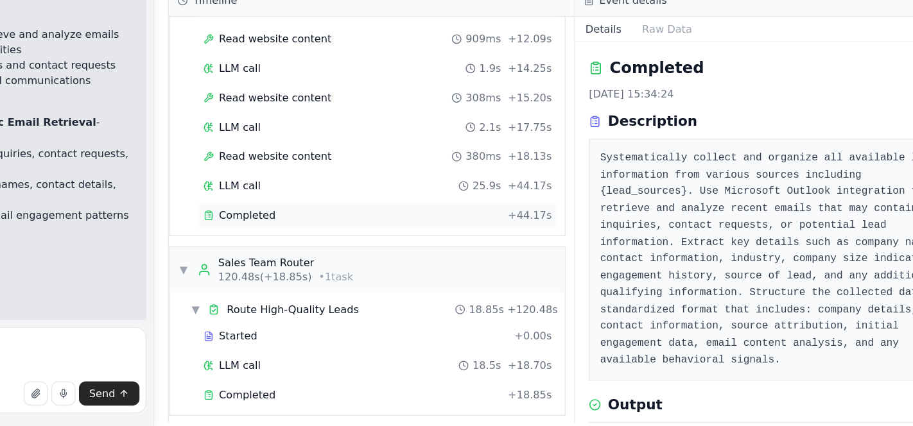
click at [368, 268] on div "Completed + 44.17s" at bounding box center [454, 269] width 268 height 19
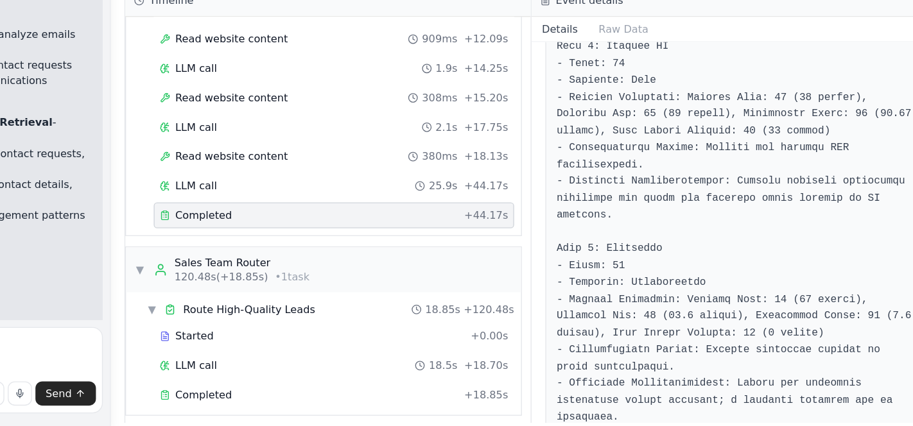
scroll to position [560, 0]
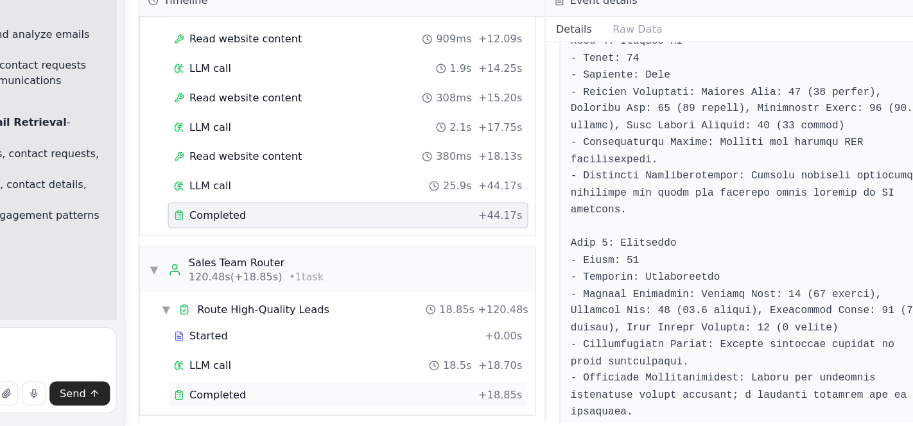
click at [361, 398] on span "Completed" at bounding box center [357, 403] width 42 height 10
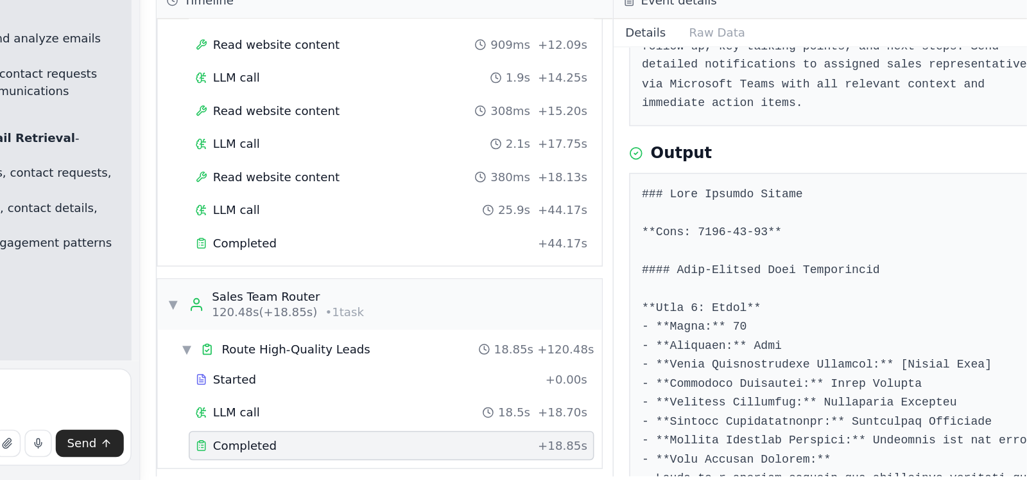
scroll to position [151, 0]
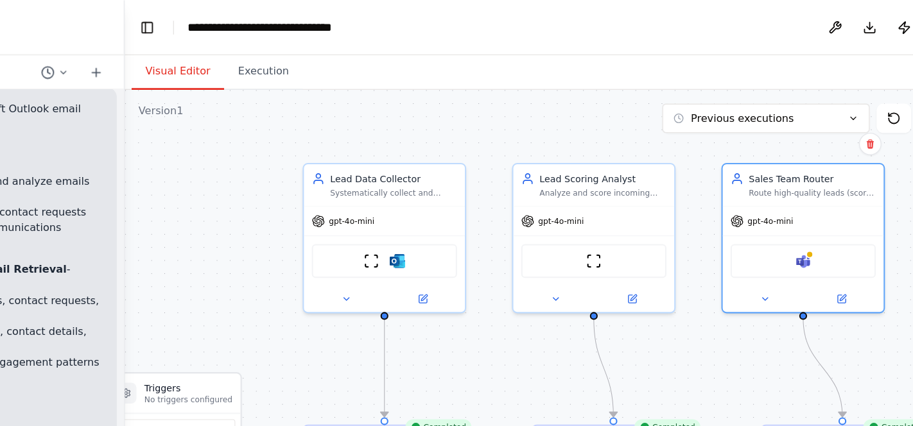
click at [322, 53] on button "Visual Editor" at bounding box center [327, 53] width 69 height 27
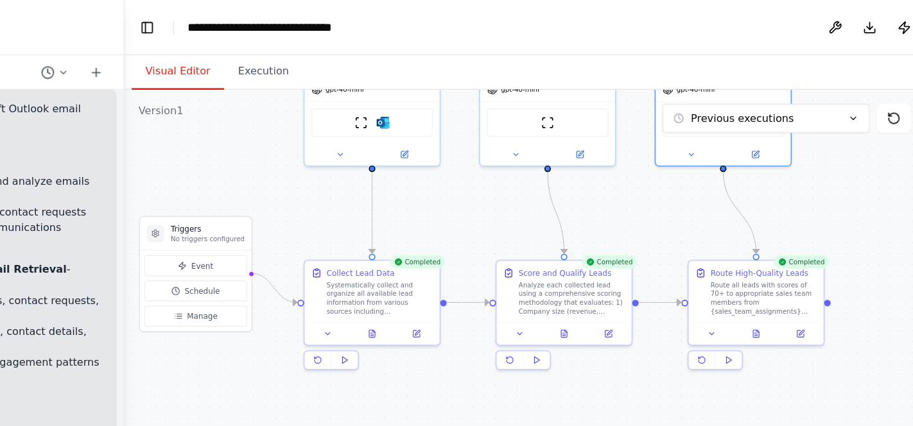
drag, startPoint x: 706, startPoint y: 271, endPoint x: 668, endPoint y: 157, distance: 119.8
click at [668, 157] on div ".deletable-edge-delete-btn { width: 20px; height: 20px; border: 0px solid #ffff…" at bounding box center [600, 247] width 625 height 360
click at [670, 152] on div ".deletable-edge-delete-btn { width: 20px; height: 20px; border: 0px solid #ffff…" at bounding box center [600, 247] width 625 height 360
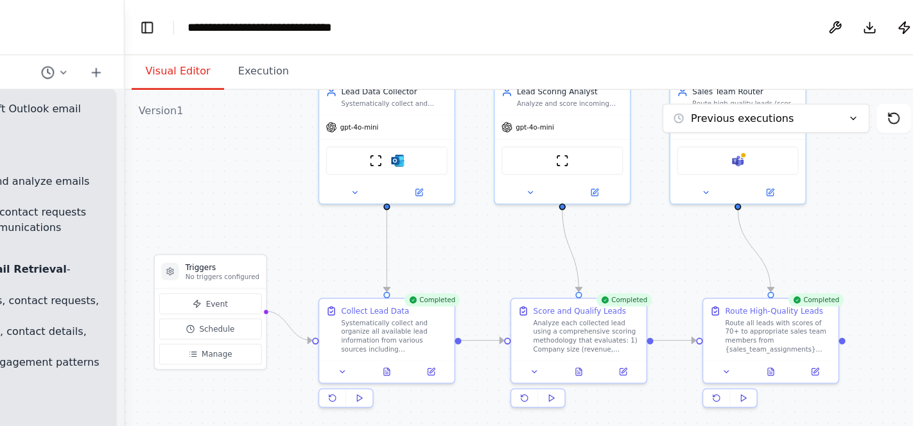
drag, startPoint x: 675, startPoint y: 150, endPoint x: 686, endPoint y: 178, distance: 30.3
click at [686, 178] on div ".deletable-edge-delete-btn { width: 20px; height: 20px; border: 0px solid #ffff…" at bounding box center [600, 247] width 625 height 360
click at [305, 21] on button "Toggle Left Sidebar" at bounding box center [304, 21] width 18 height 18
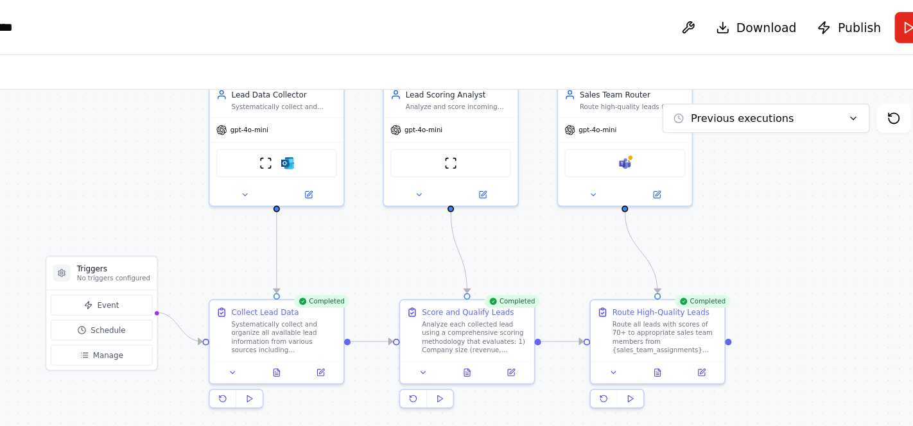
drag, startPoint x: 272, startPoint y: 197, endPoint x: 479, endPoint y: 195, distance: 207.4
click at [479, 195] on div ".deletable-edge-delete-btn { width: 20px; height: 20px; border: 0px solid #ffff…" at bounding box center [456, 247] width 913 height 360
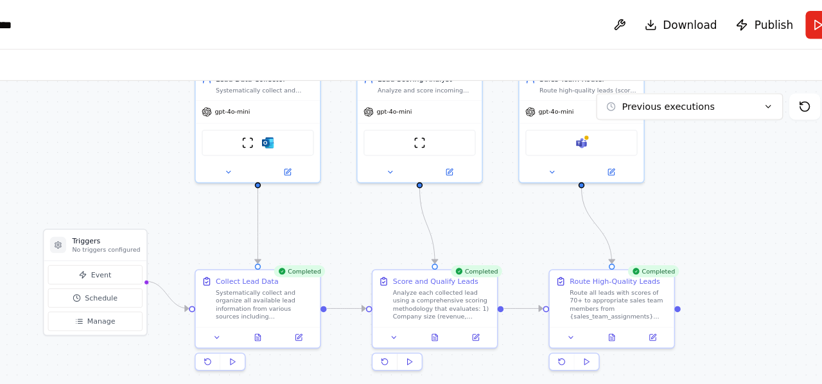
scroll to position [2790, 0]
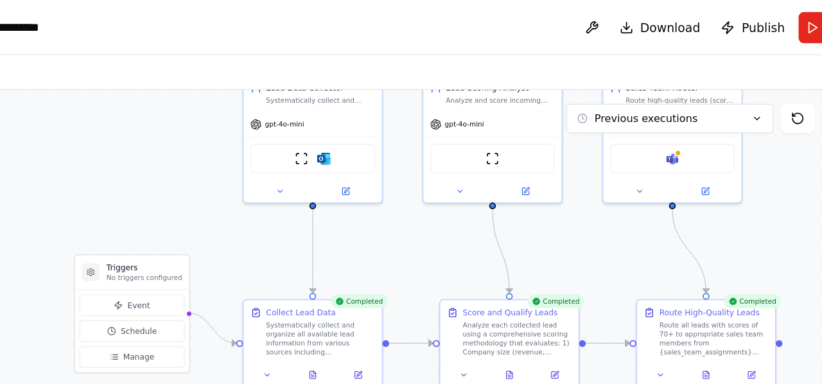
drag, startPoint x: 737, startPoint y: 2, endPoint x: 278, endPoint y: 110, distance: 471.6
click at [278, 110] on div ".deletable-edge-delete-btn { width: 20px; height: 20px; border: 0px solid #ffff…" at bounding box center [411, 227] width 822 height 321
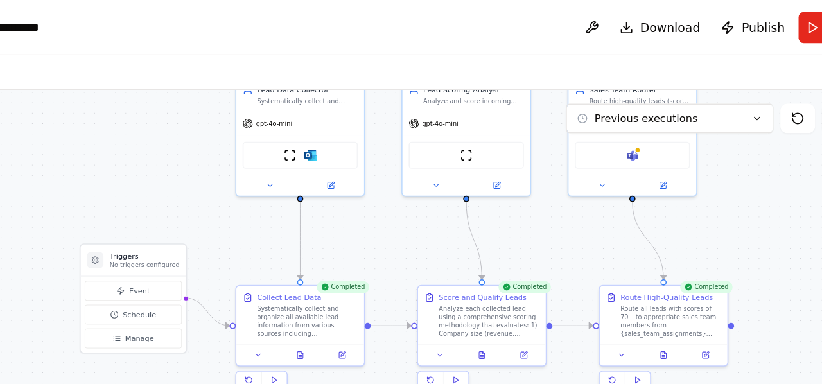
drag, startPoint x: 308, startPoint y: 24, endPoint x: 412, endPoint y: 4, distance: 105.9
click at [412, 4] on header "**********" at bounding box center [411, 20] width 822 height 41
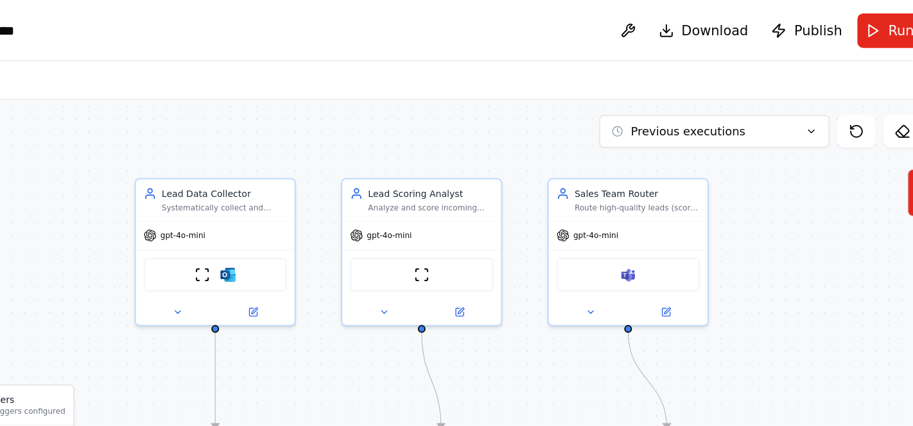
scroll to position [2908, 0]
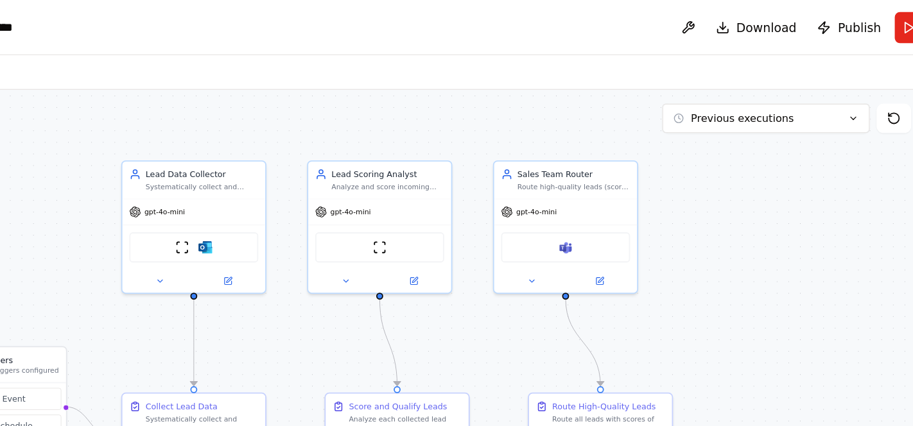
drag, startPoint x: 528, startPoint y: 24, endPoint x: 585, endPoint y: 88, distance: 85.9
click at [585, 88] on div ".deletable-edge-delete-btn { width: 20px; height: 20px; border: 0px solid #ffff…" at bounding box center [456, 247] width 913 height 360
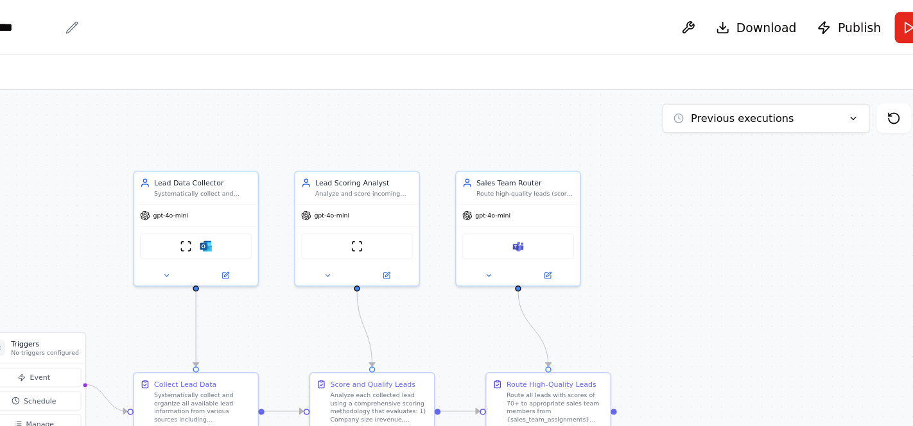
click at [207, 21] on div "**********" at bounding box center [168, 20] width 141 height 13
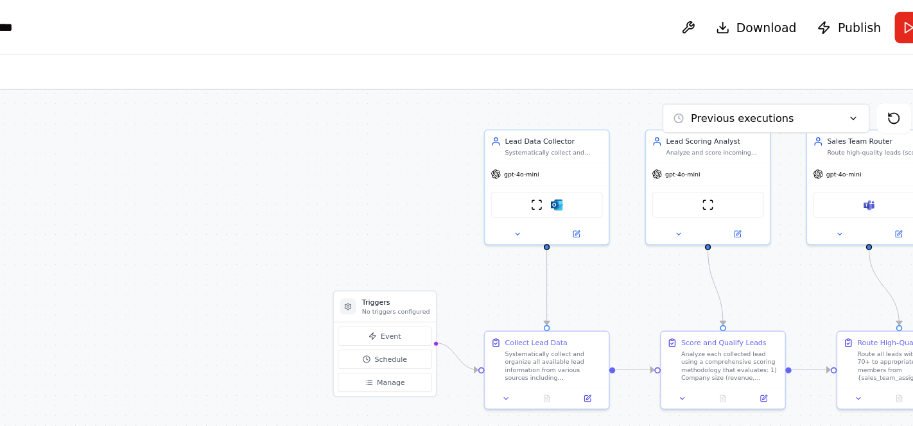
drag, startPoint x: 213, startPoint y: 105, endPoint x: 474, endPoint y: 74, distance: 263.1
click at [474, 74] on div ".deletable-edge-delete-btn { width: 20px; height: 20px; border: 0px solid #ffff…" at bounding box center [456, 247] width 913 height 360
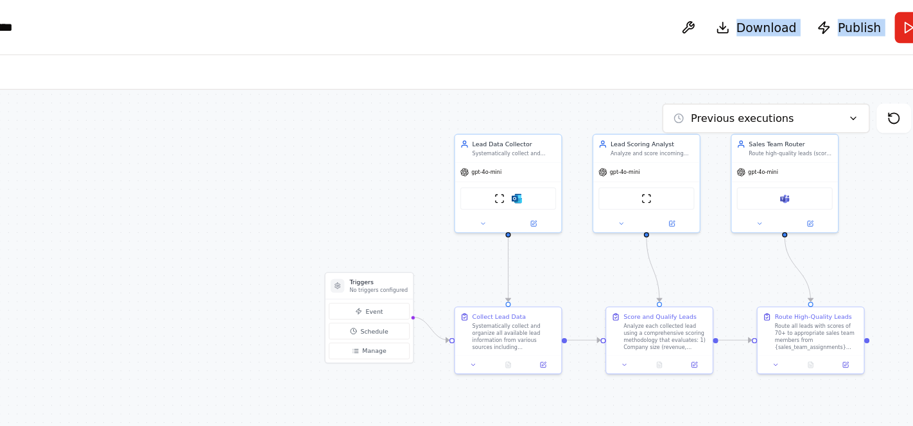
drag, startPoint x: 369, startPoint y: 23, endPoint x: 473, endPoint y: 64, distance: 111.8
click at [473, 64] on main "**********" at bounding box center [456, 213] width 913 height 426
click at [458, 52] on div "Visual Editor Execution" at bounding box center [456, 54] width 913 height 26
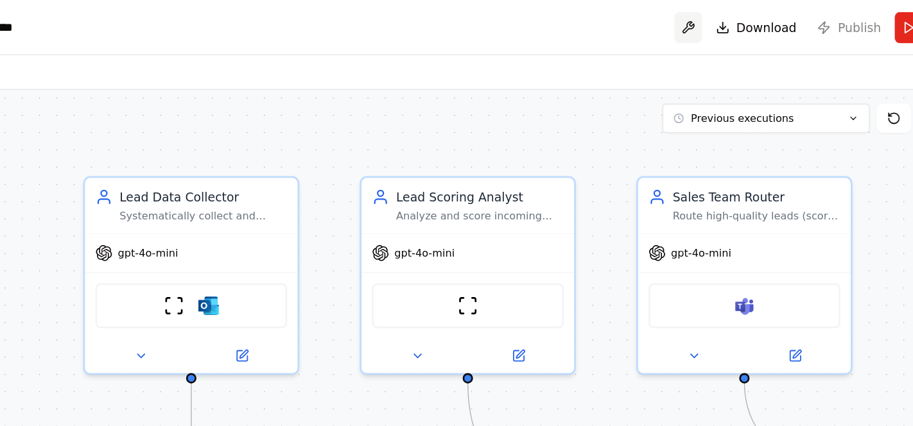
scroll to position [2908, 0]
click at [768, 19] on span "Download" at bounding box center [764, 20] width 45 height 13
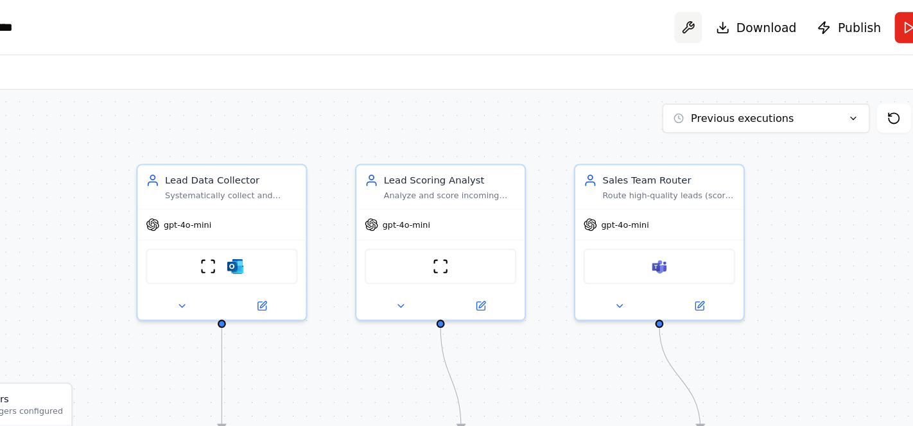
click at [713, 19] on button at bounding box center [706, 20] width 21 height 23
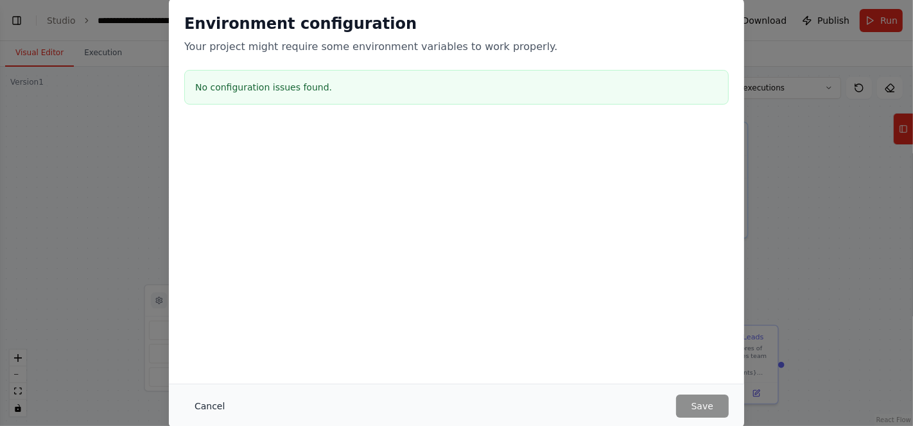
click at [203, 413] on button "Cancel" at bounding box center [209, 406] width 51 height 23
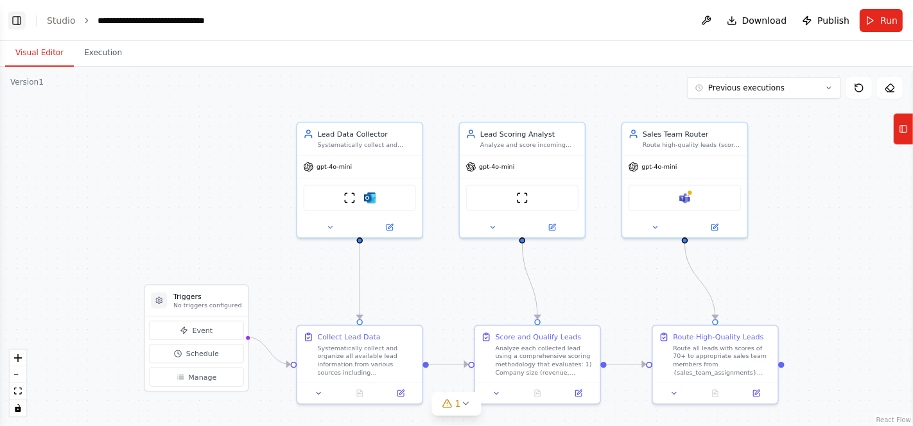
click at [11, 19] on button "Toggle Left Sidebar" at bounding box center [17, 21] width 18 height 18
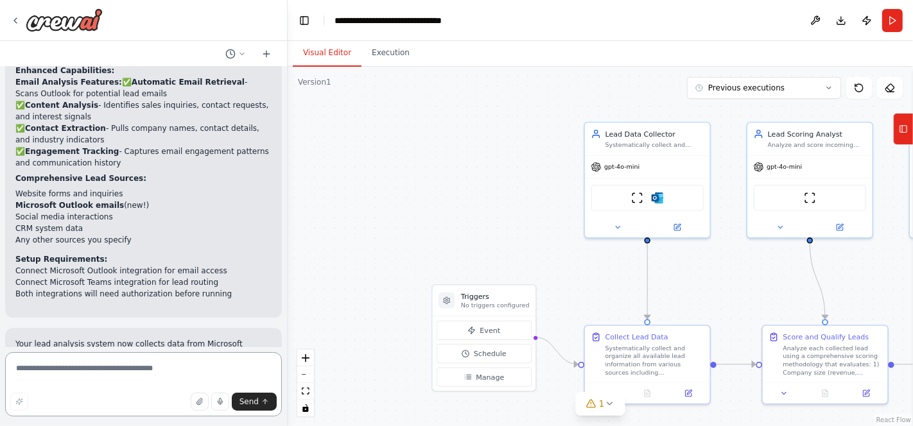
click at [67, 374] on textarea at bounding box center [143, 384] width 277 height 64
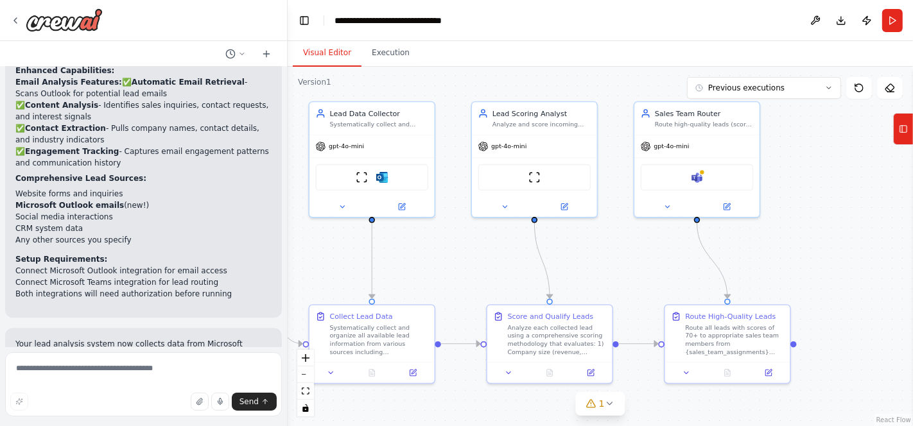
drag, startPoint x: 743, startPoint y: 300, endPoint x: 462, endPoint y: 285, distance: 281.6
click at [462, 285] on div ".deletable-edge-delete-btn { width: 20px; height: 20px; border: 0px solid #ffff…" at bounding box center [600, 247] width 625 height 360
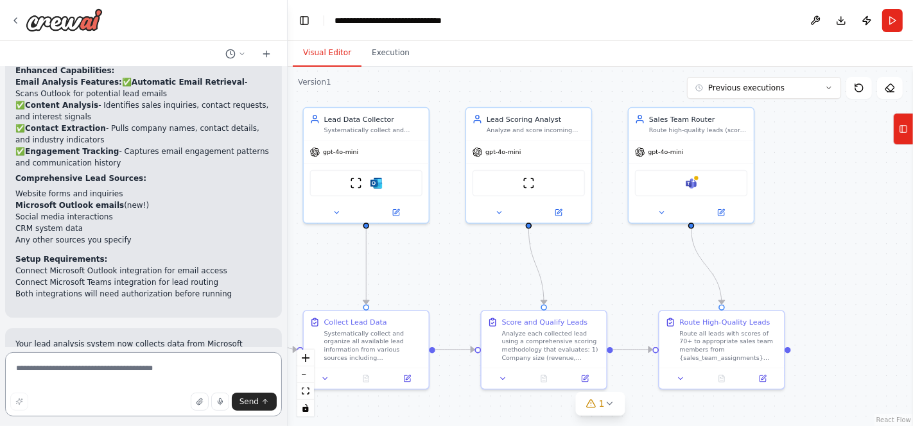
click at [40, 375] on textarea at bounding box center [143, 384] width 277 height 64
type textarea "**********"
click at [259, 401] on button "Send" at bounding box center [254, 402] width 45 height 18
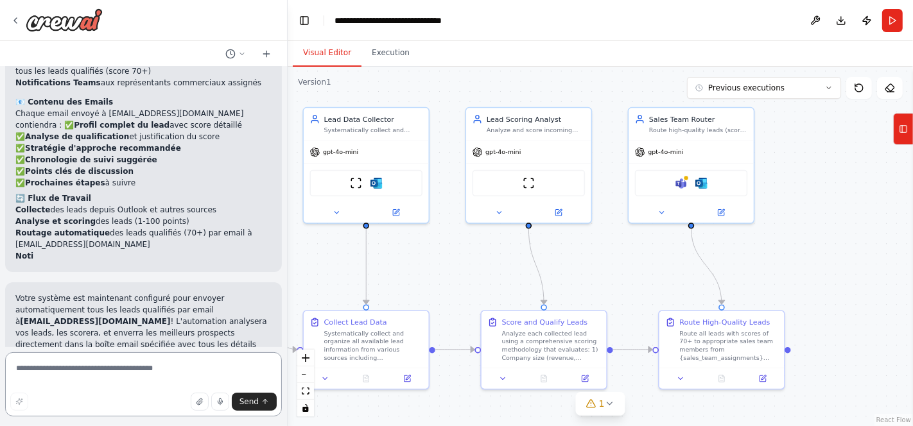
scroll to position [3947, 0]
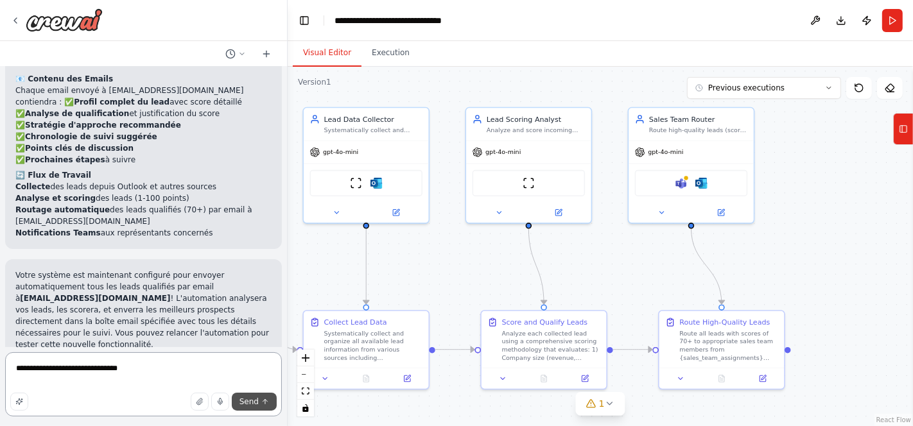
type textarea "**********"
click at [255, 399] on span "Send" at bounding box center [248, 402] width 19 height 10
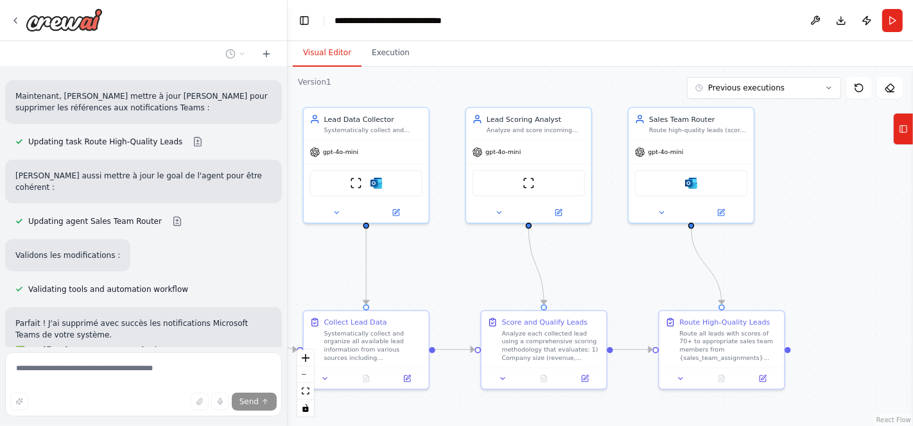
scroll to position [4691, 0]
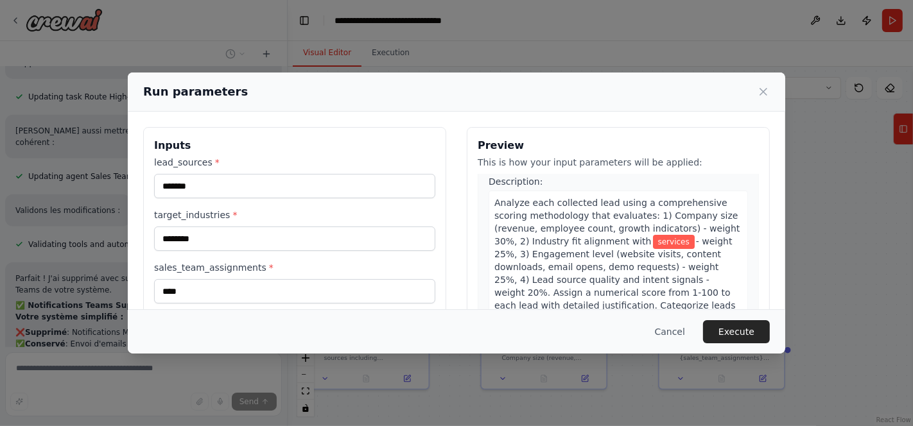
scroll to position [426, 0]
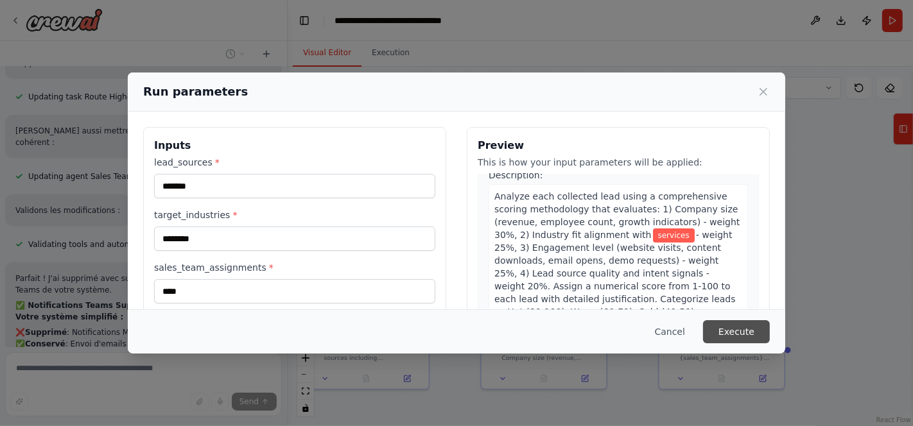
click at [729, 334] on button "Execute" at bounding box center [736, 331] width 67 height 23
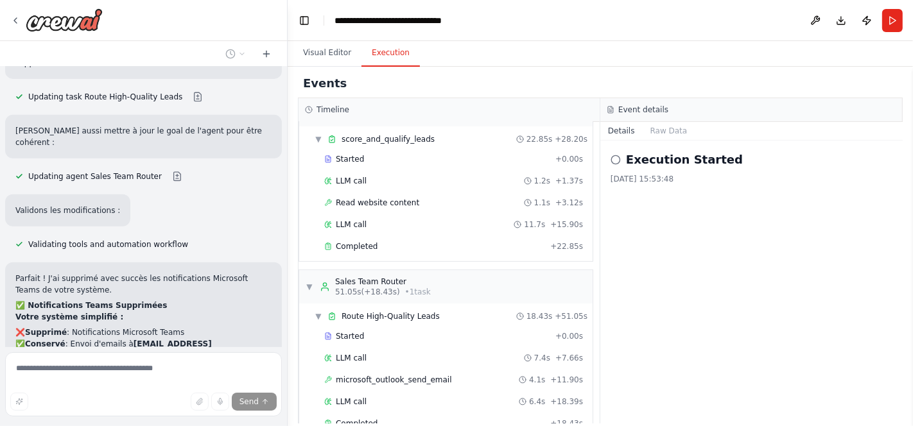
scroll to position [279, 0]
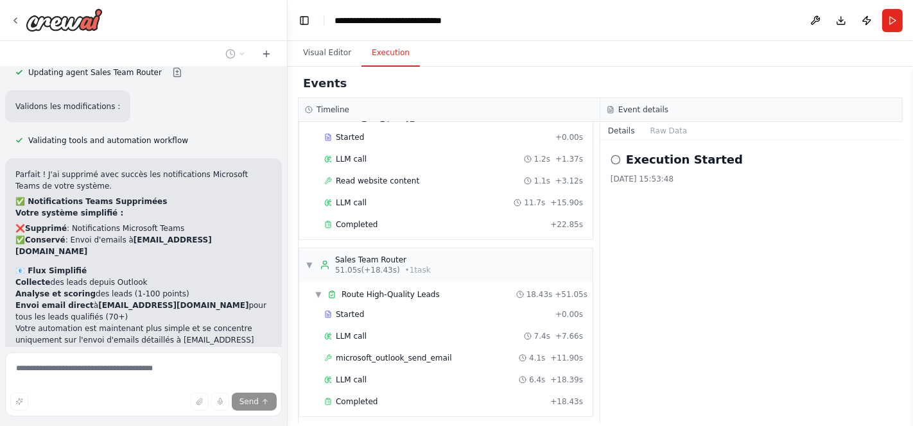
type textarea "**********"
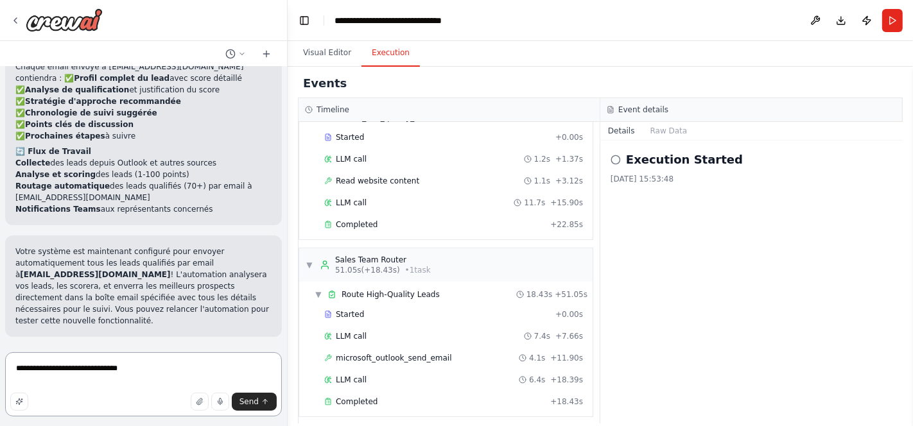
scroll to position [3843, 0]
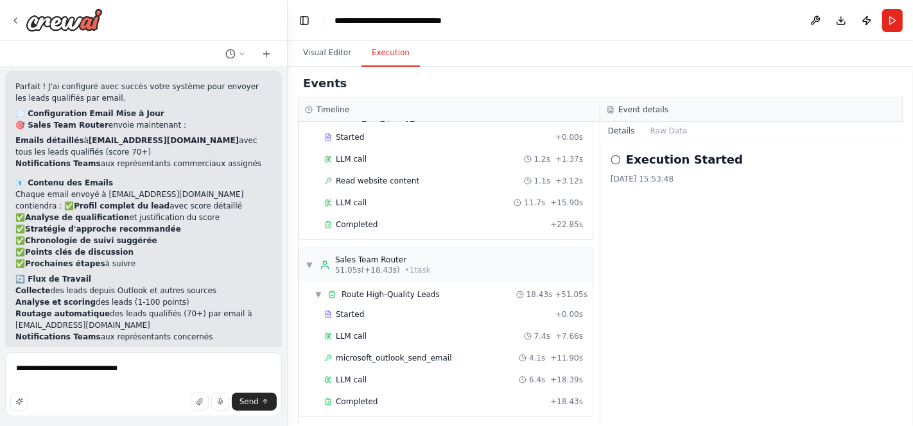
click at [257, 374] on p "Votre système est maintenant configuré pour envoyer automatiquement tous les le…" at bounding box center [143, 414] width 256 height 81
click at [88, 354] on textarea "**********" at bounding box center [143, 384] width 277 height 64
click at [79, 372] on textarea "**********" at bounding box center [143, 384] width 277 height 64
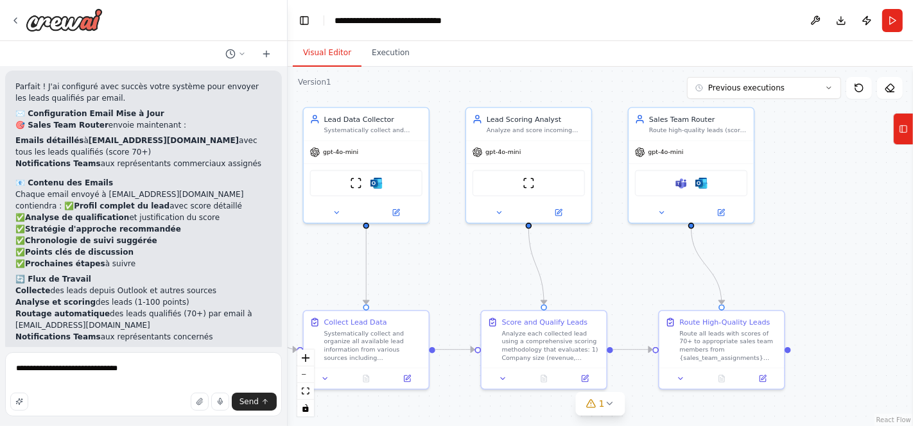
click at [332, 48] on button "Visual Editor" at bounding box center [327, 53] width 69 height 27
click at [562, 125] on div "Analyze and score incoming leads based on company size, industry fit, engagemen…" at bounding box center [536, 129] width 98 height 8
click at [581, 92] on icon at bounding box center [580, 92] width 5 height 7
click at [540, 97] on button "Confirm" at bounding box center [545, 92] width 46 height 15
click at [590, 333] on div "Analyze each collected lead using a comprehensive scoring methodology that eval…" at bounding box center [551, 343] width 98 height 33
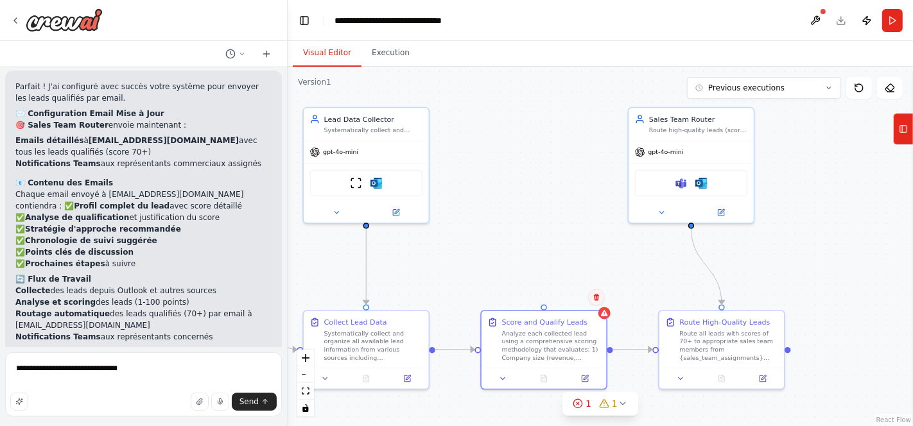
click at [598, 298] on icon at bounding box center [596, 297] width 5 height 7
click at [554, 297] on button "Confirm" at bounding box center [560, 297] width 46 height 15
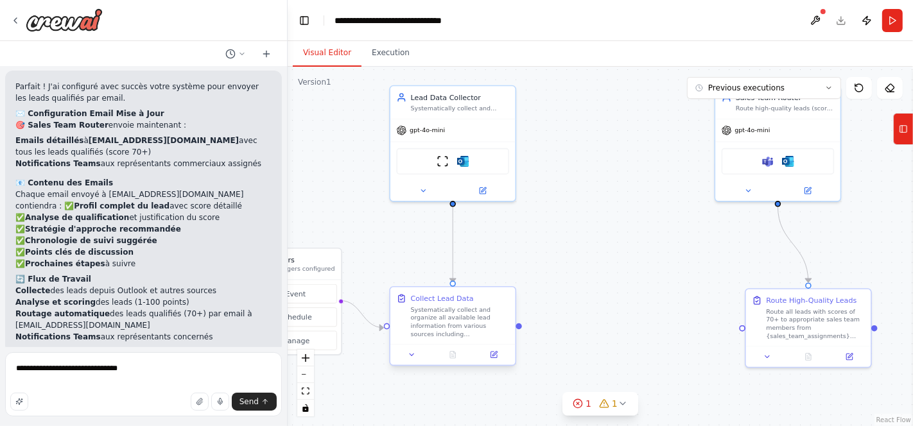
drag, startPoint x: 434, startPoint y: 351, endPoint x: 514, endPoint y: 326, distance: 83.7
click at [514, 326] on div ".deletable-edge-delete-btn { width: 20px; height: 20px; border: 0px solid #ffff…" at bounding box center [600, 247] width 625 height 360
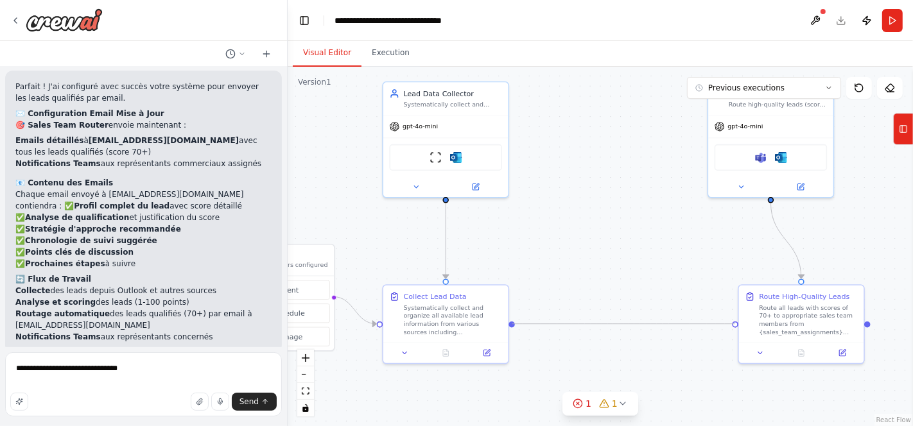
drag, startPoint x: 513, startPoint y: 323, endPoint x: 734, endPoint y: 327, distance: 221.5
click at [734, 327] on div ".deletable-edge-delete-btn { width: 20px; height: 20px; border: 0px solid #ffff…" at bounding box center [600, 247] width 625 height 360
drag, startPoint x: 513, startPoint y: 324, endPoint x: 736, endPoint y: 320, distance: 222.8
click at [674, 315] on div "Triggers No triggers configured Event Schedule Manage Lead Data Collector Syste…" at bounding box center [426, 173] width 495 height 284
click at [733, 323] on div at bounding box center [735, 322] width 6 height 6
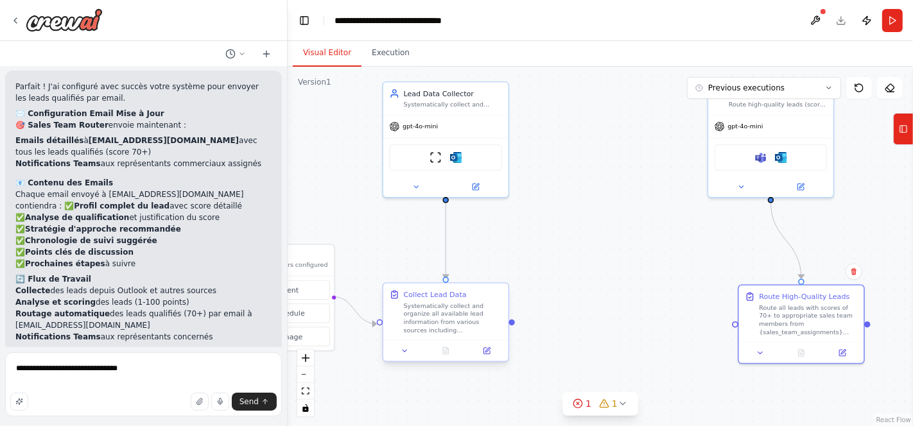
click at [489, 327] on div "Systematically collect and organize all available lead information from various…" at bounding box center [453, 318] width 98 height 33
drag, startPoint x: 510, startPoint y: 322, endPoint x: 735, endPoint y: 322, distance: 224.7
click at [674, 315] on div "Triggers No triggers configured Event Schedule Manage Lead Data Collector Syste…" at bounding box center [426, 173] width 495 height 284
click at [579, 236] on div ".deletable-edge-delete-btn { width: 20px; height: 20px; border: 0px solid #ffff…" at bounding box center [600, 247] width 625 height 360
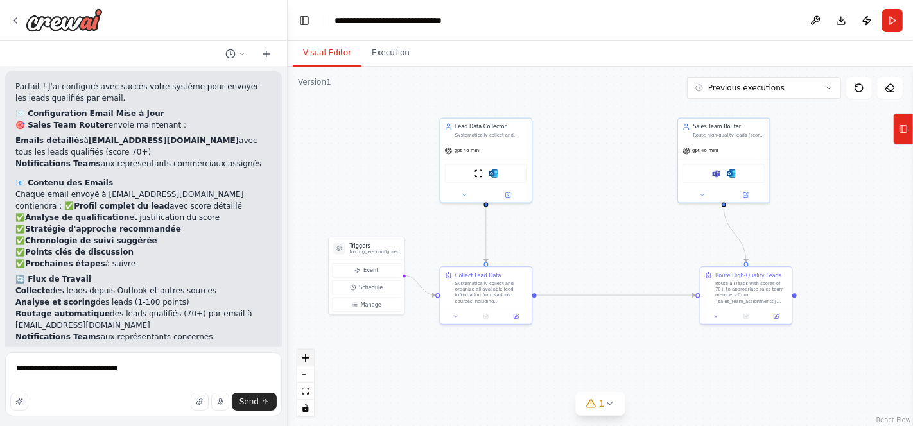
click at [307, 353] on button "zoom in" at bounding box center [305, 358] width 17 height 17
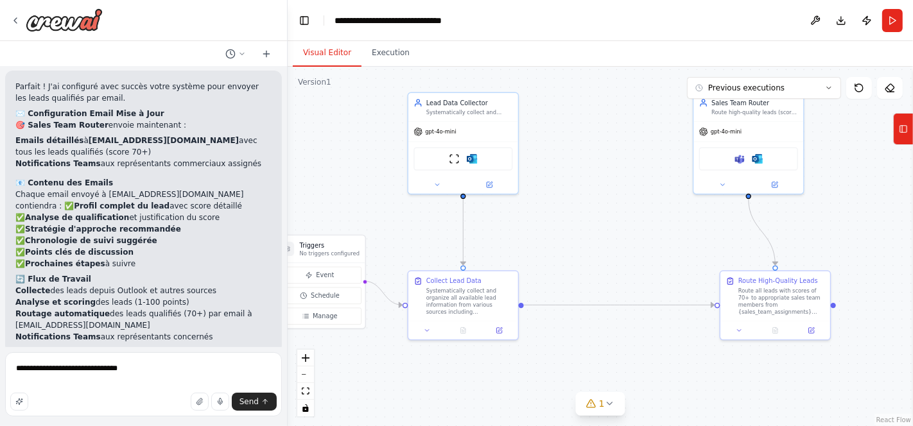
drag, startPoint x: 307, startPoint y: 353, endPoint x: 347, endPoint y: 195, distance: 163.5
click at [347, 195] on div ".deletable-edge-delete-btn { width: 20px; height: 20px; border: 0px solid #ffff…" at bounding box center [600, 247] width 625 height 360
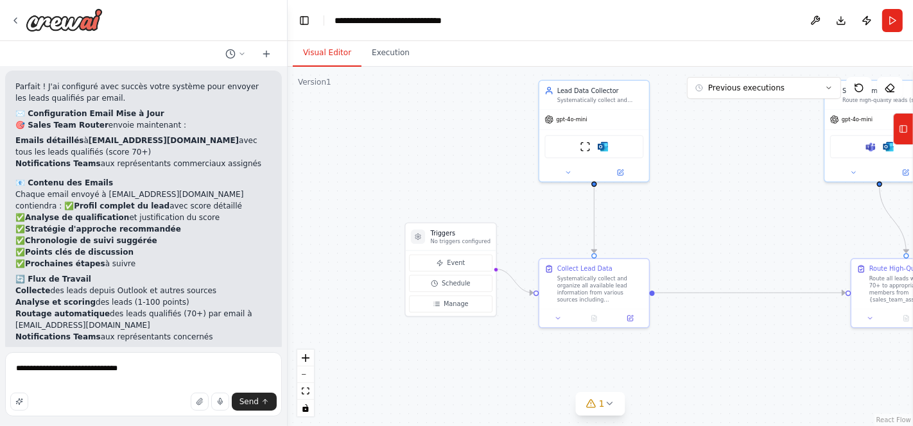
drag, startPoint x: 347, startPoint y: 195, endPoint x: 478, endPoint y: 182, distance: 131.5
click at [478, 182] on div ".deletable-edge-delete-btn { width: 20px; height: 20px; border: 0px solid #ffff…" at bounding box center [600, 247] width 625 height 360
click at [298, 15] on button "Toggle Left Sidebar" at bounding box center [304, 21] width 18 height 18
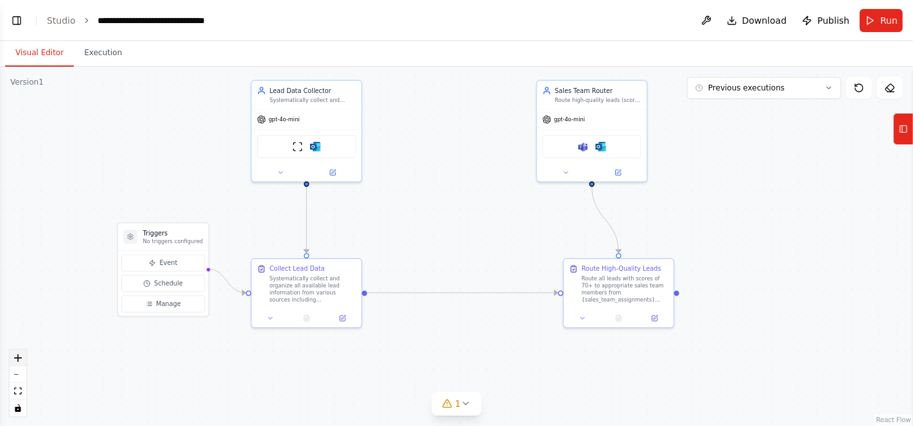
click at [17, 360] on icon "zoom in" at bounding box center [18, 358] width 8 height 8
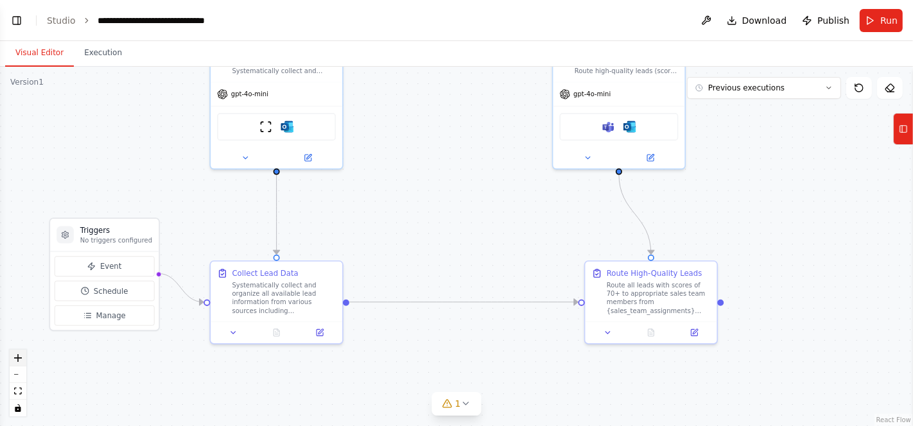
click at [17, 360] on icon "zoom in" at bounding box center [18, 358] width 8 height 8
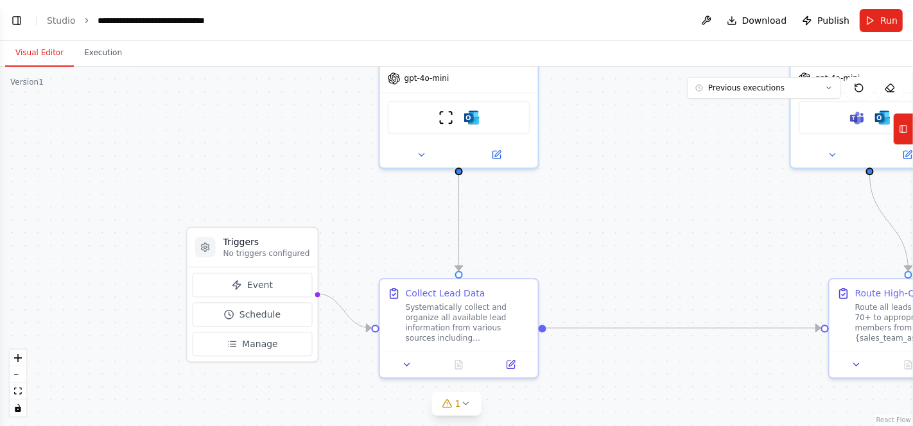
drag, startPoint x: 88, startPoint y: 187, endPoint x: 306, endPoint y: 202, distance: 218.8
click at [306, 202] on div ".deletable-edge-delete-btn { width: 20px; height: 20px; border: 0px solid #ffff…" at bounding box center [456, 247] width 913 height 360
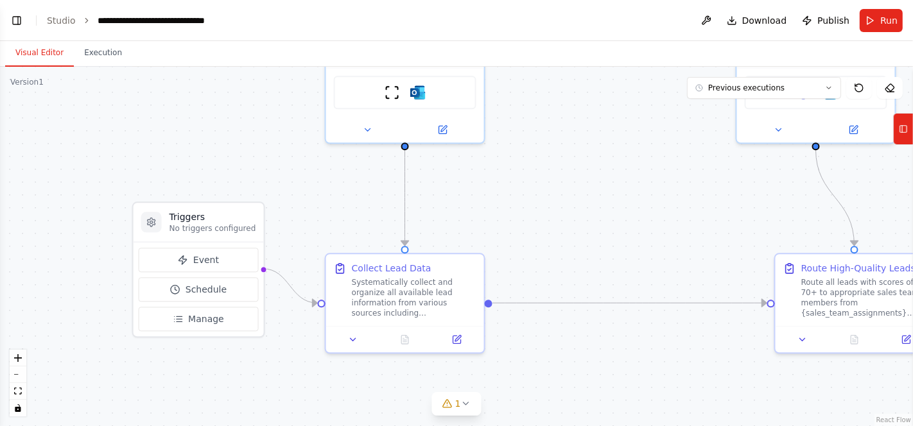
drag, startPoint x: 668, startPoint y: 158, endPoint x: 614, endPoint y: 133, distance: 59.5
click at [614, 133] on div ".deletable-edge-delete-btn { width: 20px; height: 20px; border: 0px solid #ffff…" at bounding box center [456, 247] width 913 height 360
click at [383, 292] on div "Systematically collect and organize all available lead information from various…" at bounding box center [414, 295] width 125 height 41
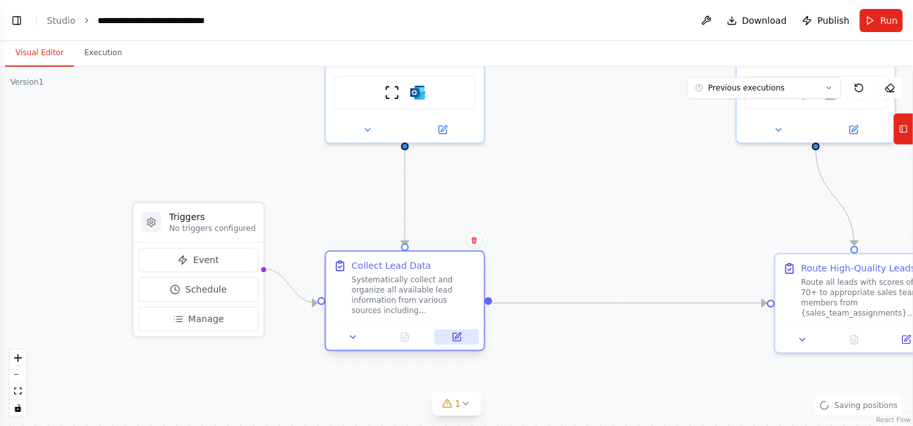
click at [455, 336] on icon at bounding box center [458, 336] width 6 height 6
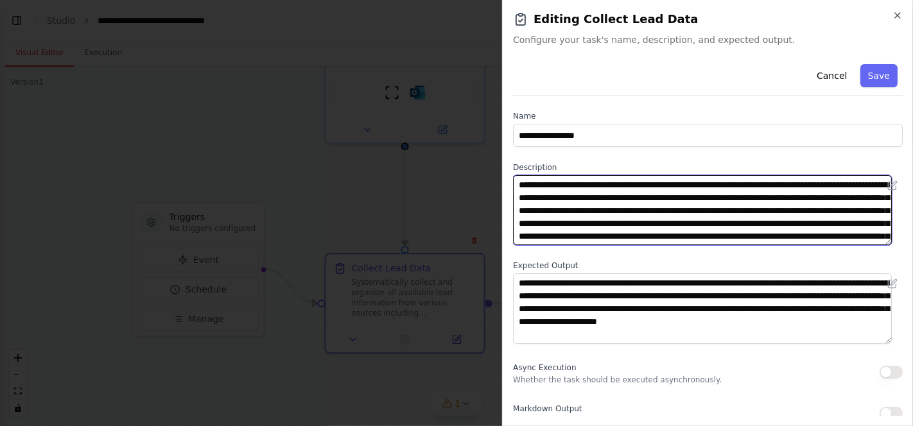
click at [636, 205] on textarea "**********" at bounding box center [702, 210] width 379 height 70
drag, startPoint x: 767, startPoint y: 224, endPoint x: 640, endPoint y: 195, distance: 129.7
click at [640, 195] on textarea "**********" at bounding box center [702, 210] width 379 height 70
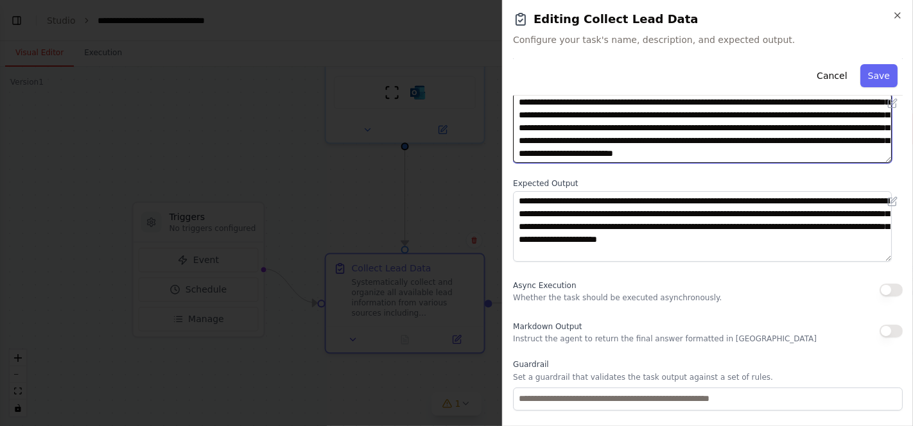
scroll to position [0, 0]
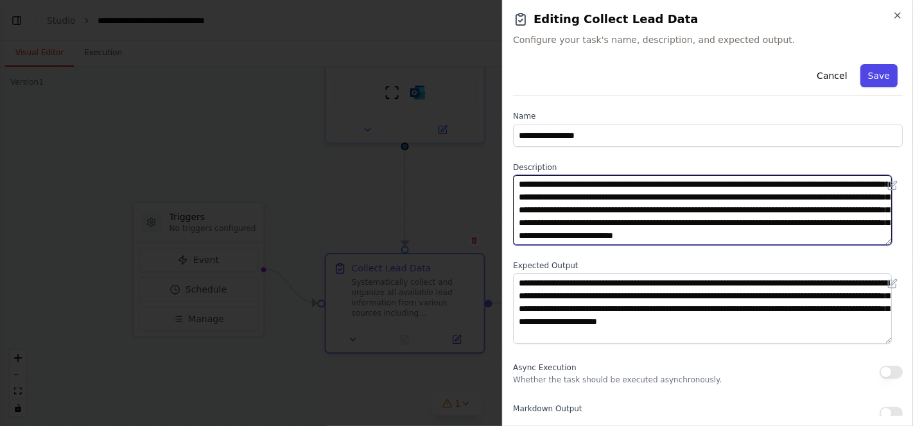
type textarea "**********"
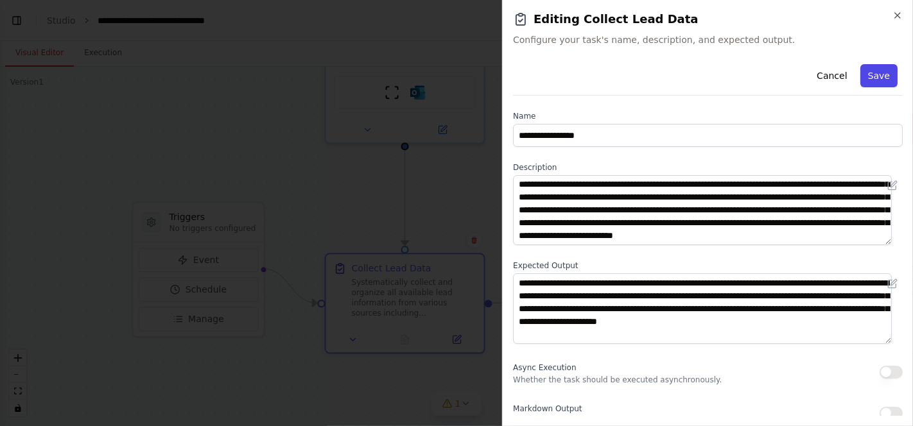
click at [865, 67] on button "Save" at bounding box center [878, 75] width 37 height 23
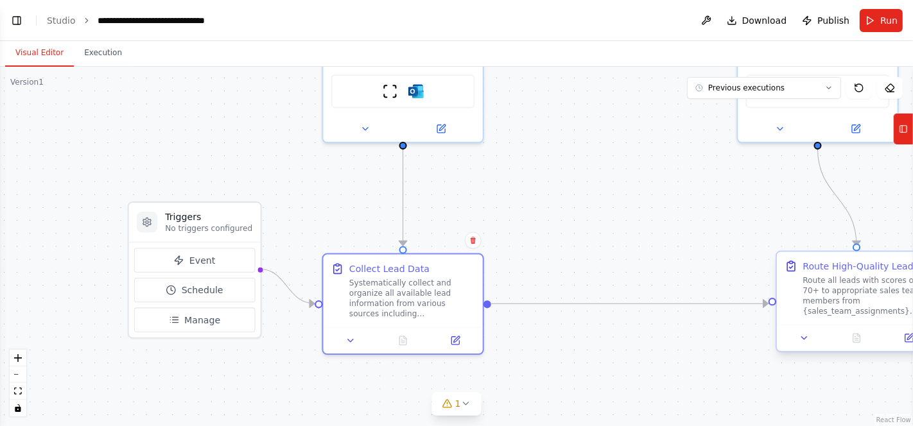
click at [846, 301] on div "Route all leads with scores of 70+ to appropriate sales team members from {sale…" at bounding box center [866, 296] width 126 height 42
click at [907, 340] on icon at bounding box center [909, 338] width 8 height 8
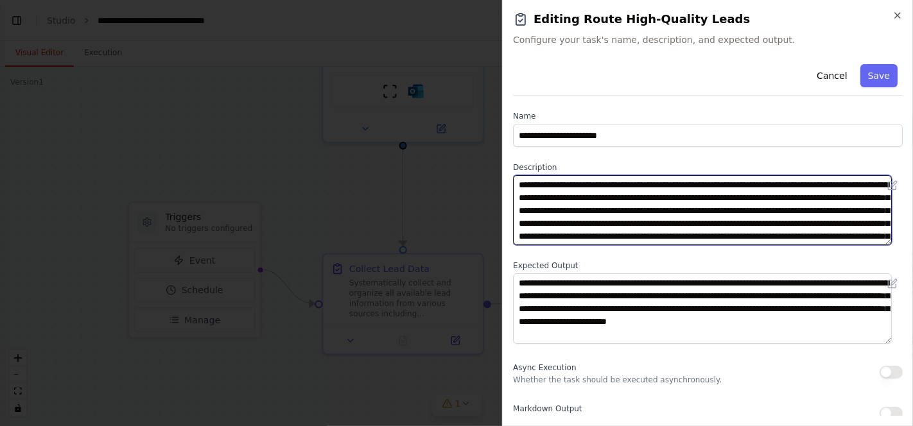
drag, startPoint x: 577, startPoint y: 184, endPoint x: 651, endPoint y: 188, distance: 74.6
click at [651, 188] on textarea "**********" at bounding box center [702, 210] width 379 height 70
drag, startPoint x: 577, startPoint y: 182, endPoint x: 550, endPoint y: 211, distance: 39.5
click at [550, 211] on textarea "**********" at bounding box center [702, 210] width 379 height 70
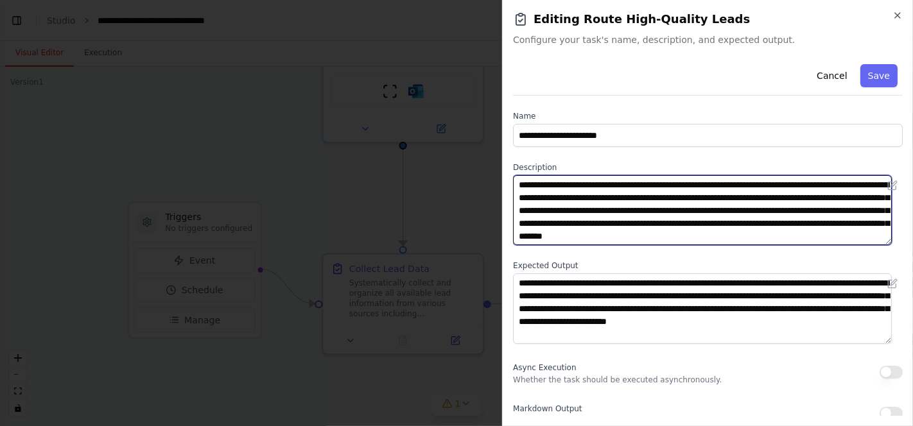
drag, startPoint x: 639, startPoint y: 199, endPoint x: 846, endPoint y: 195, distance: 207.4
click at [846, 195] on textarea "**********" at bounding box center [702, 210] width 379 height 70
drag, startPoint x: 567, startPoint y: 225, endPoint x: 731, endPoint y: 236, distance: 164.7
click at [731, 236] on textarea "**********" at bounding box center [702, 210] width 379 height 70
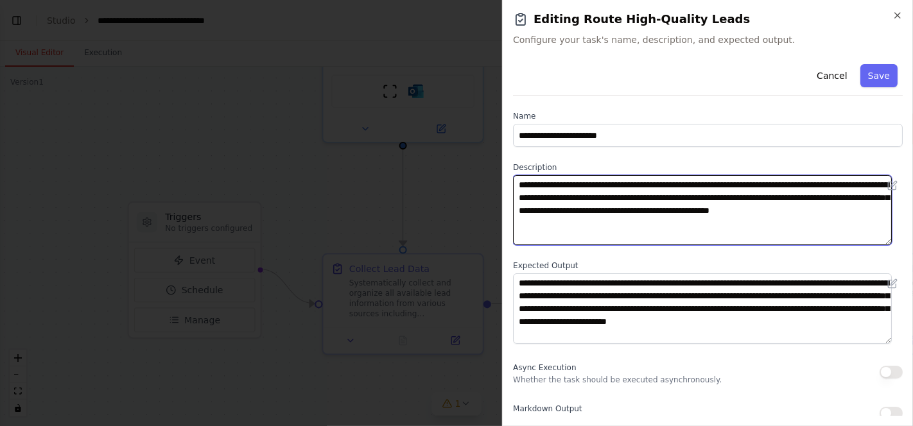
click at [579, 186] on textarea "**********" at bounding box center [702, 210] width 379 height 70
type textarea "**********"
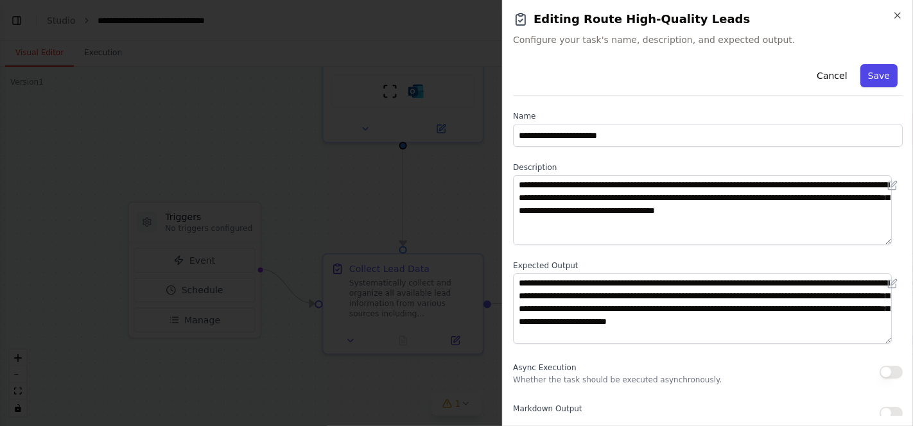
click at [876, 71] on button "Save" at bounding box center [878, 75] width 37 height 23
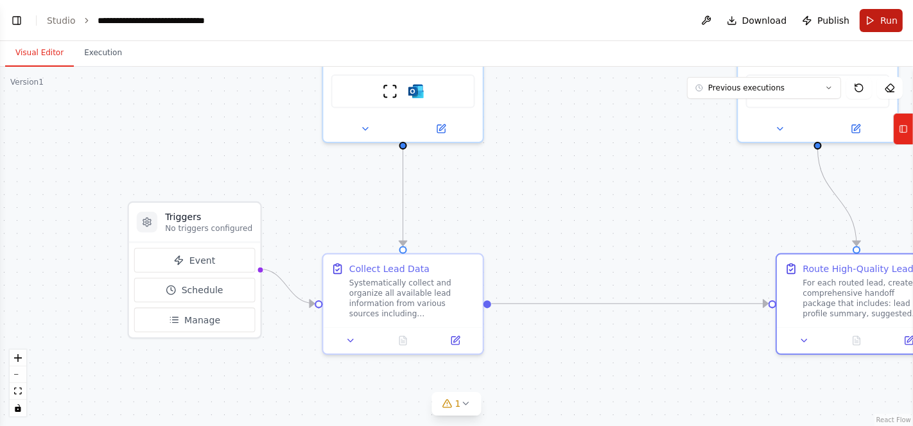
click at [876, 17] on button "Run" at bounding box center [881, 20] width 43 height 23
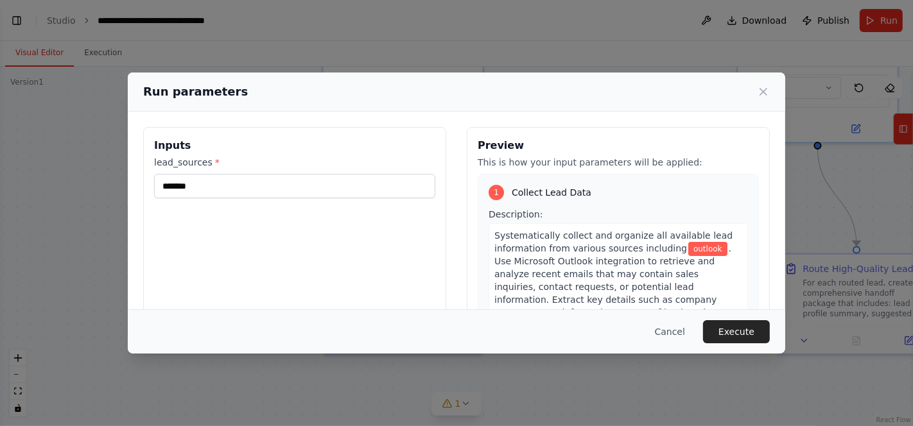
drag, startPoint x: 876, startPoint y: 17, endPoint x: 627, endPoint y: 13, distance: 249.1
click at [627, 13] on div "Run parameters Inputs lead_sources * ******* Preview This is how your input par…" at bounding box center [456, 213] width 913 height 426
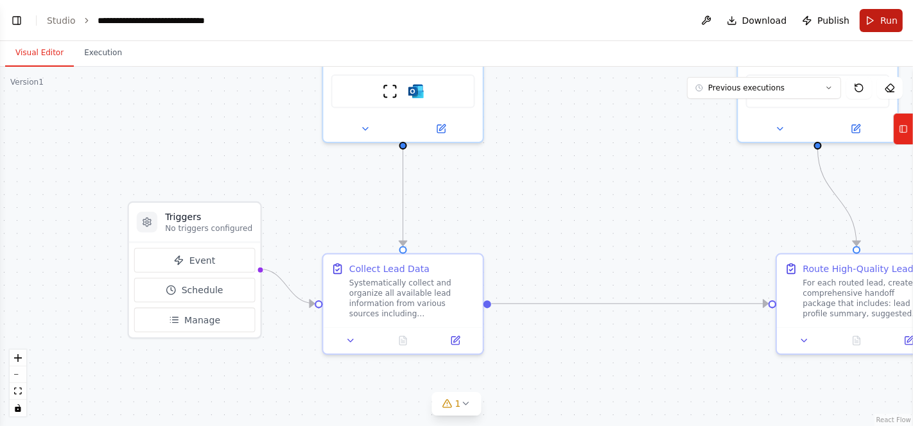
click at [886, 24] on span "Run" at bounding box center [888, 20] width 17 height 13
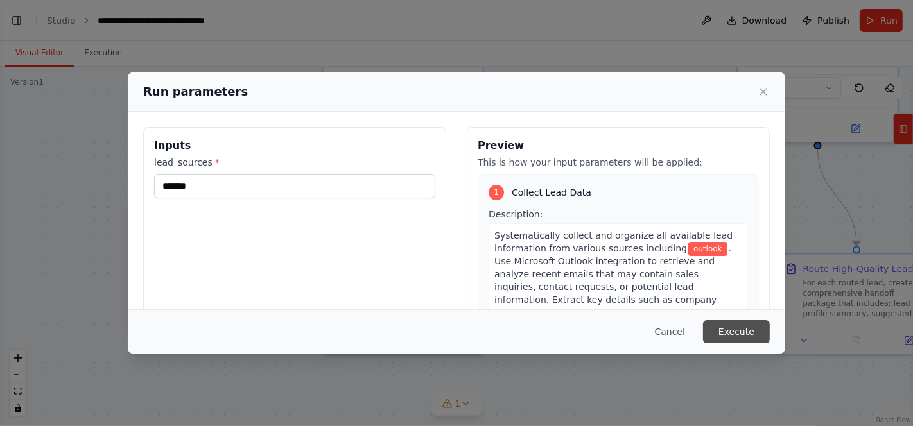
click at [750, 326] on button "Execute" at bounding box center [736, 331] width 67 height 23
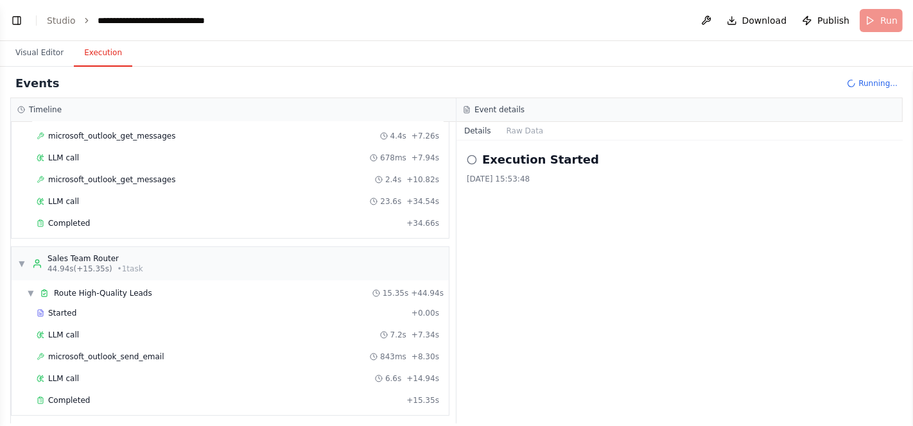
scroll to position [3947, 0]
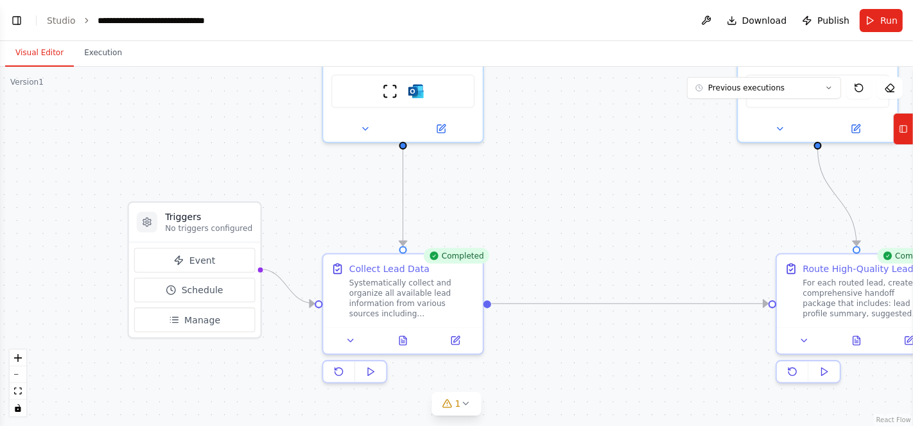
click at [32, 50] on button "Visual Editor" at bounding box center [39, 53] width 69 height 27
click at [379, 298] on div "Systematically collect and organize all available lead information from various…" at bounding box center [412, 296] width 126 height 42
click at [403, 295] on div "Systematically collect and organize all available lead information from various…" at bounding box center [412, 296] width 126 height 42
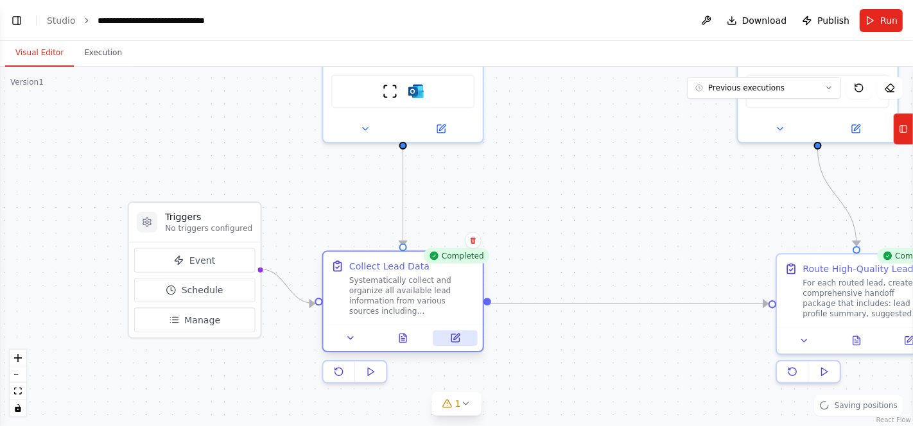
click at [456, 334] on icon at bounding box center [456, 337] width 6 height 6
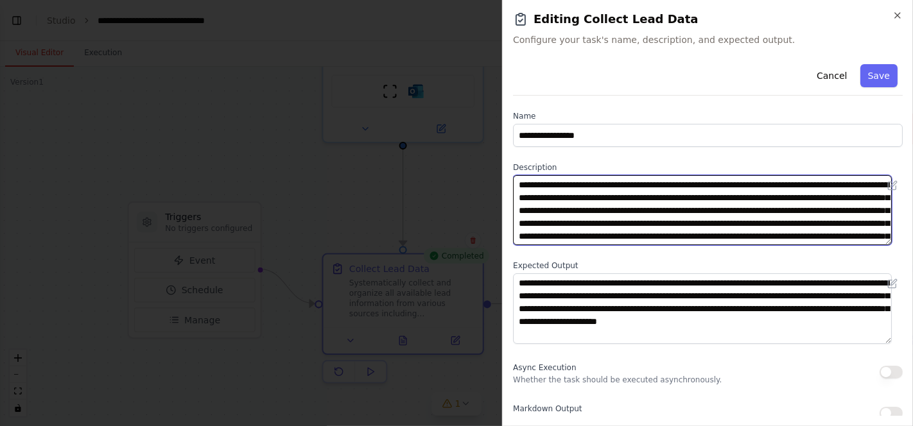
click at [677, 215] on textarea "**********" at bounding box center [702, 210] width 379 height 70
drag, startPoint x: 798, startPoint y: 187, endPoint x: 546, endPoint y: 195, distance: 251.8
click at [546, 195] on textarea "**********" at bounding box center [702, 210] width 379 height 70
click at [591, 199] on textarea "**********" at bounding box center [702, 210] width 379 height 70
click at [610, 202] on textarea "**********" at bounding box center [702, 210] width 379 height 70
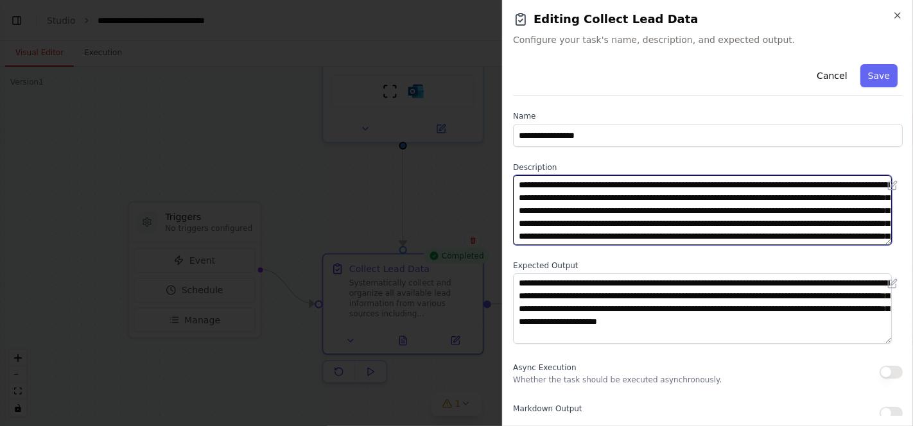
click at [715, 211] on textarea "**********" at bounding box center [702, 210] width 379 height 70
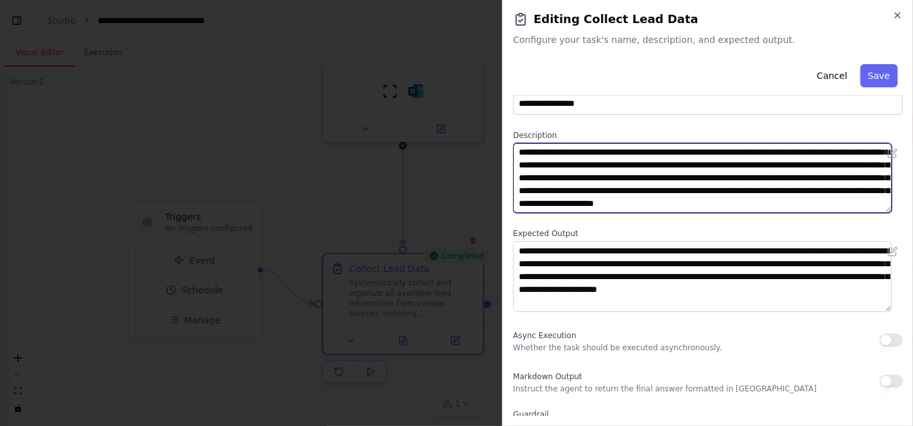
scroll to position [33, 0]
type textarea "**********"
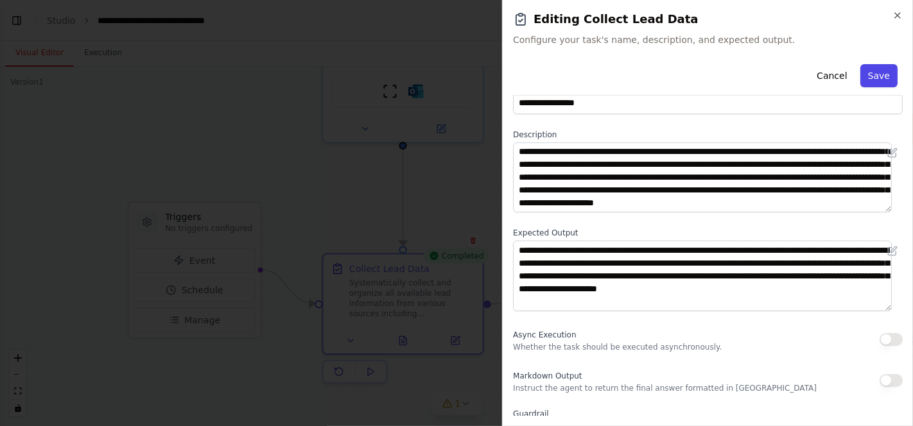
click at [867, 80] on button "Save" at bounding box center [878, 75] width 37 height 23
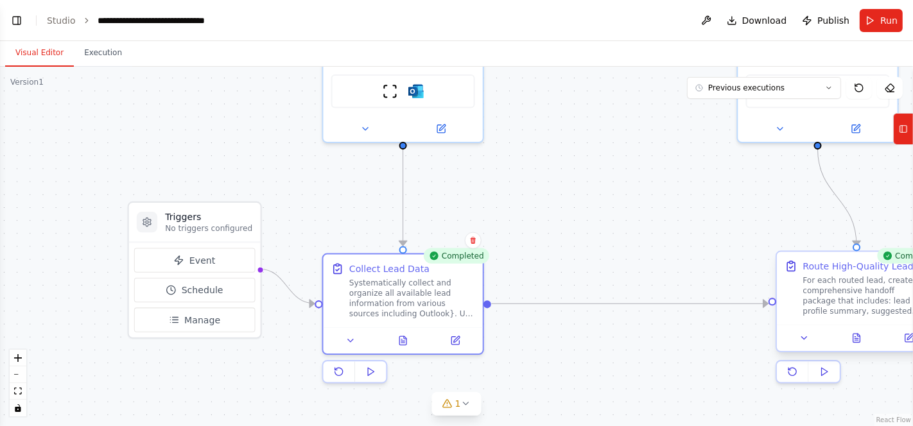
click at [835, 296] on div "For each routed lead, create a comprehensive handoff package that includes: lea…" at bounding box center [866, 296] width 126 height 42
click at [905, 336] on icon at bounding box center [909, 338] width 8 height 8
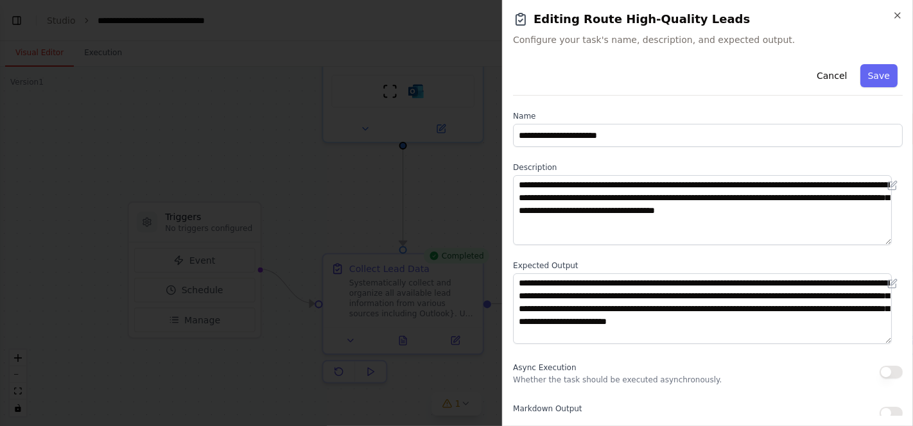
scroll to position [2, 0]
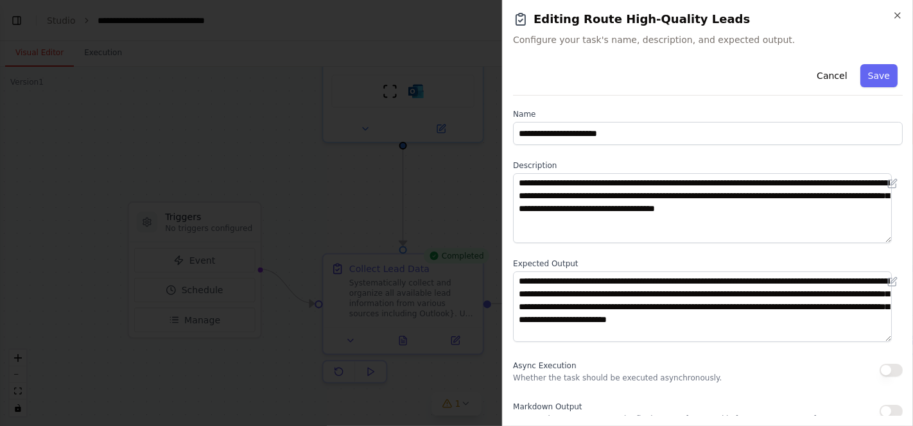
click at [677, 243] on div "**********" at bounding box center [708, 312] width 390 height 510
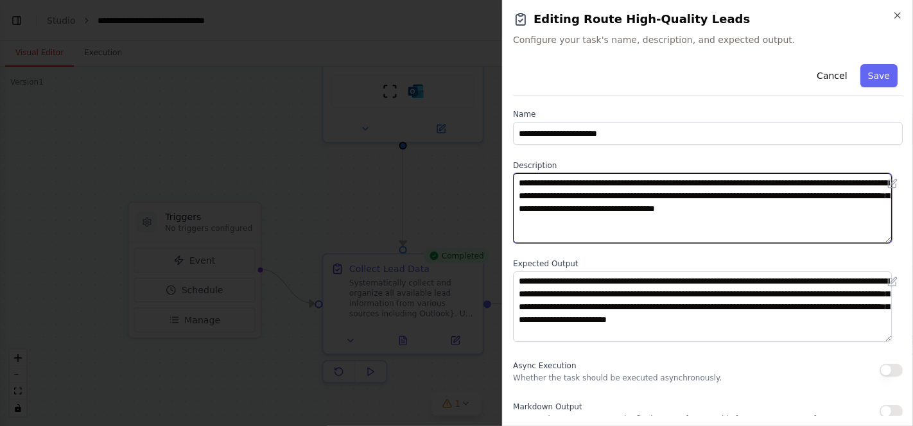
click at [874, 212] on textarea "**********" at bounding box center [702, 208] width 379 height 70
click at [880, 211] on textarea "**********" at bounding box center [702, 208] width 379 height 70
type textarea "**********"
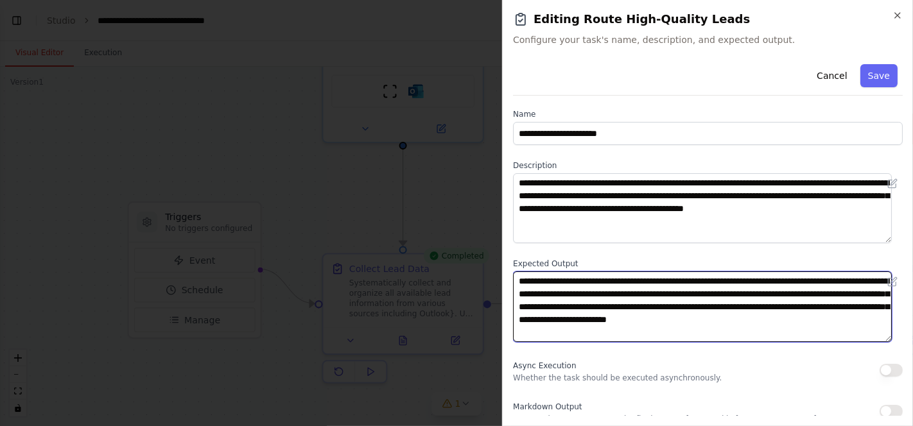
click at [652, 327] on textarea "**********" at bounding box center [702, 307] width 379 height 70
click at [571, 307] on textarea "**********" at bounding box center [702, 307] width 379 height 70
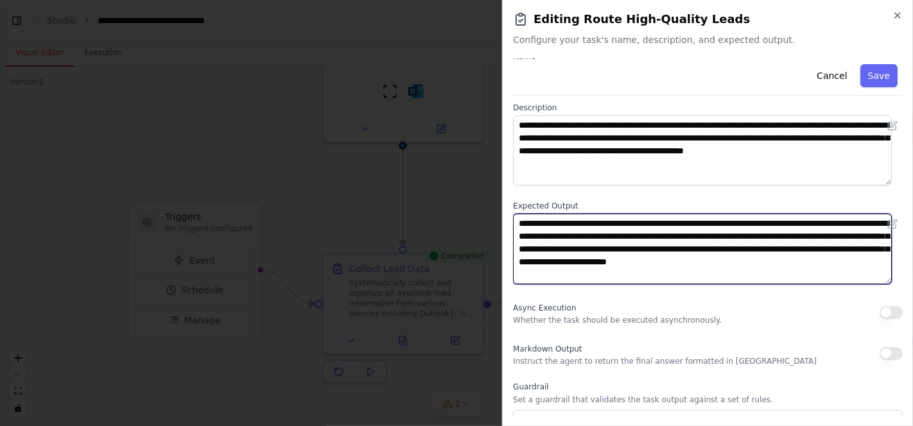
scroll to position [58, 0]
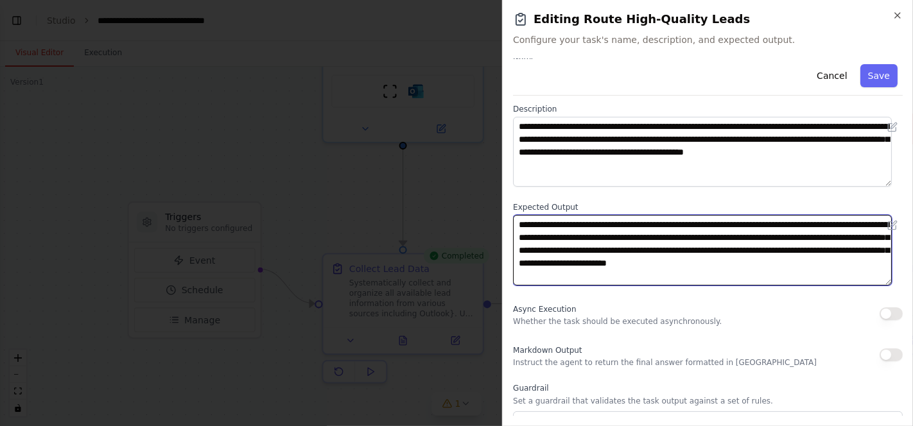
click at [740, 284] on textarea "**********" at bounding box center [702, 250] width 379 height 70
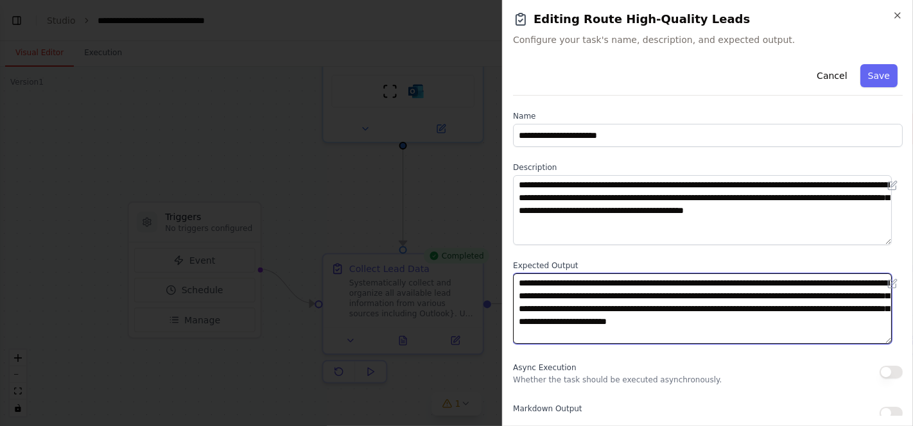
scroll to position [1, 0]
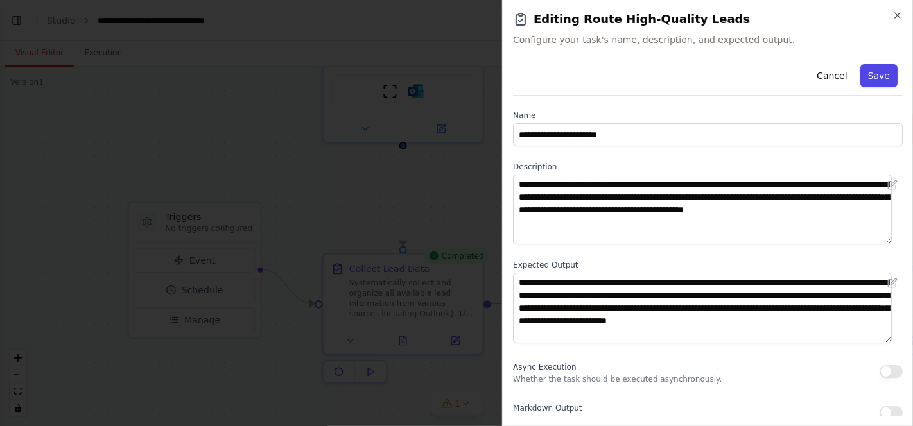
click at [869, 74] on button "Save" at bounding box center [878, 75] width 37 height 23
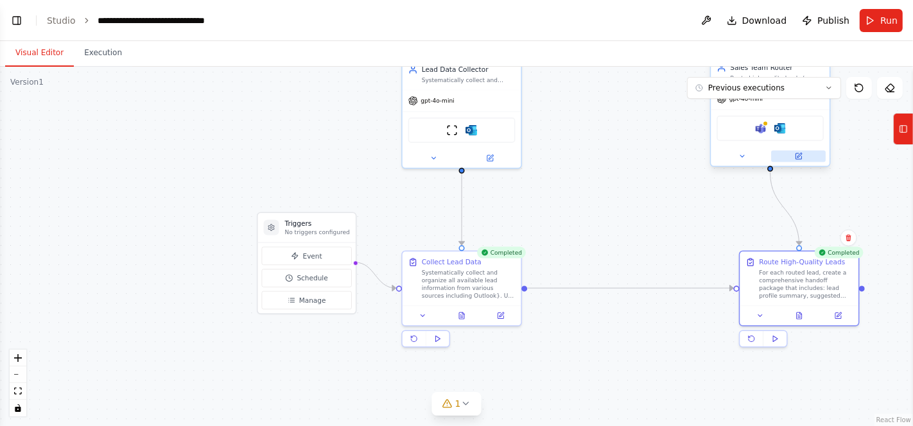
click at [800, 156] on icon at bounding box center [798, 156] width 6 height 6
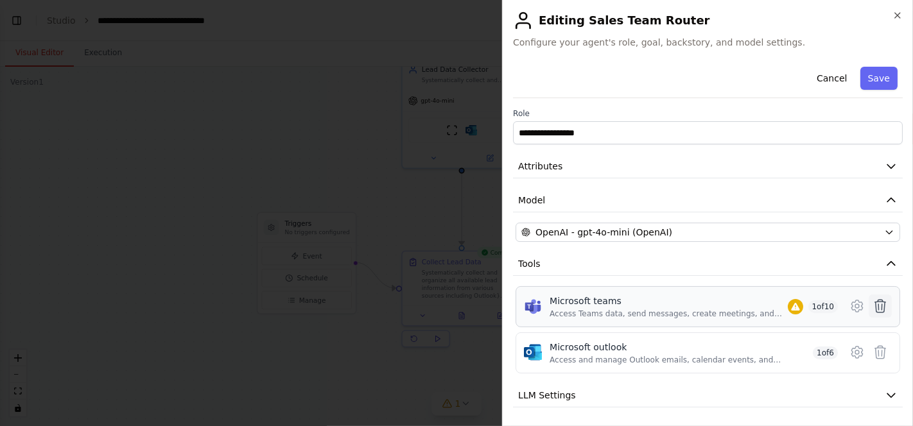
click at [875, 304] on icon at bounding box center [880, 306] width 11 height 13
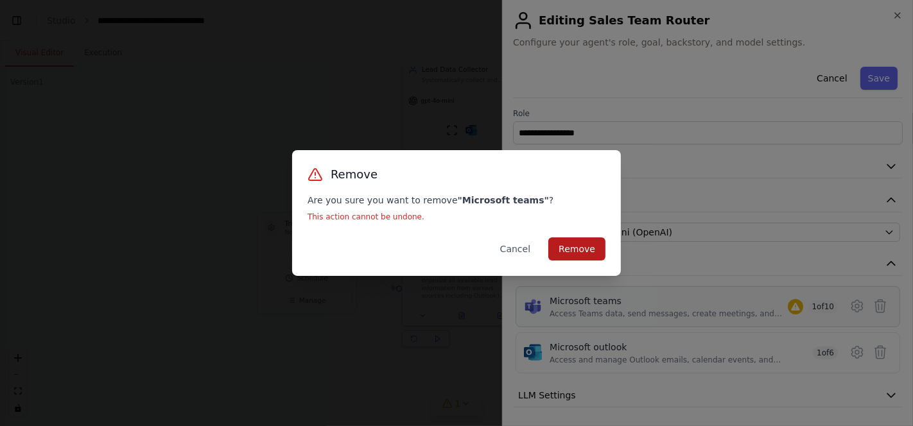
click at [581, 245] on button "Remove" at bounding box center [576, 249] width 57 height 23
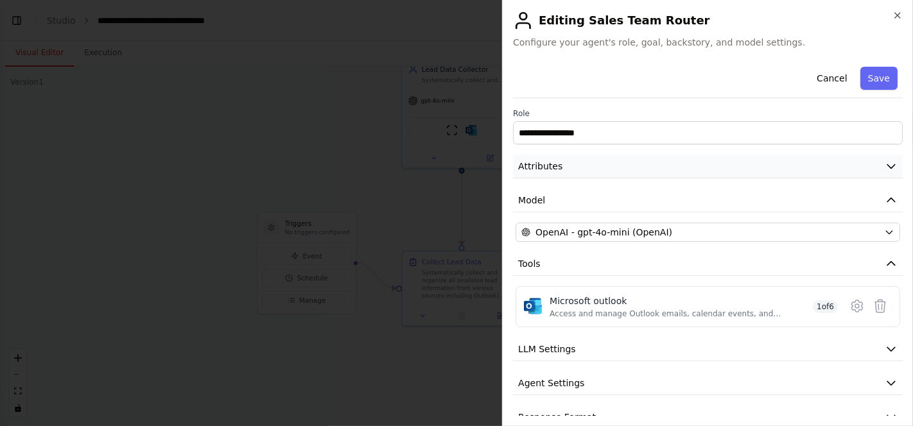
scroll to position [21, 0]
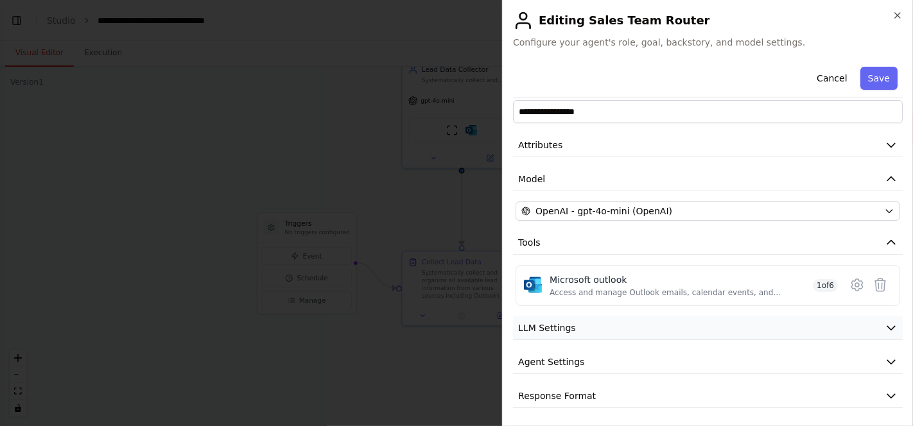
click at [885, 322] on icon "button" at bounding box center [891, 328] width 13 height 13
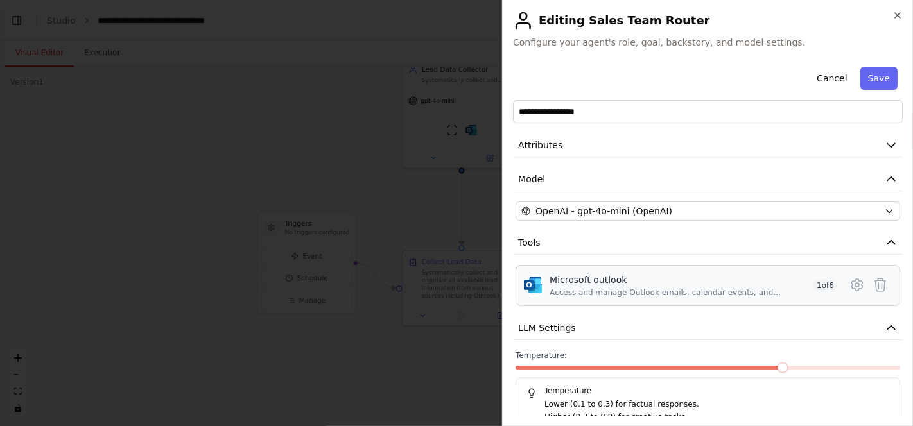
scroll to position [112, 0]
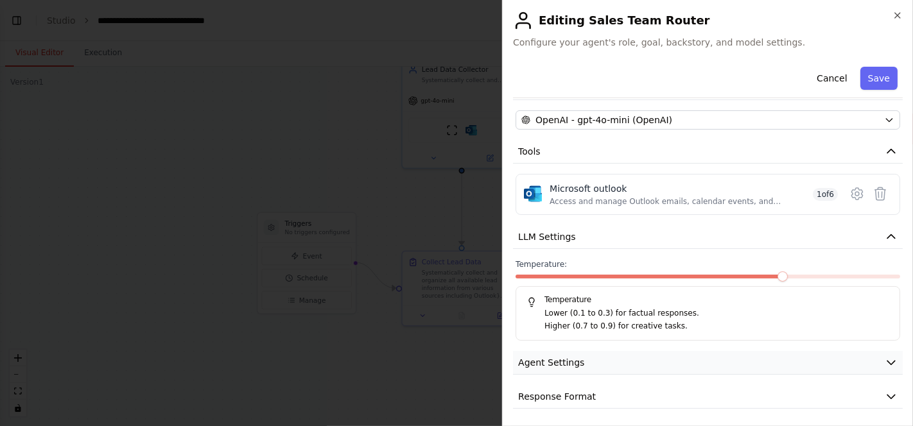
click at [885, 358] on icon "button" at bounding box center [891, 362] width 13 height 13
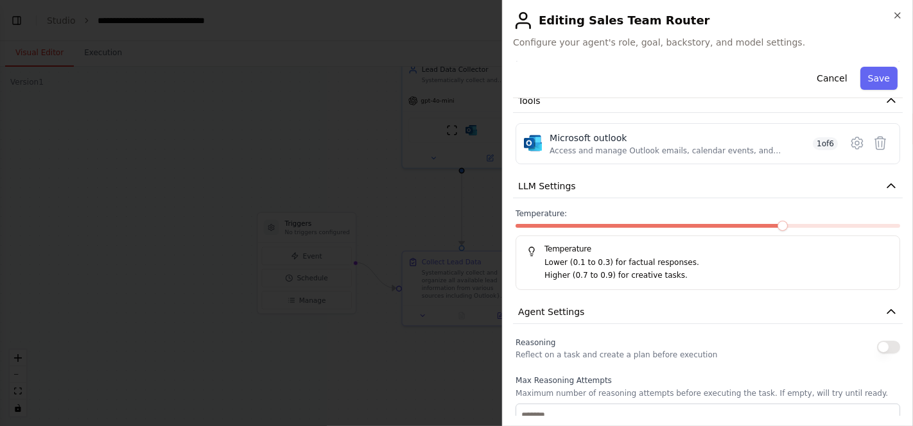
scroll to position [155, 0]
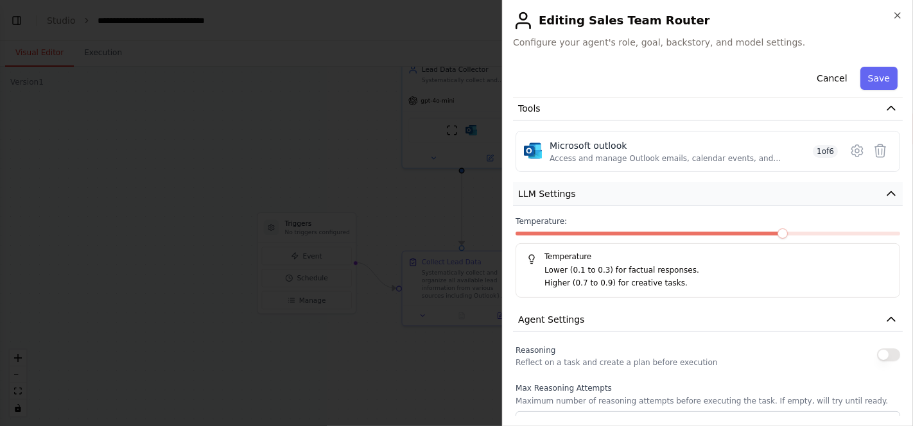
click at [885, 191] on icon "button" at bounding box center [891, 193] width 13 height 13
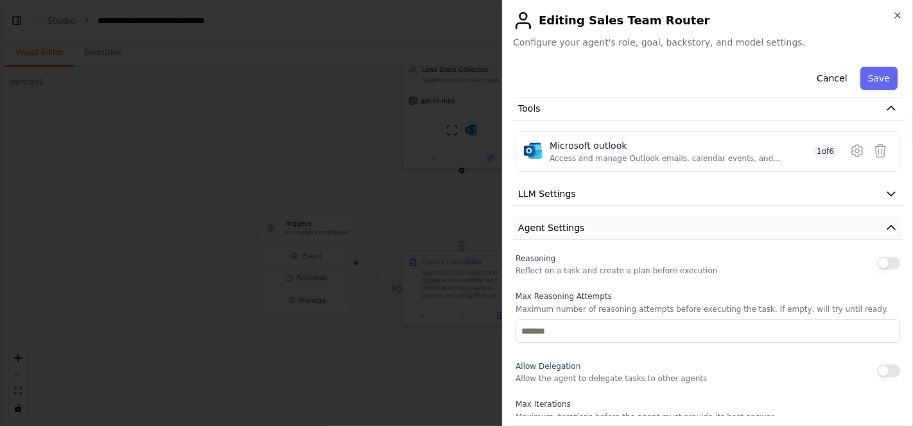
click at [885, 225] on icon "button" at bounding box center [891, 227] width 13 height 13
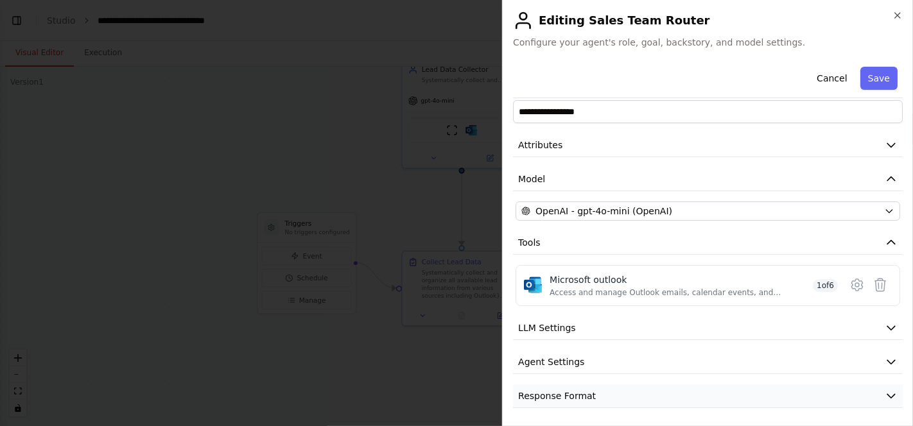
click at [885, 391] on icon "button" at bounding box center [891, 396] width 13 height 13
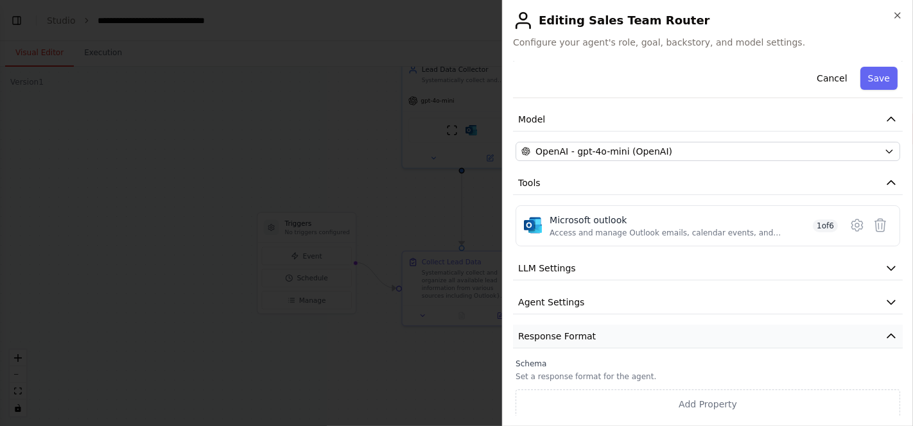
click at [885, 334] on icon "button" at bounding box center [891, 336] width 13 height 13
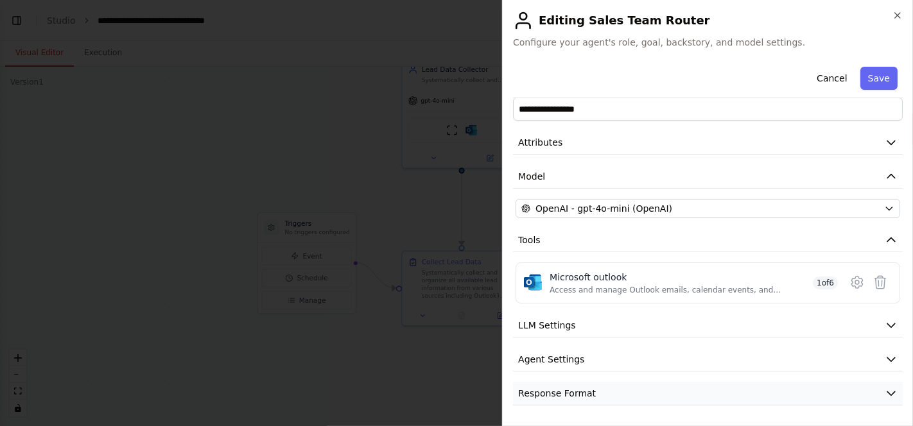
scroll to position [21, 0]
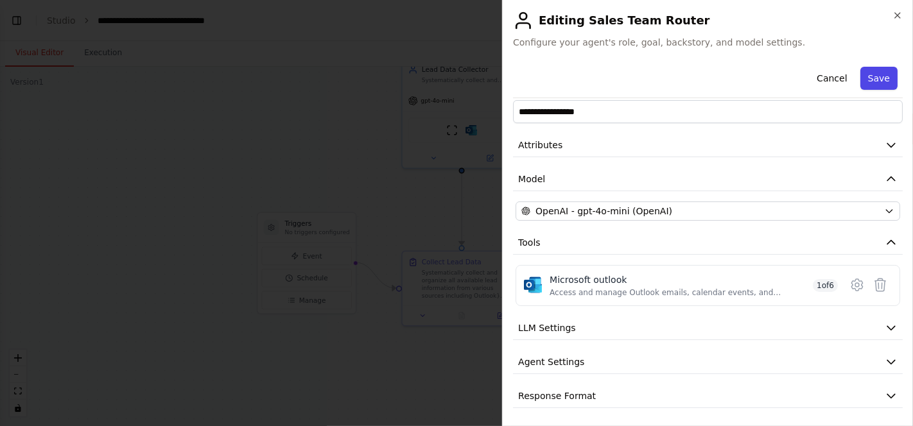
click at [874, 87] on button "Save" at bounding box center [878, 78] width 37 height 23
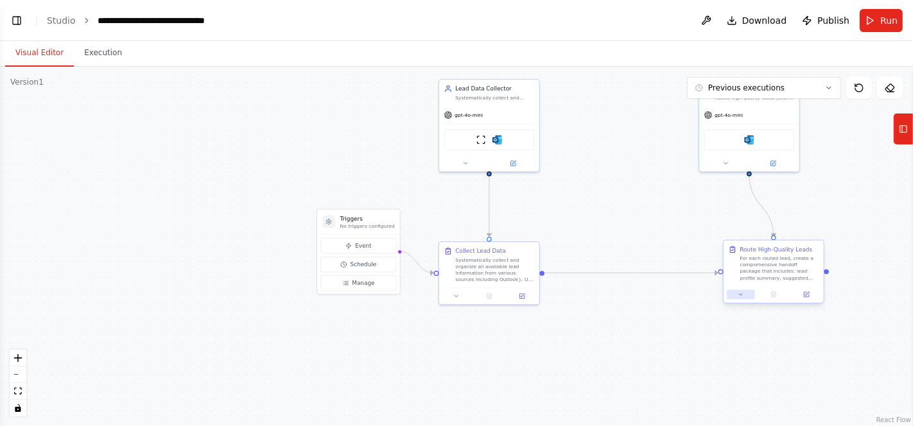
click at [741, 297] on button at bounding box center [741, 295] width 28 height 10
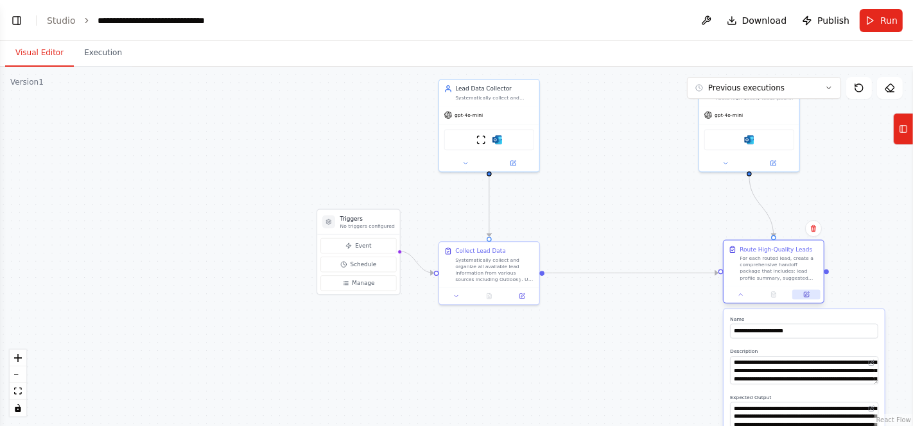
click at [809, 298] on button at bounding box center [806, 295] width 28 height 10
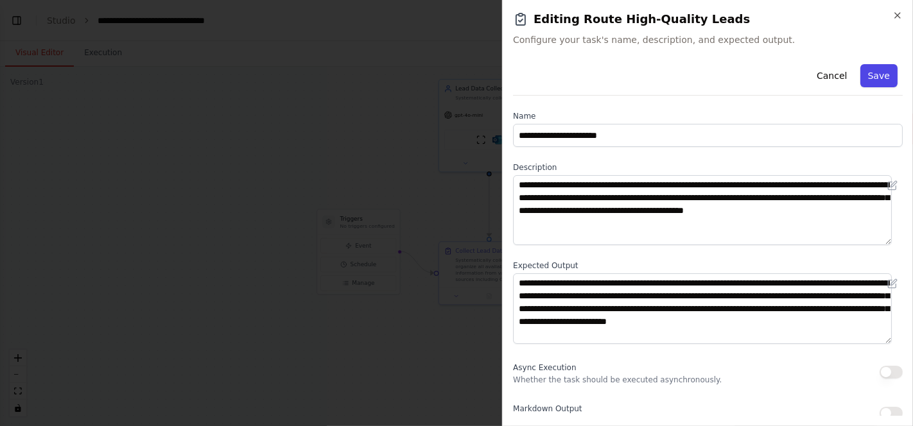
click at [870, 73] on button "Save" at bounding box center [878, 75] width 37 height 23
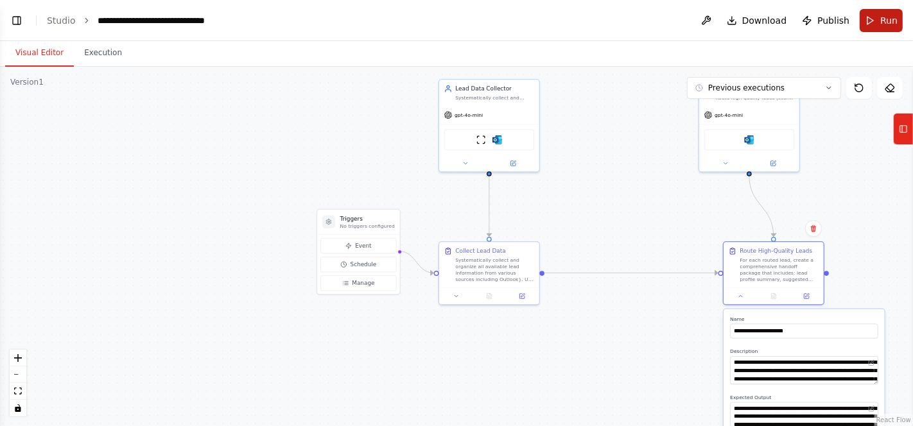
click at [880, 24] on button "Run" at bounding box center [881, 20] width 43 height 23
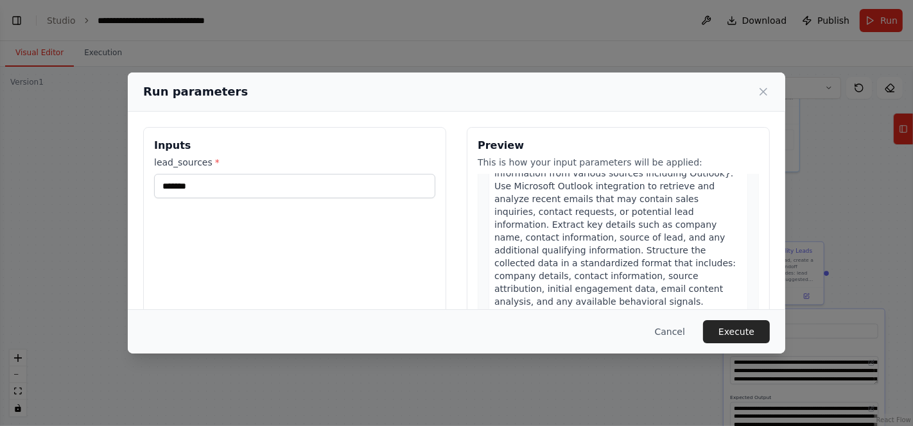
scroll to position [74, 0]
click at [738, 329] on button "Execute" at bounding box center [736, 331] width 67 height 23
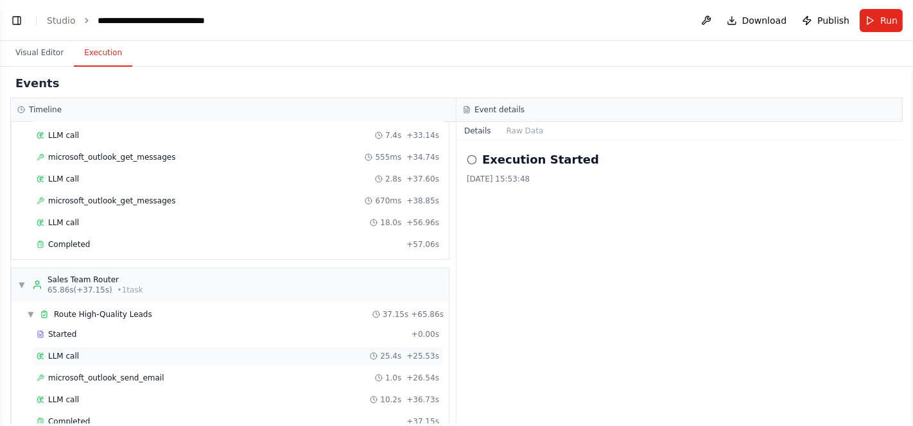
scroll to position [103, 0]
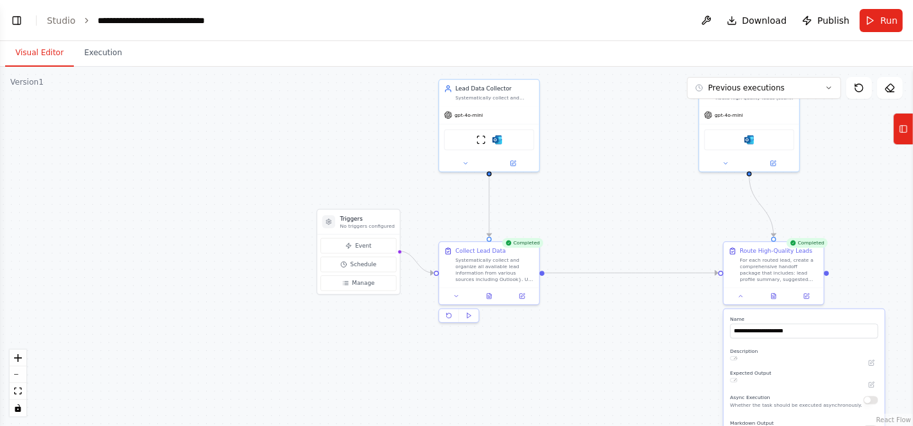
click at [31, 49] on button "Visual Editor" at bounding box center [39, 53] width 69 height 27
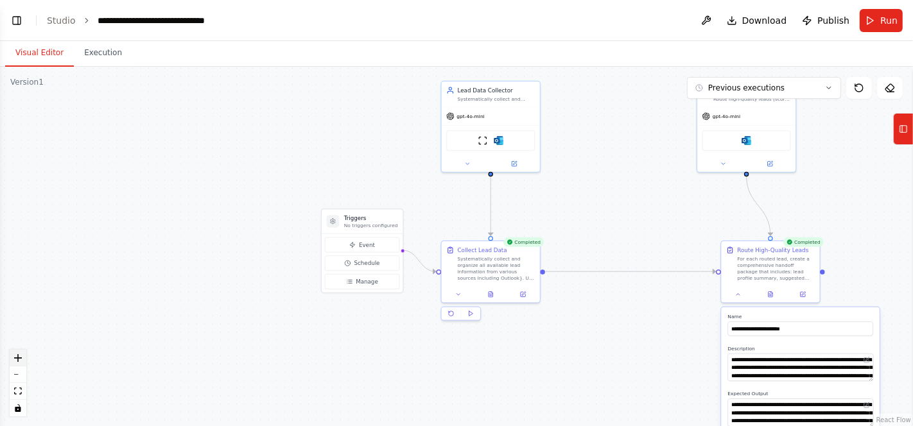
click at [19, 361] on icon "zoom in" at bounding box center [18, 358] width 8 height 8
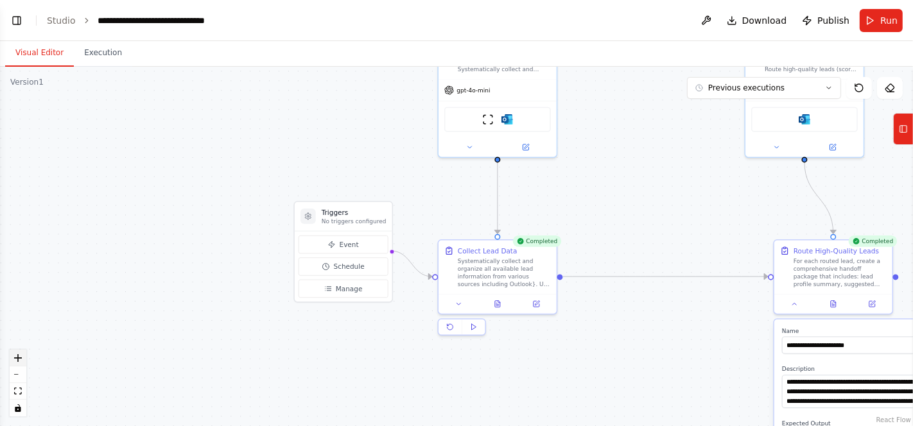
click at [19, 361] on icon "zoom in" at bounding box center [18, 358] width 8 height 8
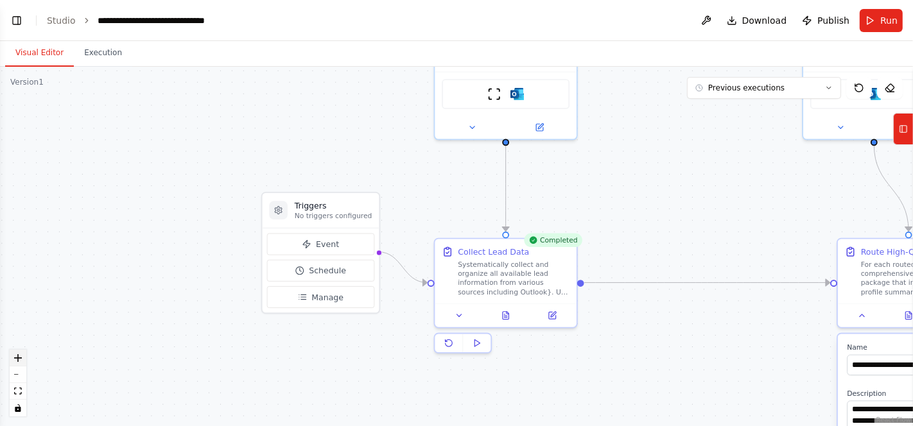
click at [19, 361] on icon "zoom in" at bounding box center [18, 358] width 8 height 8
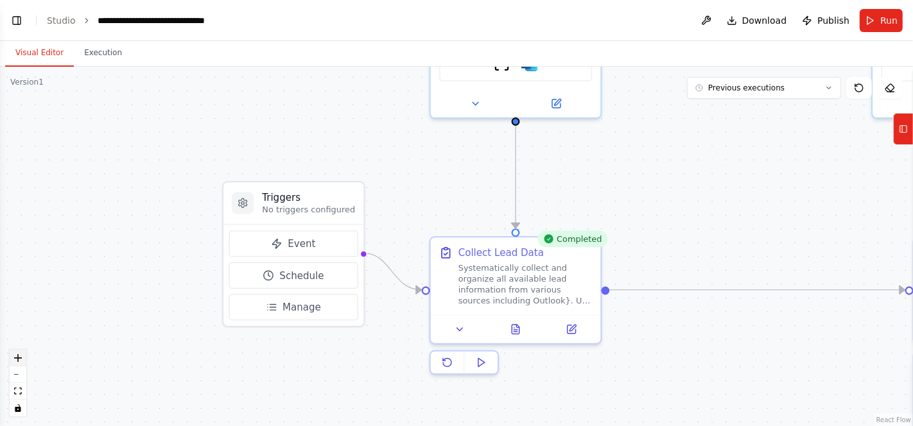
click at [19, 361] on icon "zoom in" at bounding box center [18, 358] width 8 height 8
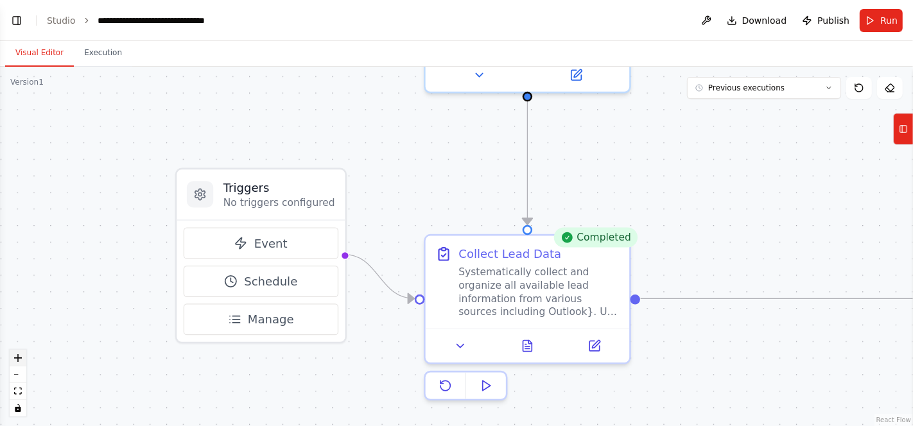
click at [19, 361] on icon "zoom in" at bounding box center [18, 358] width 8 height 8
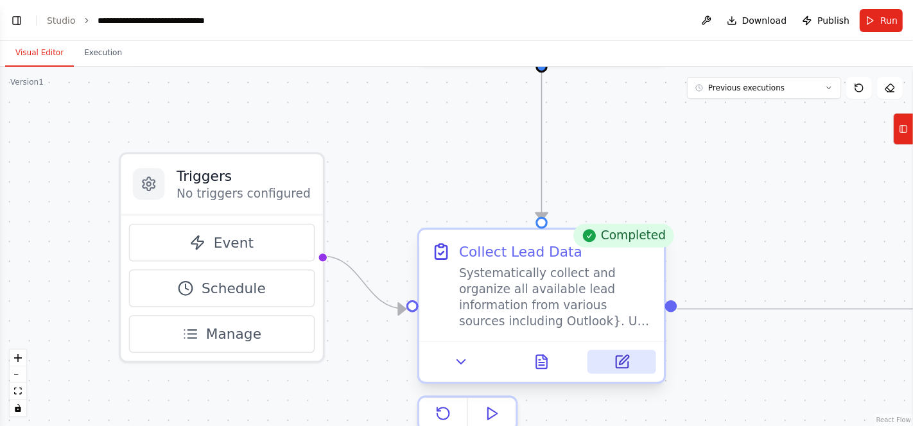
click at [620, 360] on icon at bounding box center [622, 362] width 12 height 12
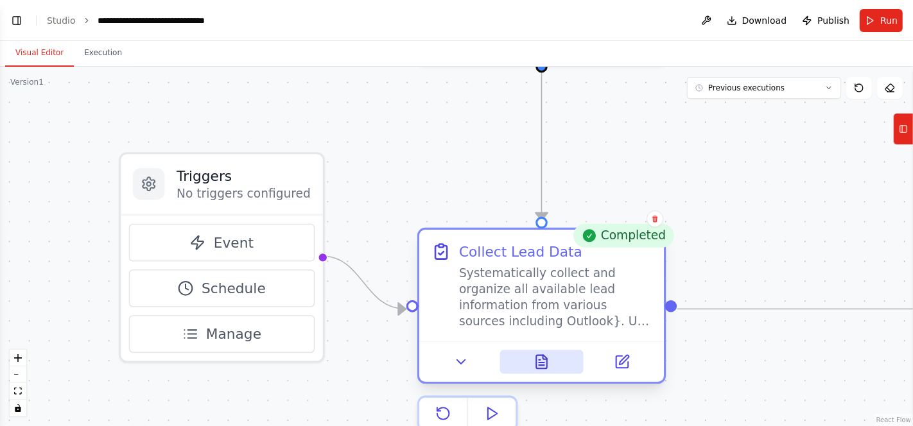
click at [542, 360] on icon at bounding box center [541, 362] width 11 height 13
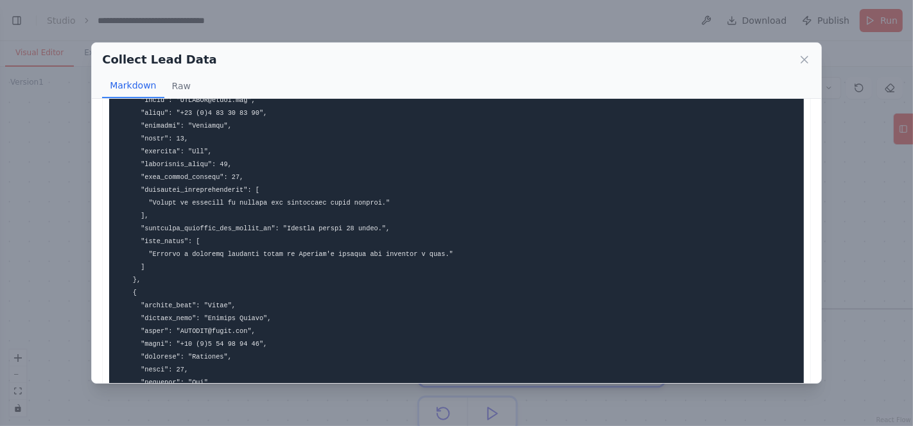
scroll to position [97, 0]
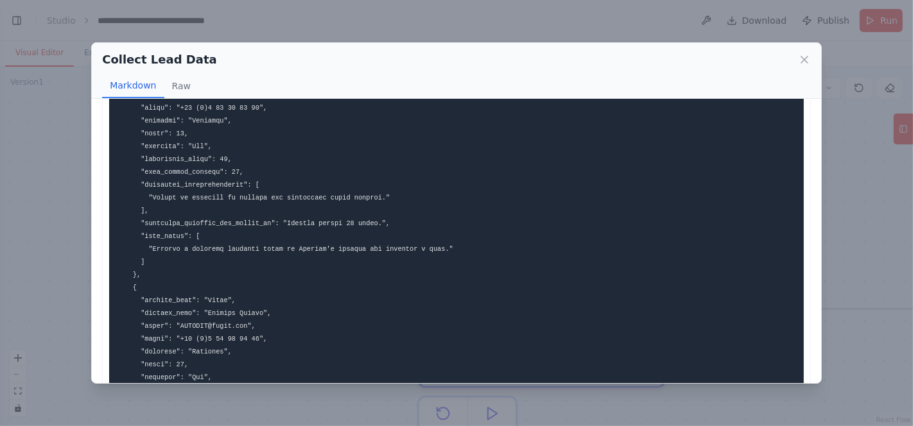
click at [219, 164] on pre at bounding box center [456, 358] width 695 height 678
drag, startPoint x: 227, startPoint y: 155, endPoint x: 130, endPoint y: 144, distance: 97.6
click at [130, 144] on pre at bounding box center [456, 358] width 695 height 678
click at [178, 83] on button "Raw" at bounding box center [181, 86] width 34 height 24
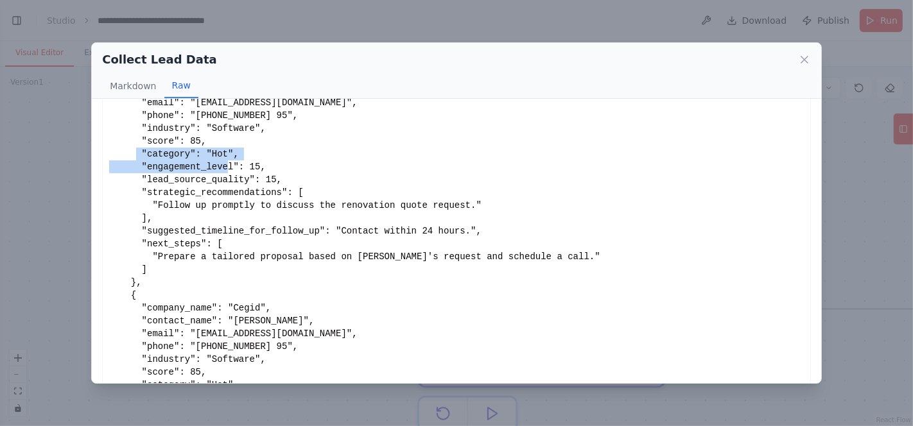
drag, startPoint x: 274, startPoint y: 166, endPoint x: 166, endPoint y: 152, distance: 108.8
click at [166, 152] on div "```json { "leads": [ { "company_name": "Cegid", "contact_name": "Laurent Vanhee…" at bounding box center [456, 231] width 695 height 424
click at [808, 62] on icon at bounding box center [804, 59] width 13 height 13
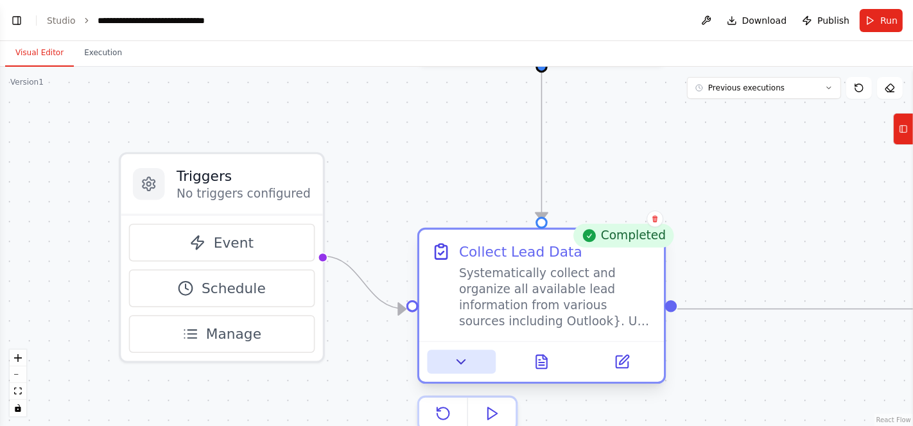
click at [469, 366] on icon at bounding box center [461, 362] width 16 height 16
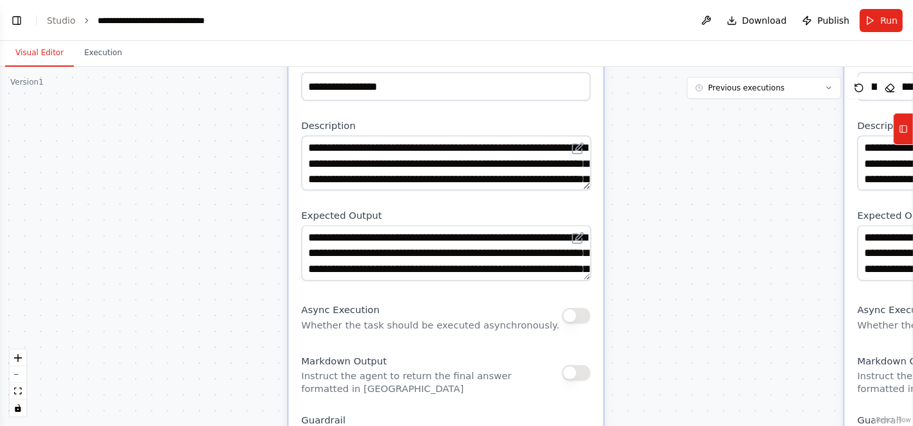
drag, startPoint x: 691, startPoint y: 259, endPoint x: 551, endPoint y: -82, distance: 368.8
click at [551, 0] on html "Develop a crew that analyzes incoming sales leads from various sources (website…" at bounding box center [456, 213] width 913 height 426
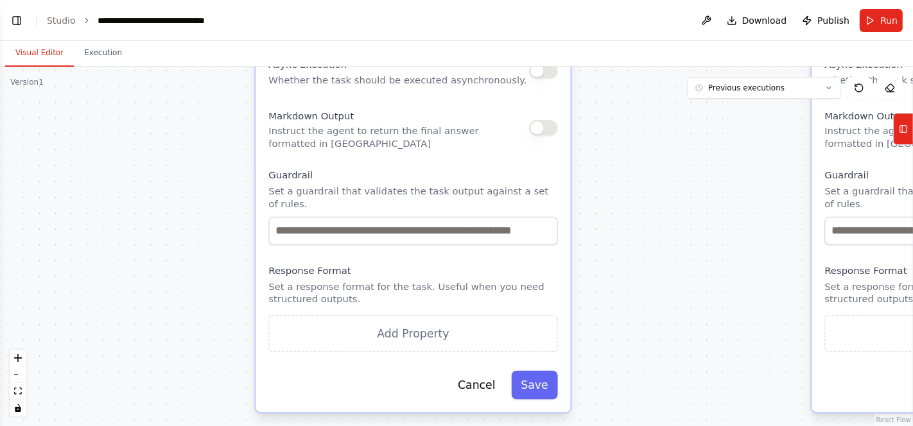
drag, startPoint x: 660, startPoint y: 317, endPoint x: 623, endPoint y: 157, distance: 164.0
click at [623, 157] on div ".deletable-edge-delete-btn { width: 20px; height: 20px; border: 0px solid #ffff…" at bounding box center [456, 247] width 913 height 360
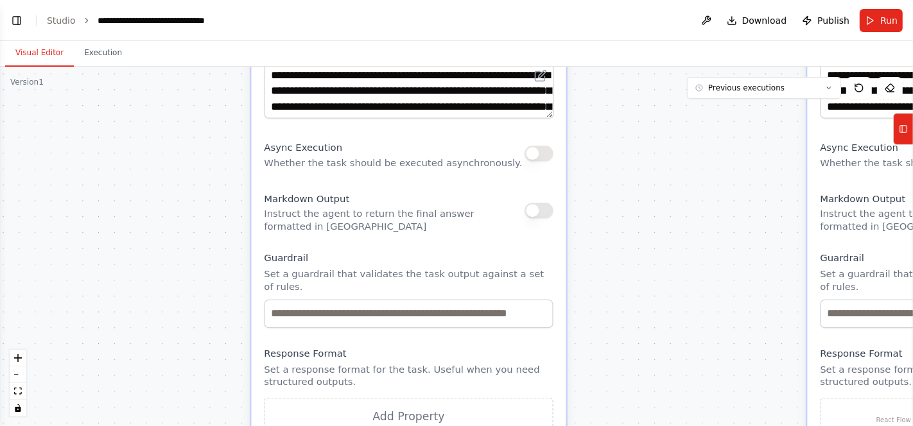
click at [348, 363] on p "Set a response format for the task. Useful when you need structured outputs." at bounding box center [408, 376] width 289 height 26
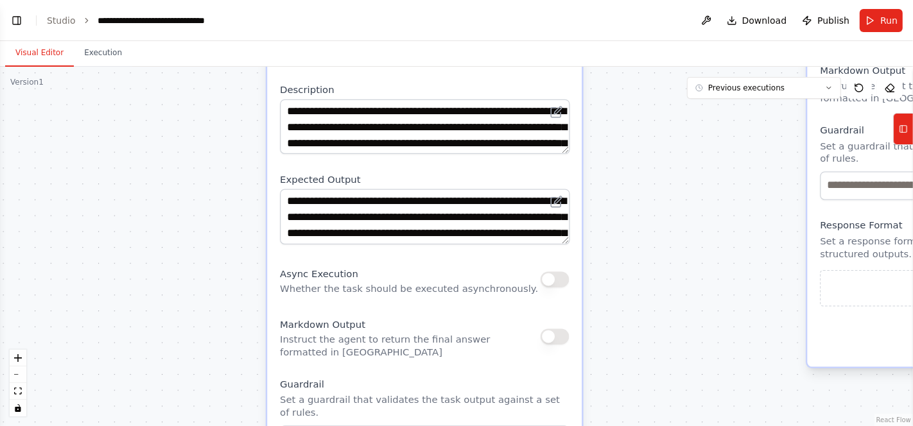
drag, startPoint x: 414, startPoint y: 213, endPoint x: 435, endPoint y: 333, distance: 121.2
click at [435, 333] on p "Instruct the agent to return the final answer formatted in Markdown" at bounding box center [410, 346] width 261 height 26
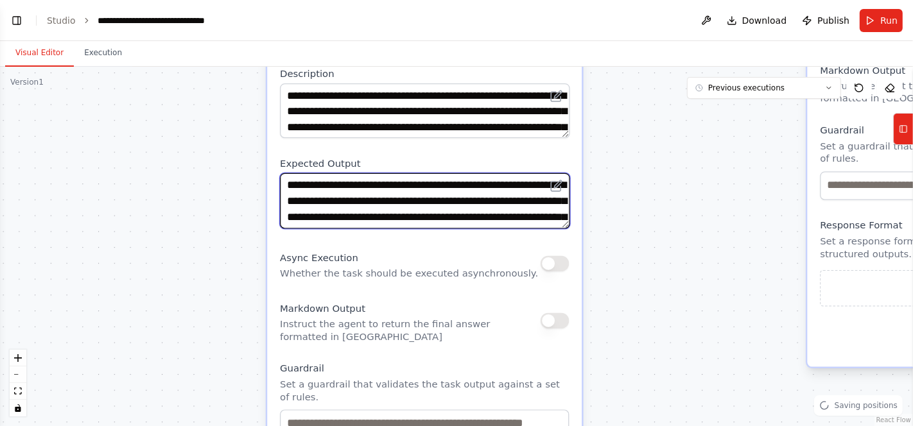
click at [476, 204] on textarea "**********" at bounding box center [425, 200] width 290 height 55
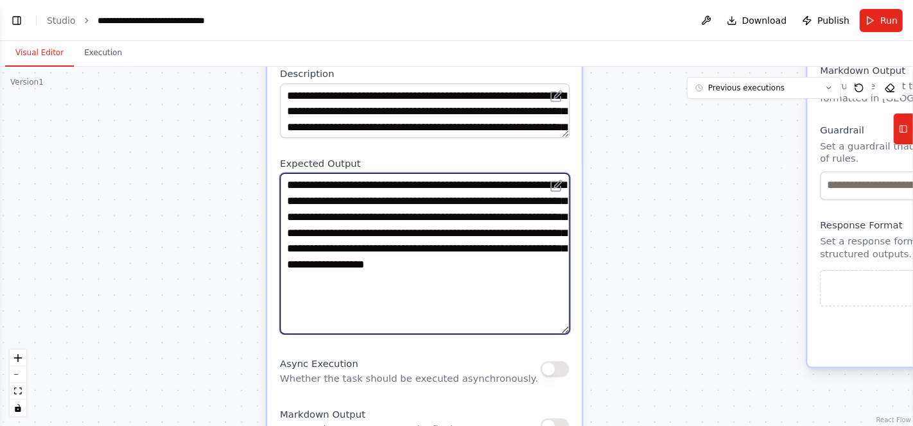
drag, startPoint x: 564, startPoint y: 222, endPoint x: 593, endPoint y: 327, distance: 109.4
click at [593, 327] on div ".deletable-edge-delete-btn { width: 20px; height: 20px; border: 0px solid #ffff…" at bounding box center [456, 247] width 913 height 360
click at [480, 255] on textarea "**********" at bounding box center [425, 253] width 290 height 160
drag, startPoint x: 489, startPoint y: 219, endPoint x: 404, endPoint y: 228, distance: 85.9
click at [404, 228] on textarea "**********" at bounding box center [425, 253] width 290 height 160
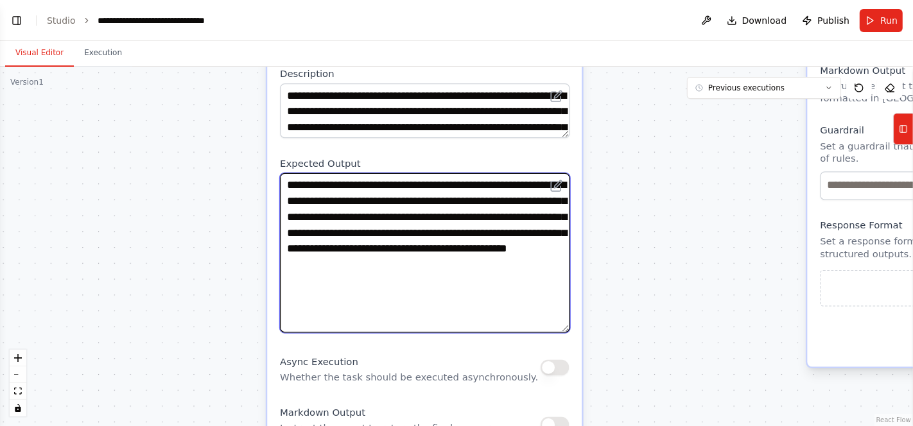
click at [437, 234] on textarea "**********" at bounding box center [425, 253] width 290 height 160
click at [429, 304] on textarea "**********" at bounding box center [425, 253] width 290 height 160
drag, startPoint x: 345, startPoint y: 276, endPoint x: 284, endPoint y: 281, distance: 61.2
click at [284, 281] on textarea "**********" at bounding box center [425, 253] width 290 height 160
drag, startPoint x: 428, startPoint y: 231, endPoint x: 491, endPoint y: 210, distance: 66.4
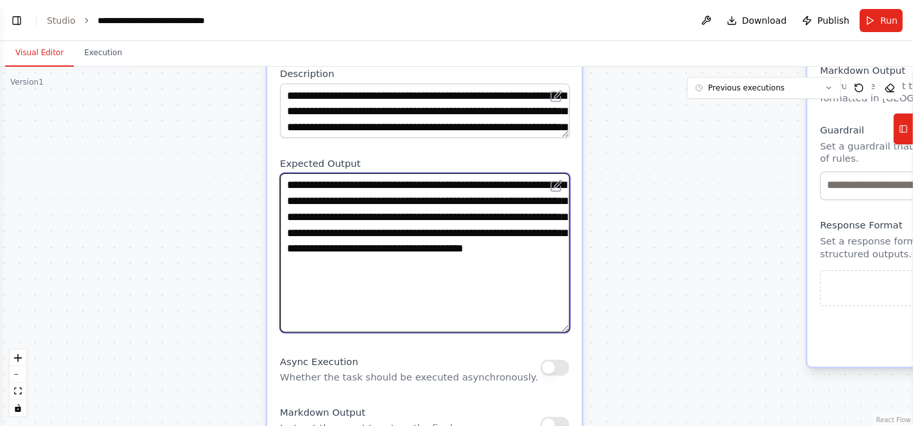
click at [491, 210] on textarea "**********" at bounding box center [425, 253] width 290 height 160
click at [485, 302] on textarea "**********" at bounding box center [425, 253] width 290 height 160
drag, startPoint x: 329, startPoint y: 235, endPoint x: 492, endPoint y: 215, distance: 163.6
click at [492, 215] on textarea "**********" at bounding box center [425, 253] width 290 height 160
click at [456, 294] on textarea "**********" at bounding box center [425, 253] width 290 height 160
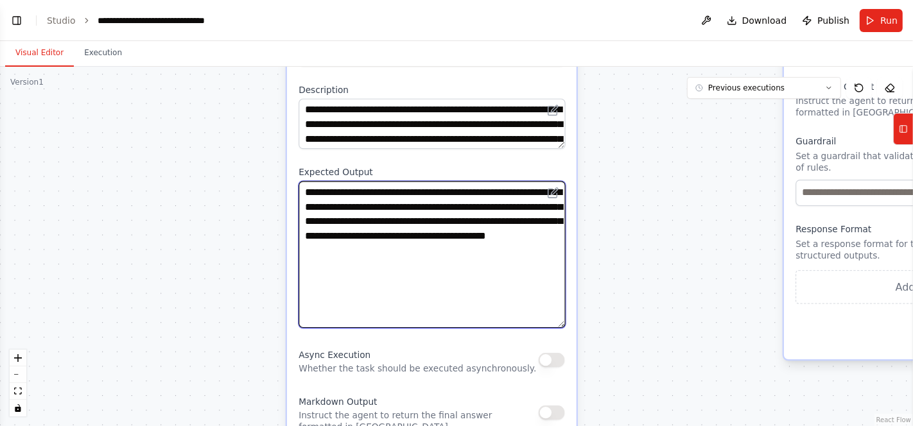
type textarea "**********"
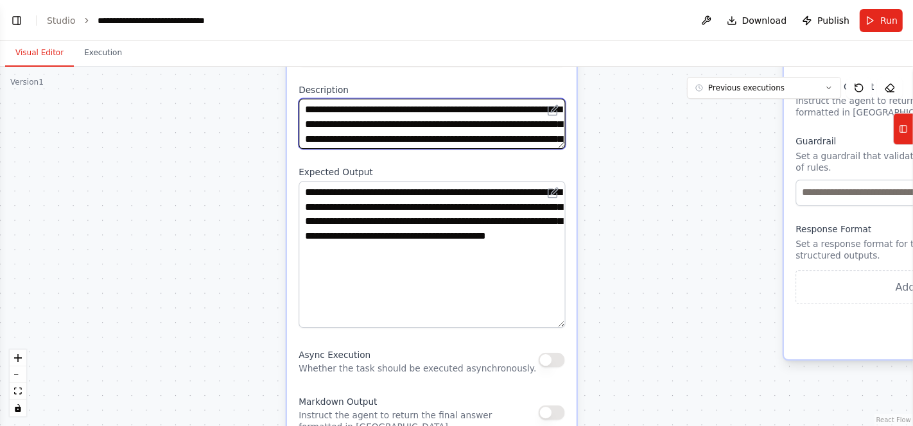
click at [541, 137] on textarea "**********" at bounding box center [432, 124] width 267 height 51
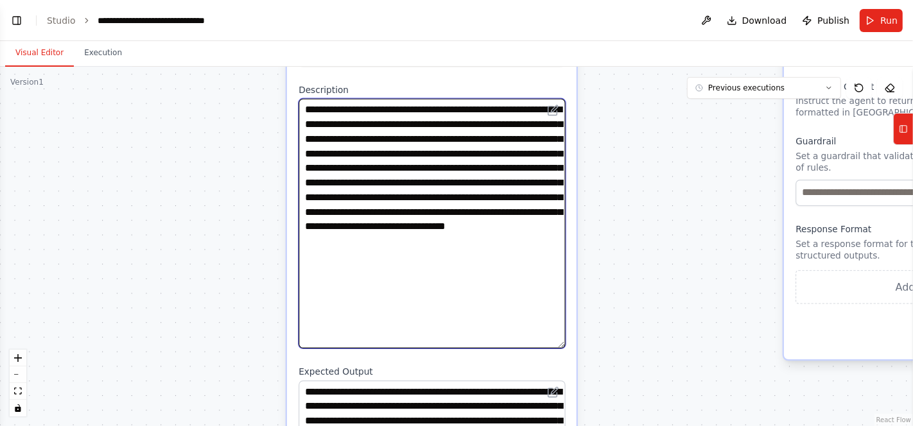
drag, startPoint x: 563, startPoint y: 146, endPoint x: 587, endPoint y: 345, distance: 200.5
click at [587, 345] on div ".deletable-edge-delete-btn { width: 20px; height: 20px; border: 0px solid #ffff…" at bounding box center [456, 247] width 913 height 360
click at [523, 210] on textarea "**********" at bounding box center [432, 224] width 267 height 250
drag, startPoint x: 501, startPoint y: 125, endPoint x: 385, endPoint y: 114, distance: 116.0
click at [385, 114] on textarea "**********" at bounding box center [432, 224] width 267 height 250
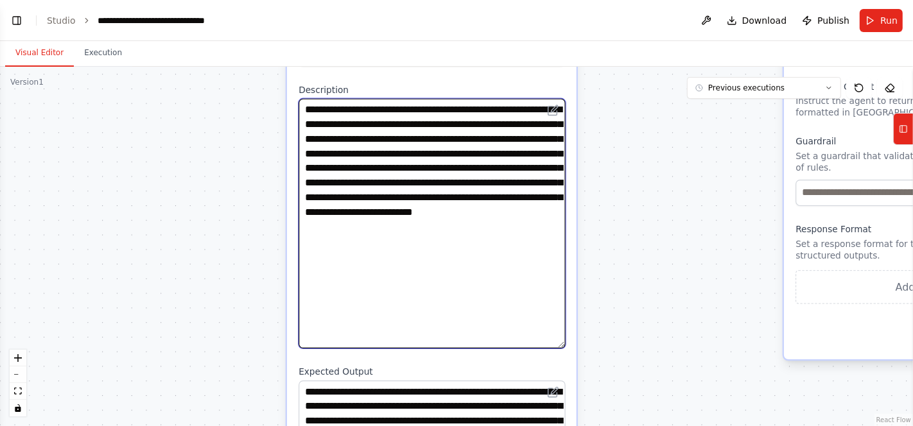
click at [428, 116] on textarea "**********" at bounding box center [432, 224] width 267 height 250
drag, startPoint x: 385, startPoint y: 126, endPoint x: 499, endPoint y: 121, distance: 114.4
click at [499, 121] on textarea "**********" at bounding box center [432, 224] width 267 height 250
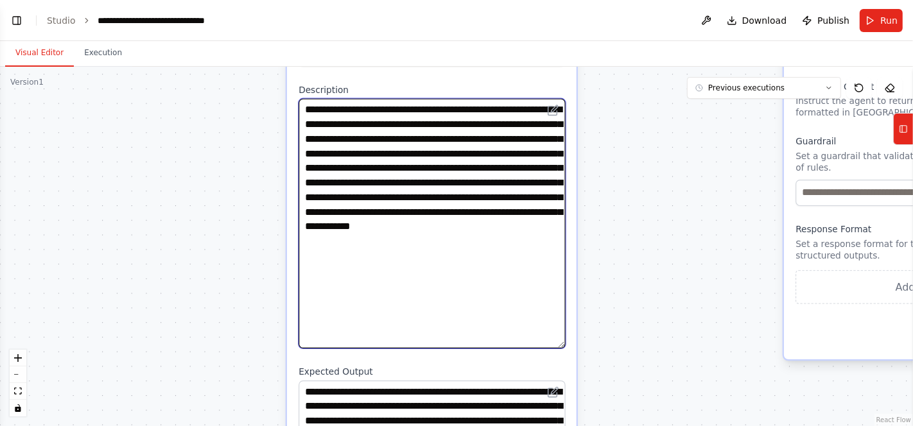
click at [424, 125] on textarea "**********" at bounding box center [432, 224] width 267 height 250
drag, startPoint x: 471, startPoint y: 182, endPoint x: 534, endPoint y: 178, distance: 63.0
click at [534, 178] on textarea "**********" at bounding box center [432, 224] width 267 height 250
click at [482, 225] on textarea "**********" at bounding box center [432, 224] width 267 height 250
click at [512, 228] on textarea "**********" at bounding box center [432, 224] width 267 height 250
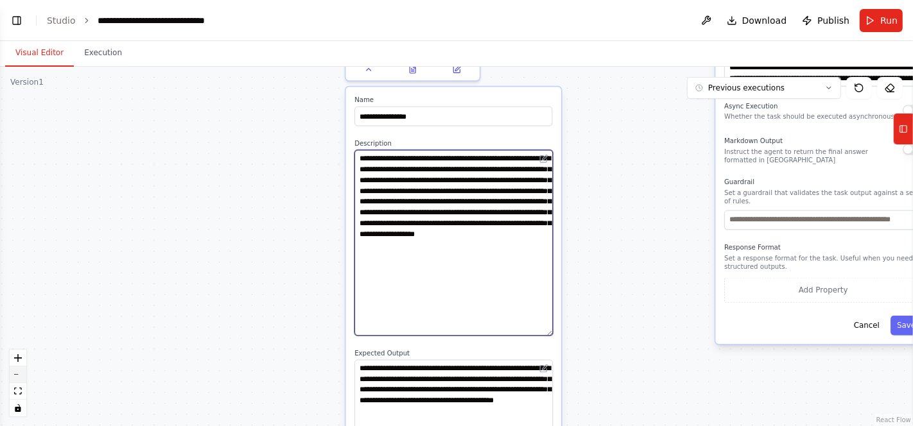
type textarea "**********"
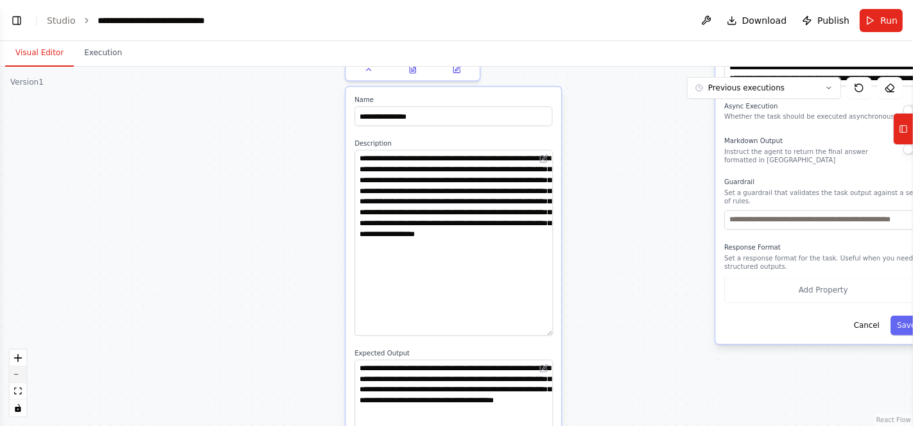
click at [17, 374] on icon "zoom out" at bounding box center [18, 374] width 8 height 1
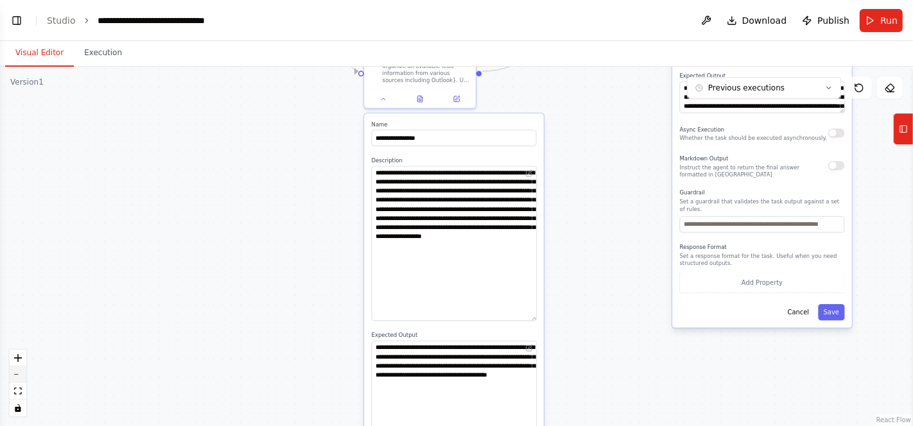
click at [17, 374] on icon "zoom out" at bounding box center [18, 374] width 8 height 1
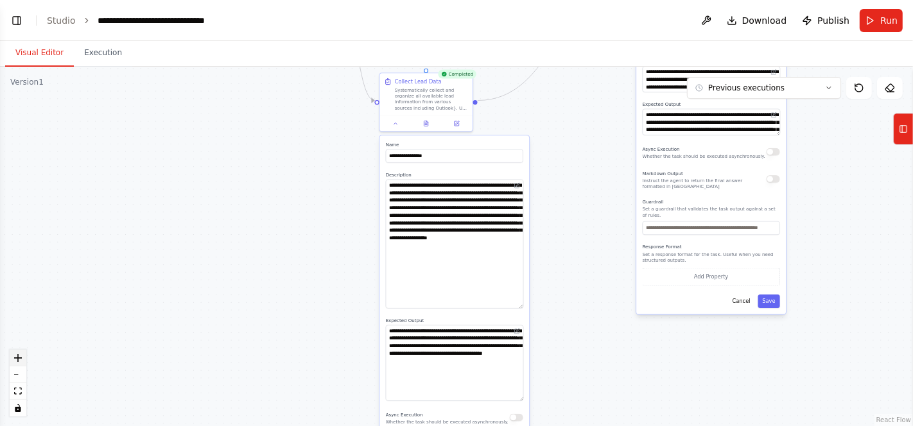
click at [19, 352] on button "zoom in" at bounding box center [18, 358] width 17 height 17
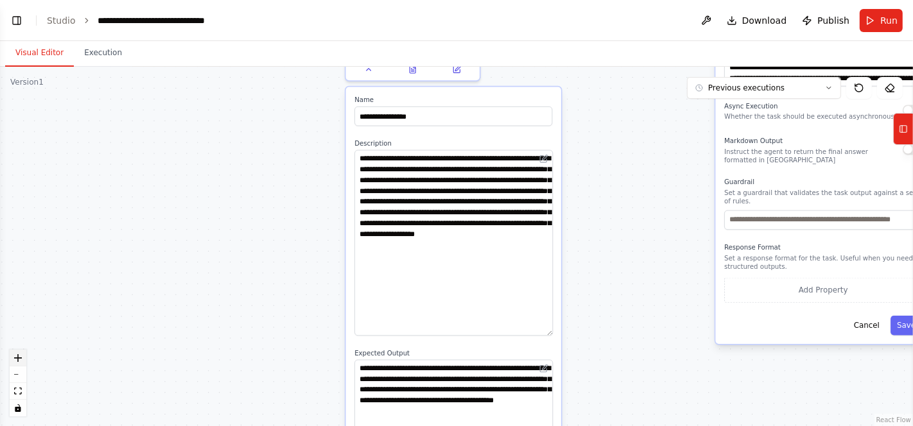
click at [19, 352] on button "zoom in" at bounding box center [18, 358] width 17 height 17
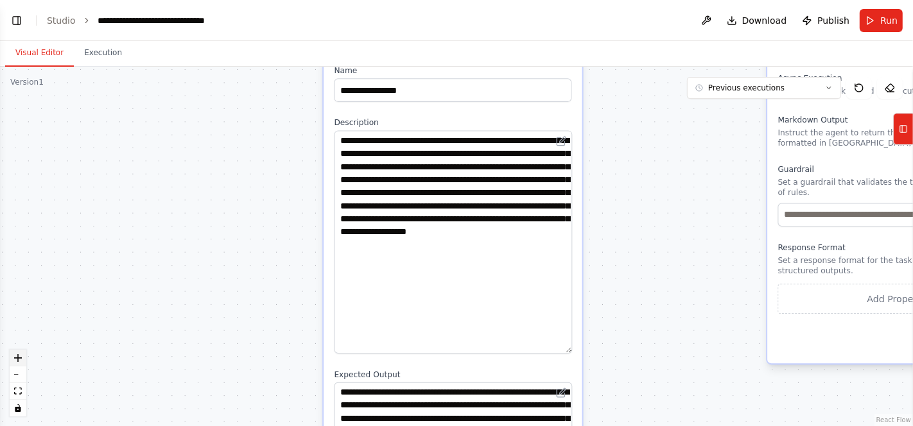
click at [19, 352] on button "zoom in" at bounding box center [18, 358] width 17 height 17
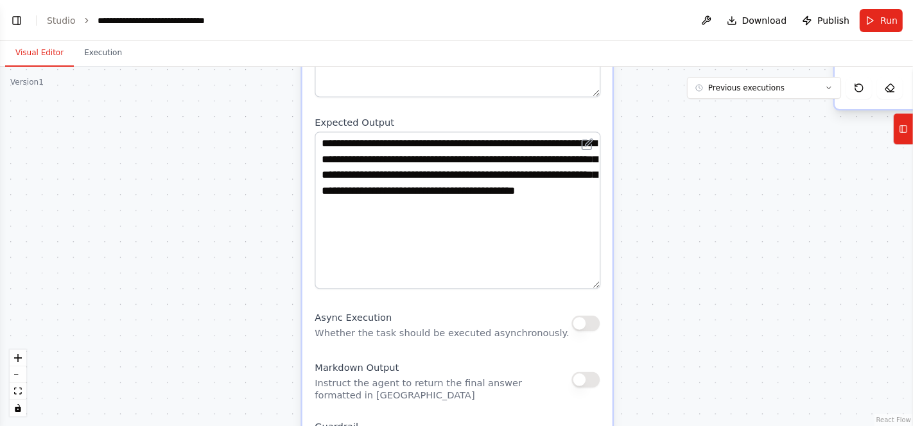
drag, startPoint x: 231, startPoint y: 191, endPoint x: 236, endPoint y: -87, distance: 278.0
click at [236, 0] on html "Develop a crew that analyzes incoming sales leads from various sources (website…" at bounding box center [456, 213] width 913 height 426
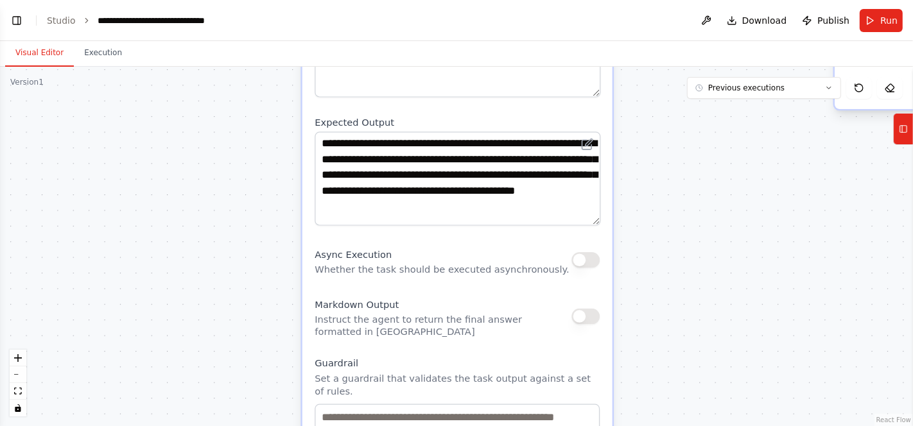
drag, startPoint x: 596, startPoint y: 282, endPoint x: 582, endPoint y: 219, distance: 64.5
click at [582, 219] on textarea "**********" at bounding box center [458, 179] width 286 height 94
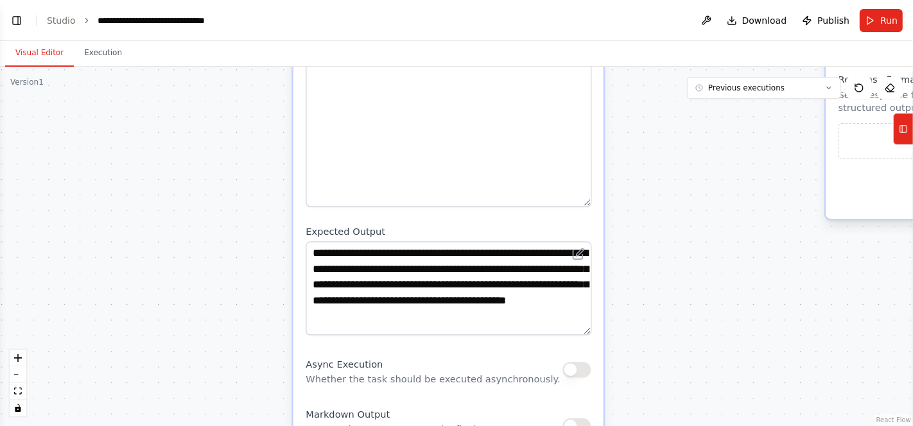
drag, startPoint x: 651, startPoint y: 128, endPoint x: 645, endPoint y: 317, distance: 189.5
click at [645, 317] on div ".deletable-edge-delete-btn { width: 20px; height: 20px; border: 0px solid #ffff…" at bounding box center [456, 247] width 913 height 360
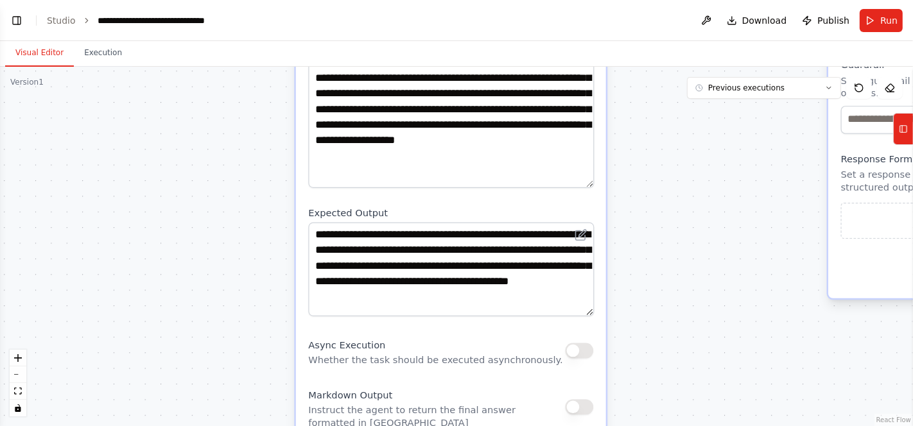
drag, startPoint x: 588, startPoint y: 278, endPoint x: 589, endPoint y: 195, distance: 83.5
click at [589, 188] on textarea "**********" at bounding box center [451, 103] width 286 height 169
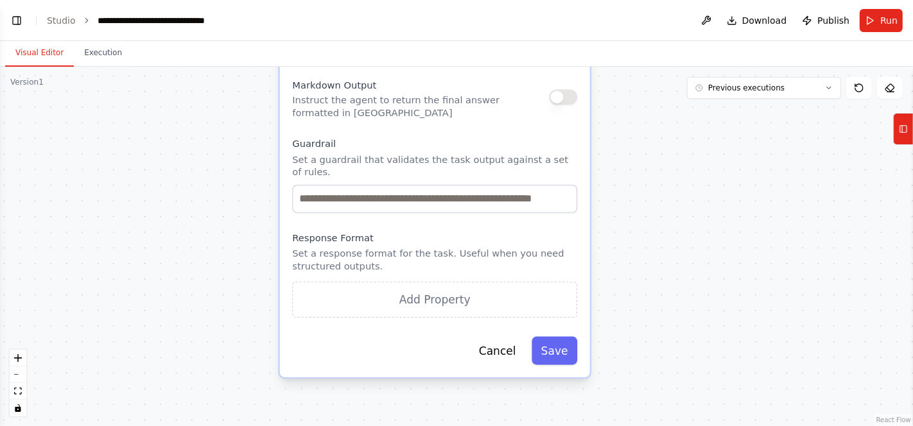
drag, startPoint x: 643, startPoint y: 238, endPoint x: 627, endPoint y: -87, distance: 324.6
click at [627, 0] on html "Develop a crew that analyzes incoming sales leads from various sources (website…" at bounding box center [456, 213] width 913 height 426
click at [557, 338] on button "Save" at bounding box center [555, 350] width 46 height 28
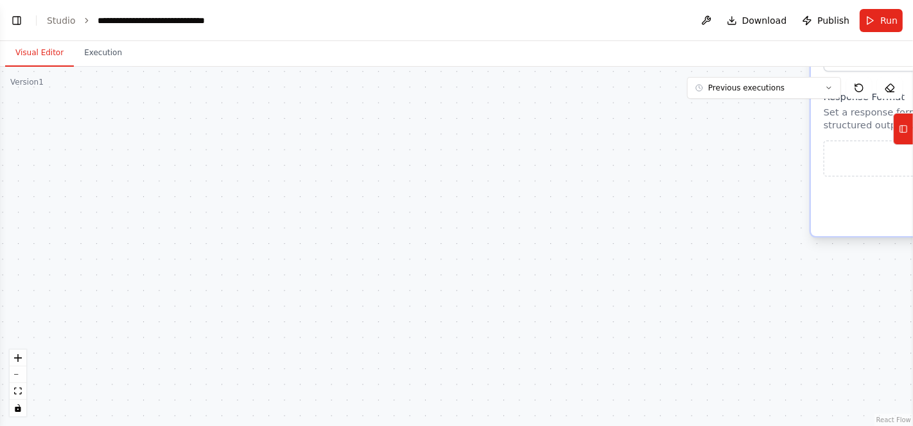
drag, startPoint x: 489, startPoint y: 148, endPoint x: 488, endPoint y: 410, distance: 262.0
click at [488, 410] on div ".deletable-edge-delete-btn { width: 20px; height: 20px; border: 0px solid #ffff…" at bounding box center [456, 247] width 913 height 360
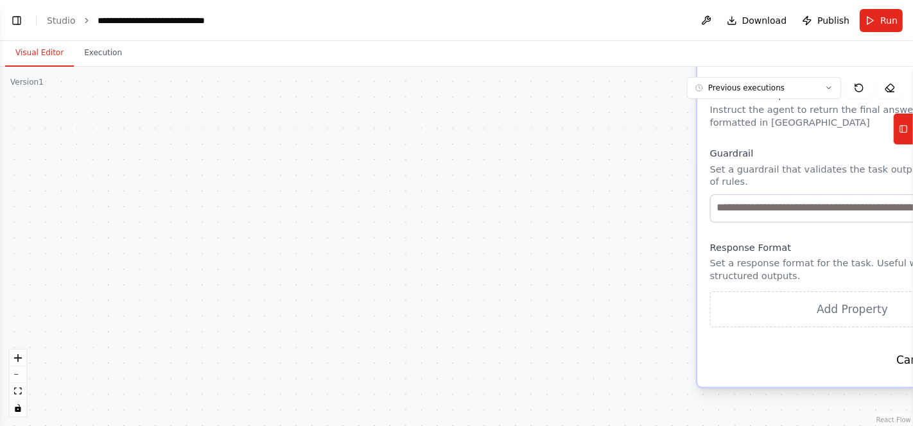
drag, startPoint x: 531, startPoint y: 144, endPoint x: 422, endPoint y: 314, distance: 202.1
click at [422, 314] on div ".deletable-edge-delete-btn { width: 20px; height: 20px; border: 0px solid #ffff…" at bounding box center [456, 247] width 913 height 360
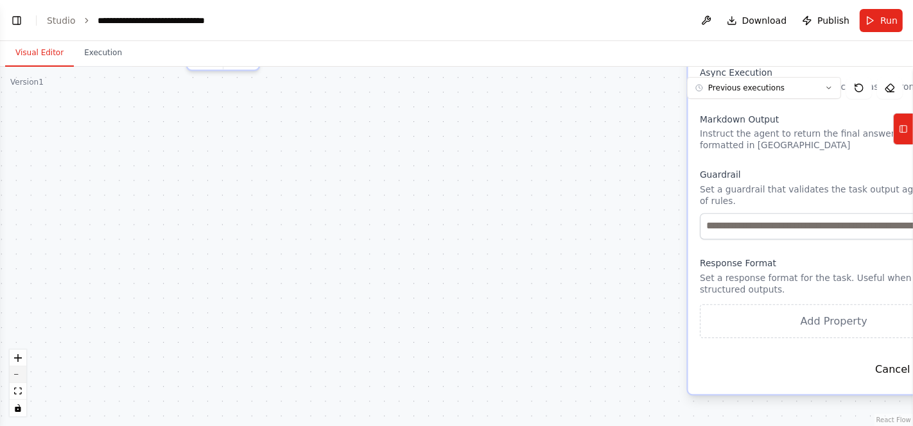
click at [19, 366] on button "zoom in" at bounding box center [18, 358] width 17 height 17
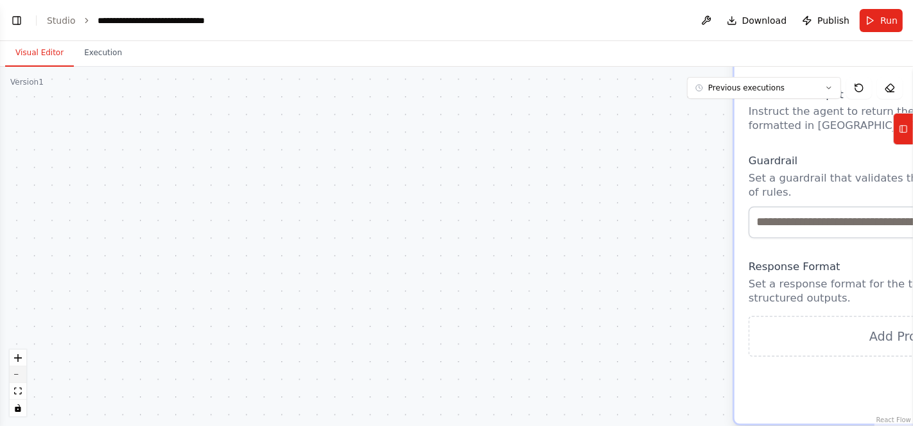
click at [17, 369] on button "zoom out" at bounding box center [18, 375] width 17 height 17
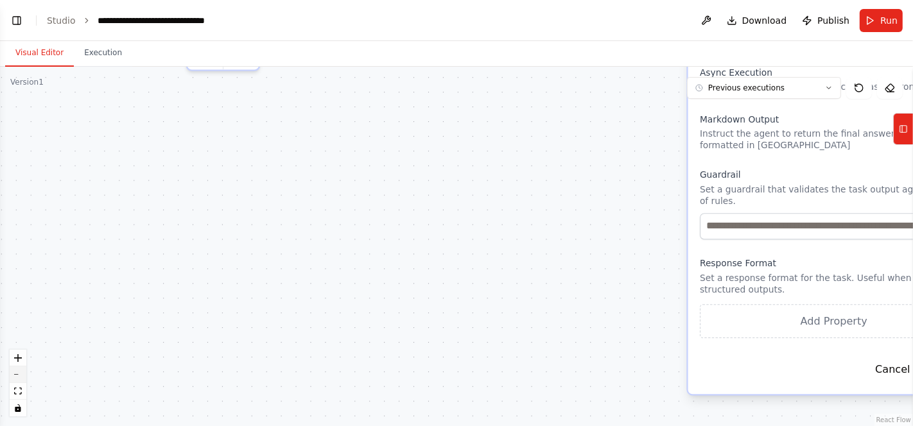
click at [17, 369] on button "zoom out" at bounding box center [18, 375] width 17 height 17
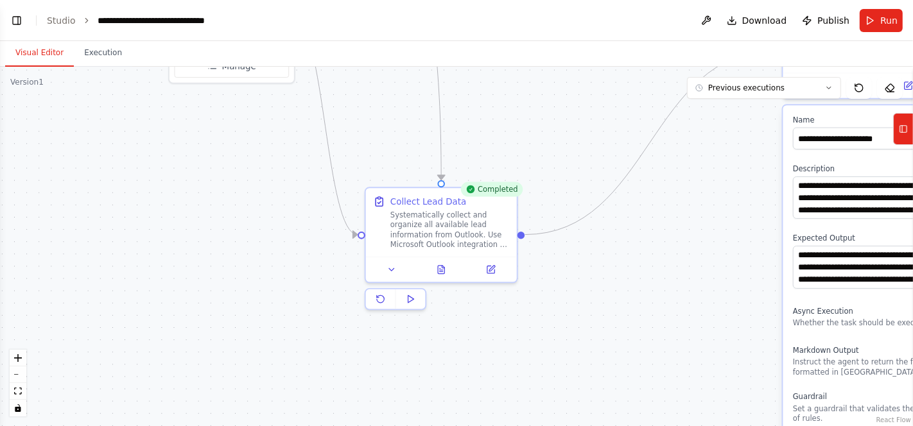
drag, startPoint x: 389, startPoint y: 175, endPoint x: 523, endPoint y: 385, distance: 248.8
click at [523, 385] on div ".deletable-edge-delete-btn { width: 20px; height: 20px; border: 0px solid #ffff…" at bounding box center [456, 247] width 913 height 360
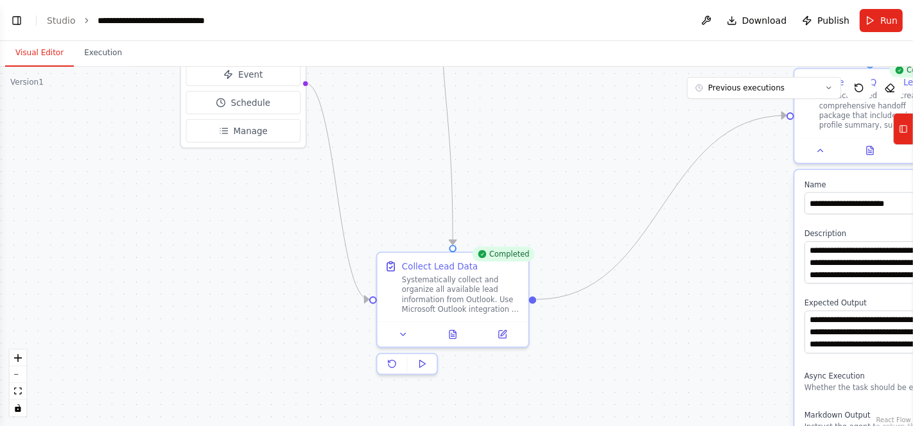
drag, startPoint x: 555, startPoint y: 107, endPoint x: 566, endPoint y: 171, distance: 65.9
click at [566, 171] on div ".deletable-edge-delete-btn { width: 20px; height: 20px; border: 0px solid #ffff…" at bounding box center [456, 247] width 913 height 360
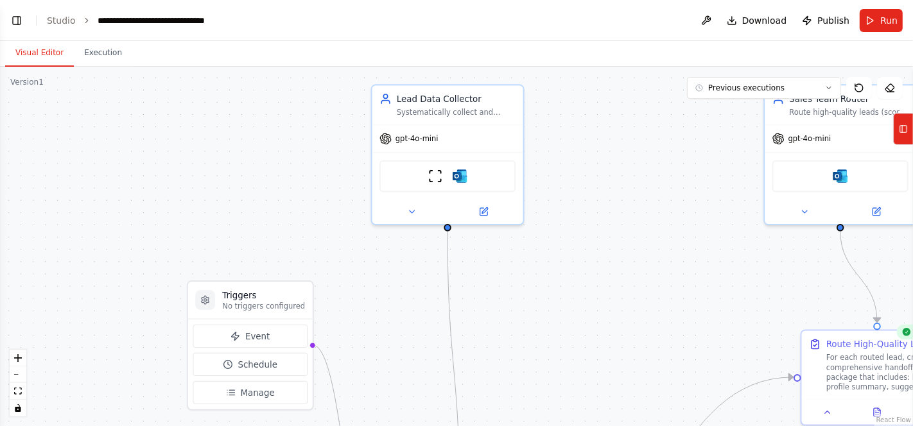
drag, startPoint x: 513, startPoint y: 144, endPoint x: 520, endPoint y: 406, distance: 262.0
click at [520, 406] on div ".deletable-edge-delete-btn { width: 20px; height: 20px; border: 0px solid #ffff…" at bounding box center [456, 247] width 913 height 360
click at [435, 171] on img at bounding box center [435, 173] width 15 height 15
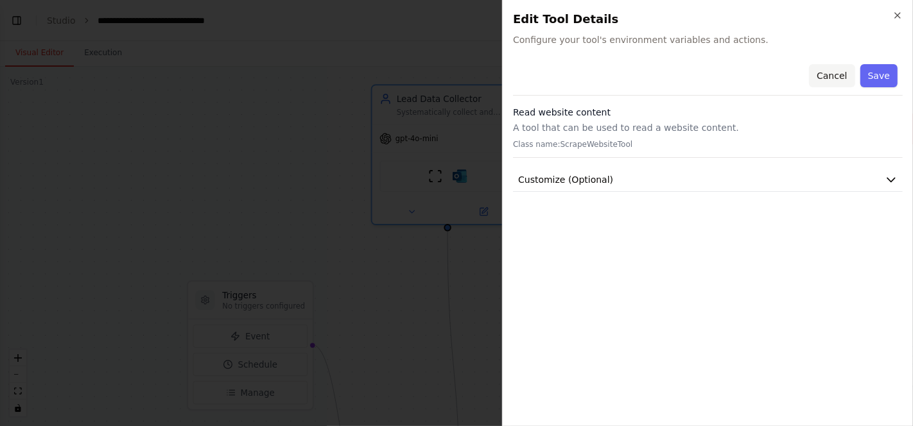
click at [832, 71] on button "Cancel" at bounding box center [832, 75] width 46 height 23
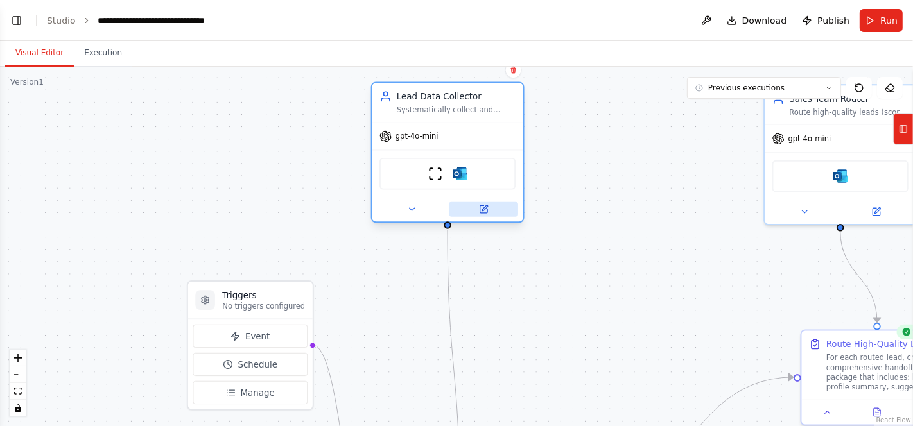
click at [483, 209] on icon at bounding box center [485, 208] width 6 height 6
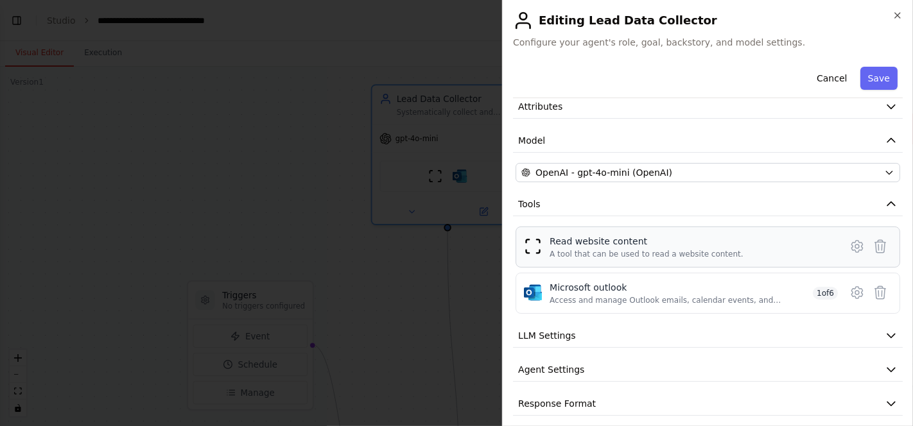
scroll to position [62, 0]
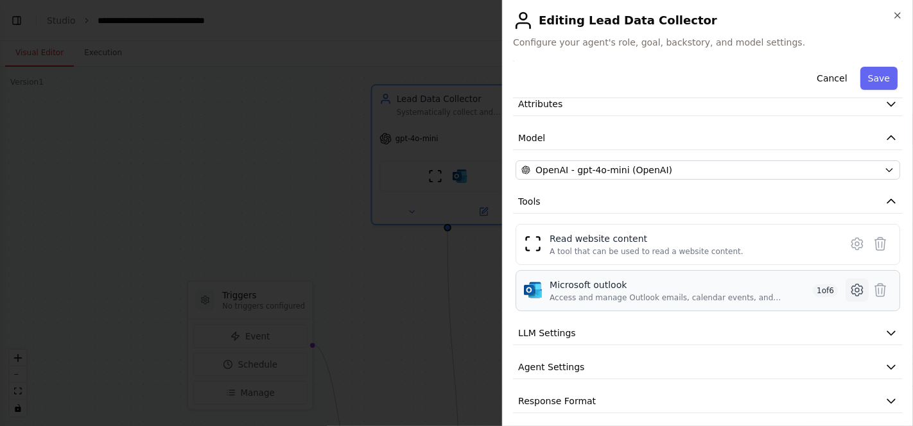
click at [855, 290] on icon at bounding box center [857, 290] width 4 height 4
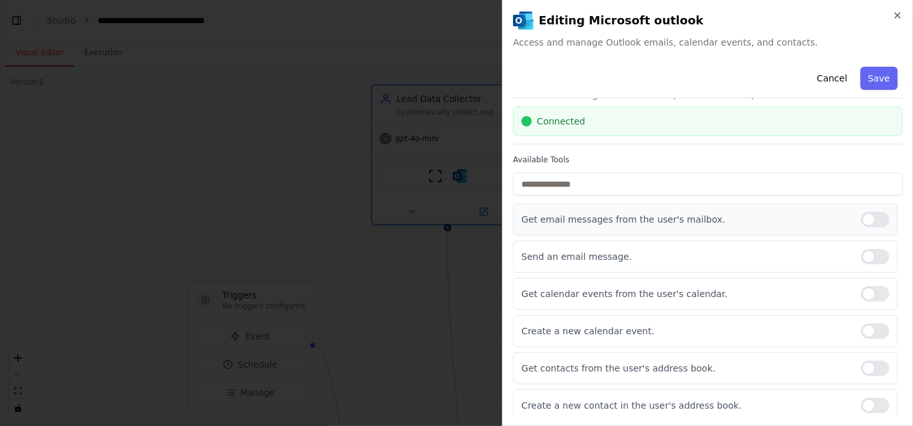
scroll to position [38, 0]
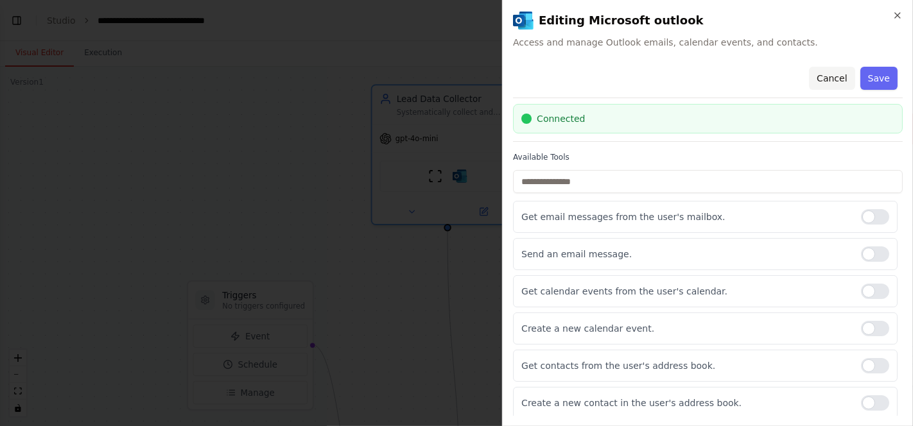
click at [828, 76] on button "Cancel" at bounding box center [832, 78] width 46 height 23
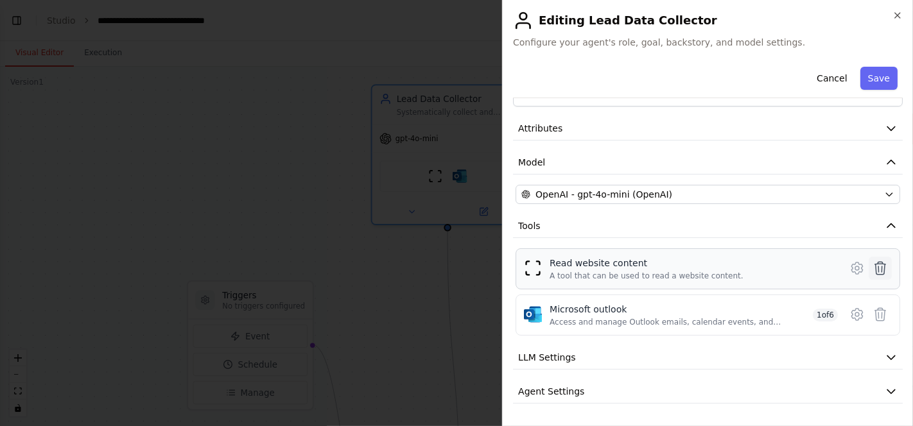
click at [875, 268] on icon at bounding box center [880, 268] width 11 height 13
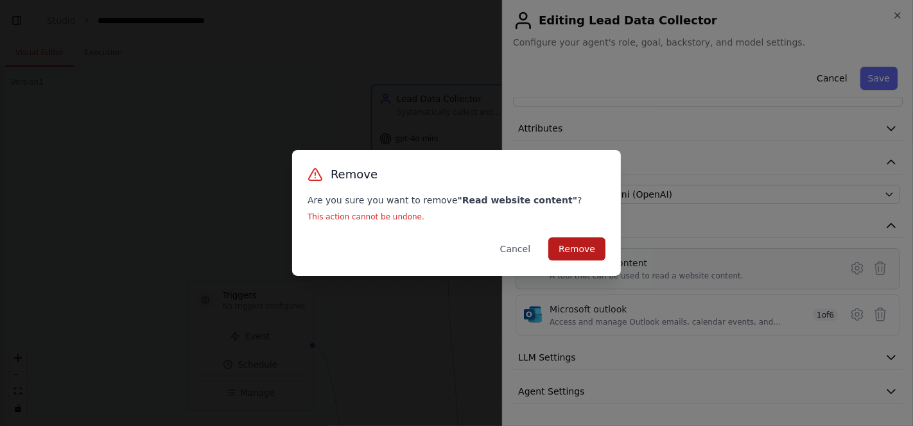
click at [577, 244] on button "Remove" at bounding box center [576, 249] width 57 height 23
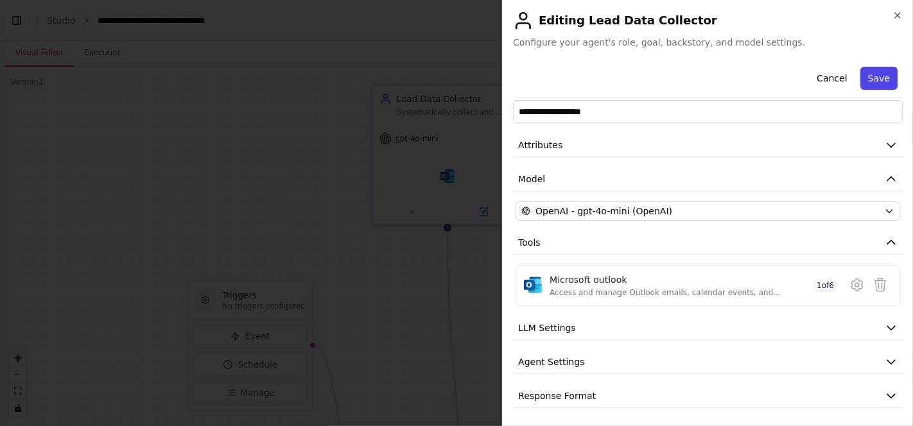
click at [871, 75] on button "Save" at bounding box center [878, 78] width 37 height 23
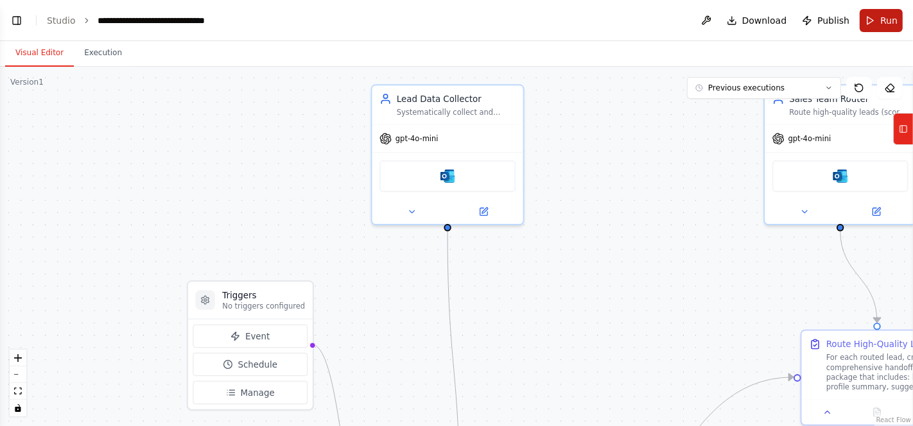
click at [876, 22] on button "Run" at bounding box center [881, 20] width 43 height 23
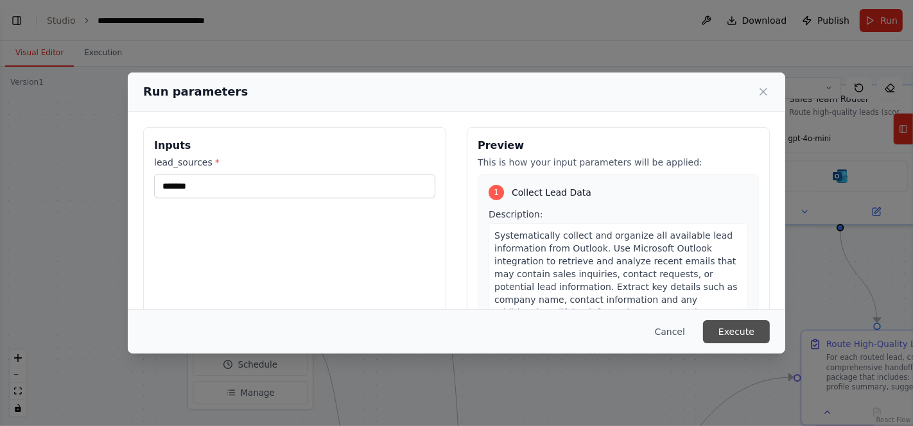
click at [736, 320] on button "Execute" at bounding box center [736, 331] width 67 height 23
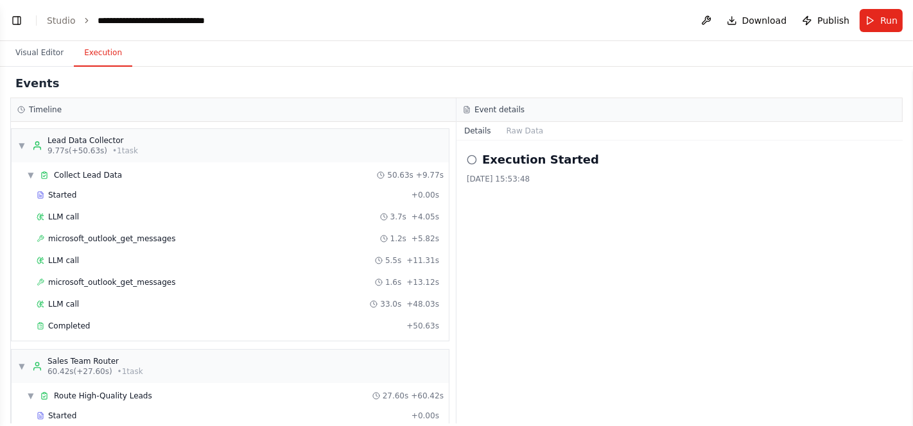
scroll to position [103, 0]
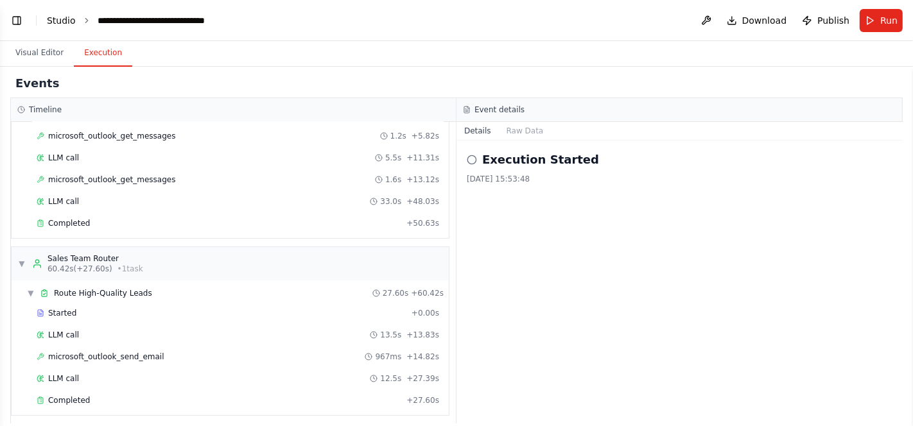
click at [55, 19] on link "Studio" at bounding box center [61, 20] width 29 height 10
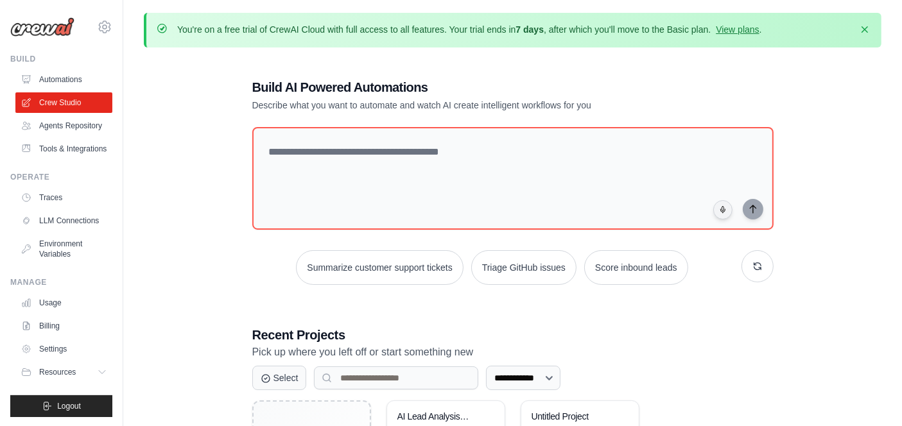
scroll to position [134, 0]
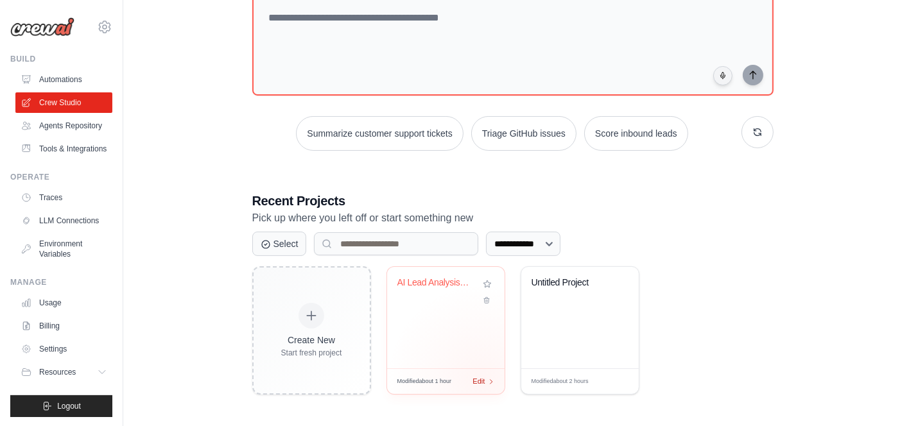
click at [482, 379] on span "Edit" at bounding box center [479, 381] width 12 height 11
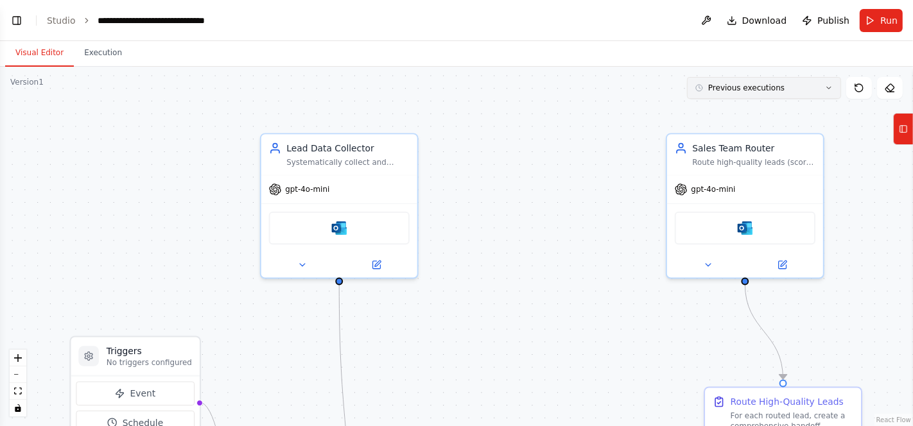
scroll to position [3843, 0]
click at [829, 86] on icon at bounding box center [829, 88] width 8 height 8
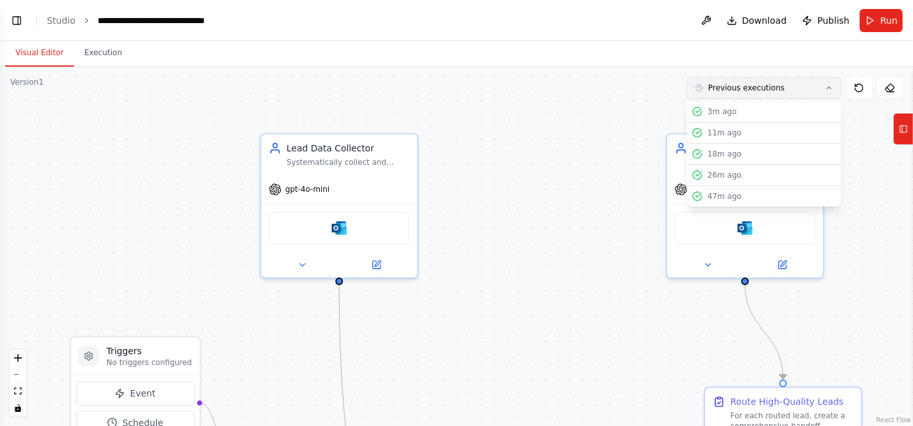
click at [826, 85] on icon at bounding box center [829, 88] width 8 height 8
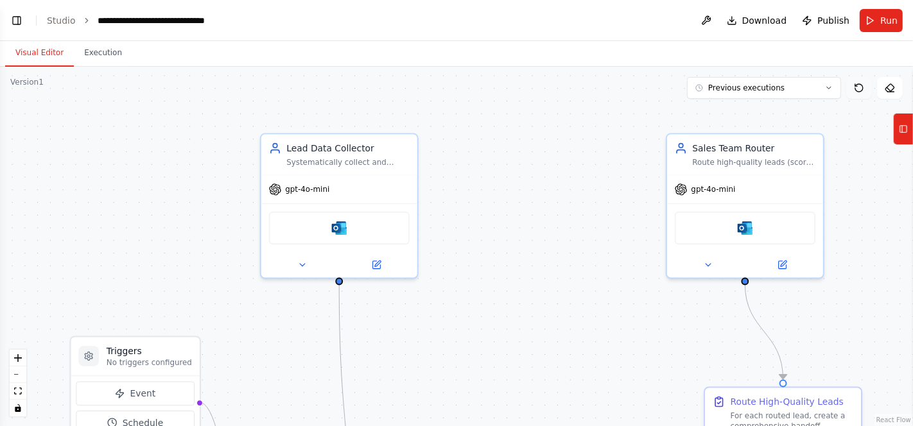
click at [861, 81] on button at bounding box center [859, 88] width 26 height 22
click at [856, 92] on icon at bounding box center [859, 88] width 10 height 10
click at [860, 85] on icon at bounding box center [859, 88] width 10 height 10
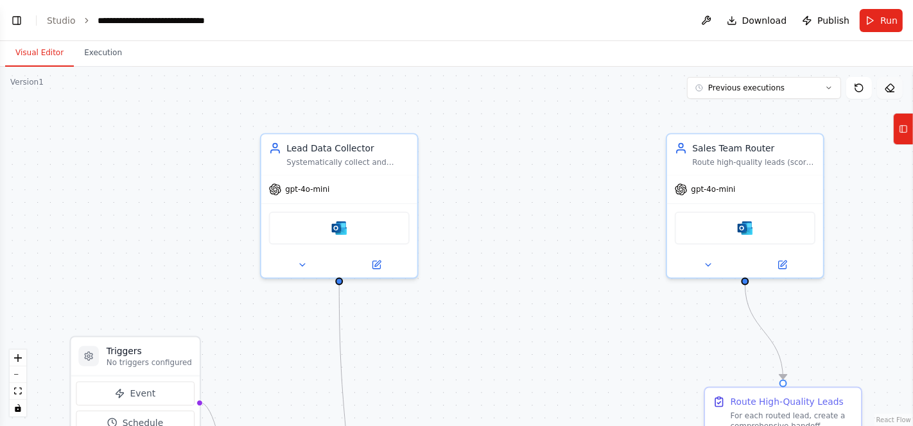
drag, startPoint x: 860, startPoint y: 85, endPoint x: 890, endPoint y: 88, distance: 30.3
click at [890, 88] on div "Previous executions Show Tools Hide Agents" at bounding box center [795, 88] width 216 height 22
click at [890, 88] on icon at bounding box center [890, 88] width 10 height 10
click at [890, 91] on icon at bounding box center [889, 89] width 4 height 4
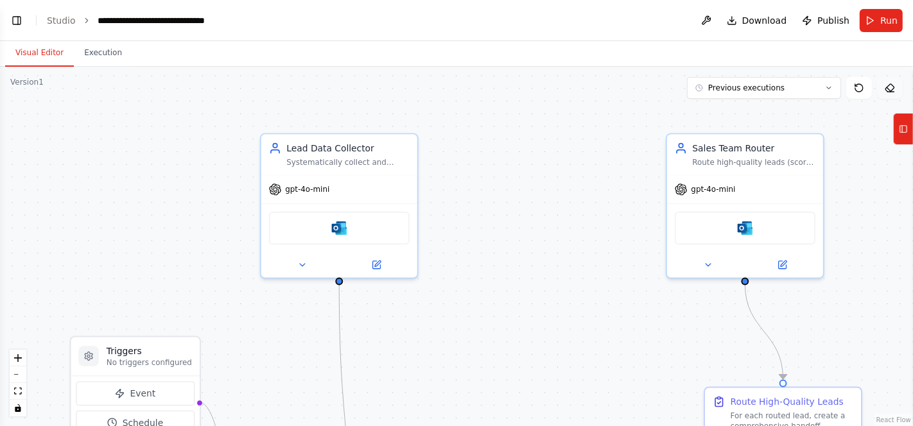
click at [891, 85] on icon at bounding box center [890, 88] width 10 height 10
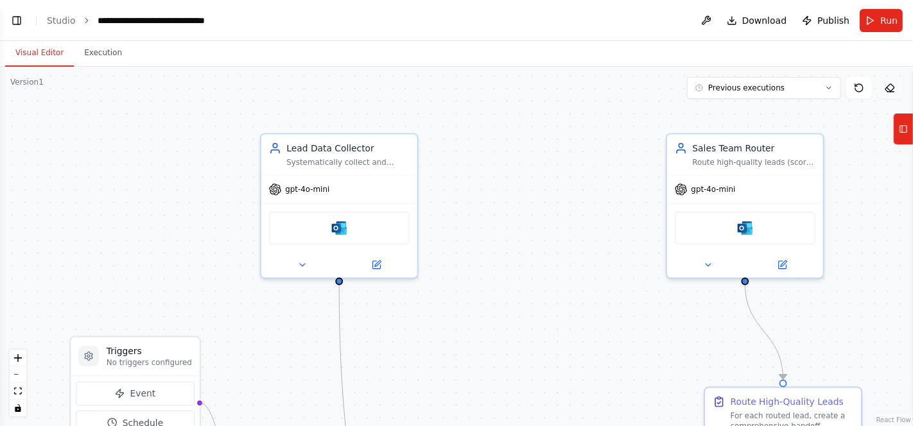
click at [891, 85] on icon at bounding box center [890, 88] width 10 height 10
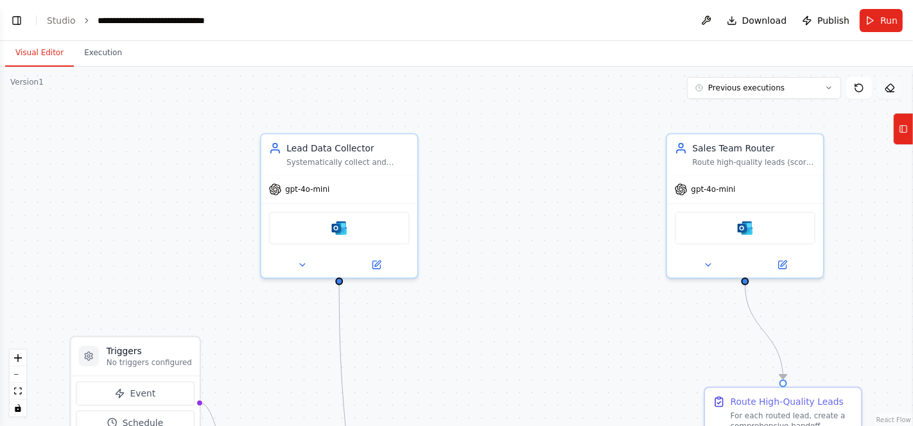
click at [891, 85] on icon at bounding box center [890, 88] width 10 height 10
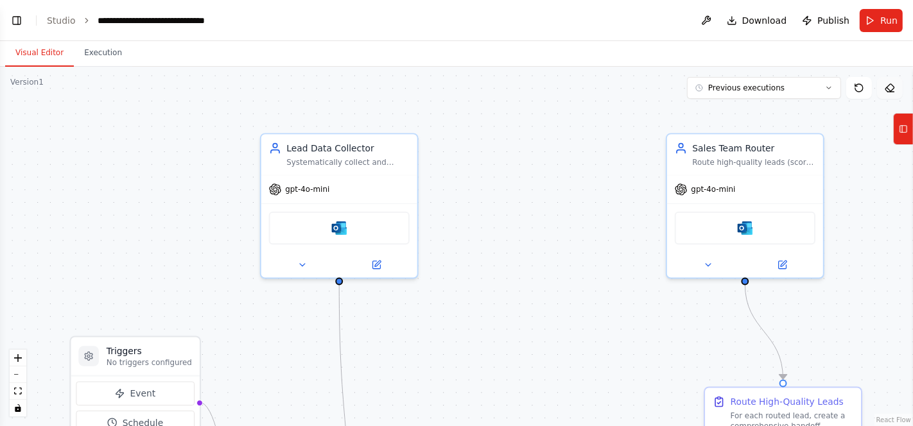
click at [891, 85] on icon at bounding box center [890, 88] width 10 height 10
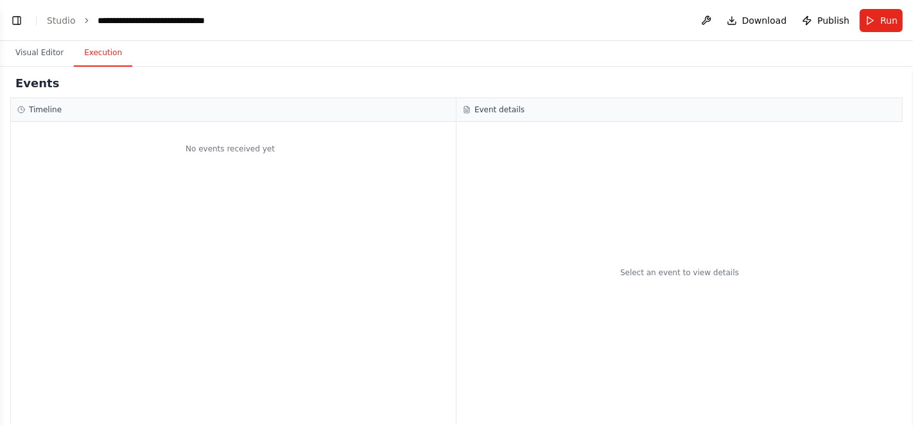
click at [104, 53] on button "Execution" at bounding box center [103, 53] width 58 height 27
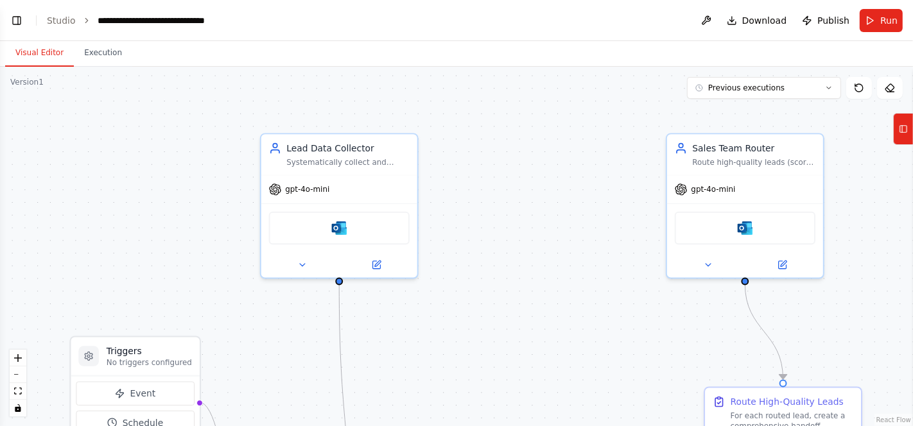
click at [37, 50] on button "Visual Editor" at bounding box center [39, 53] width 69 height 27
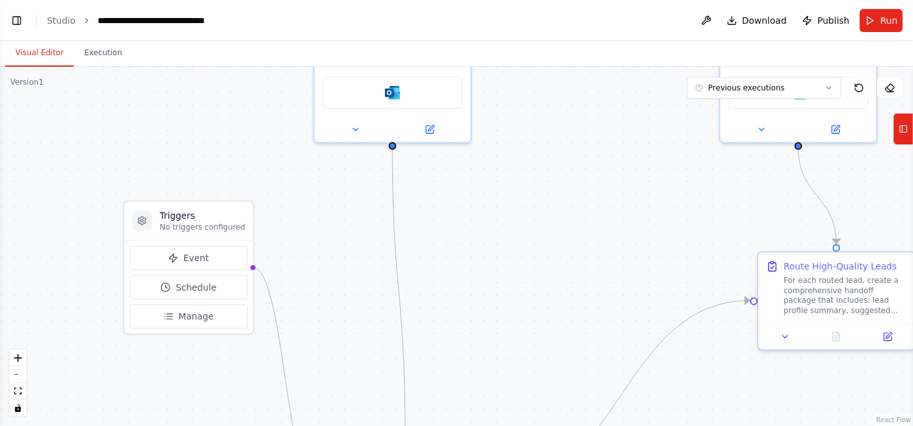
drag, startPoint x: 126, startPoint y: 200, endPoint x: 180, endPoint y: 65, distance: 145.0
click at [180, 65] on div "Visual Editor Execution Version 1 Previous executions Show Tools Hide Agents Tr…" at bounding box center [456, 233] width 913 height 385
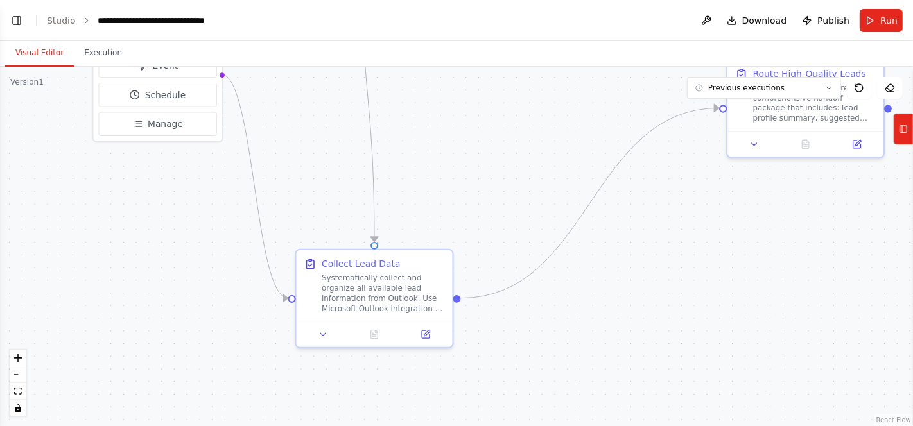
drag, startPoint x: 464, startPoint y: 232, endPoint x: 433, endPoint y: 39, distance: 195.7
click at [433, 39] on main "**********" at bounding box center [456, 213] width 913 height 426
click at [315, 334] on button at bounding box center [323, 331] width 44 height 15
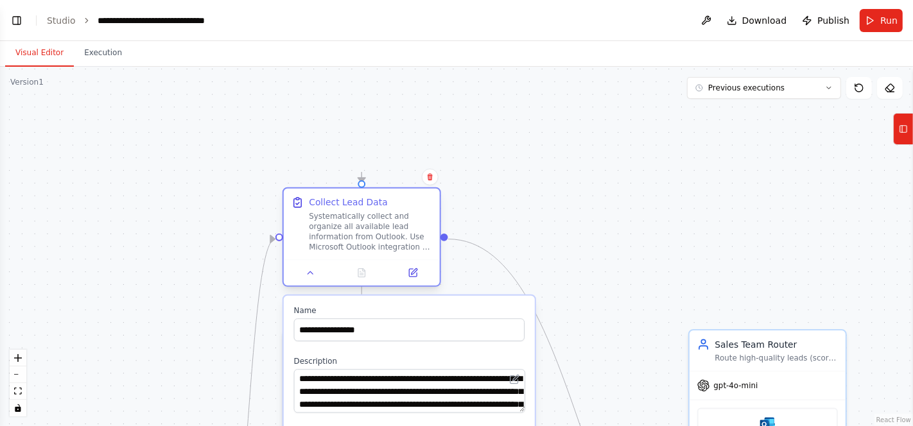
drag, startPoint x: 379, startPoint y: 275, endPoint x: 369, endPoint y: 218, distance: 57.5
click at [369, 218] on div "Systematically collect and organize all available lead information from Outlook…" at bounding box center [370, 231] width 123 height 40
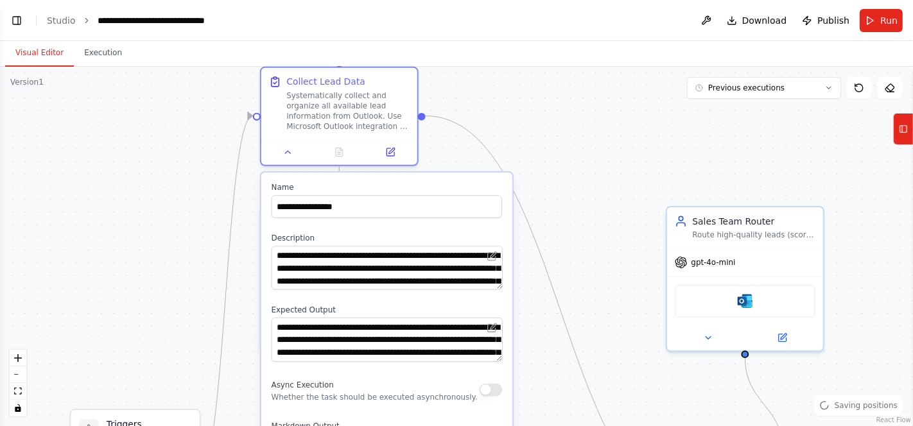
drag, startPoint x: 517, startPoint y: 178, endPoint x: 495, endPoint y: 40, distance: 140.5
click at [495, 40] on main "**********" at bounding box center [456, 213] width 913 height 426
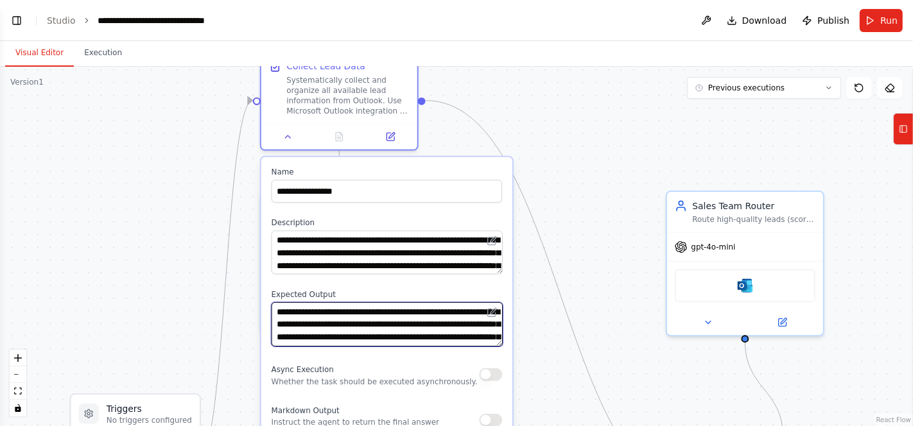
click at [440, 324] on textarea "**********" at bounding box center [388, 324] width 232 height 44
click at [478, 333] on textarea "**********" at bounding box center [388, 324] width 232 height 44
type textarea "**********"
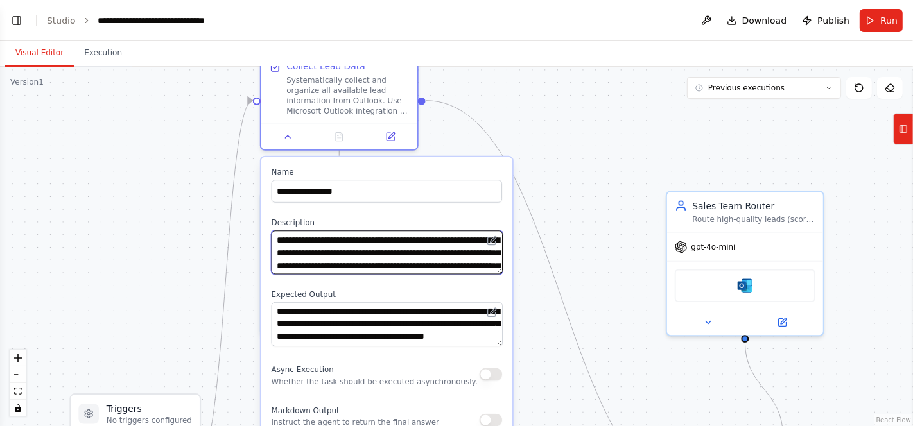
click at [458, 265] on textarea "**********" at bounding box center [388, 252] width 232 height 44
click at [448, 248] on textarea "**********" at bounding box center [388, 252] width 232 height 44
click at [459, 268] on textarea "**********" at bounding box center [388, 252] width 232 height 44
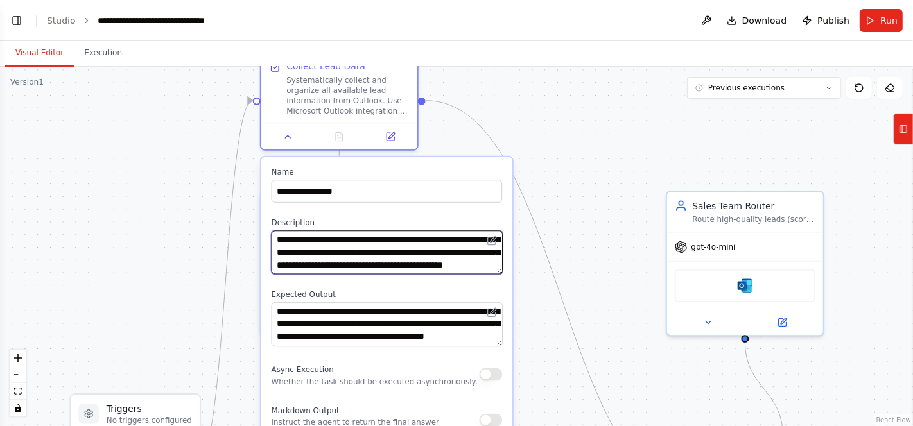
type textarea "**********"
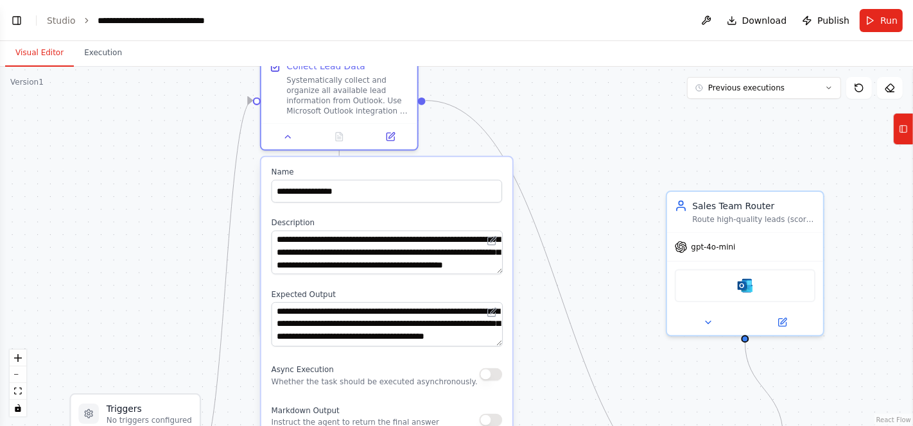
drag, startPoint x: 550, startPoint y: 309, endPoint x: 550, endPoint y: 218, distance: 91.2
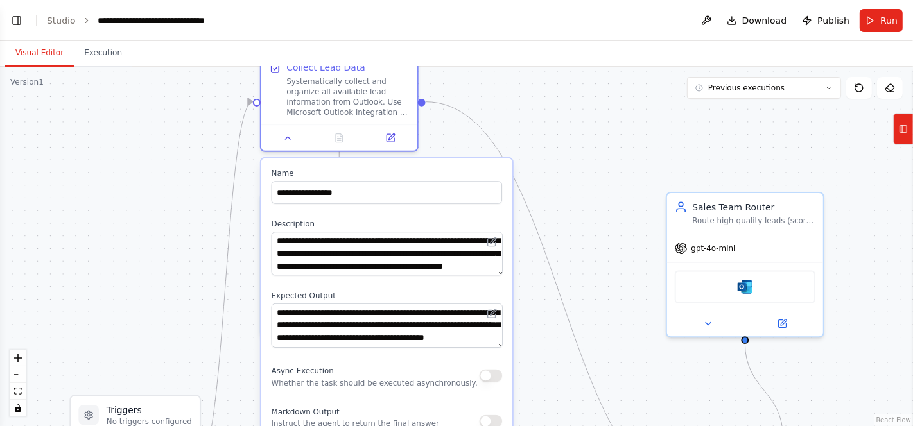
drag, startPoint x: 550, startPoint y: 218, endPoint x: 534, endPoint y: 154, distance: 65.7
click at [534, 154] on div ".deletable-edge-delete-btn { width: 20px; height: 20px; border: 0px solid #ffff…" at bounding box center [456, 247] width 913 height 360
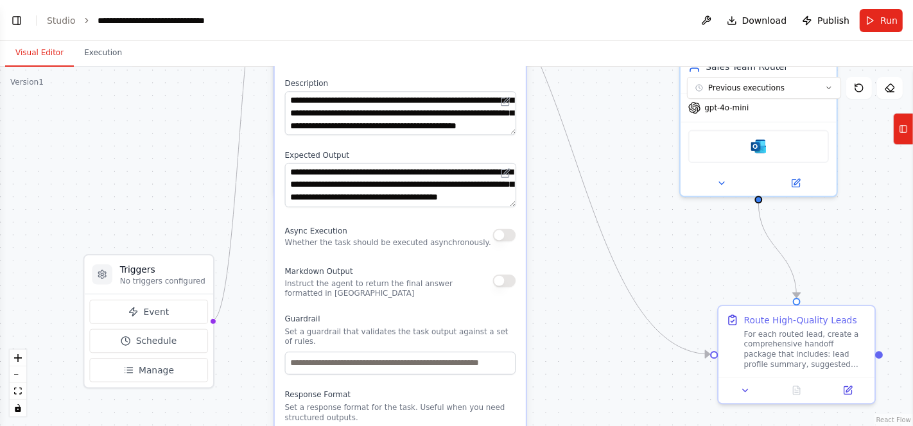
drag, startPoint x: 534, startPoint y: 154, endPoint x: 547, endPoint y: 13, distance: 141.2
click at [547, 13] on main "**********" at bounding box center [456, 213] width 913 height 426
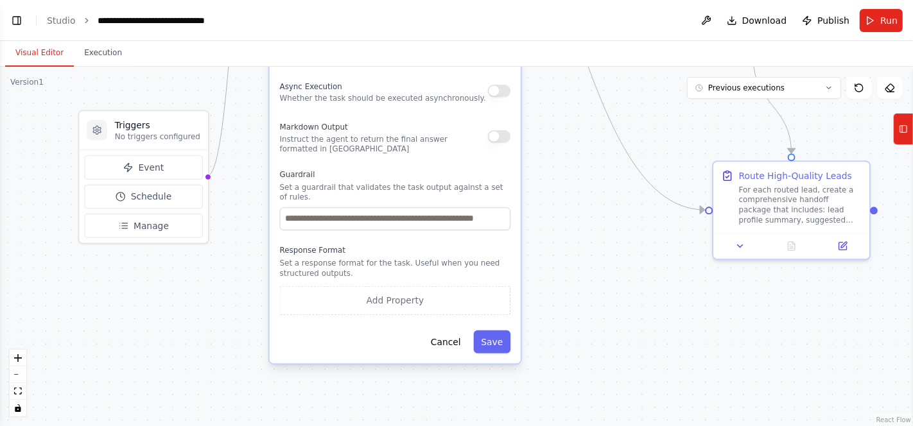
drag, startPoint x: 548, startPoint y: 268, endPoint x: 543, endPoint y: 122, distance: 145.8
click at [543, 122] on div ".deletable-edge-delete-btn { width: 20px; height: 20px; border: 0px solid #ffff…" at bounding box center [456, 247] width 913 height 360
click at [495, 331] on button "Save" at bounding box center [492, 340] width 37 height 23
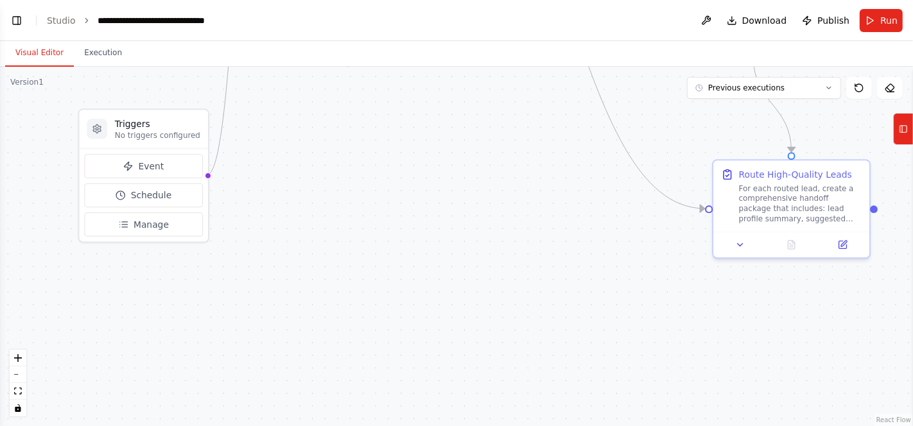
drag, startPoint x: 591, startPoint y: 164, endPoint x: 535, endPoint y: 247, distance: 100.4
drag, startPoint x: 535, startPoint y: 247, endPoint x: 835, endPoint y: 186, distance: 306.0
click at [835, 186] on div "For each routed lead, create a comprehensive handoff package that includes: lea…" at bounding box center [800, 201] width 123 height 40
click at [799, 176] on div "Route High-Quality Leads" at bounding box center [795, 172] width 113 height 13
click at [799, 186] on div "For each routed lead, create a comprehensive handoff package that includes: lea…" at bounding box center [800, 201] width 123 height 40
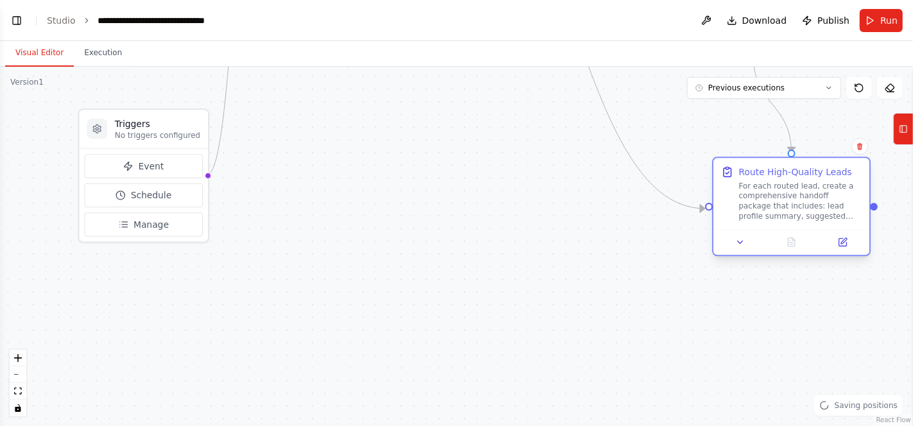
click at [799, 186] on div "For each routed lead, create a comprehensive handoff package that includes: lea…" at bounding box center [800, 201] width 123 height 40
click at [847, 245] on icon at bounding box center [843, 243] width 10 height 10
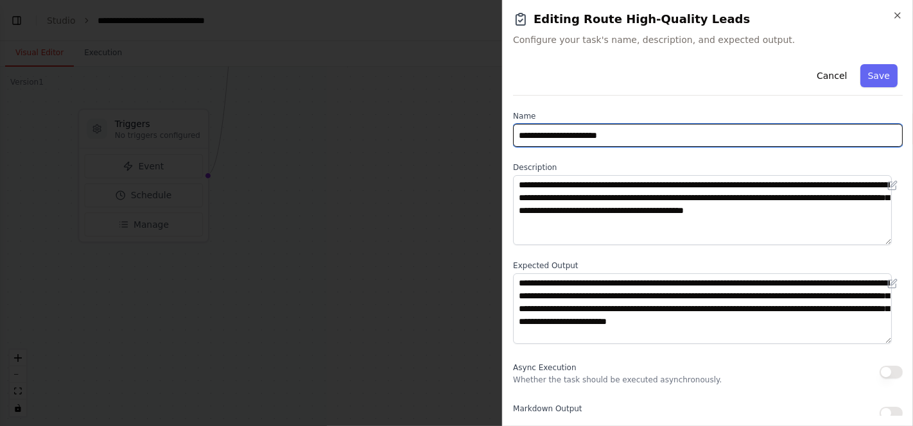
click at [595, 135] on input "**********" at bounding box center [708, 135] width 390 height 23
type input "**********"
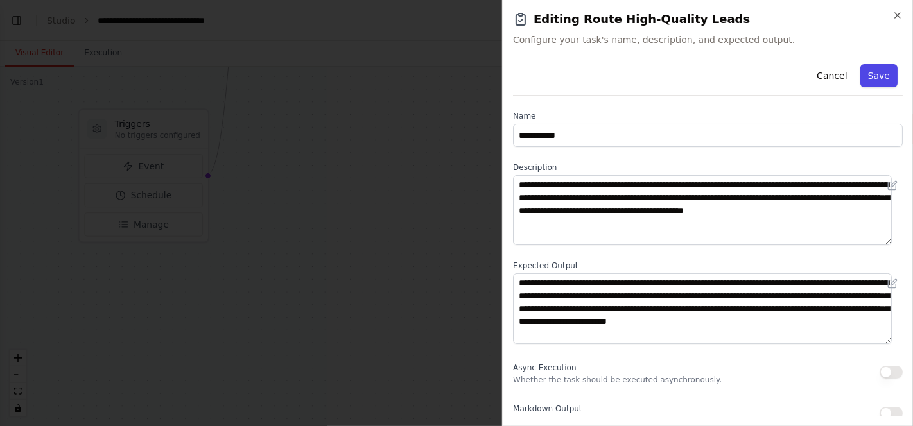
click at [865, 69] on button "Save" at bounding box center [878, 75] width 37 height 23
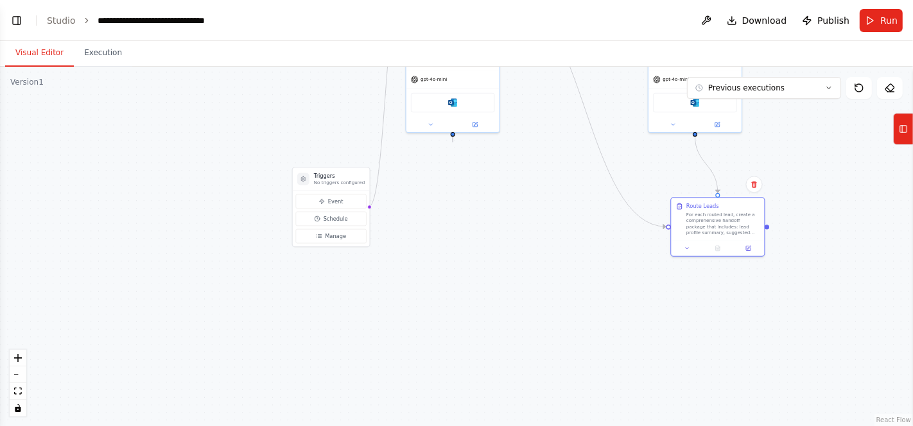
drag, startPoint x: 571, startPoint y: 200, endPoint x: 586, endPoint y: 259, distance: 61.7
drag, startPoint x: 586, startPoint y: 259, endPoint x: 530, endPoint y: 210, distance: 75.1
click at [530, 210] on div ".deletable-edge-delete-btn { width: 20px; height: 20px; border: 0px solid #ffff…" at bounding box center [456, 247] width 913 height 360
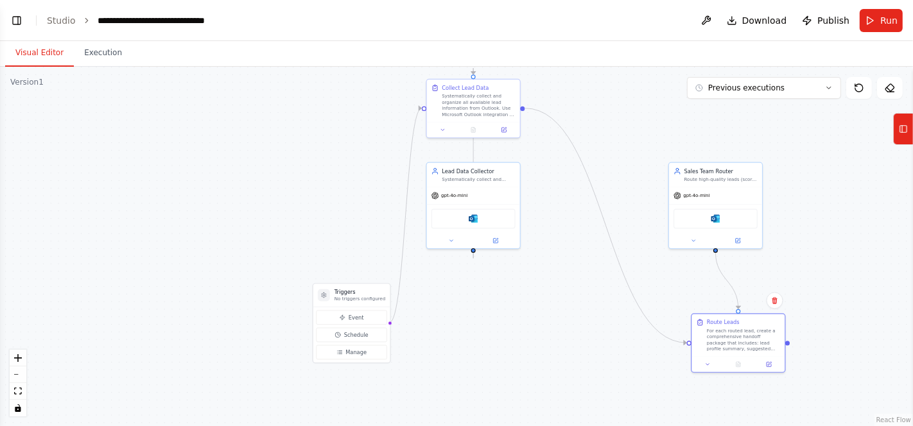
drag, startPoint x: 541, startPoint y: 147, endPoint x: 562, endPoint y: 261, distance: 116.2
click at [562, 261] on div ".deletable-edge-delete-btn { width: 20px; height: 20px; border: 0px solid #ffff…" at bounding box center [456, 247] width 913 height 360
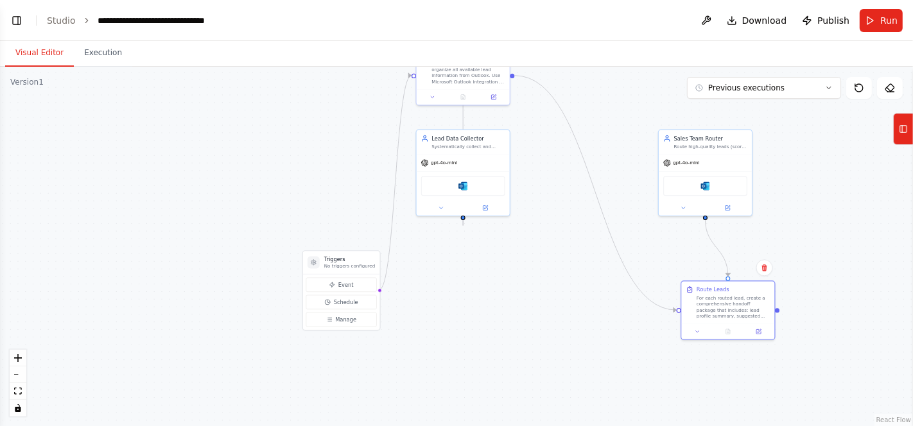
drag, startPoint x: 614, startPoint y: 112, endPoint x: 607, endPoint y: 80, distance: 32.4
click at [607, 80] on div ".deletable-edge-delete-btn { width: 20px; height: 20px; border: 0px solid #ffff…" at bounding box center [456, 247] width 913 height 360
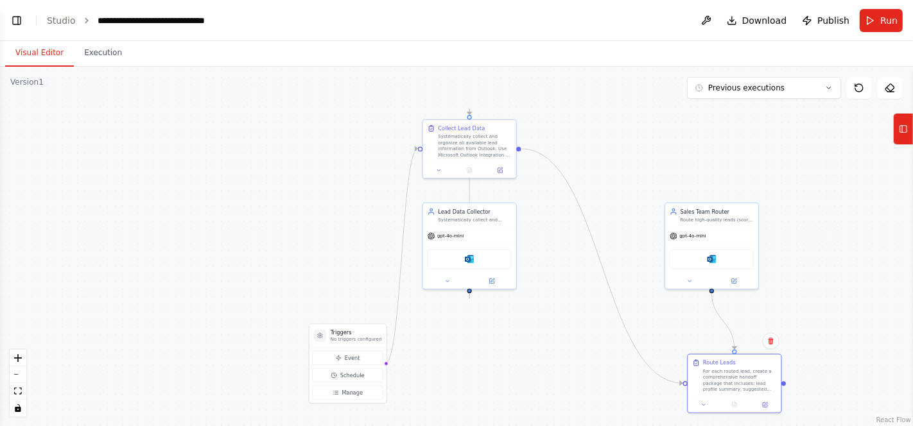
drag, startPoint x: 539, startPoint y: 187, endPoint x: 543, endPoint y: 259, distance: 72.6
click at [543, 259] on div ".deletable-edge-delete-btn { width: 20px; height: 20px; border: 0px solid #ffff…" at bounding box center [456, 247] width 913 height 360
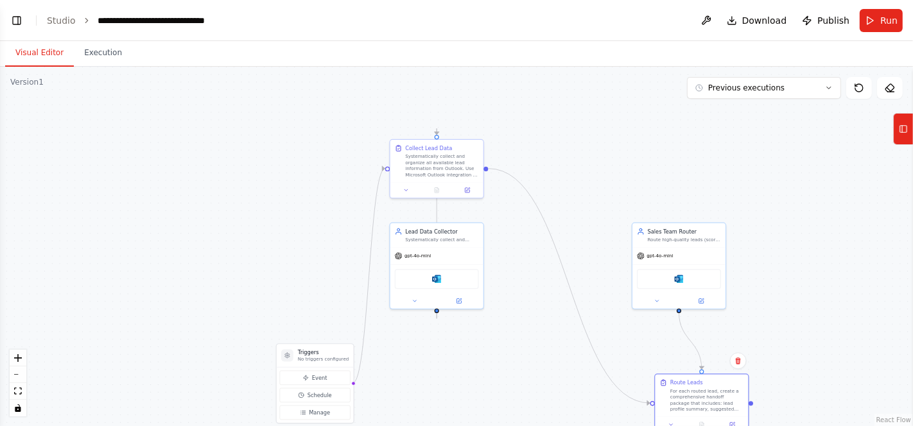
drag, startPoint x: 543, startPoint y: 259, endPoint x: 508, endPoint y: 281, distance: 40.1
click at [508, 281] on div ".deletable-edge-delete-btn { width: 20px; height: 20px; border: 0px solid #ffff…" at bounding box center [456, 247] width 913 height 360
click at [433, 174] on div "Systematically collect and organize all available lead information from Outlook…" at bounding box center [440, 165] width 73 height 24
click at [405, 187] on icon at bounding box center [405, 190] width 6 height 6
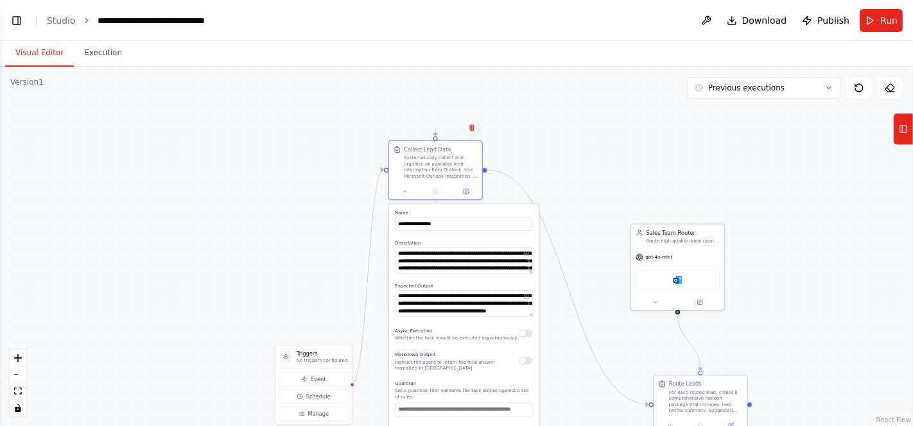
click at [559, 147] on div ".deletable-edge-delete-btn { width: 20px; height: 20px; border: 0px solid #ffff…" at bounding box center [456, 247] width 913 height 360
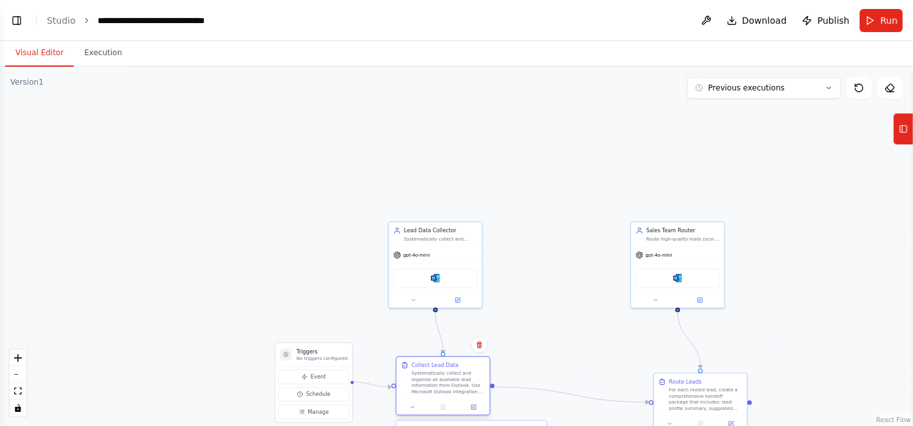
drag, startPoint x: 453, startPoint y: 167, endPoint x: 462, endPoint y: 392, distance: 224.9
click at [462, 392] on div "Systematically collect and organize all available lead information from Outlook…" at bounding box center [448, 382] width 73 height 24
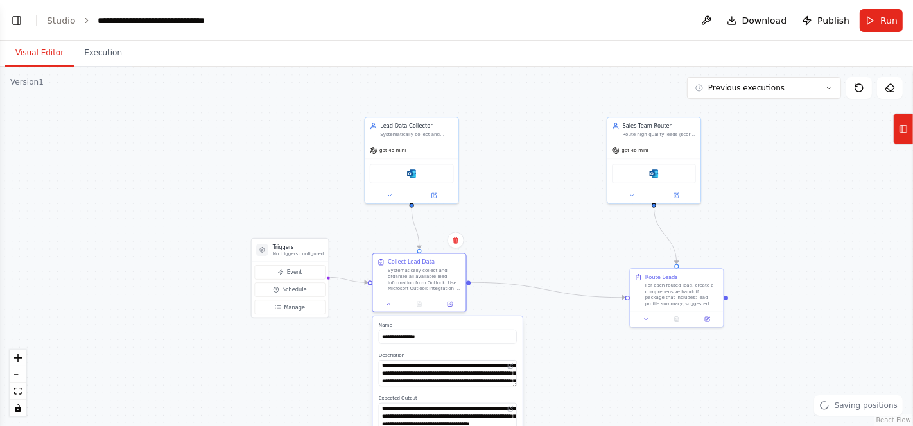
drag, startPoint x: 534, startPoint y: 270, endPoint x: 506, endPoint y: 163, distance: 110.7
click at [506, 163] on div ".deletable-edge-delete-btn { width: 20px; height: 20px; border: 0px solid #ffff…" at bounding box center [456, 247] width 913 height 360
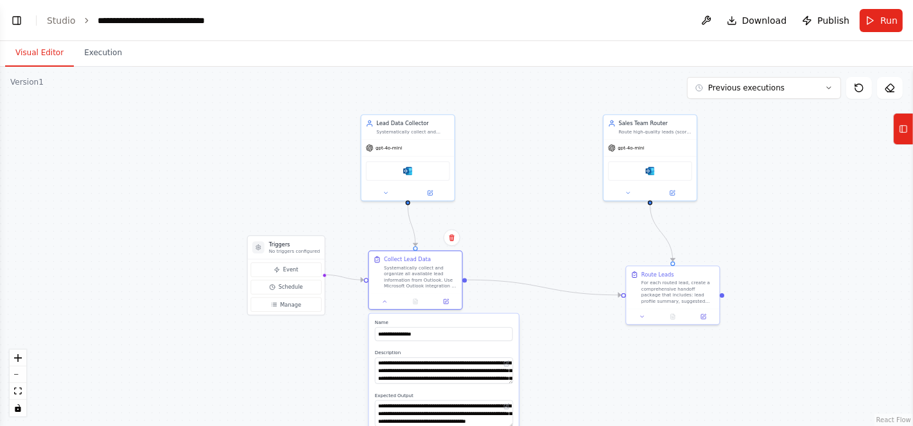
click at [196, 141] on div ".deletable-edge-delete-btn { width: 20px; height: 20px; border: 0px solid #ffff…" at bounding box center [456, 247] width 913 height 360
click at [56, 19] on link "Studio" at bounding box center [61, 20] width 29 height 10
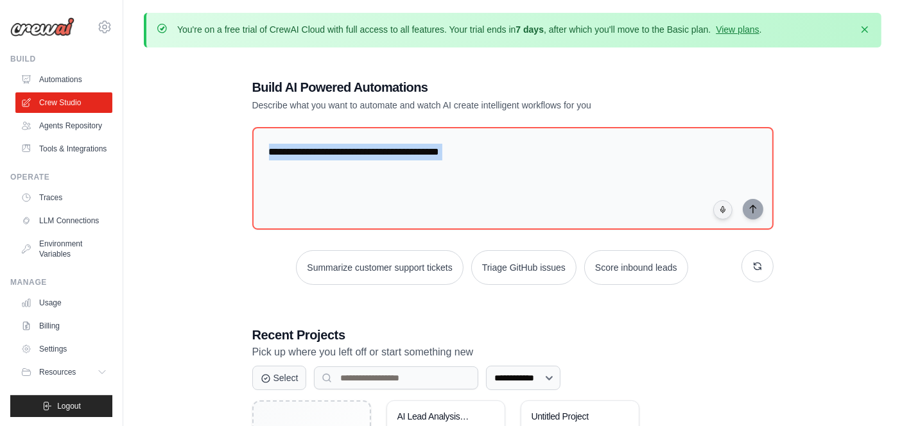
drag, startPoint x: 161, startPoint y: 238, endPoint x: 157, endPoint y: 223, distance: 14.5
click at [157, 223] on div "**********" at bounding box center [513, 304] width 738 height 492
click at [59, 159] on link "Tools & Integrations" at bounding box center [65, 149] width 97 height 21
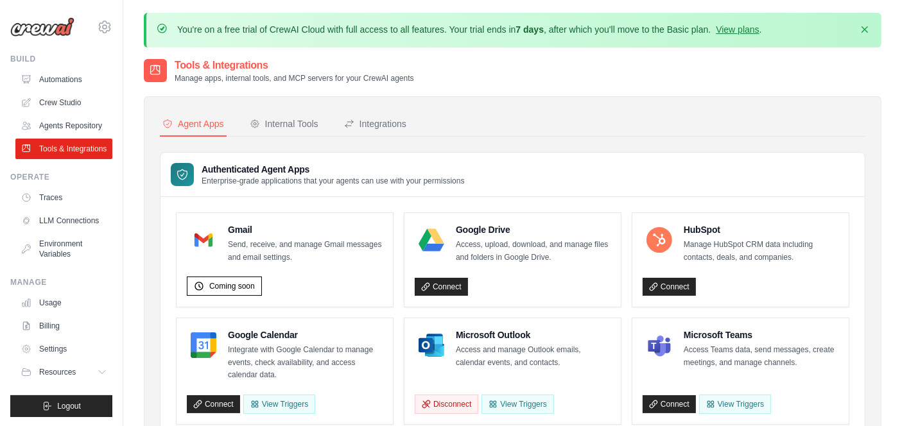
click at [46, 159] on link "Tools & Integrations" at bounding box center [63, 149] width 97 height 21
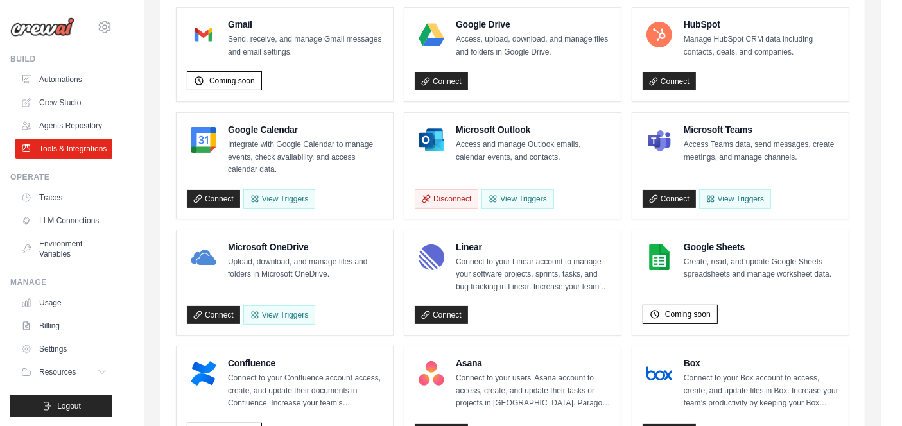
scroll to position [206, 0]
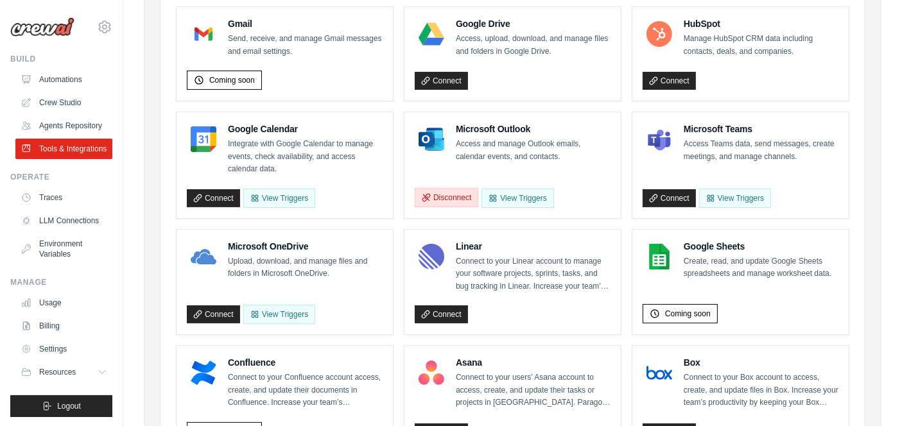
click at [437, 193] on button "Disconnect" at bounding box center [447, 197] width 64 height 19
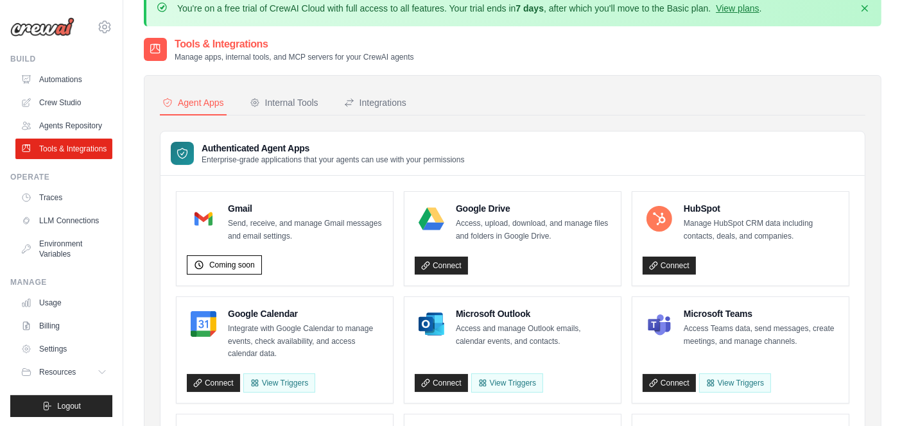
scroll to position [0, 0]
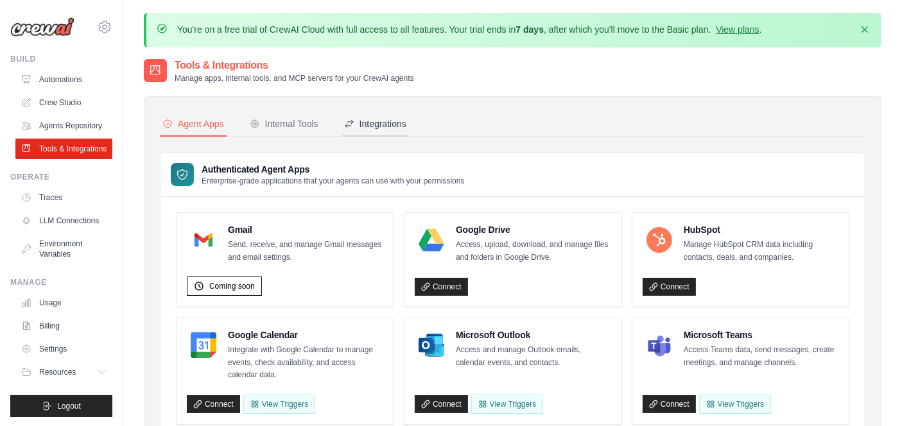
click at [372, 119] on div "Integrations" at bounding box center [375, 123] width 62 height 13
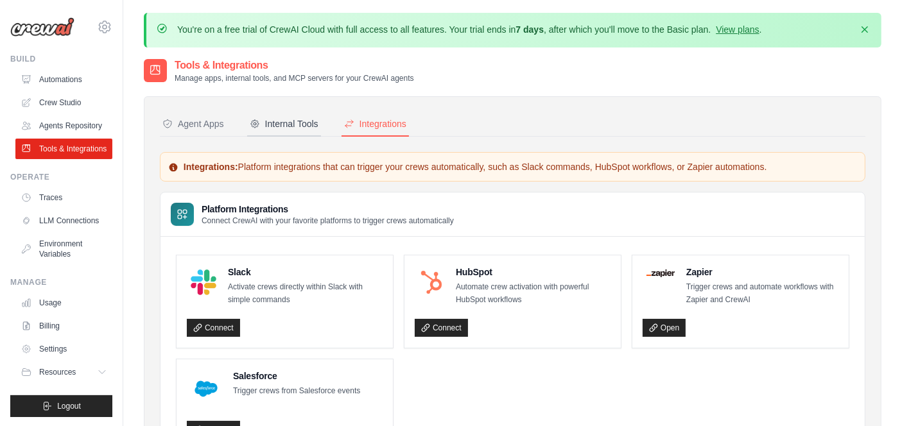
click at [283, 119] on div "Internal Tools" at bounding box center [284, 123] width 69 height 13
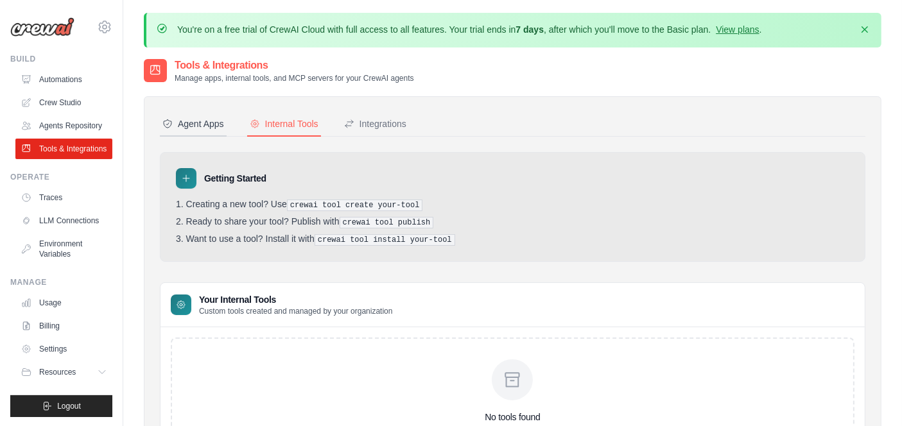
click at [193, 121] on div "Agent Apps" at bounding box center [193, 123] width 62 height 13
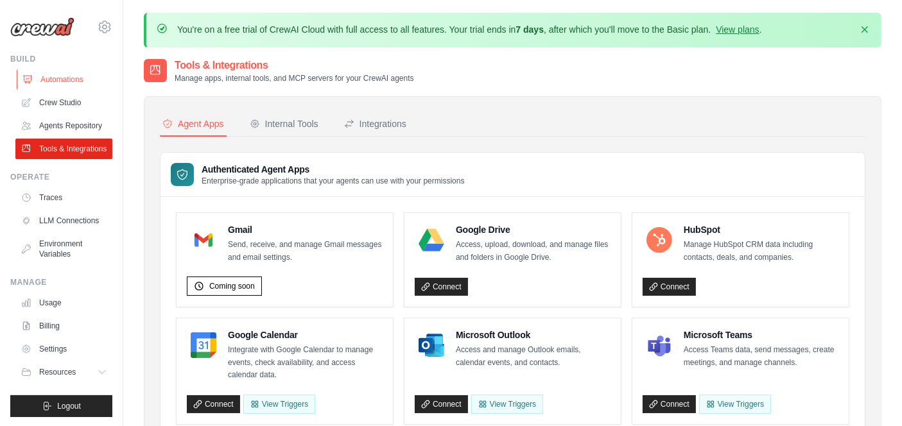
click at [49, 80] on link "Automations" at bounding box center [65, 79] width 97 height 21
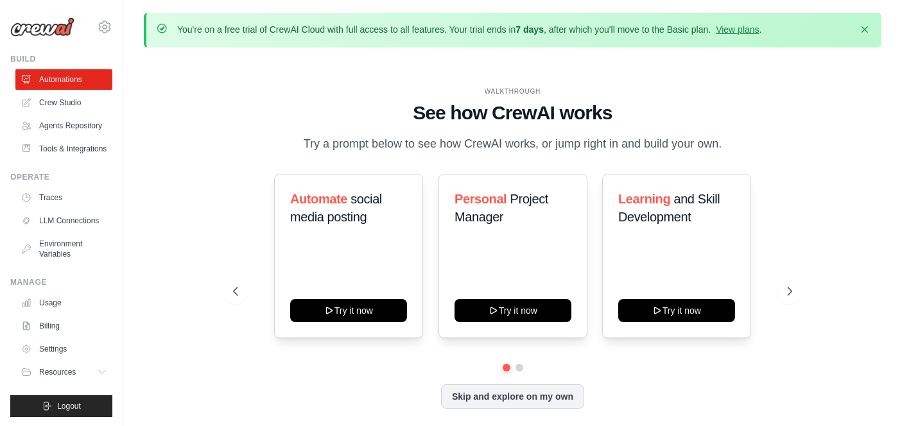
click at [59, 101] on link "Crew Studio" at bounding box center [63, 102] width 97 height 21
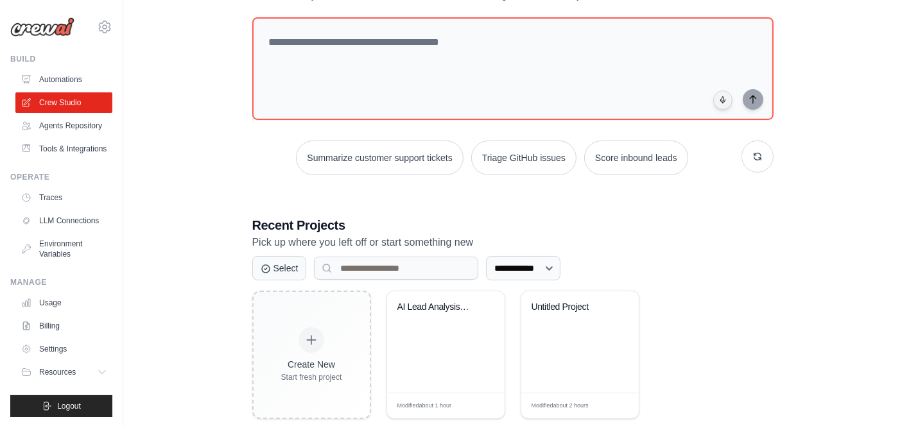
scroll to position [134, 0]
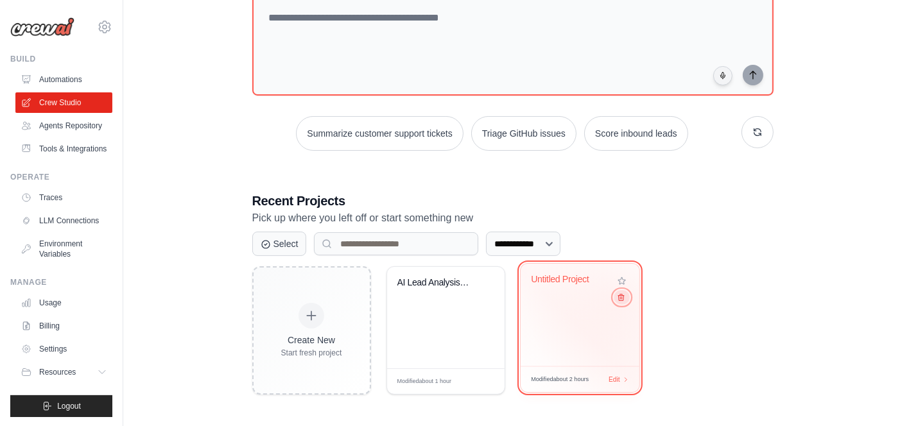
click at [621, 302] on button at bounding box center [621, 297] width 15 height 14
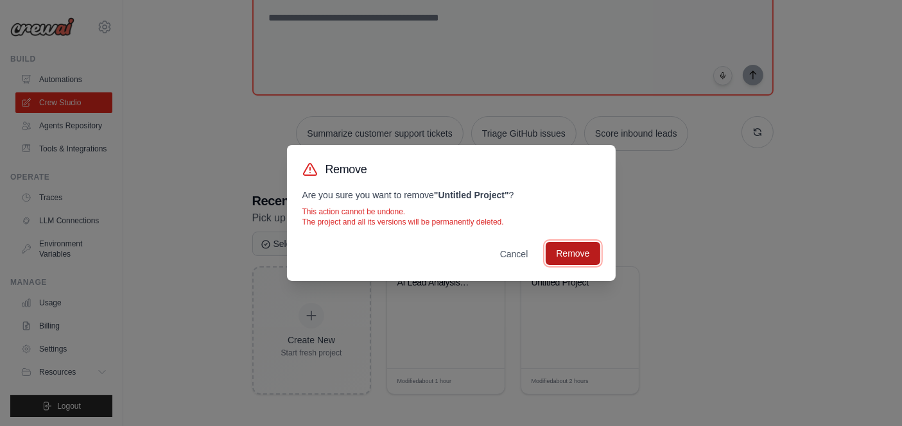
click at [577, 250] on button "Remove" at bounding box center [573, 253] width 54 height 23
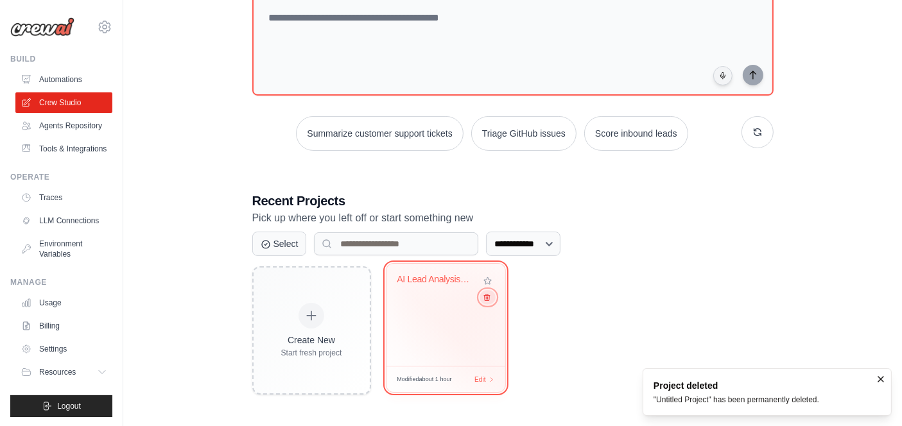
click at [487, 302] on button at bounding box center [487, 297] width 15 height 14
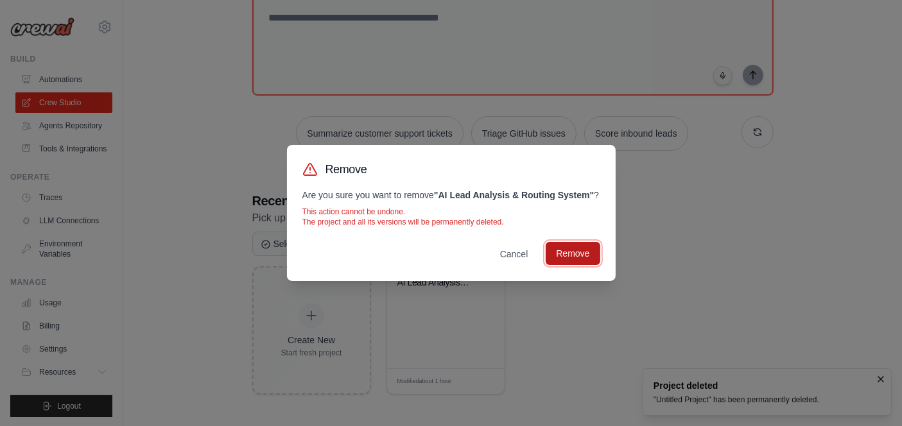
click at [566, 262] on button "Remove" at bounding box center [573, 253] width 54 height 23
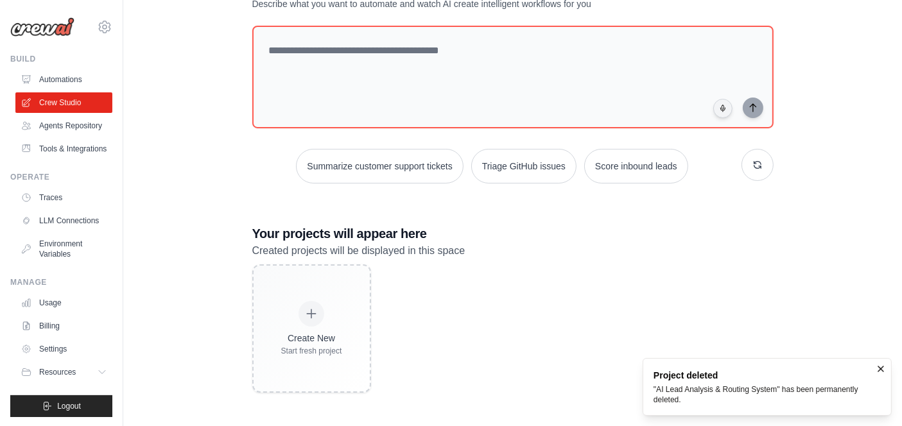
scroll to position [100, 0]
